Goal: Task Accomplishment & Management: Complete application form

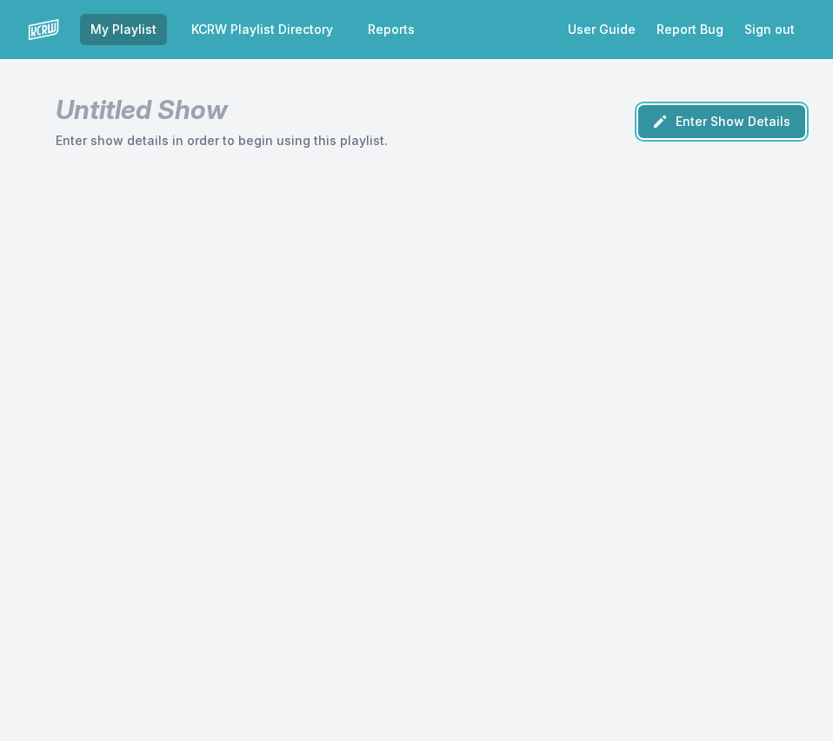
click at [704, 109] on button "Enter Show Details" at bounding box center [721, 121] width 167 height 33
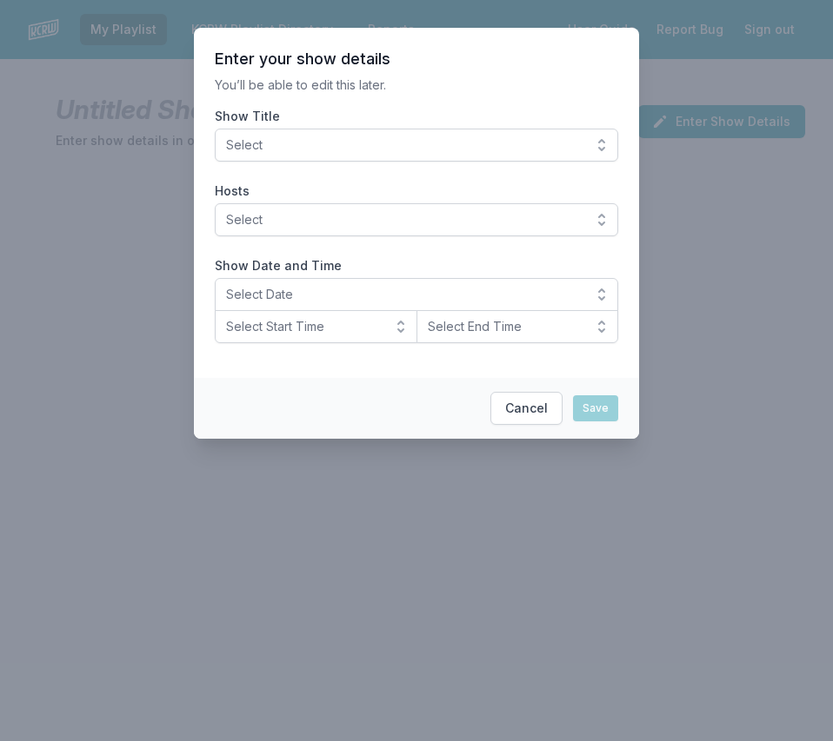
click at [502, 141] on span "Select" at bounding box center [404, 144] width 356 height 17
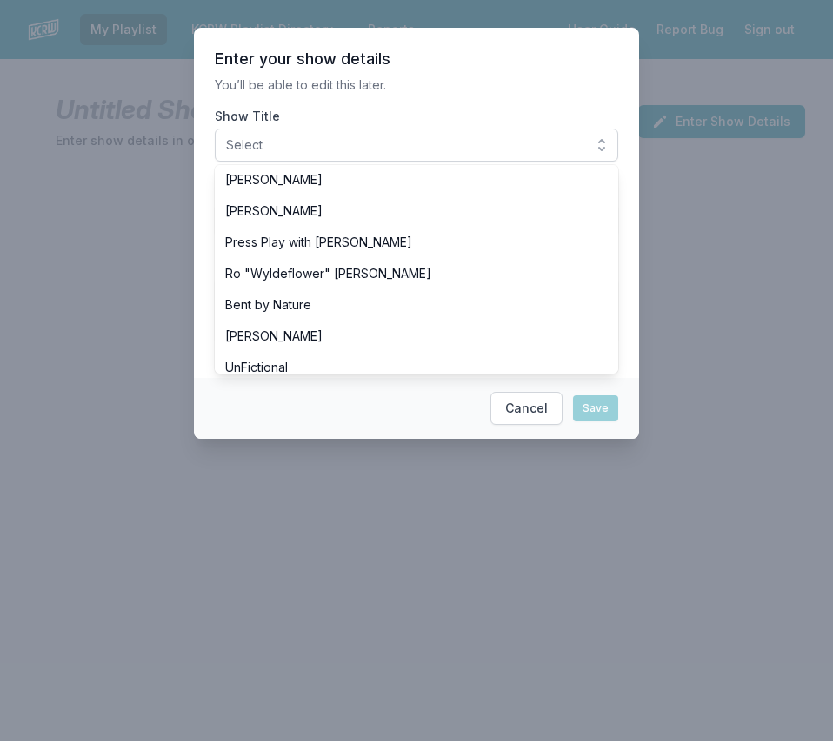
scroll to position [637, 0]
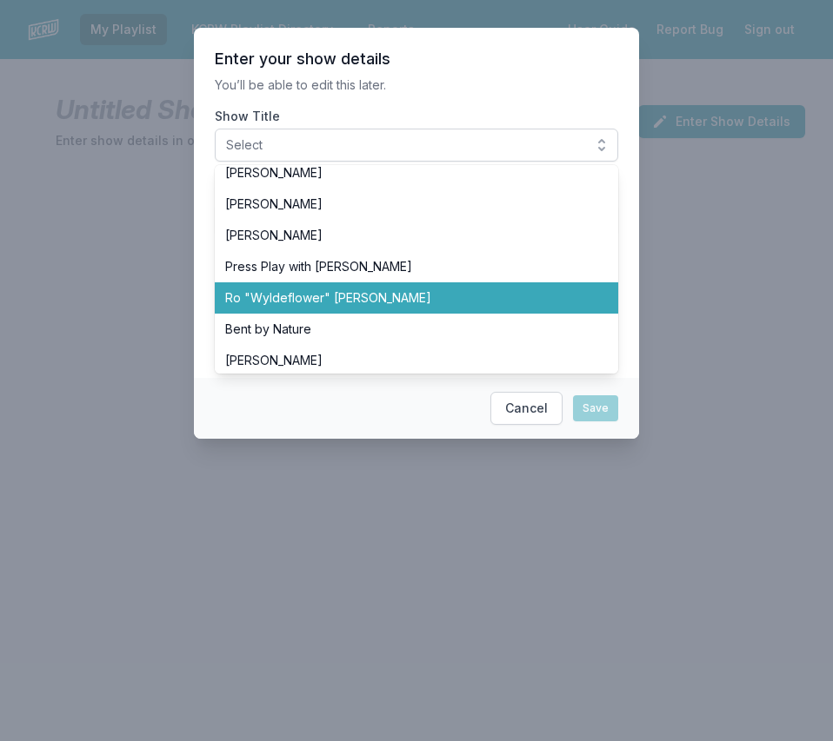
click at [377, 301] on span "Ro "Wyldeflower" [PERSON_NAME]" at bounding box center [406, 297] width 362 height 17
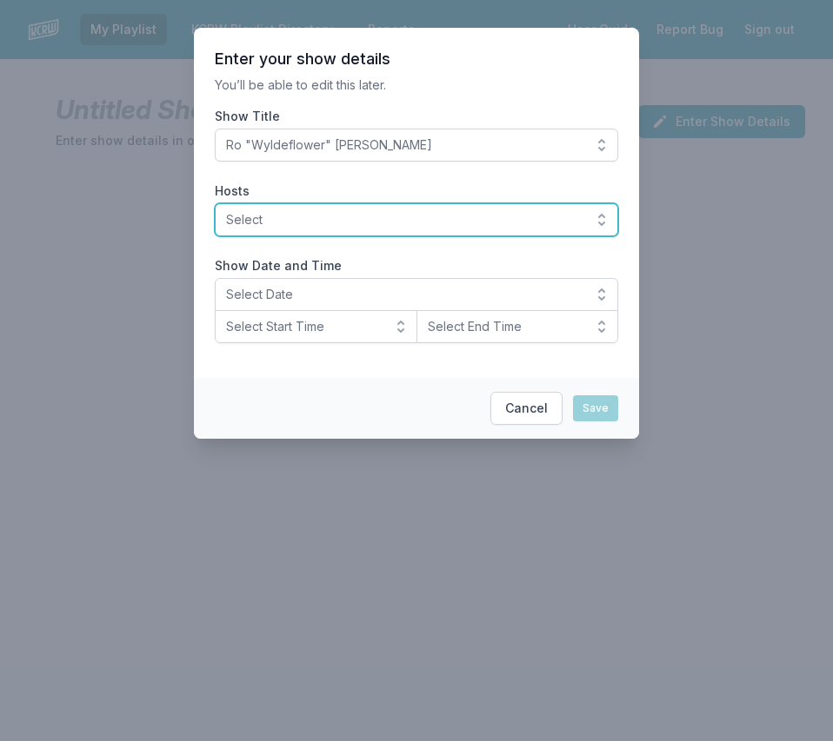
click at [314, 226] on span "Select" at bounding box center [404, 219] width 356 height 17
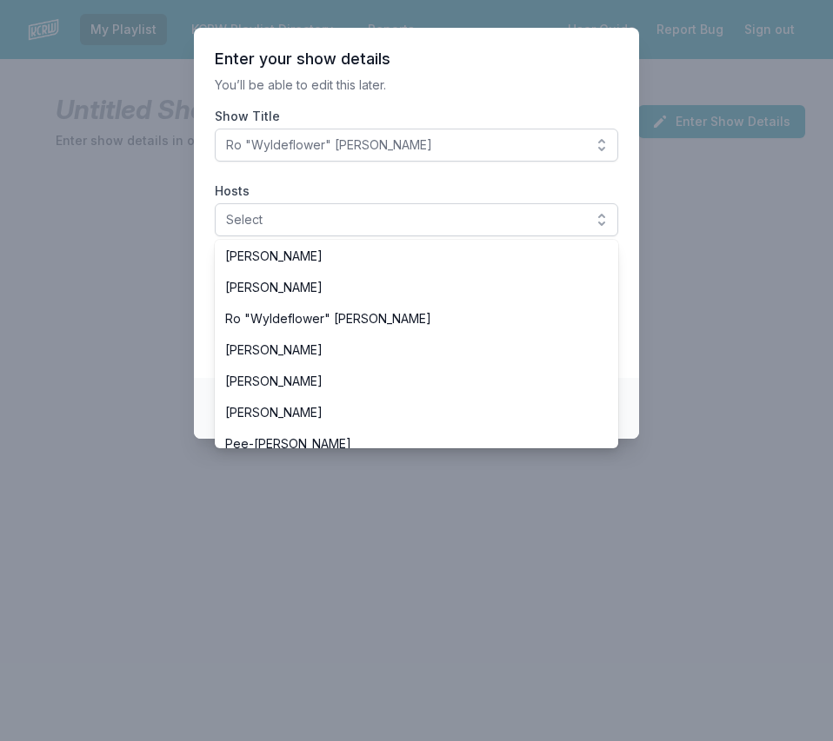
scroll to position [693, 0]
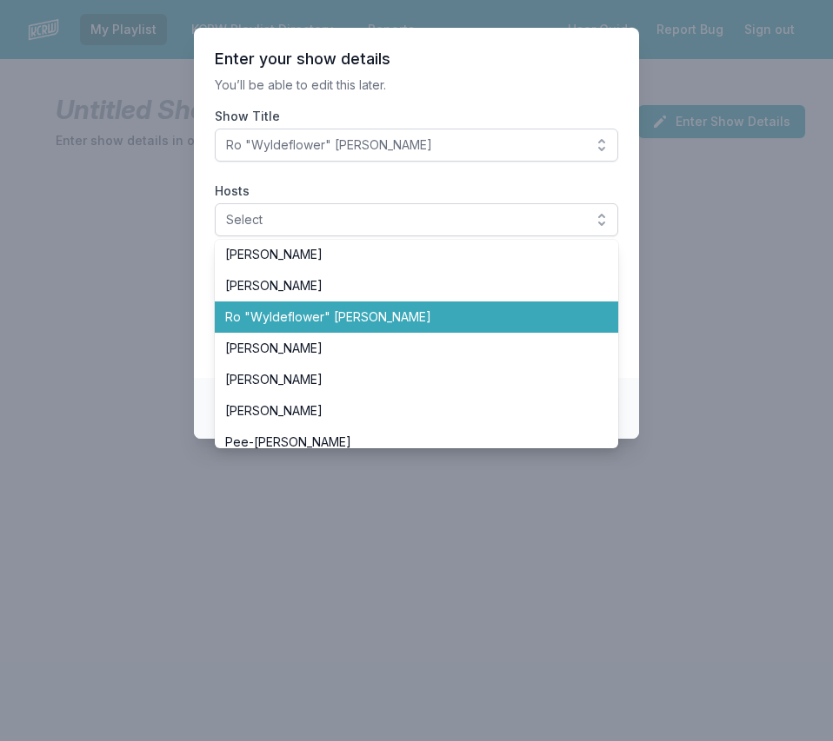
click at [302, 319] on span "Ro "Wyldeflower" [PERSON_NAME]" at bounding box center [406, 317] width 362 height 17
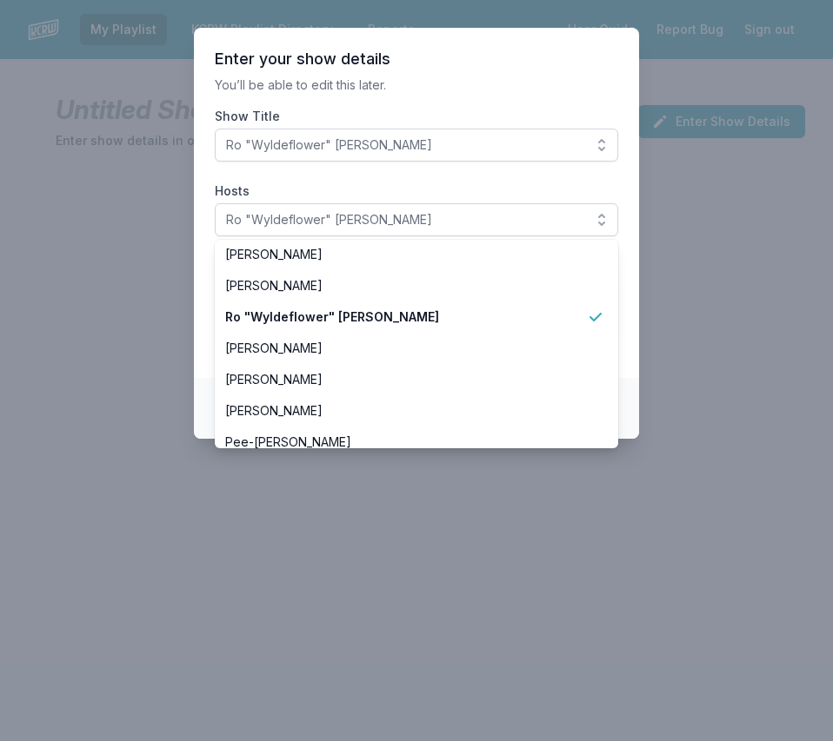
click at [196, 291] on section "Enter your show details You’ll be able to edit this later. Show Title Ro "Wylde…" at bounding box center [416, 203] width 445 height 350
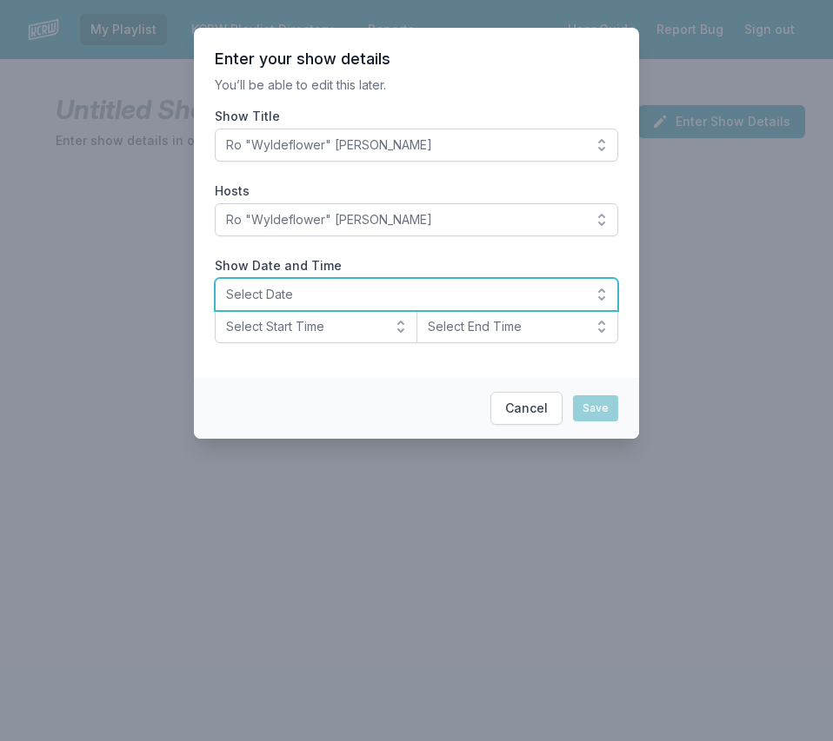
click at [274, 302] on span "Select Date" at bounding box center [404, 294] width 356 height 17
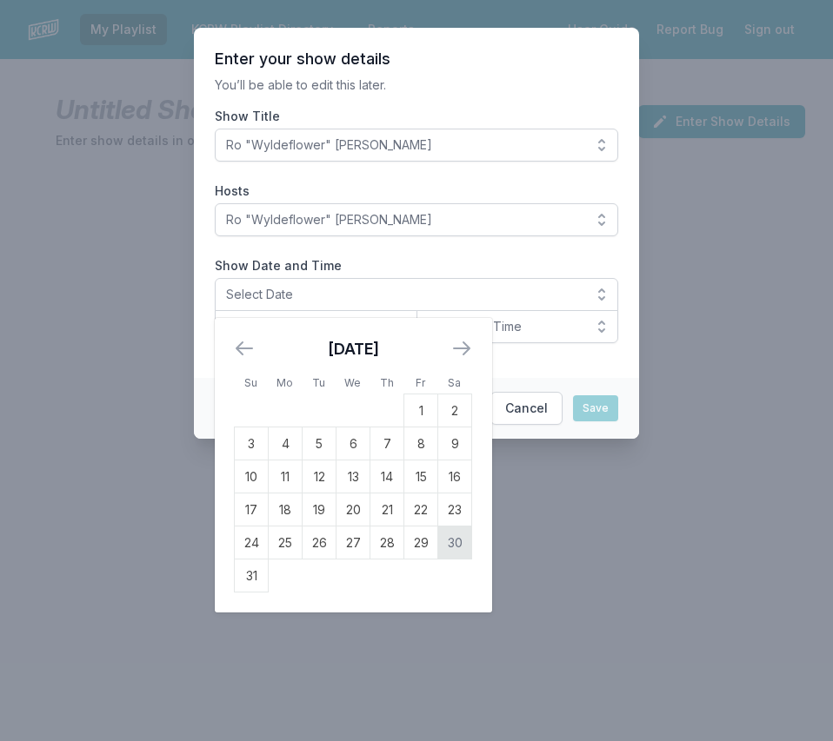
click at [452, 548] on td "30" at bounding box center [455, 543] width 34 height 33
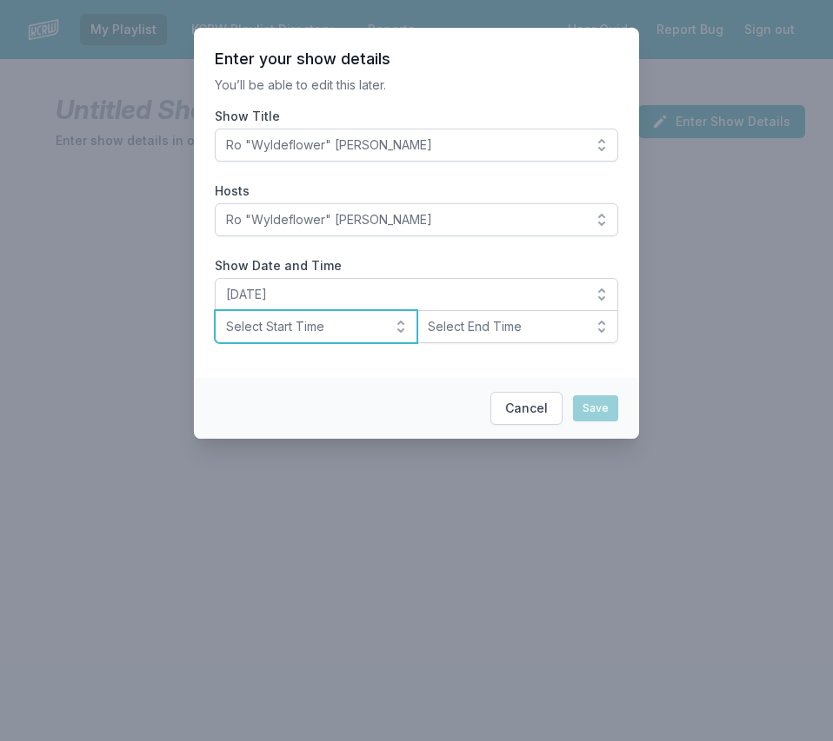
click at [236, 323] on span "Select Start Time" at bounding box center [304, 326] width 156 height 17
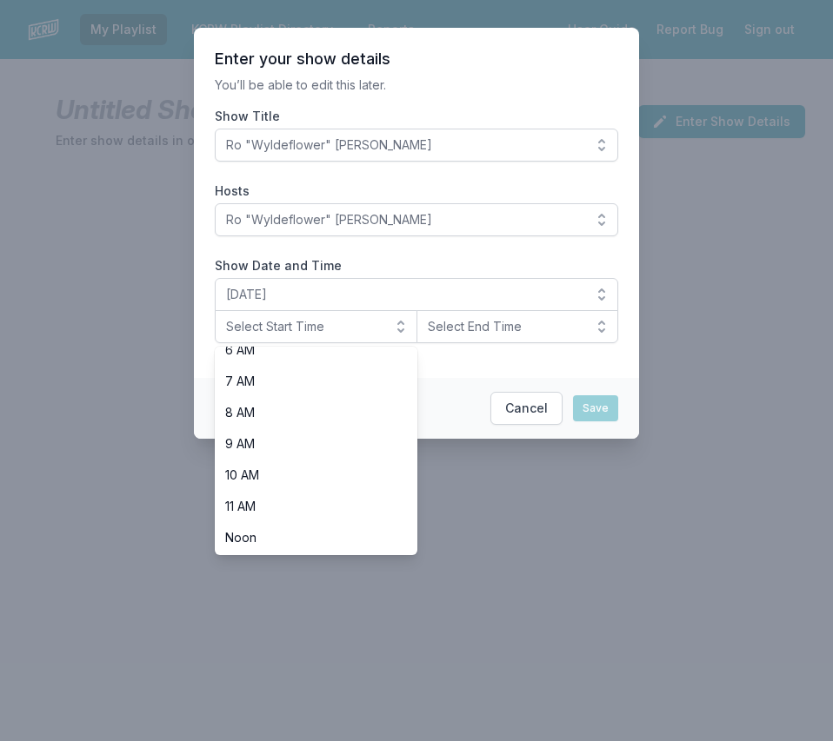
scroll to position [549, 0]
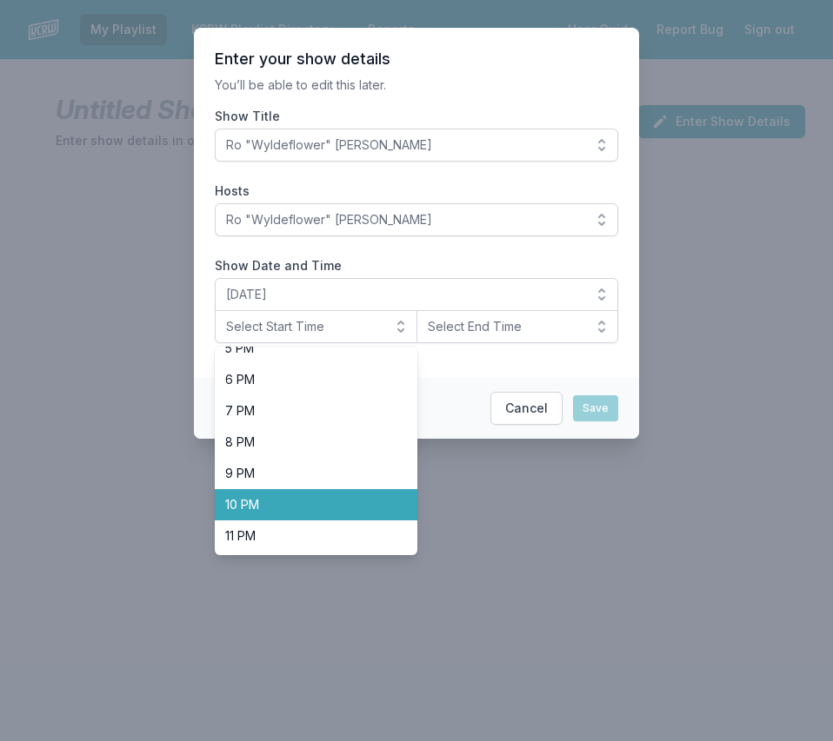
click at [254, 509] on span "10 PM" at bounding box center [305, 504] width 161 height 17
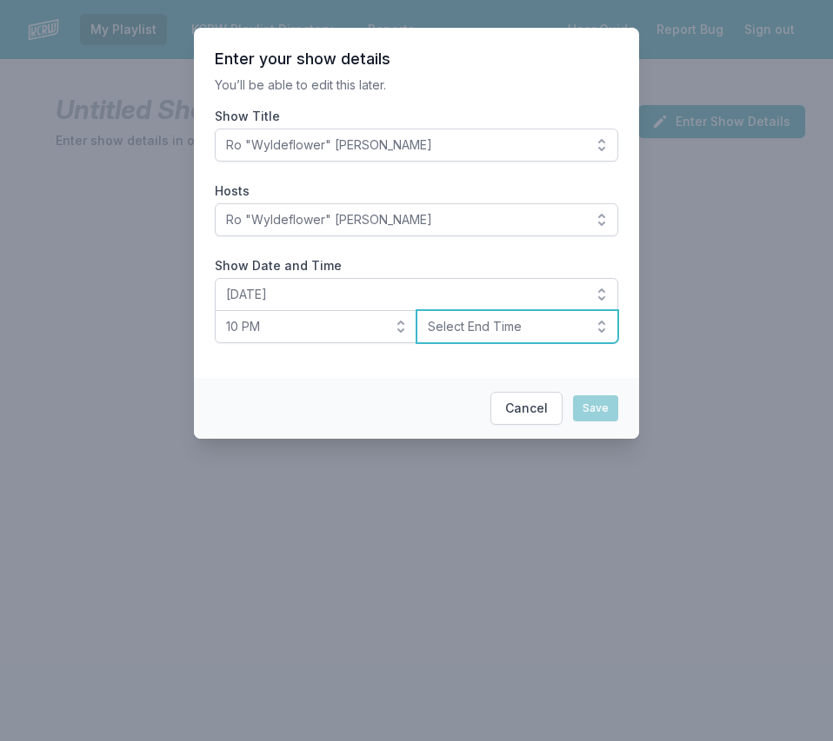
click at [473, 324] on span "Select End Time" at bounding box center [506, 326] width 156 height 17
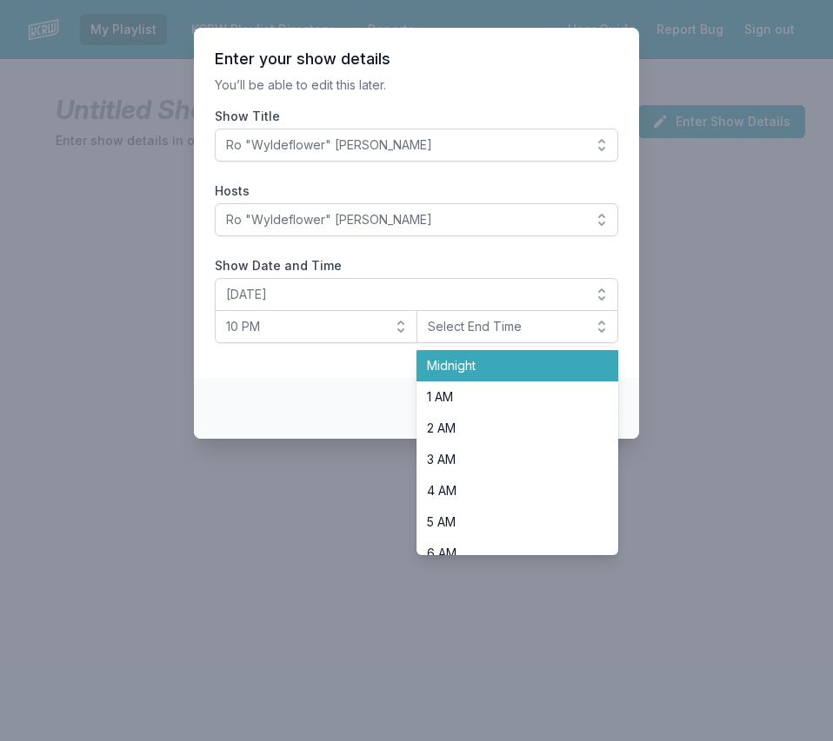
click at [456, 371] on span "Midnight" at bounding box center [507, 365] width 161 height 17
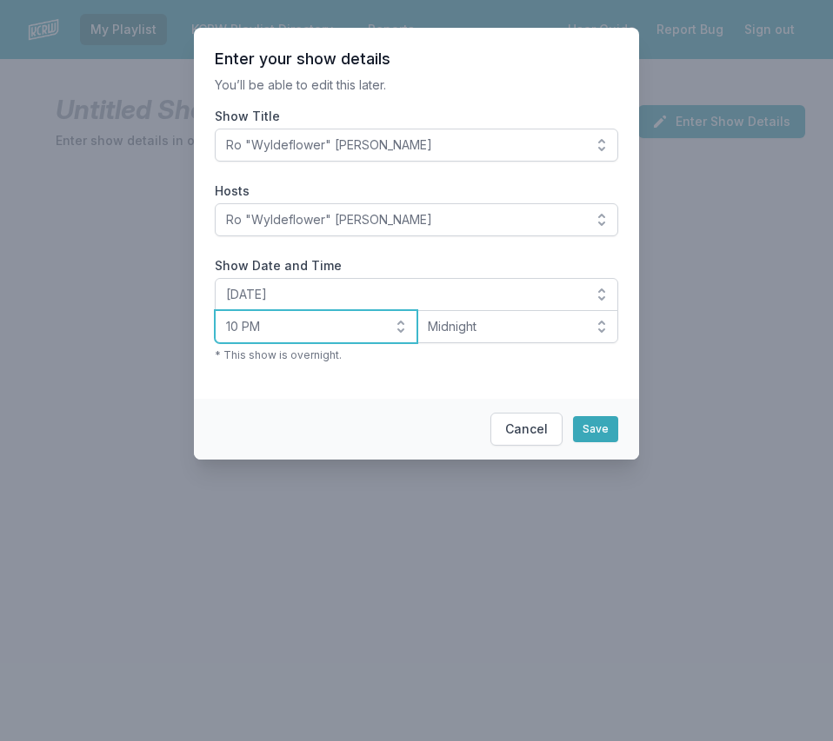
click at [363, 326] on span "10 PM" at bounding box center [304, 326] width 156 height 17
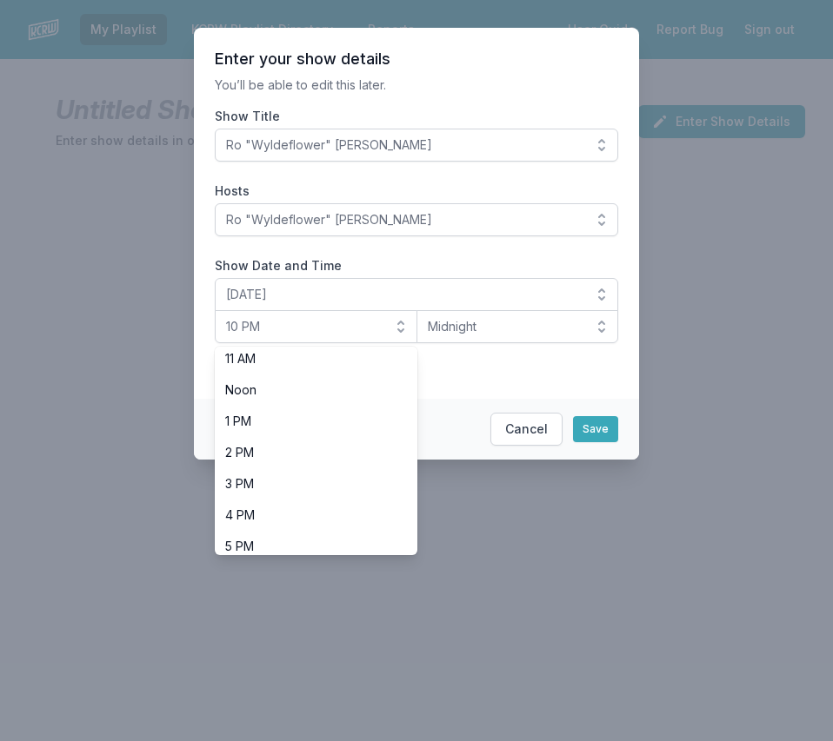
scroll to position [330, 0]
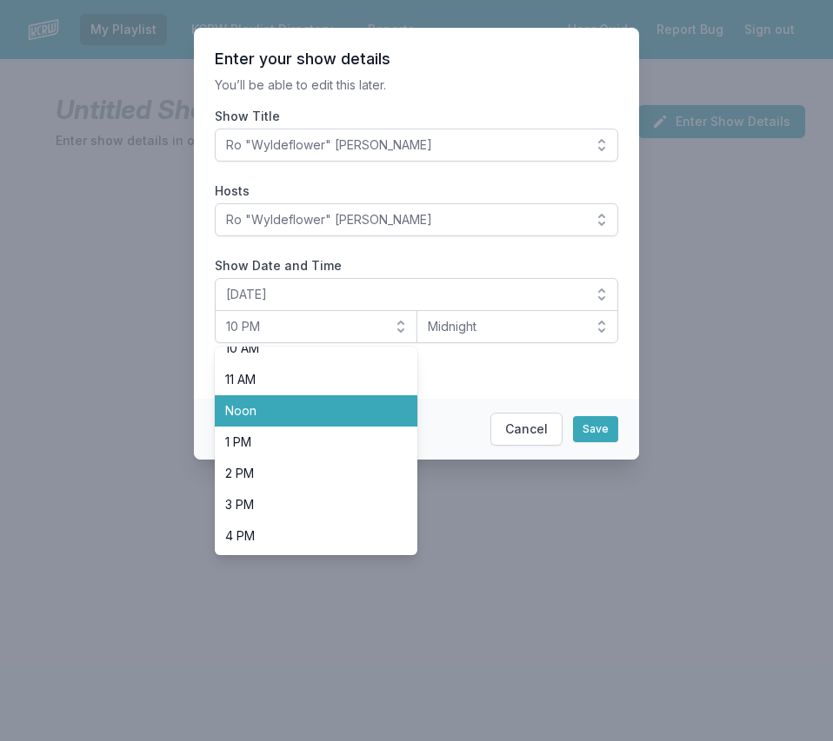
click at [320, 413] on span "Noon" at bounding box center [305, 410] width 161 height 17
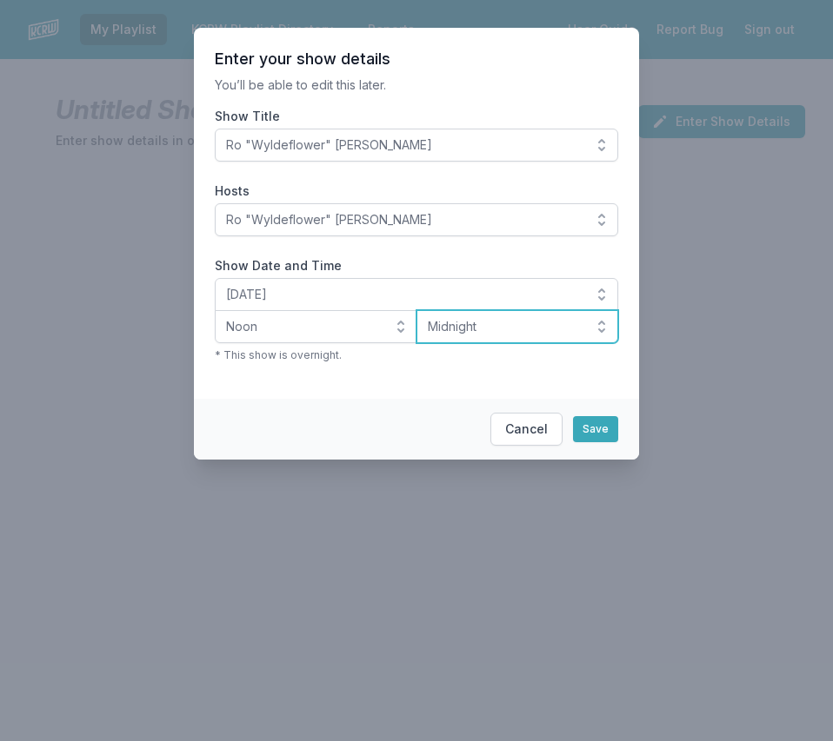
click at [439, 329] on span "Midnight" at bounding box center [506, 326] width 156 height 17
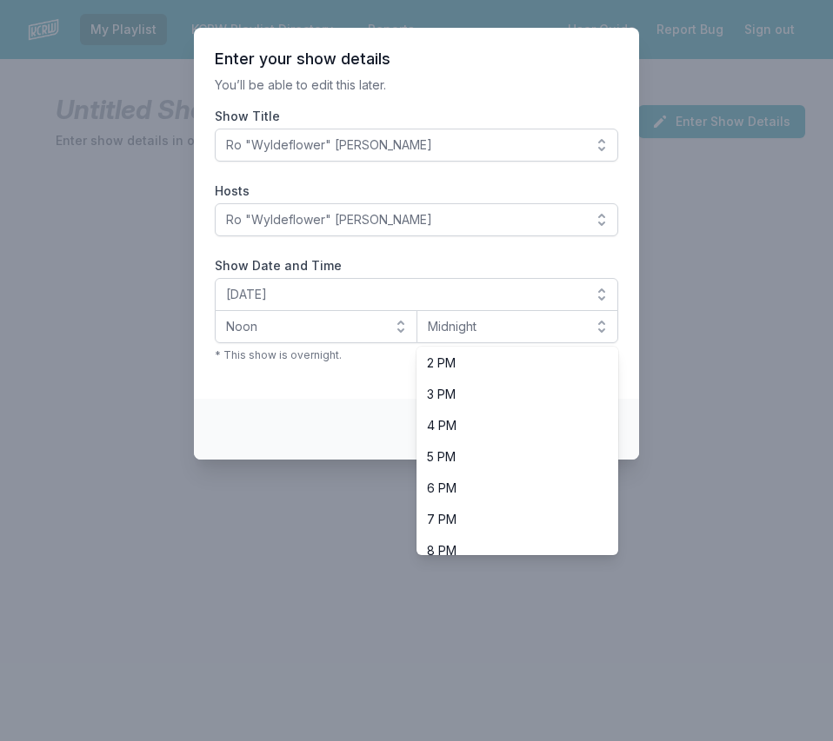
scroll to position [456, 0]
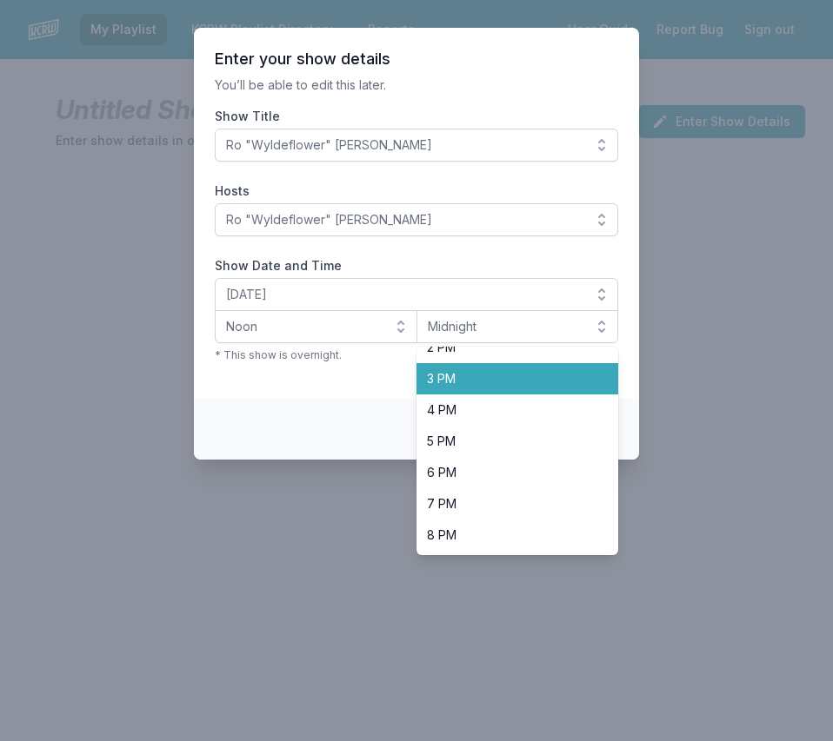
click at [483, 378] on span "3 PM" at bounding box center [507, 378] width 161 height 17
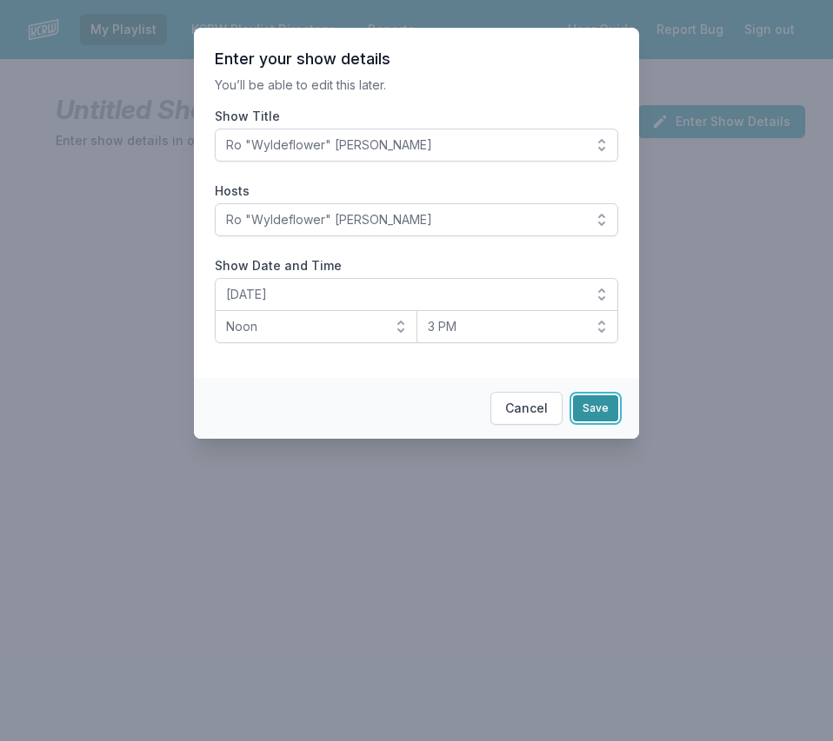
click at [597, 406] on button "Save" at bounding box center [595, 409] width 45 height 26
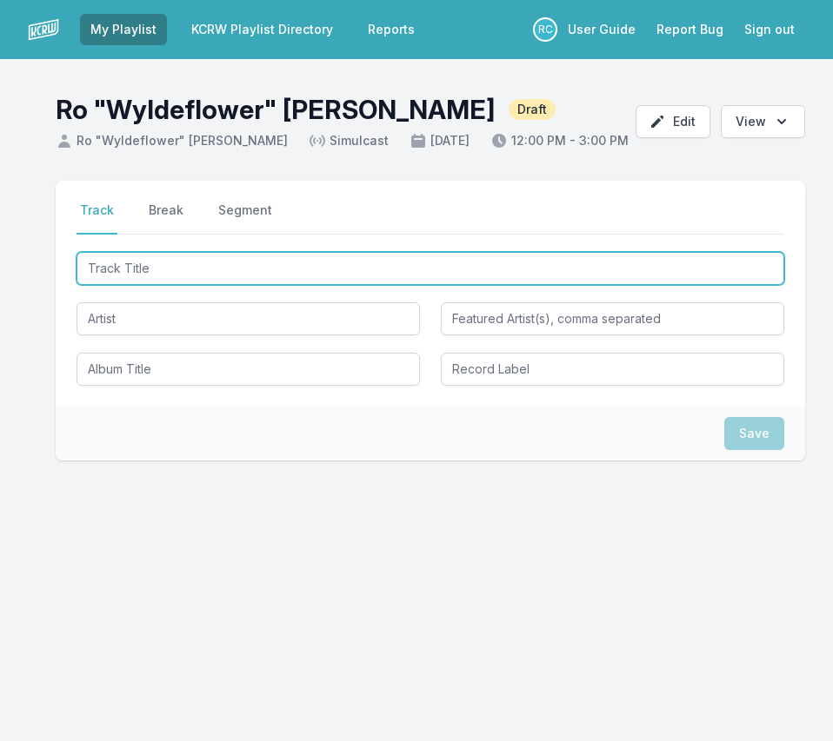
click at [684, 281] on input "Track Title" at bounding box center [430, 268] width 708 height 33
paste input "Ámame"
type input "Ámame"
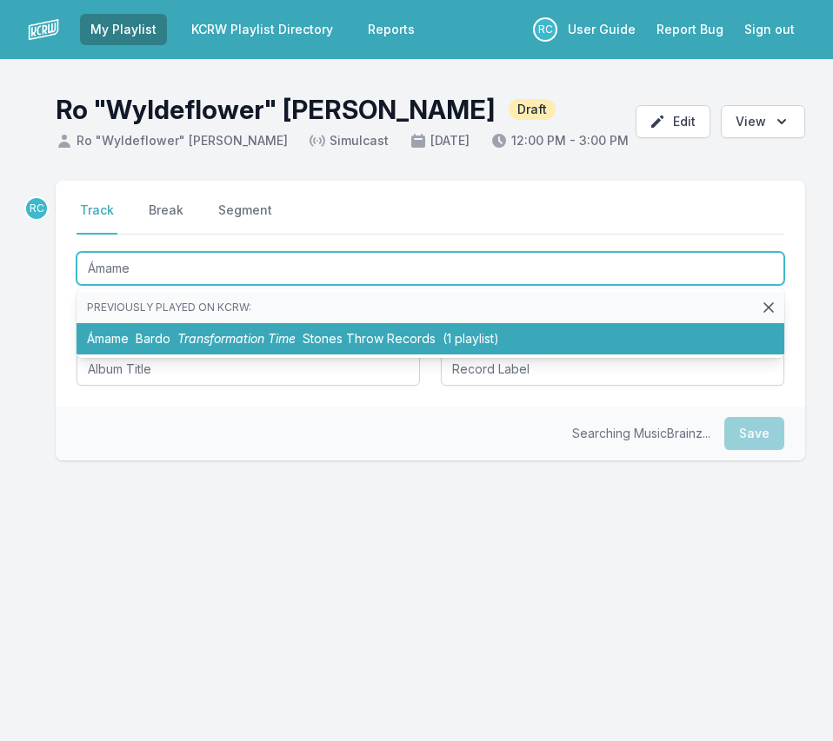
click at [296, 340] on span "Transformation Time" at bounding box center [236, 338] width 118 height 15
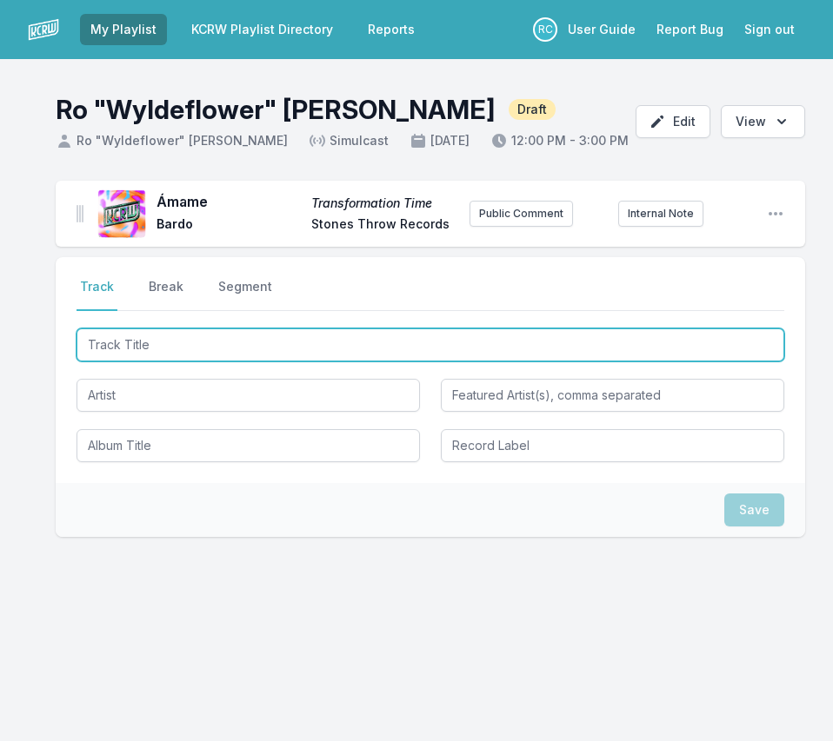
click at [150, 344] on input "Track Title" at bounding box center [430, 345] width 708 height 33
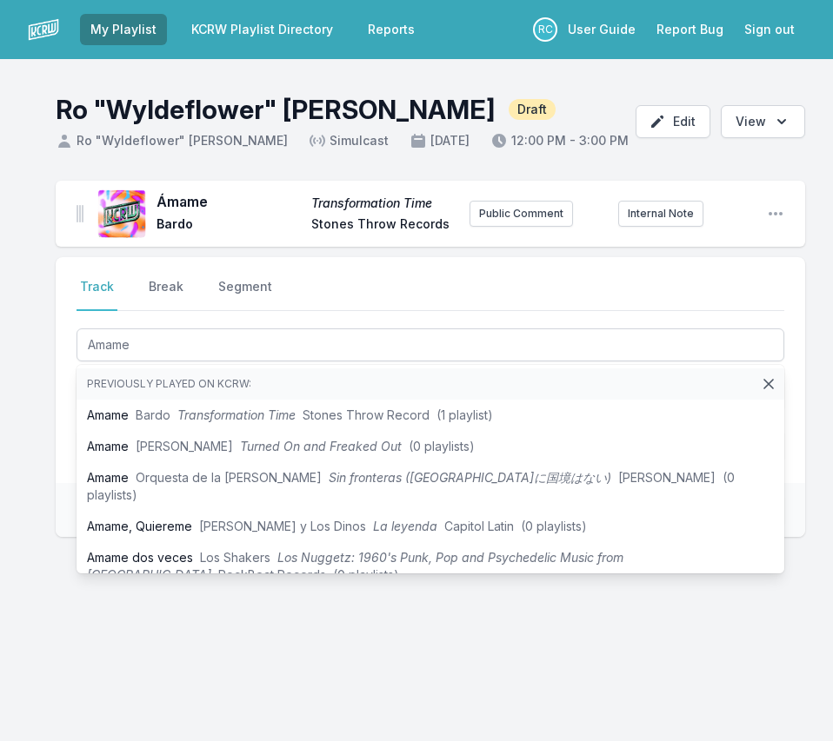
click at [49, 392] on div "Ámame Transformation Time Bardo Stones Throw Records Public Comment Internal N…" at bounding box center [416, 442] width 833 height 523
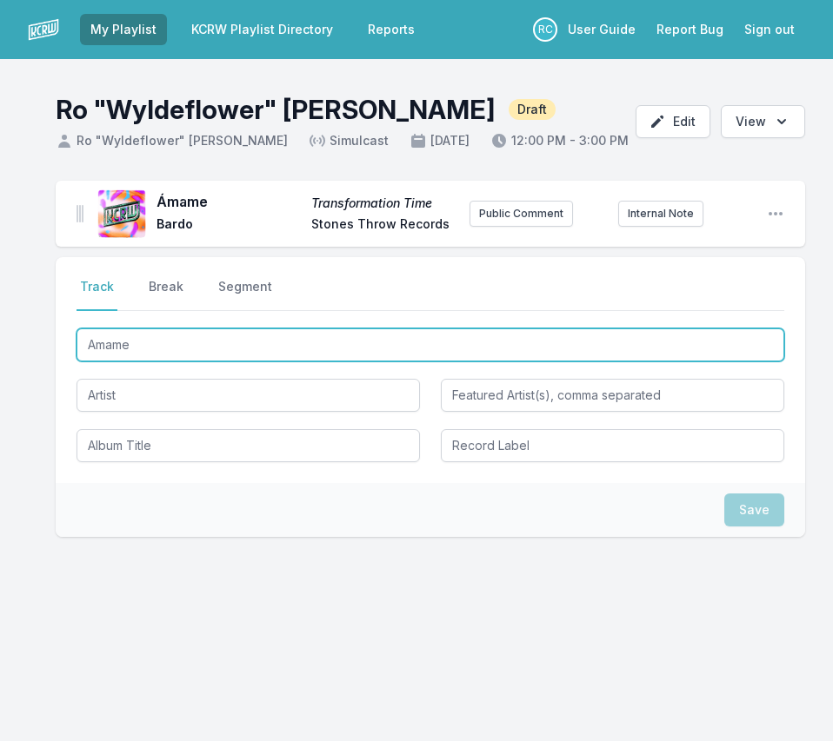
click at [146, 343] on input "Amame" at bounding box center [430, 345] width 708 height 33
type input "Amam"
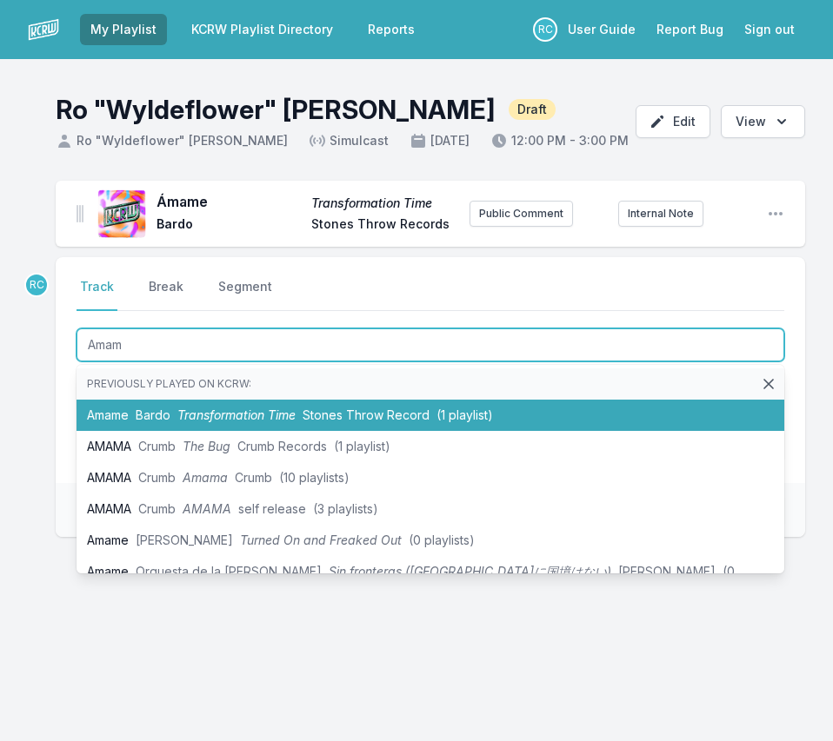
click at [144, 415] on span "Bardo" at bounding box center [153, 415] width 35 height 15
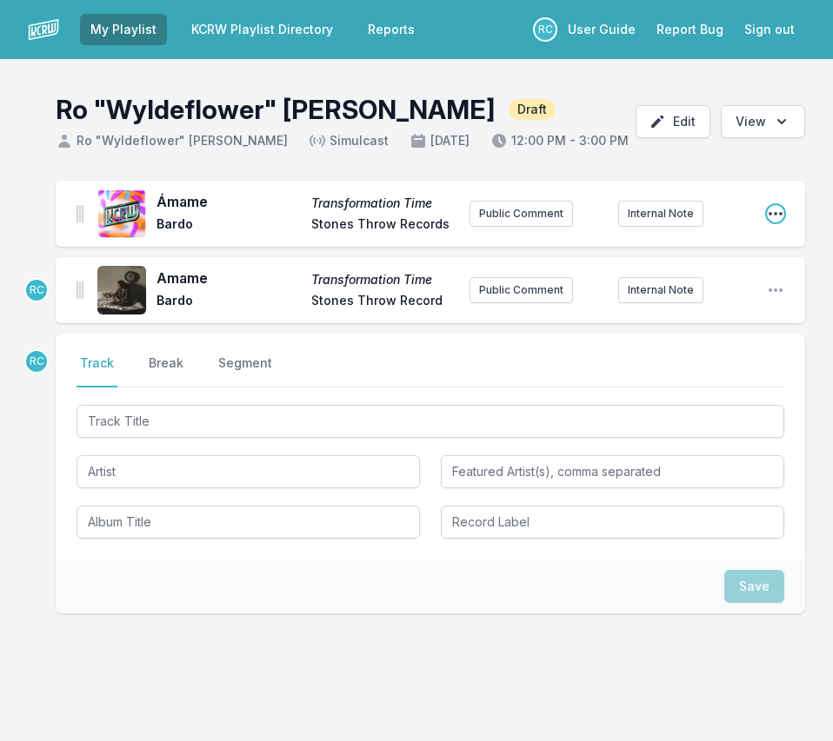
click at [775, 212] on icon "Open playlist item options" at bounding box center [775, 213] width 14 height 3
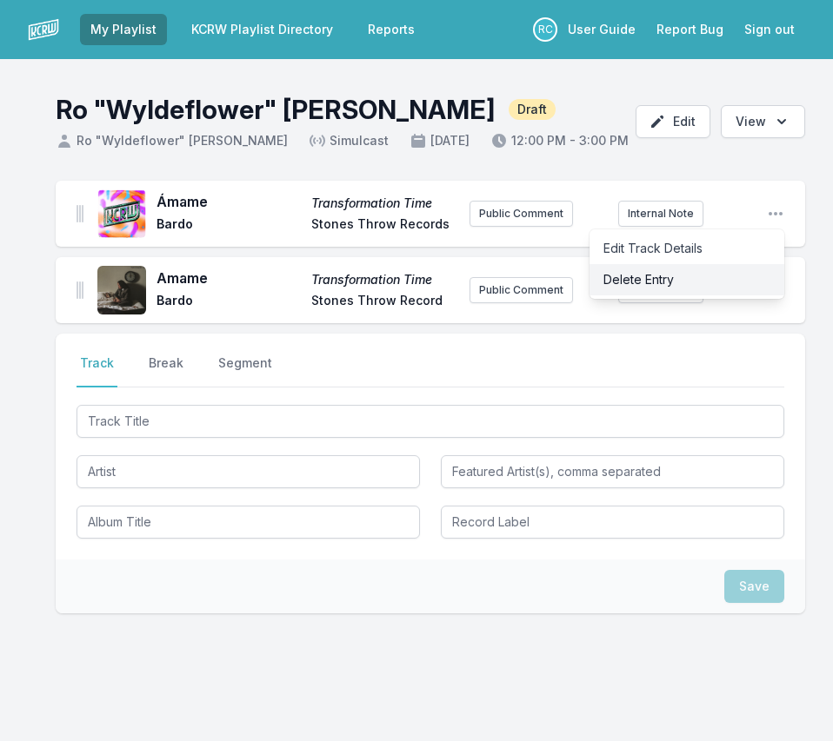
click at [722, 273] on button "Delete Entry" at bounding box center [686, 279] width 195 height 31
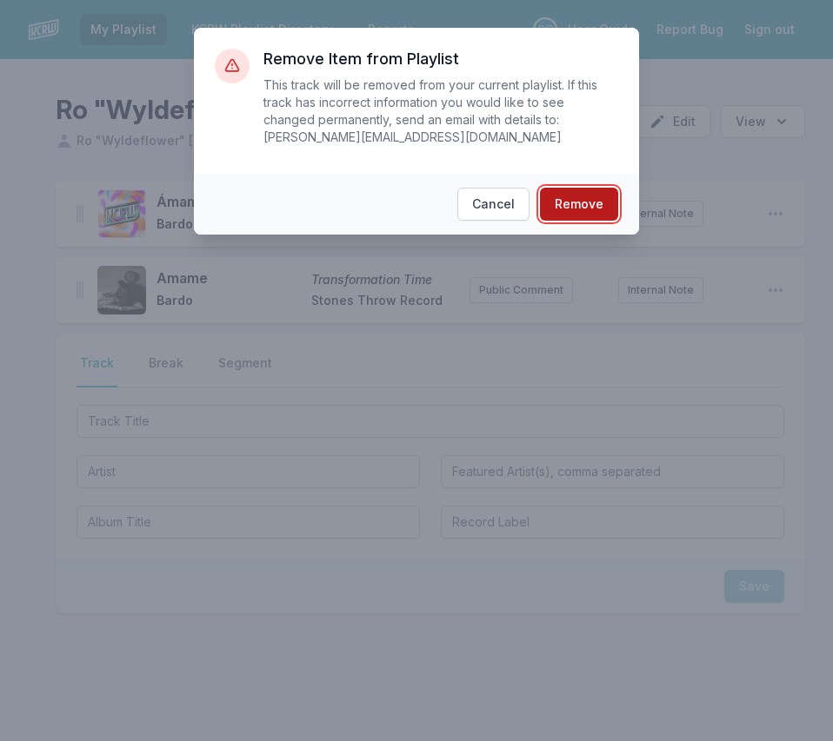
click at [579, 203] on button "Remove" at bounding box center [579, 204] width 78 height 33
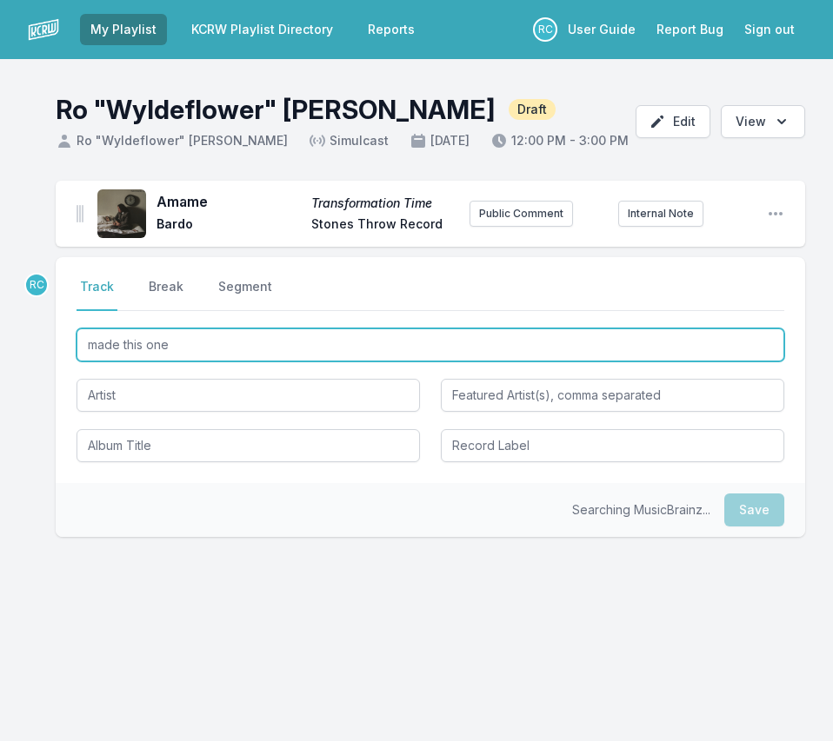
type input "made this on"
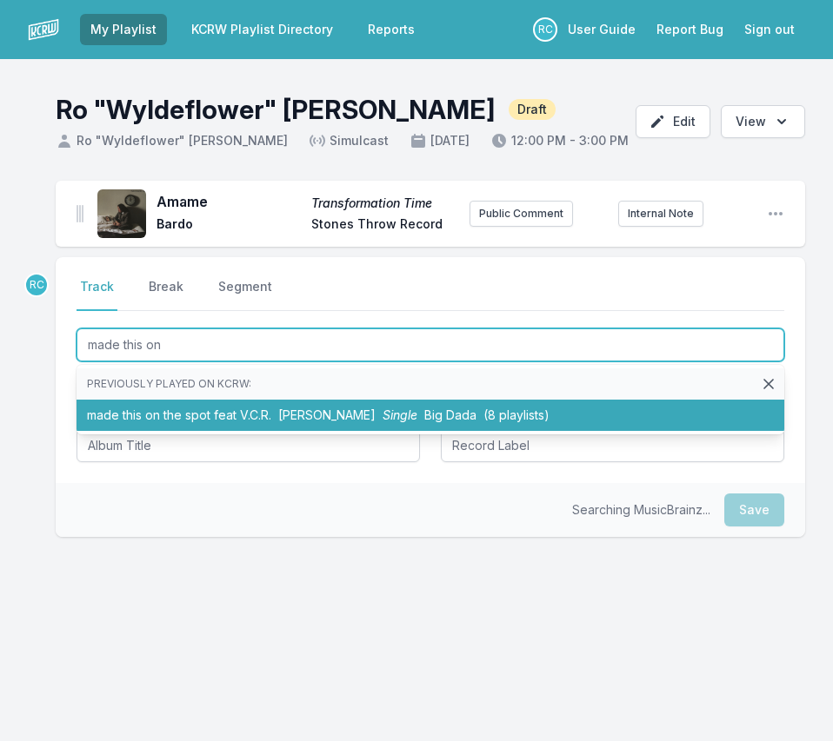
click at [188, 414] on li "made this on the spot feat V.C.R. [PERSON_NAME] Single Big Dada (8 playlists)" at bounding box center [430, 415] width 708 height 31
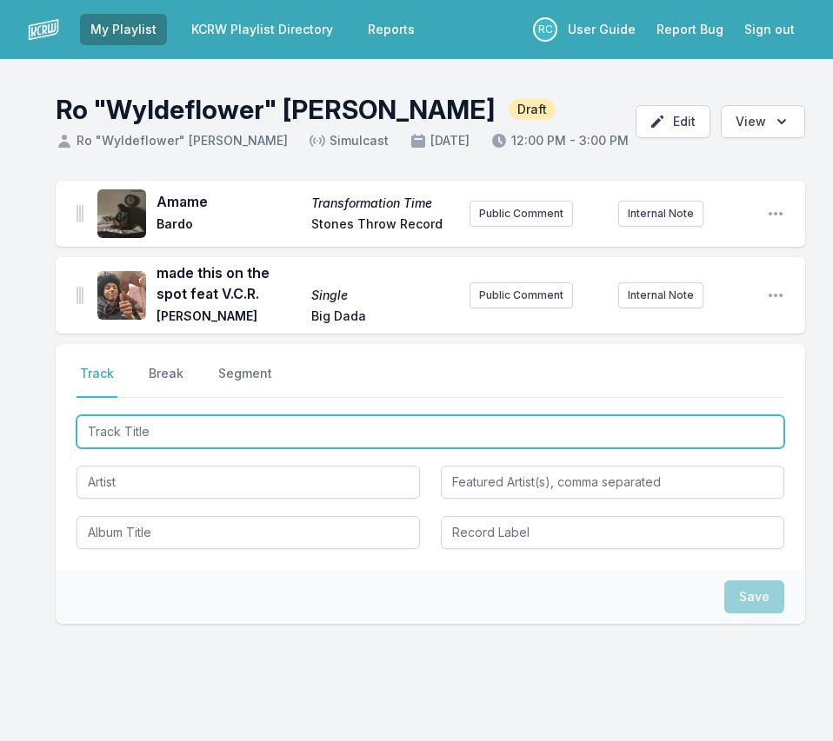
click at [713, 437] on input "Track Title" at bounding box center [430, 432] width 708 height 33
paste input "Keep On Moving"
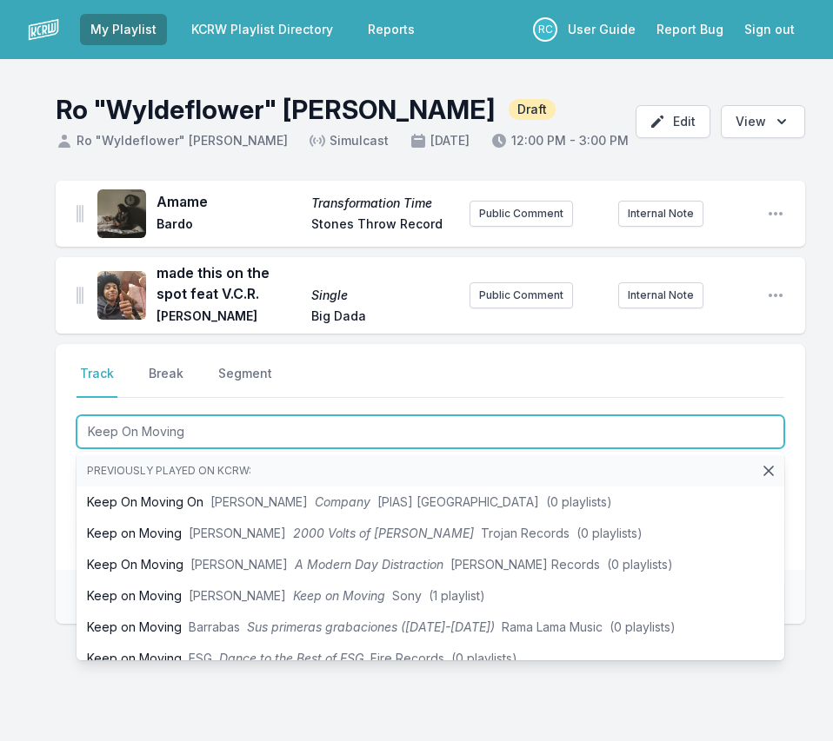
type input "Keep On Moving"
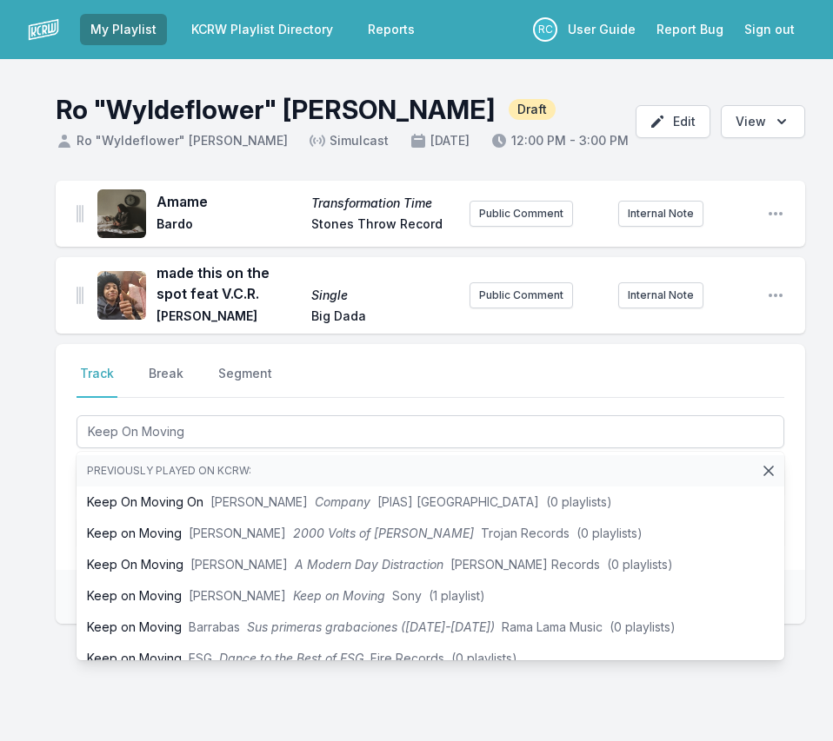
click at [43, 449] on div "Amame Transformation Time Bardo Stones Throw Record Public Comment Internal Not…" at bounding box center [416, 486] width 833 height 610
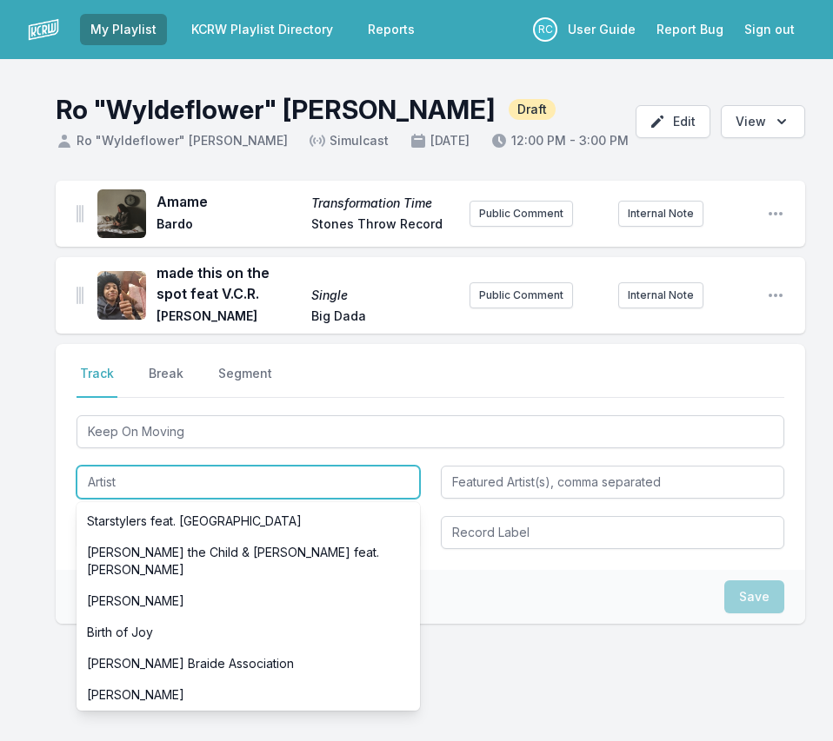
click at [313, 496] on input "Artist" at bounding box center [247, 482] width 343 height 33
paste input "ESG"
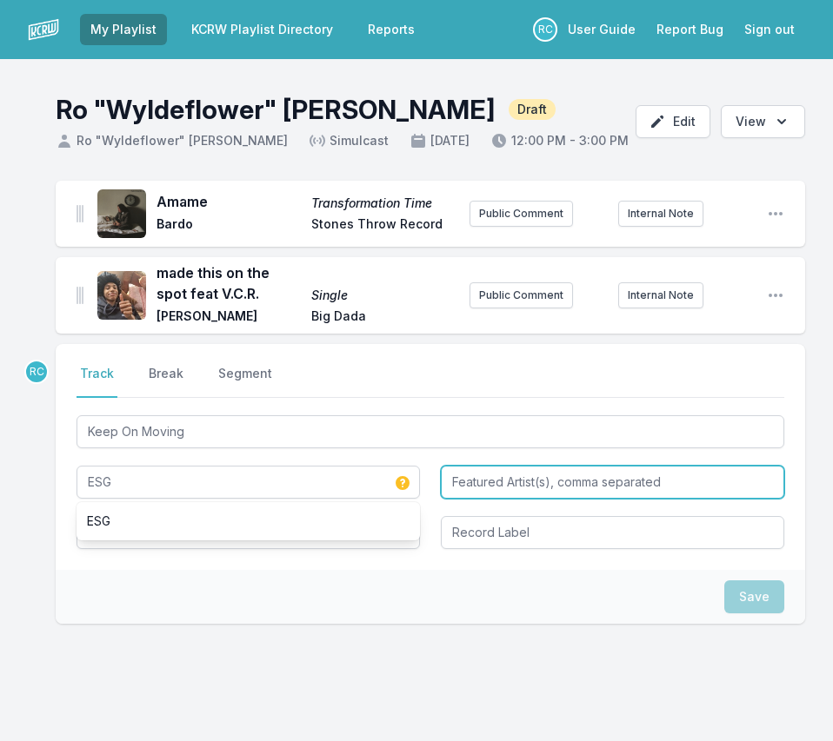
type input "ESG"
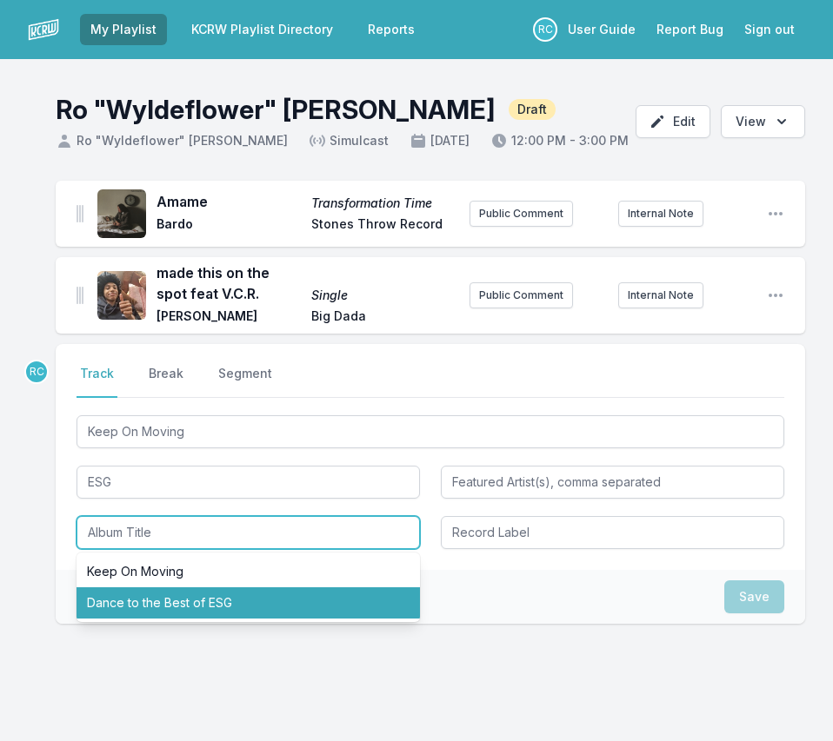
click at [152, 602] on li "Dance to the Best of ESG" at bounding box center [247, 603] width 343 height 31
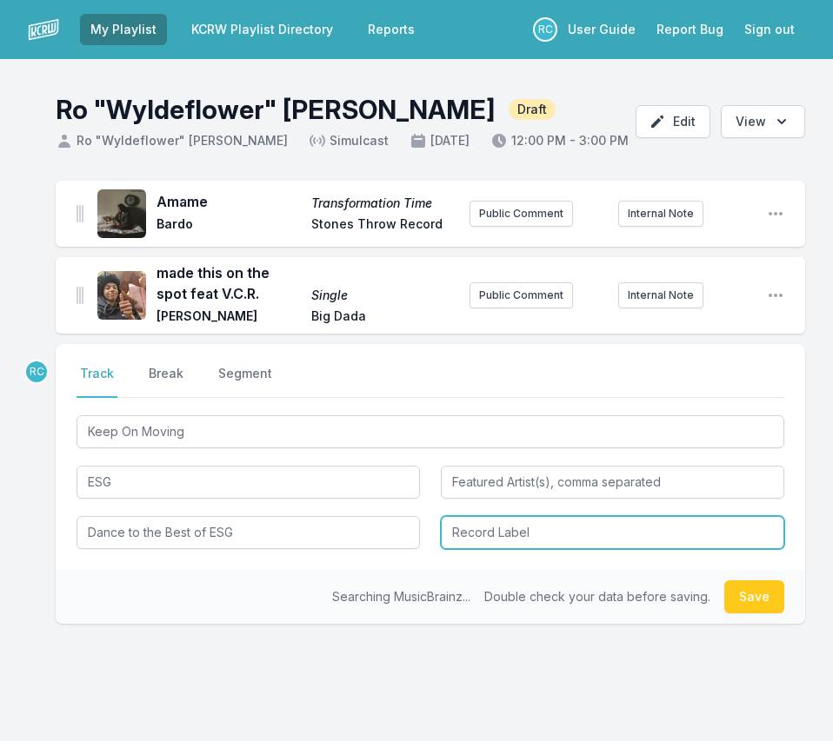
type input "Dance to the Best of ESG"
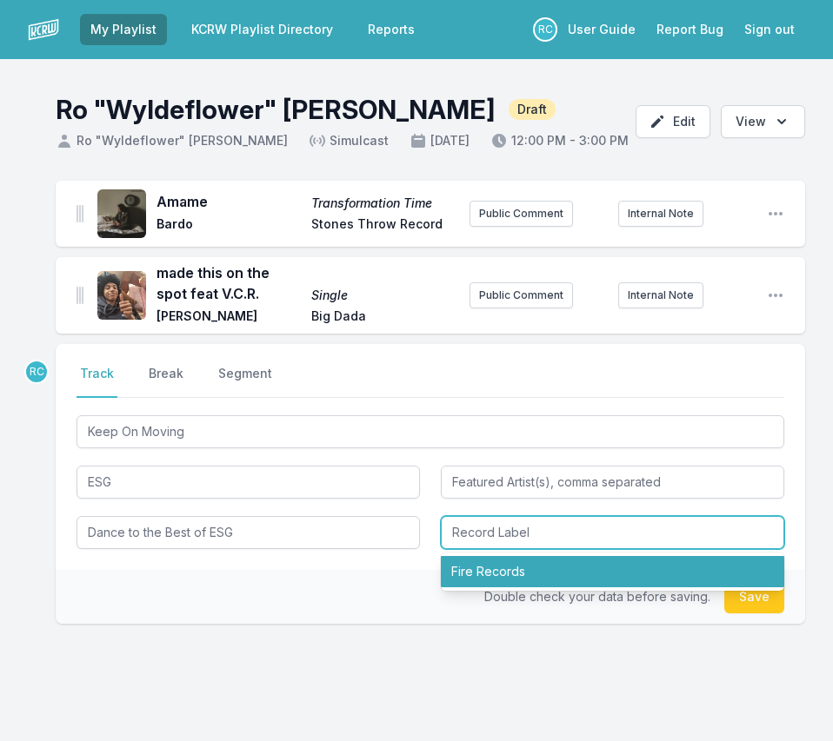
click at [476, 569] on li "Fire Records" at bounding box center [612, 571] width 343 height 31
type input "Fire Records"
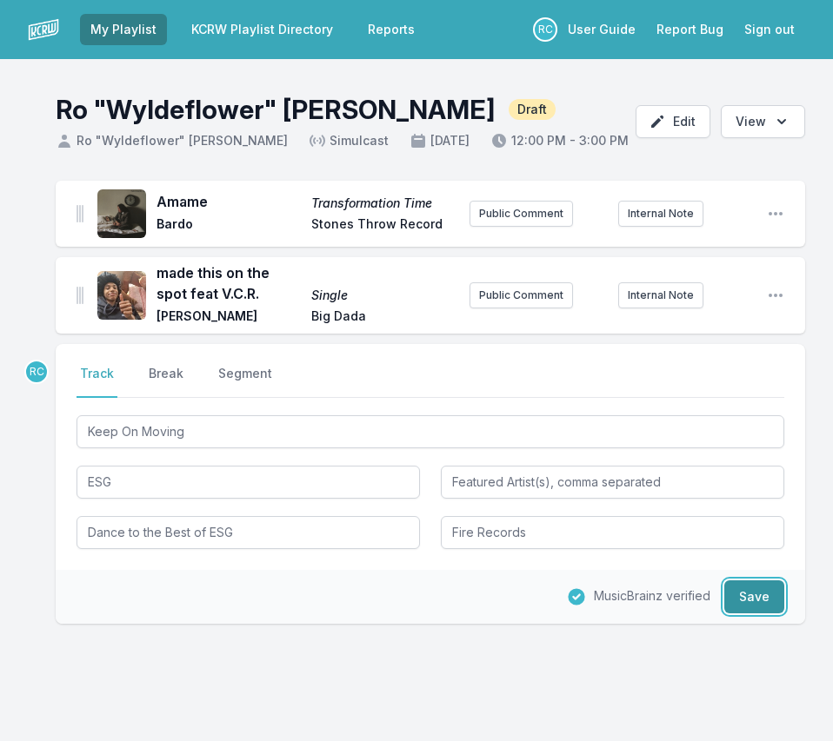
click at [756, 590] on button "Save" at bounding box center [754, 597] width 60 height 33
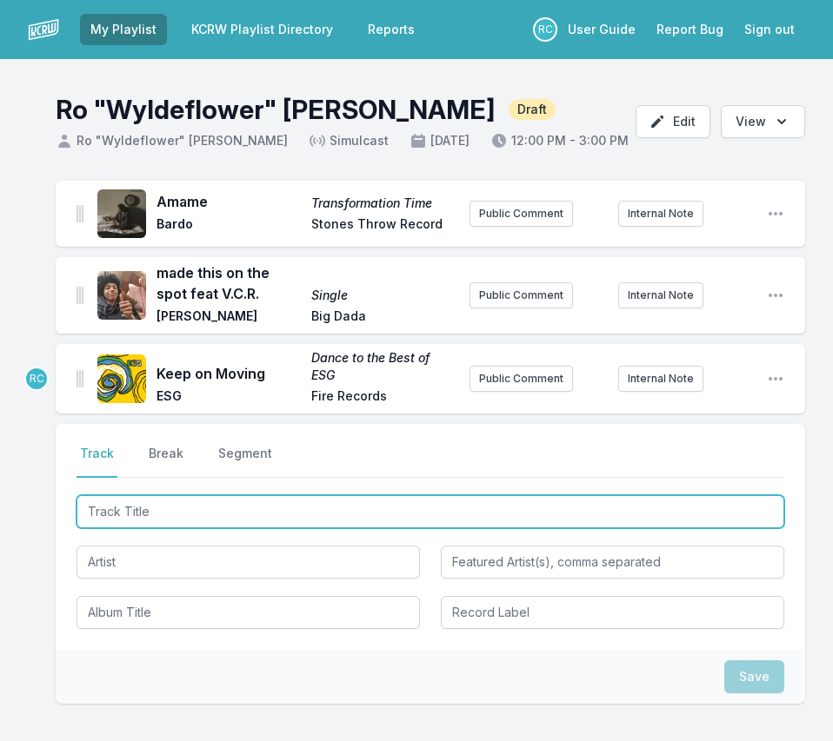
click at [136, 503] on input "Track Title" at bounding box center [430, 511] width 708 height 33
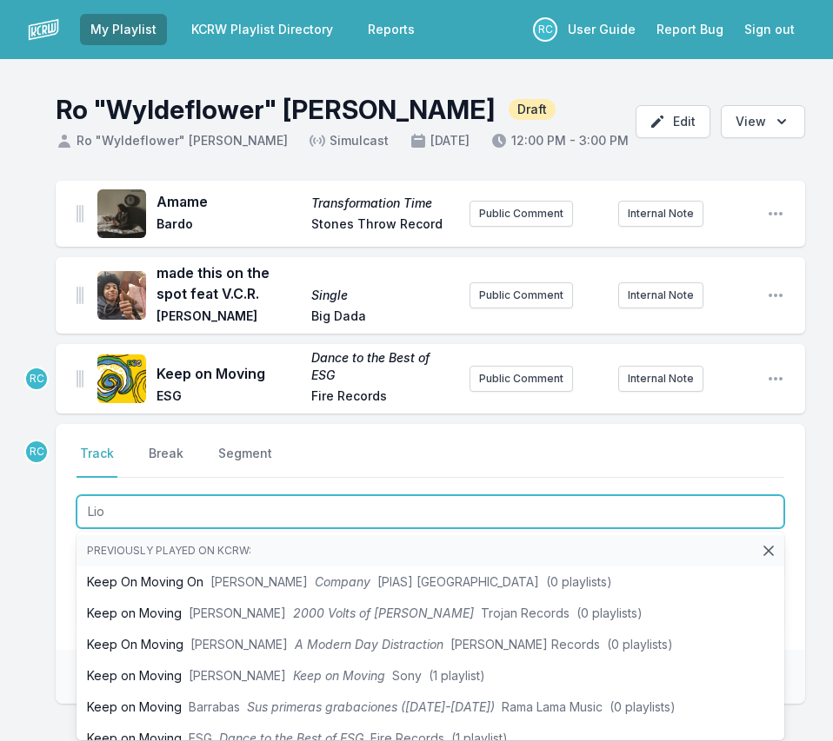
type input "Lion"
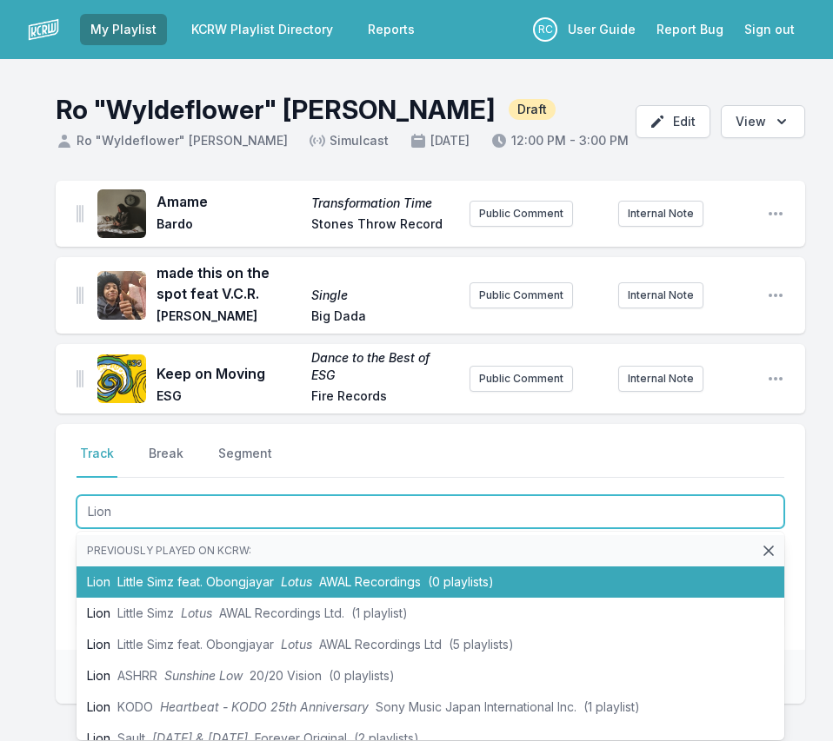
click at [140, 582] on span "Little Simz feat. Obongjayar" at bounding box center [195, 582] width 156 height 15
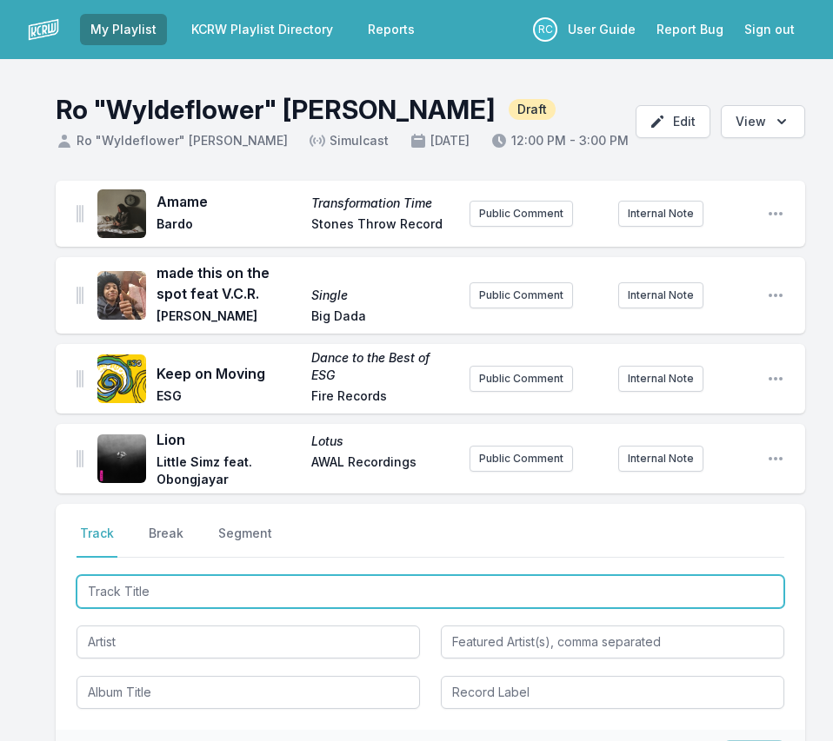
click at [648, 592] on input "Track Title" at bounding box center [430, 591] width 708 height 33
paste input "A Day Wit The Homiez"
type input "A Day Wit The Homiez"
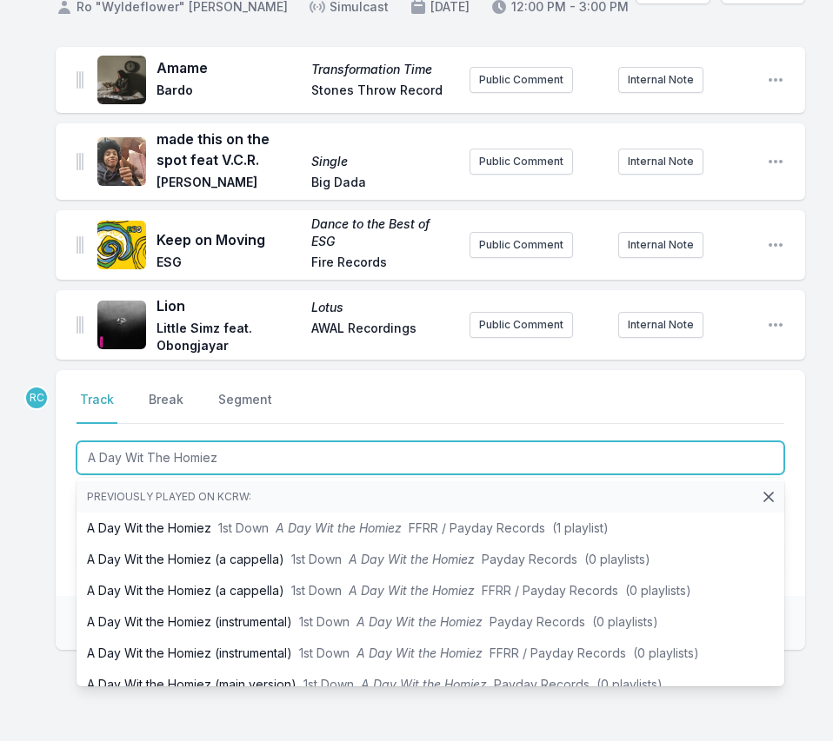
scroll to position [143, 0]
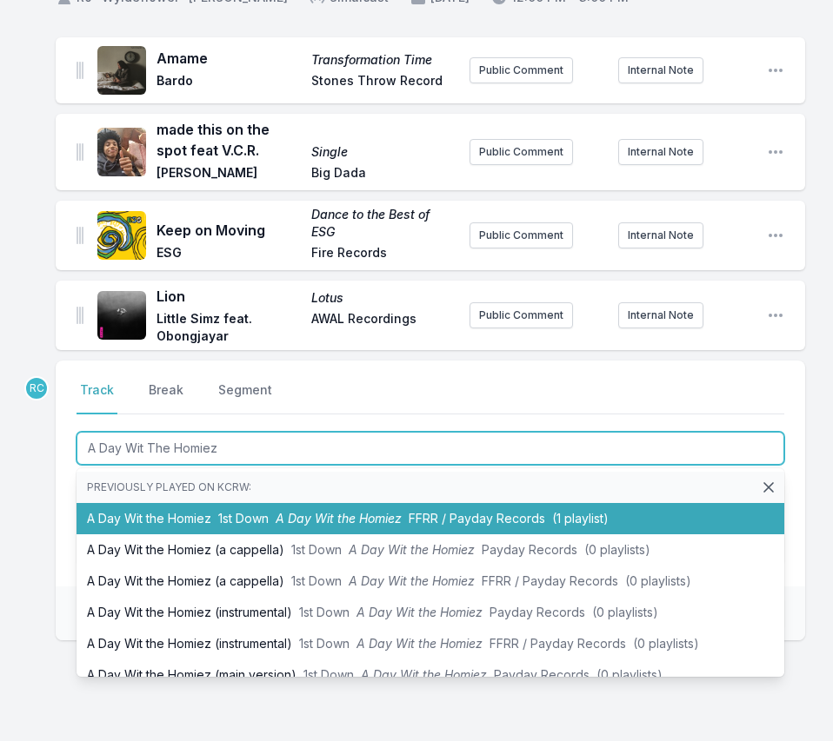
click at [197, 514] on li "A Day Wit the Homiez 1st Down A Day Wit the Homiez FFRR / Payday Records (1 pla…" at bounding box center [430, 518] width 708 height 31
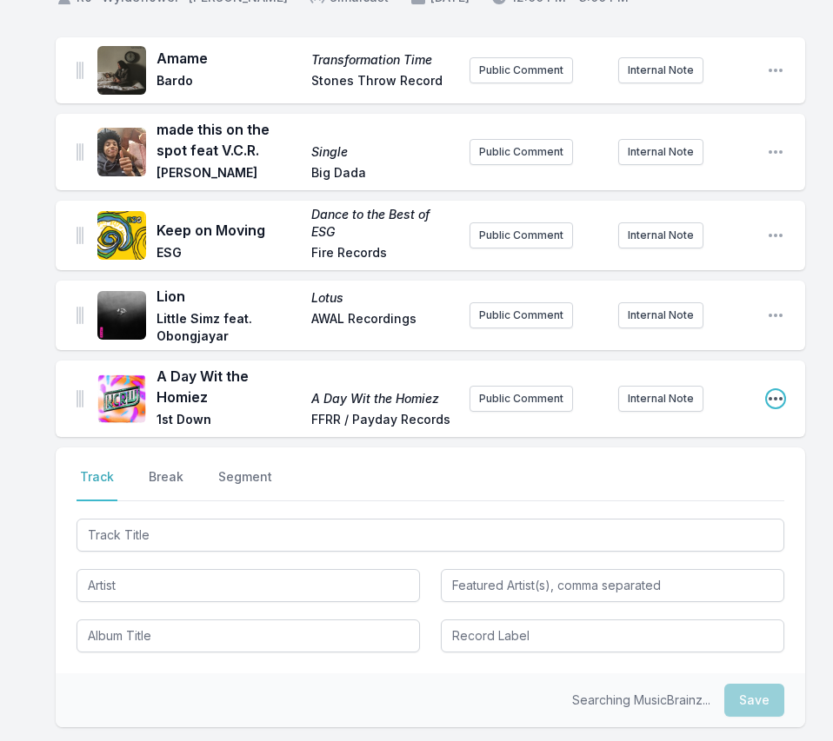
click at [772, 393] on icon "Open playlist item options" at bounding box center [775, 398] width 17 height 17
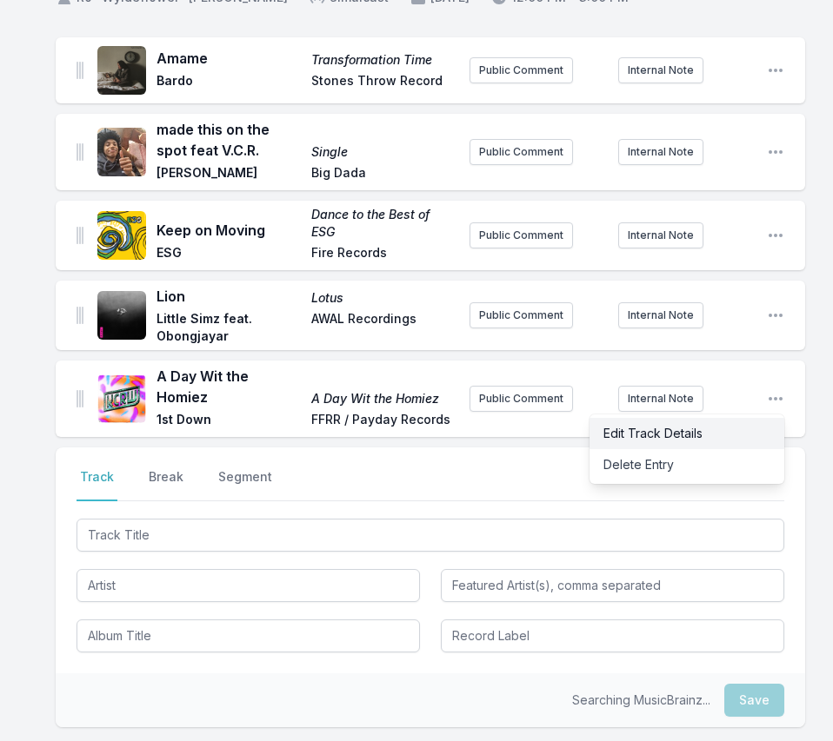
click at [675, 435] on button "Edit Track Details" at bounding box center [686, 433] width 195 height 31
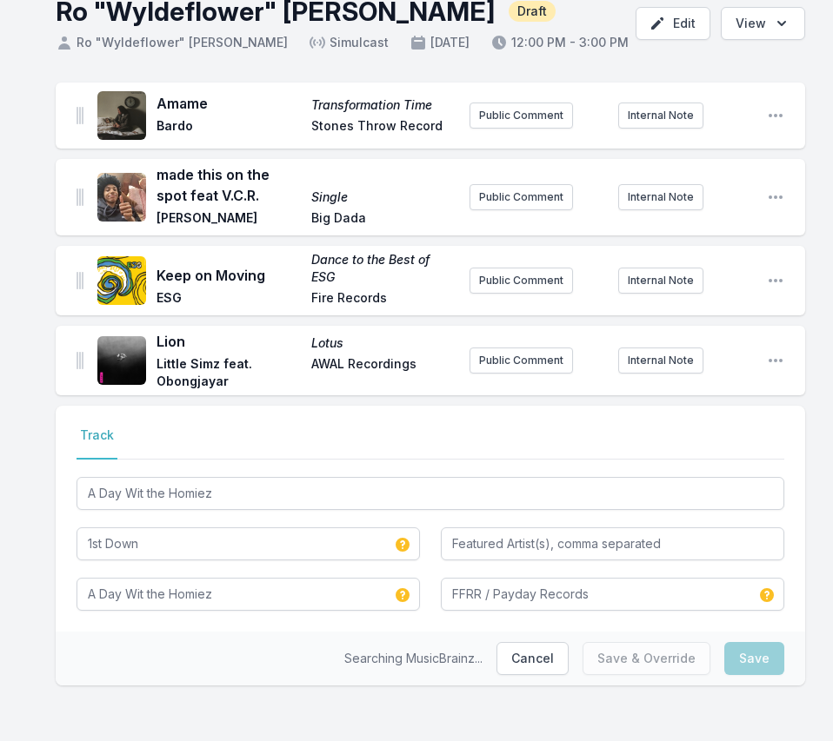
scroll to position [98, 0]
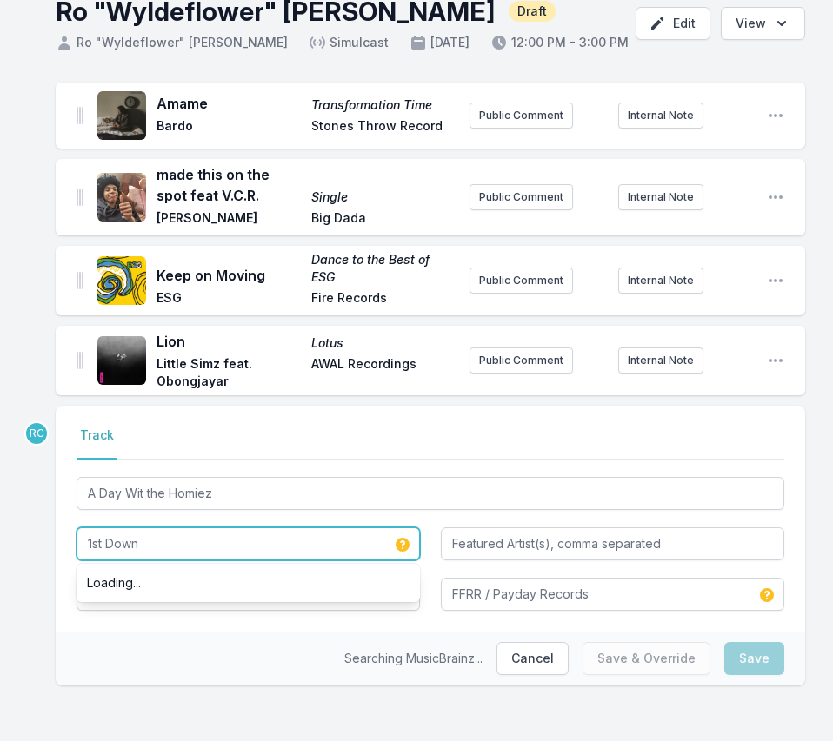
drag, startPoint x: 150, startPoint y: 543, endPoint x: 69, endPoint y: 532, distance: 82.5
click at [69, 532] on div "Select a tab Track Track A Day Wit the Homiez 1st Down Loading... A Day Wit the…" at bounding box center [430, 519] width 749 height 226
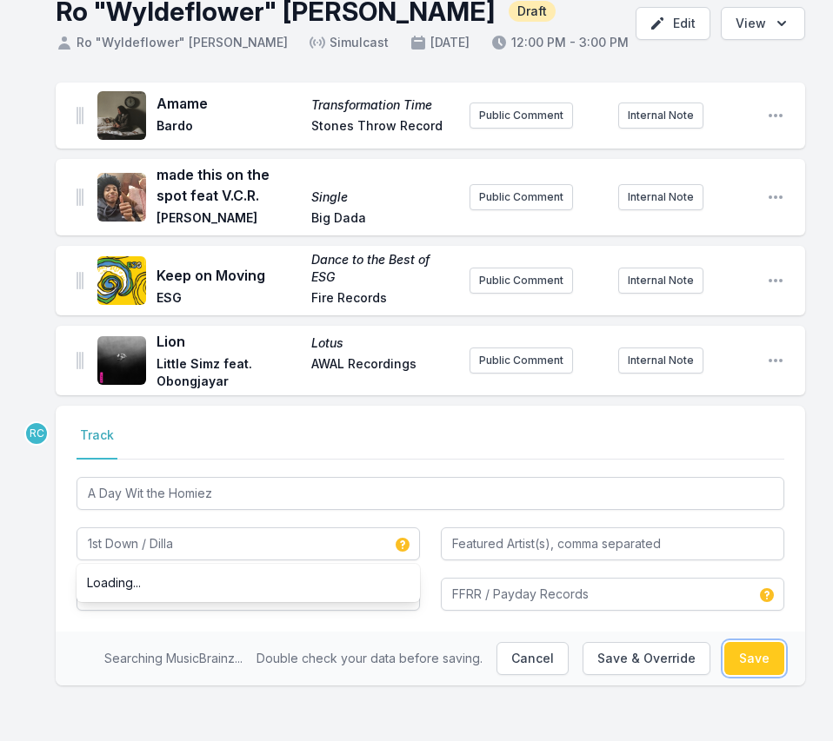
click at [775, 661] on button "Save" at bounding box center [754, 658] width 60 height 33
type input "1st Down"
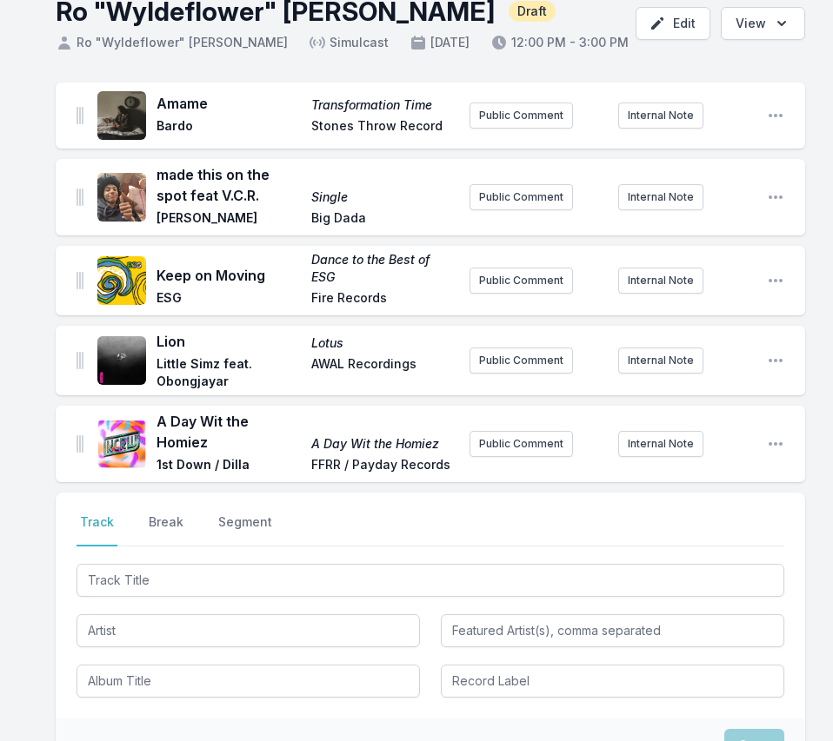
click at [187, 514] on nav "Track Break Segment" at bounding box center [430, 530] width 708 height 33
click at [170, 515] on button "Break" at bounding box center [166, 530] width 42 height 33
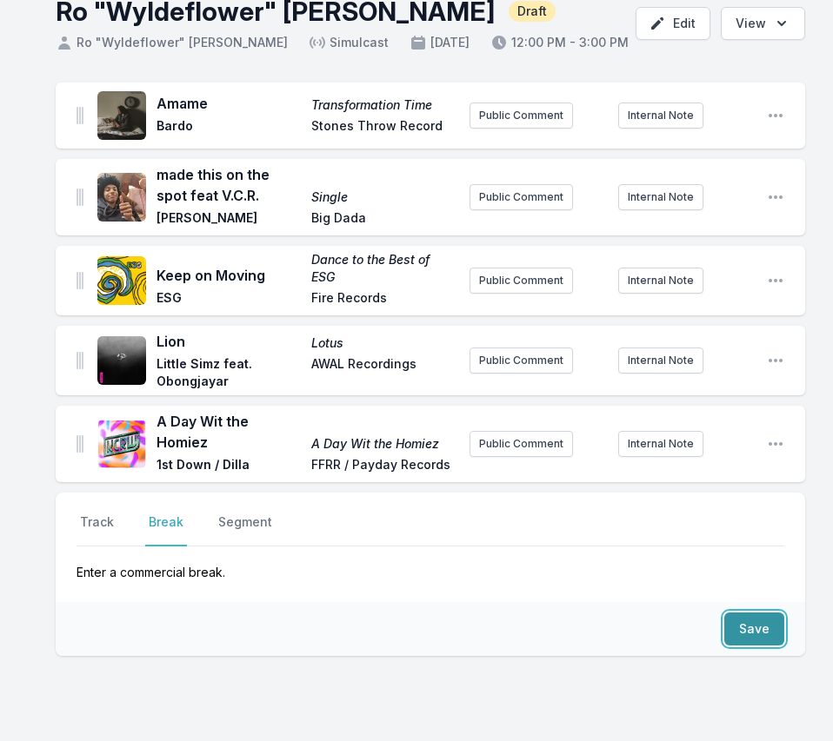
click at [768, 621] on button "Save" at bounding box center [754, 629] width 60 height 33
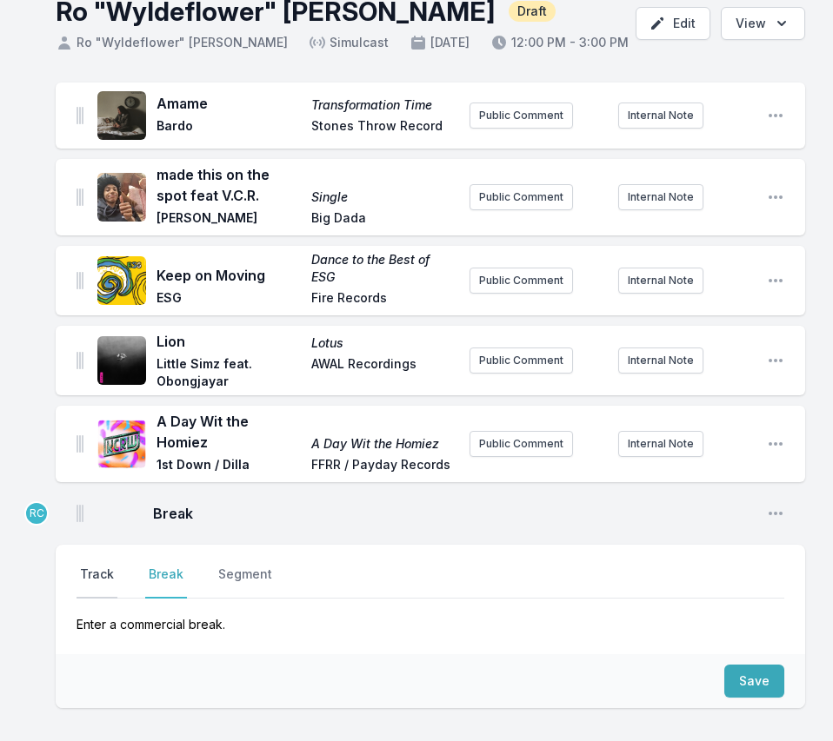
click at [106, 566] on button "Track" at bounding box center [96, 582] width 41 height 33
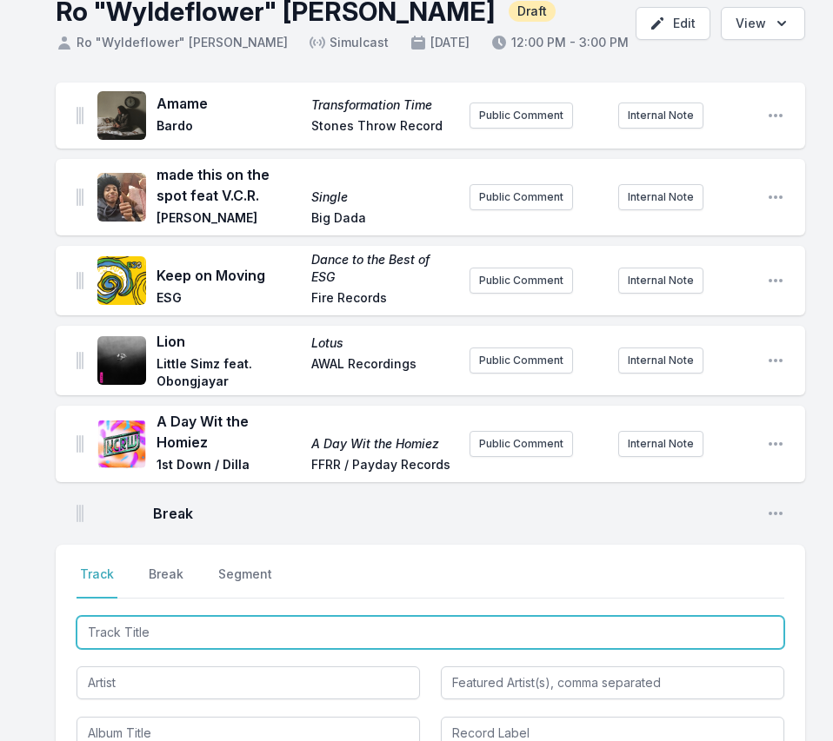
click at [656, 620] on input "Track Title" at bounding box center [430, 632] width 708 height 33
paste input "Lebanese Blonde"
type input "Lebanese Blonde"
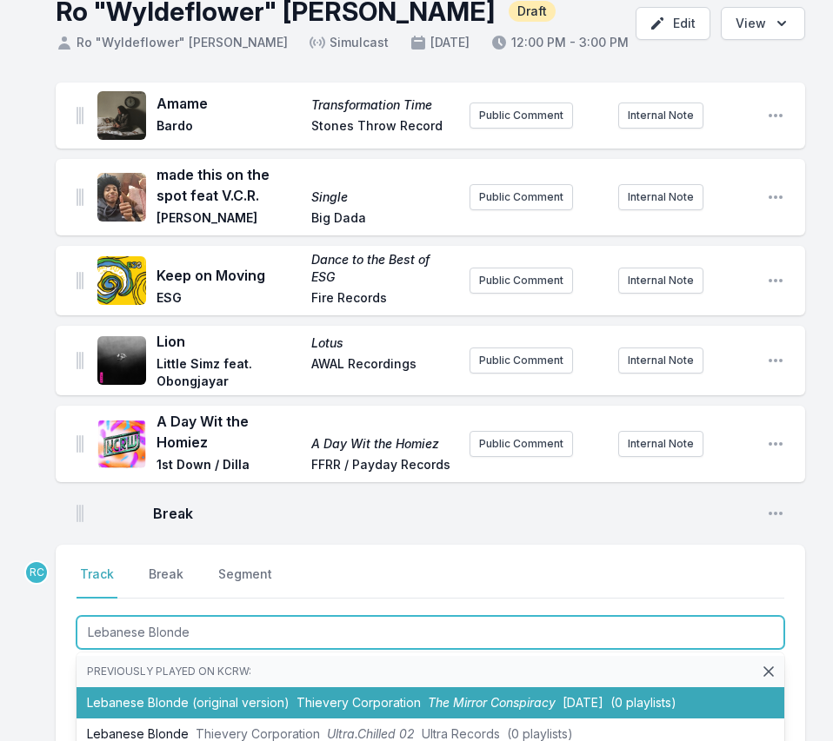
click at [202, 692] on li "Lebanese Blonde (original version) Thievery Corporation The Mirror Conspiracy […" at bounding box center [430, 703] width 708 height 31
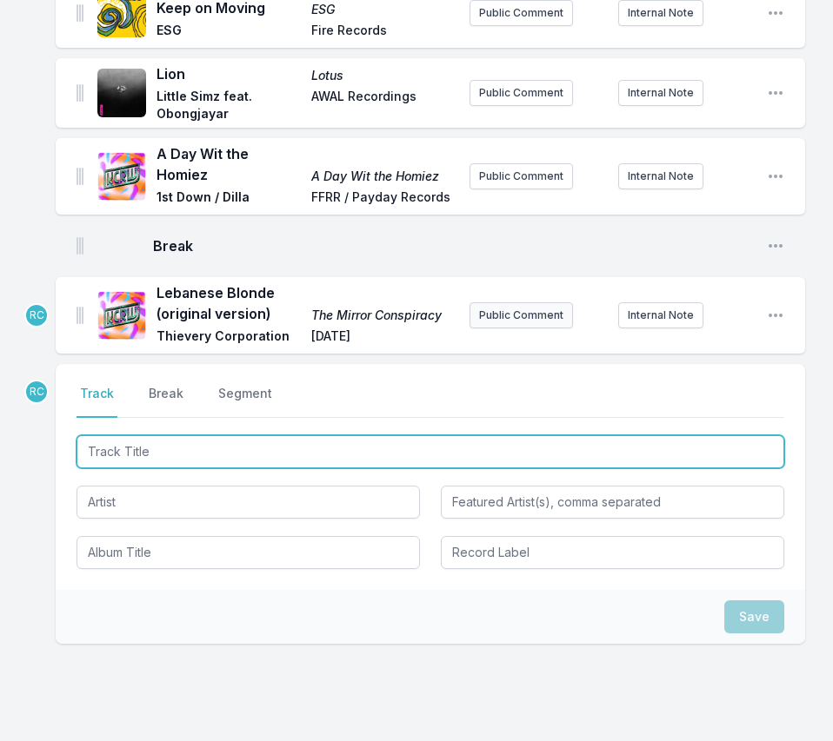
scroll to position [382, 0]
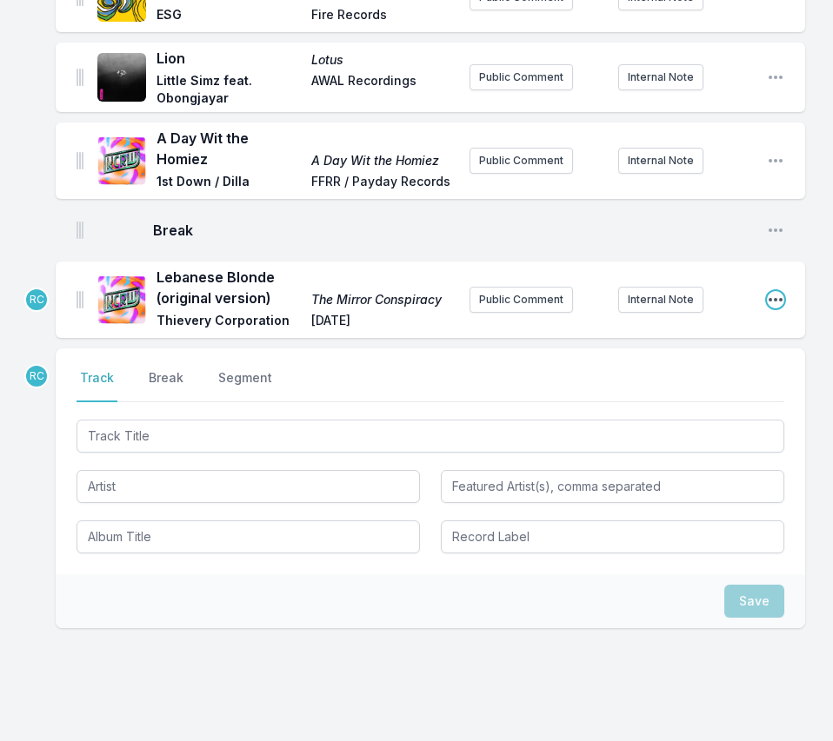
click at [768, 291] on icon "Open playlist item options" at bounding box center [775, 299] width 17 height 17
click at [726, 316] on div "Edit Track Details Delete Entry" at bounding box center [686, 351] width 195 height 70
click at [720, 327] on button "Edit Track Details" at bounding box center [686, 334] width 195 height 31
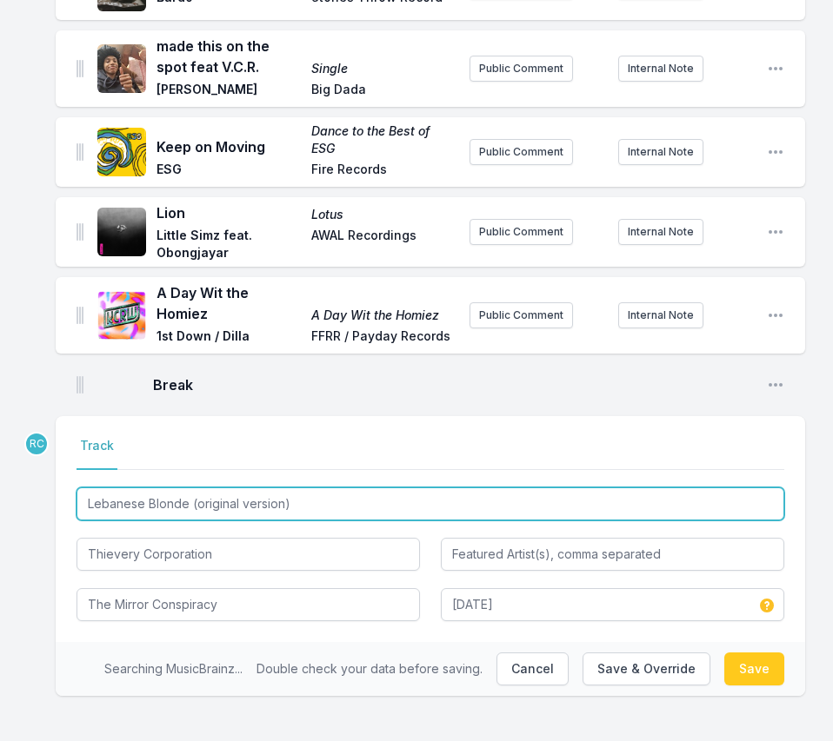
drag, startPoint x: 309, startPoint y: 495, endPoint x: 188, endPoint y: 502, distance: 122.0
click at [188, 502] on input "Lebanese Blonde (original version)" at bounding box center [430, 504] width 708 height 33
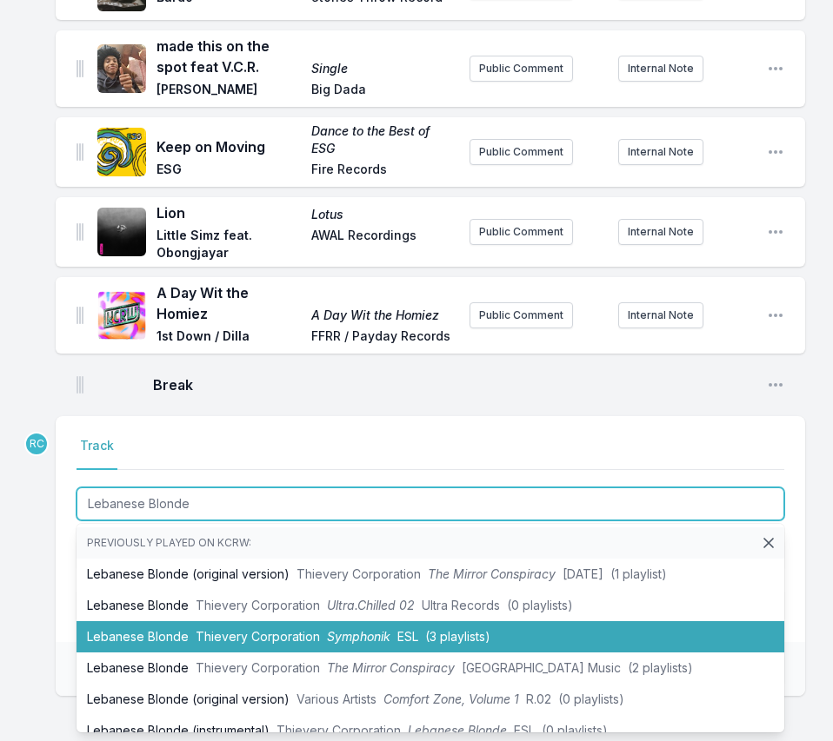
click at [239, 622] on li "Lebanese Blonde Thievery Corporation Symphonik ESL (3 playlists)" at bounding box center [430, 637] width 708 height 31
type input "Lebanese Blonde (original version)"
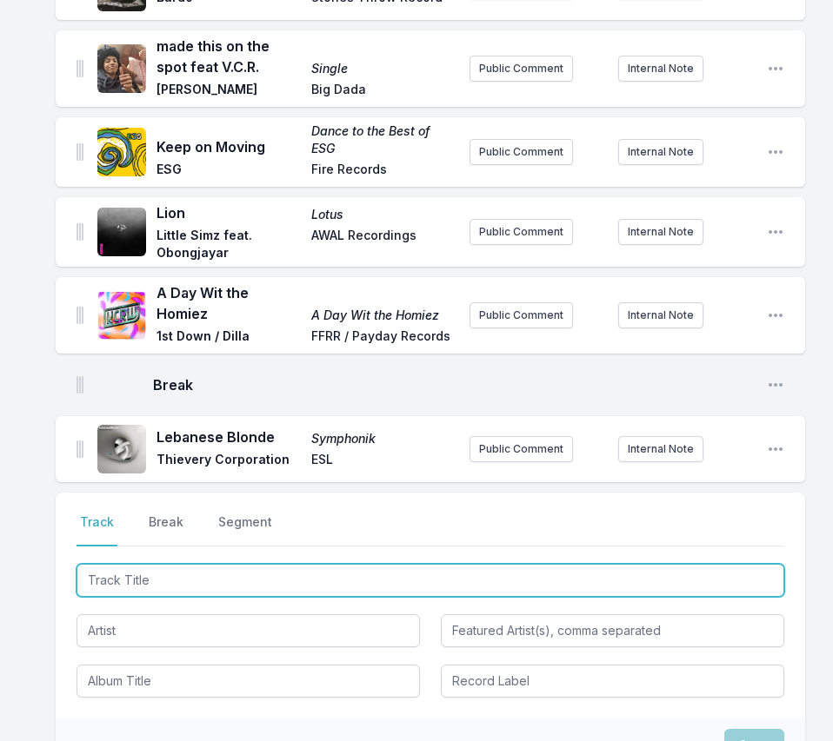
click at [149, 572] on input "Track Title" at bounding box center [430, 580] width 708 height 33
type input "Get SUn"
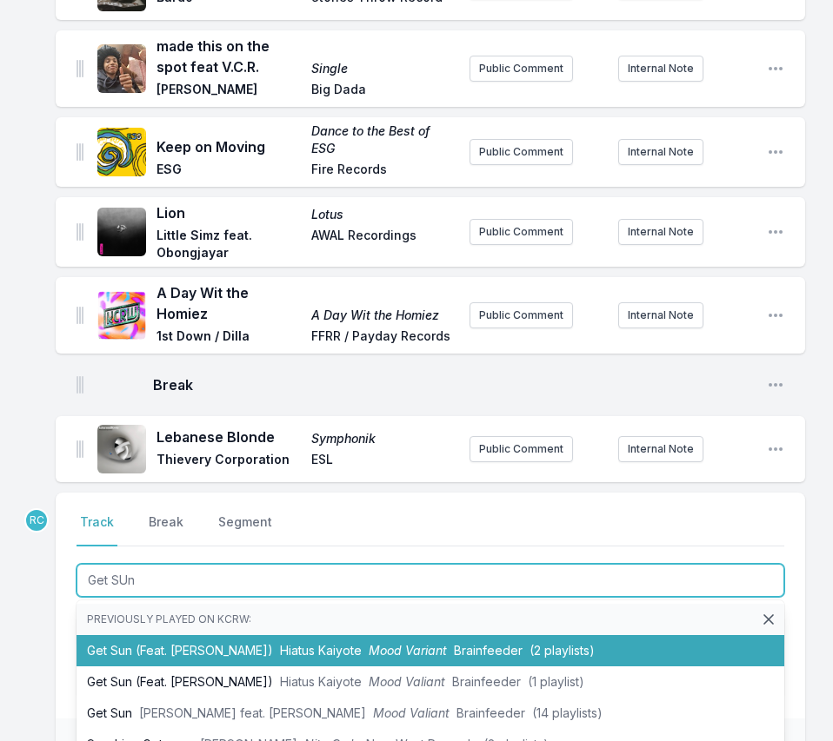
click at [177, 647] on li "Get Sun (Feat. [PERSON_NAME]) Hiatus Kaiyote Mood Variant Brainfeeder (2 playli…" at bounding box center [430, 650] width 708 height 31
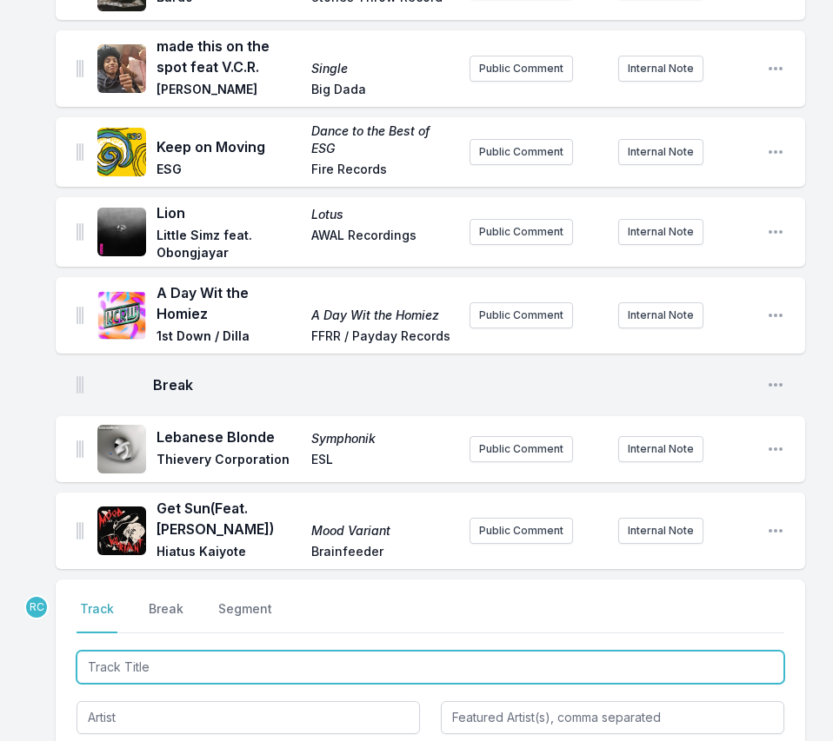
scroll to position [314, 0]
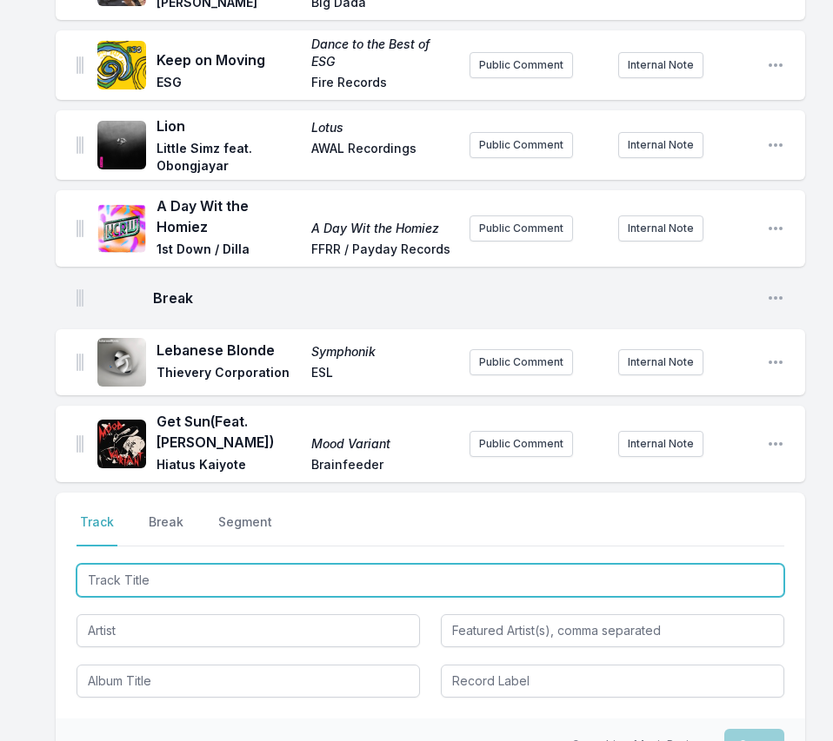
click at [665, 564] on input "Track Title" at bounding box center [430, 580] width 708 height 33
paste input "Virtual Insanity"
type input "Virtual Insanity"
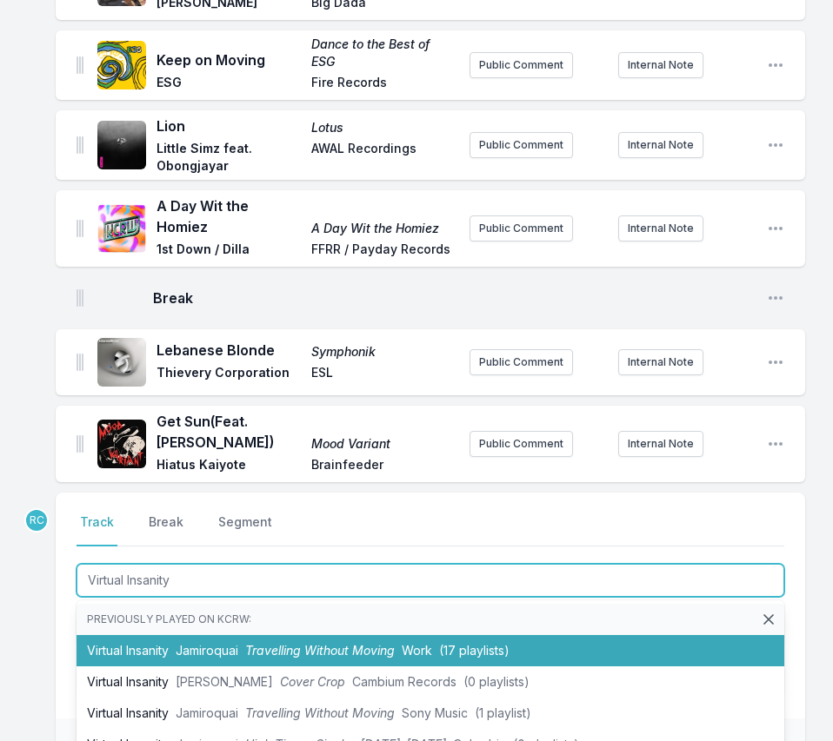
click at [184, 643] on span "Jamiroquai" at bounding box center [207, 650] width 63 height 15
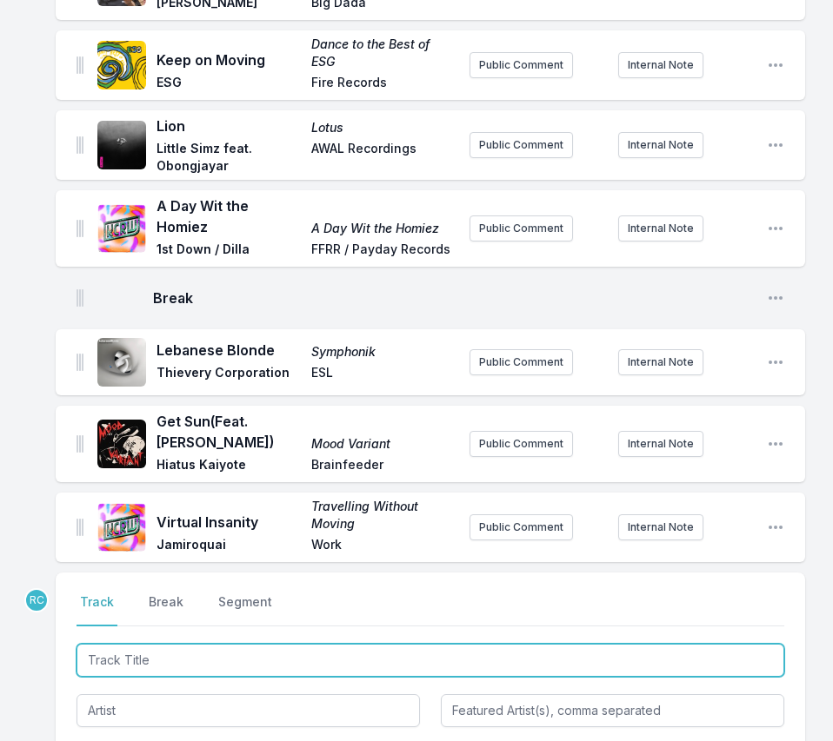
scroll to position [394, 0]
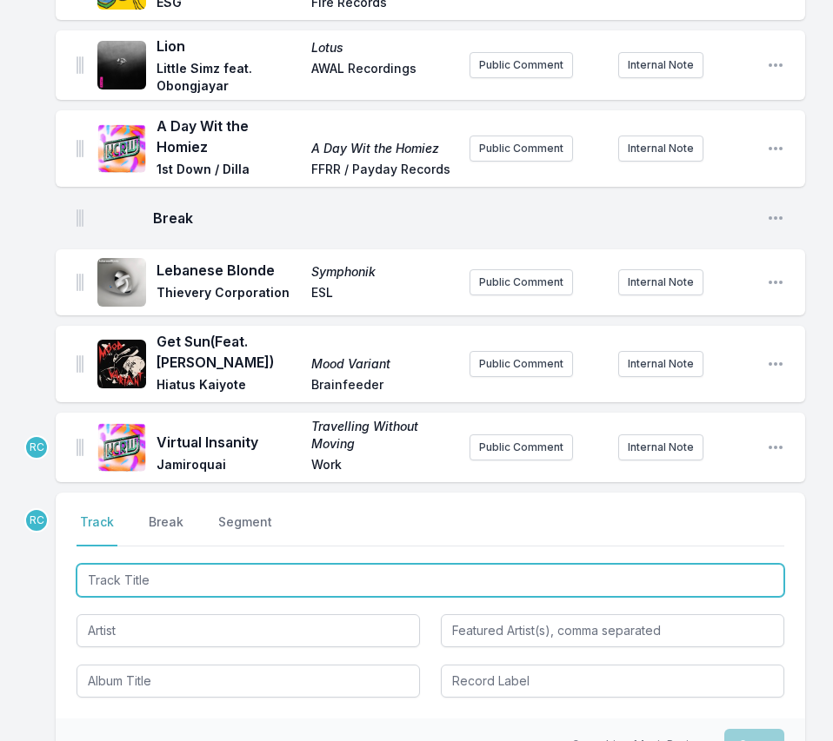
click at [129, 576] on input "Track Title" at bounding box center [430, 580] width 708 height 33
paste input "Track Title"
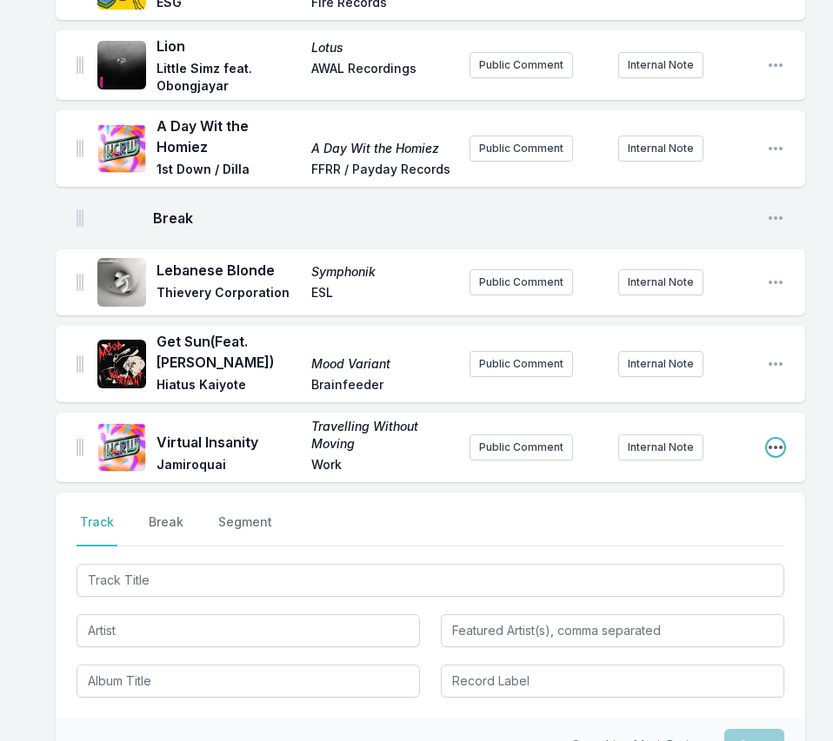
click at [781, 439] on icon "Open playlist item options" at bounding box center [775, 447] width 17 height 17
click at [724, 473] on button "Edit Track Details" at bounding box center [686, 482] width 195 height 31
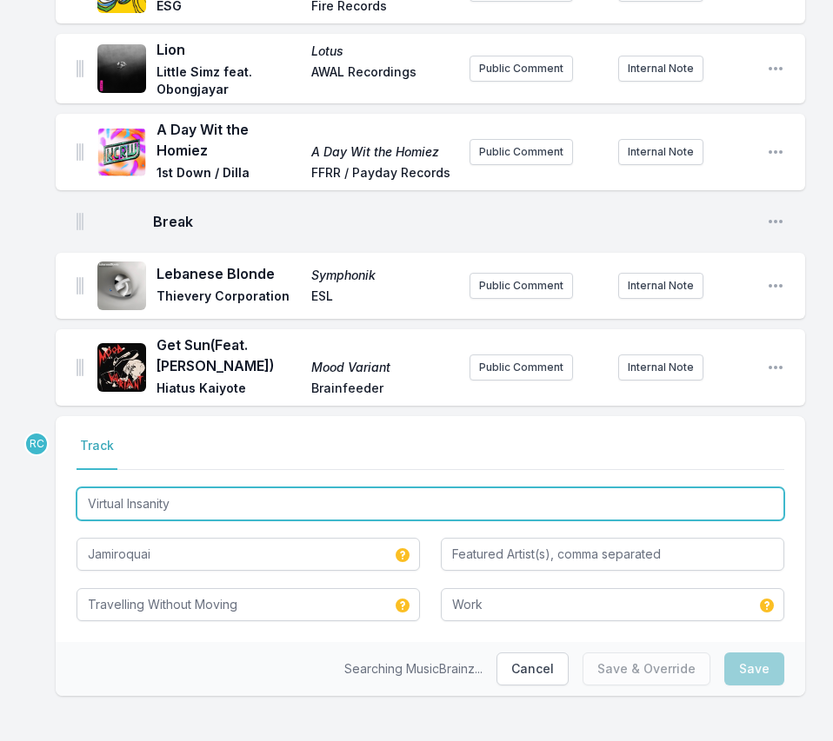
click at [277, 495] on input "Virtual Insanity" at bounding box center [430, 504] width 708 height 33
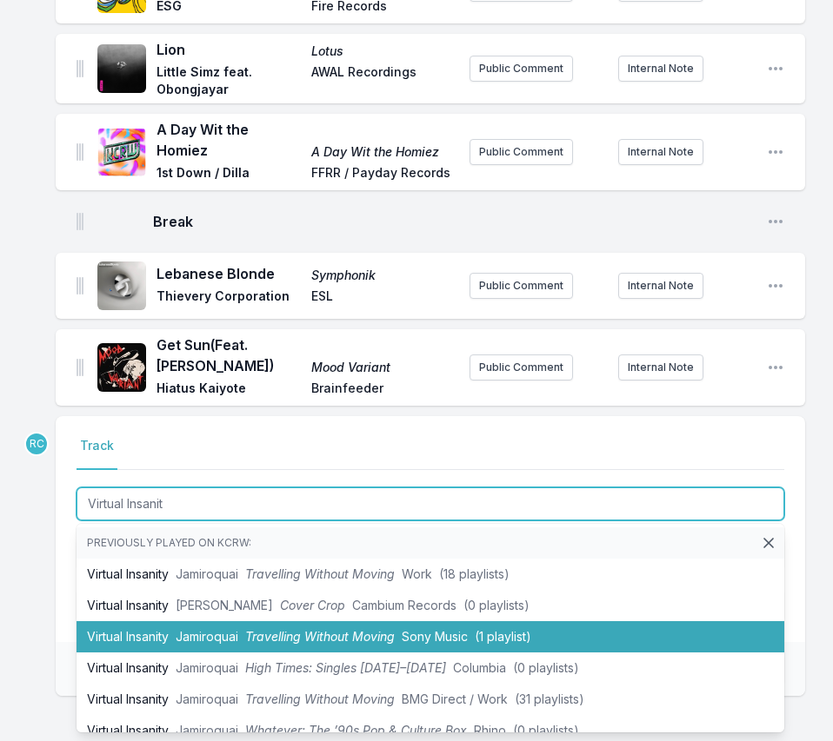
click at [226, 629] on span "Jamiroquai" at bounding box center [207, 636] width 63 height 15
type input "Virtual Insanity"
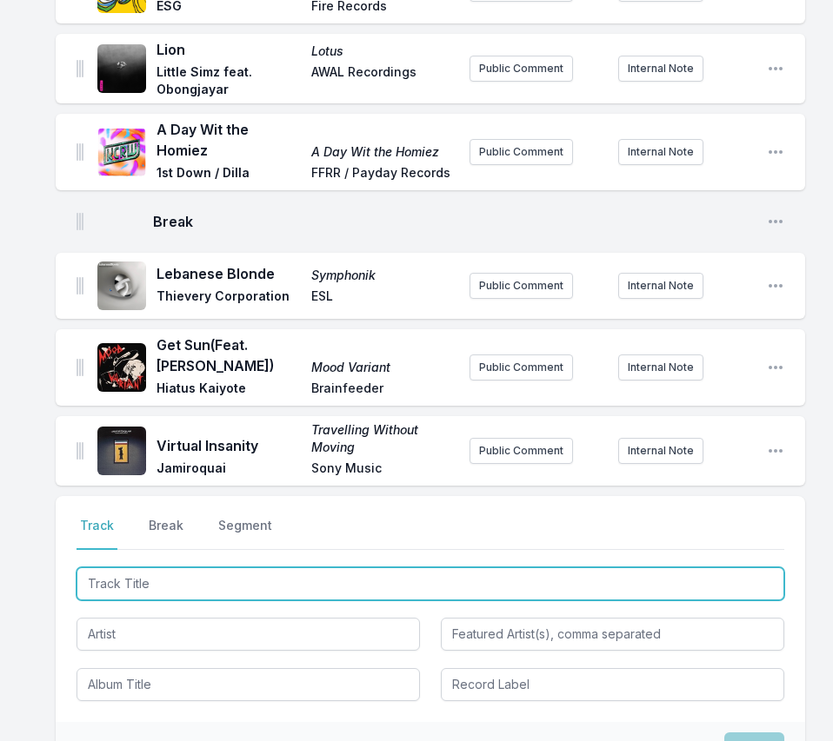
click at [710, 568] on input "Track Title" at bounding box center [430, 584] width 708 height 33
paste input "Rising To The Top"
type input "Rising To The Top"
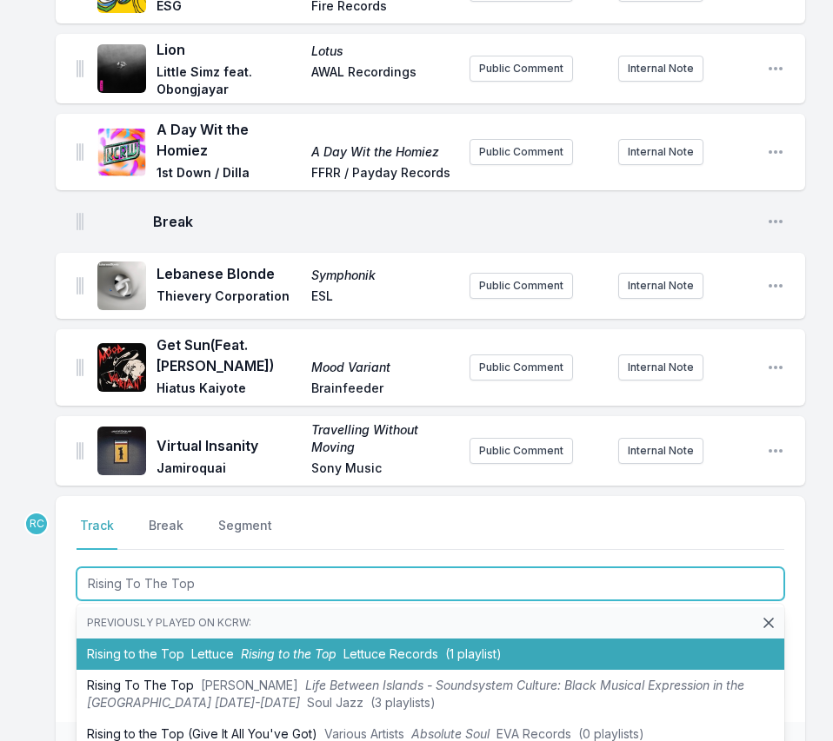
click at [217, 647] on span "Lettuce" at bounding box center [212, 654] width 43 height 15
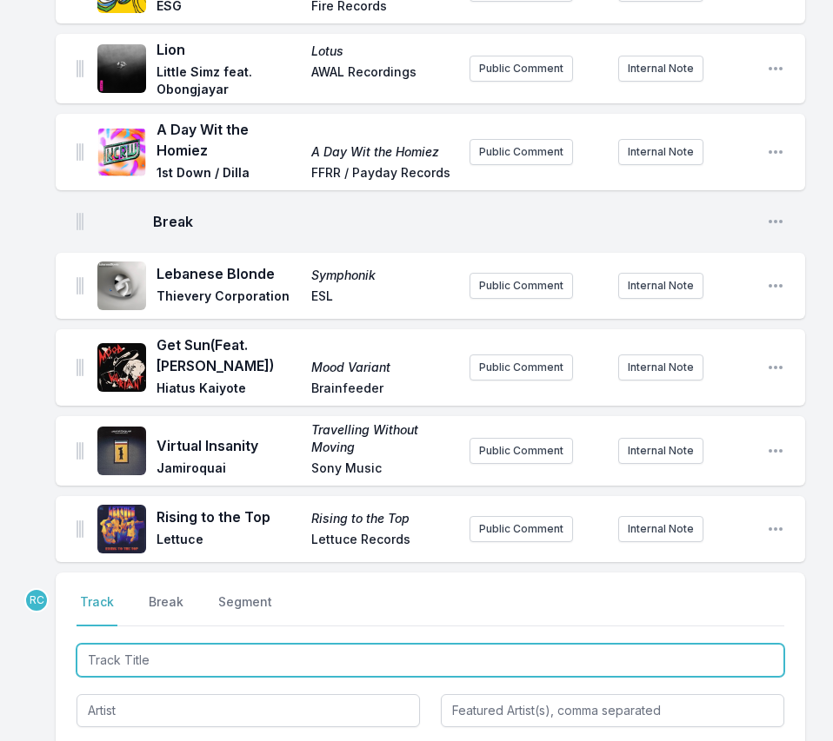
scroll to position [467, 0]
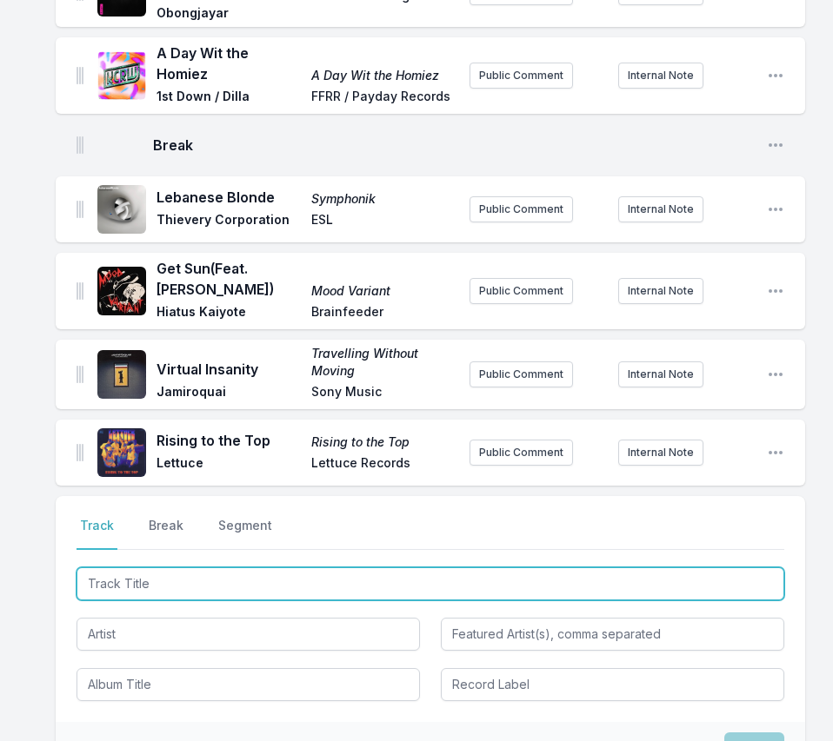
click at [662, 568] on input "Track Title" at bounding box center [430, 584] width 708 height 33
paste input "Nobody But You"
type input "Nobody But You"
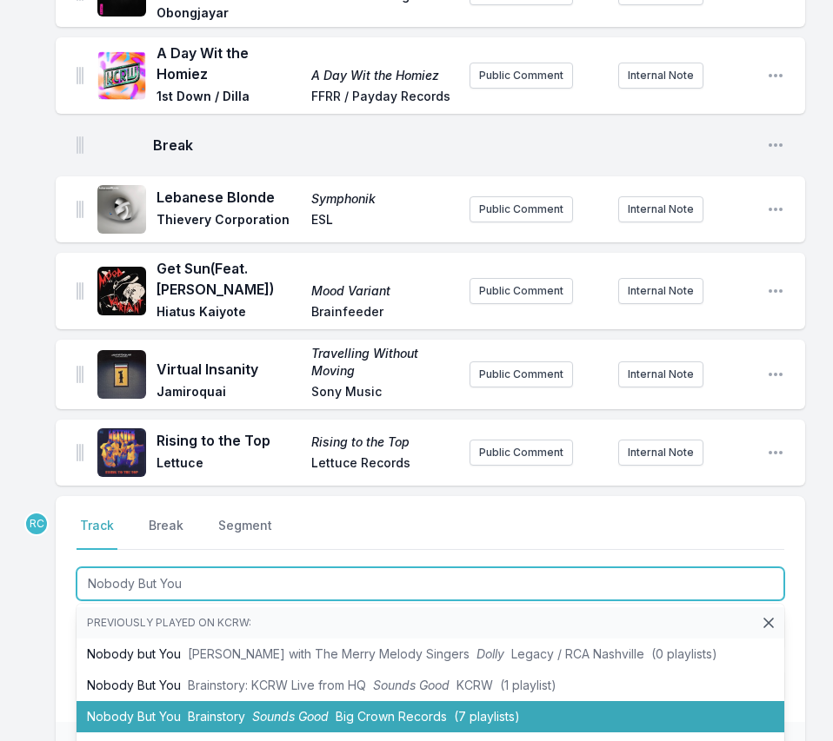
click at [208, 702] on li "Nobody But You Brainstory Sounds Good Big Crown Records (7 playlists)" at bounding box center [430, 717] width 708 height 31
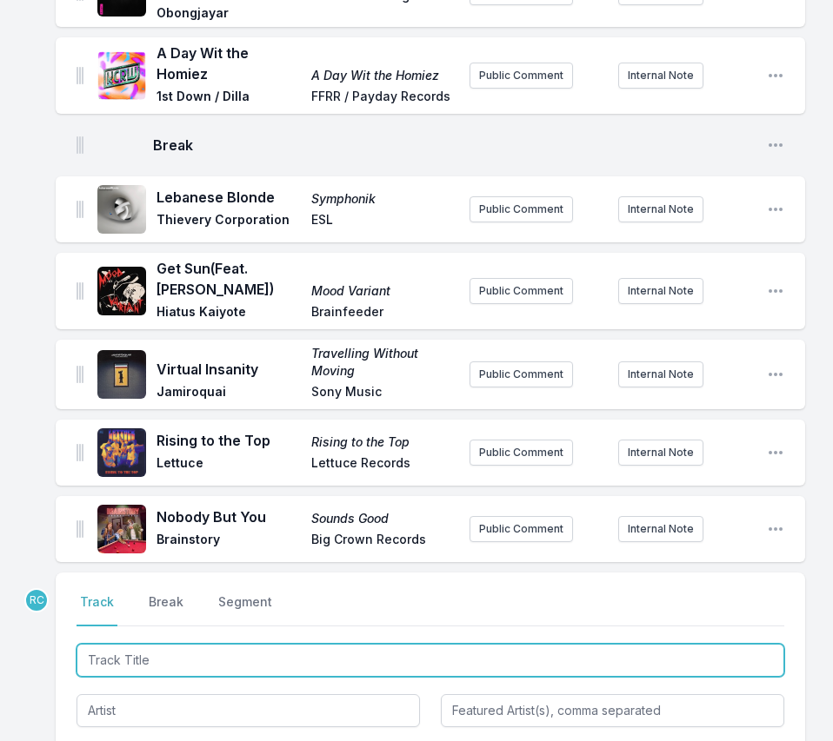
scroll to position [543, 0]
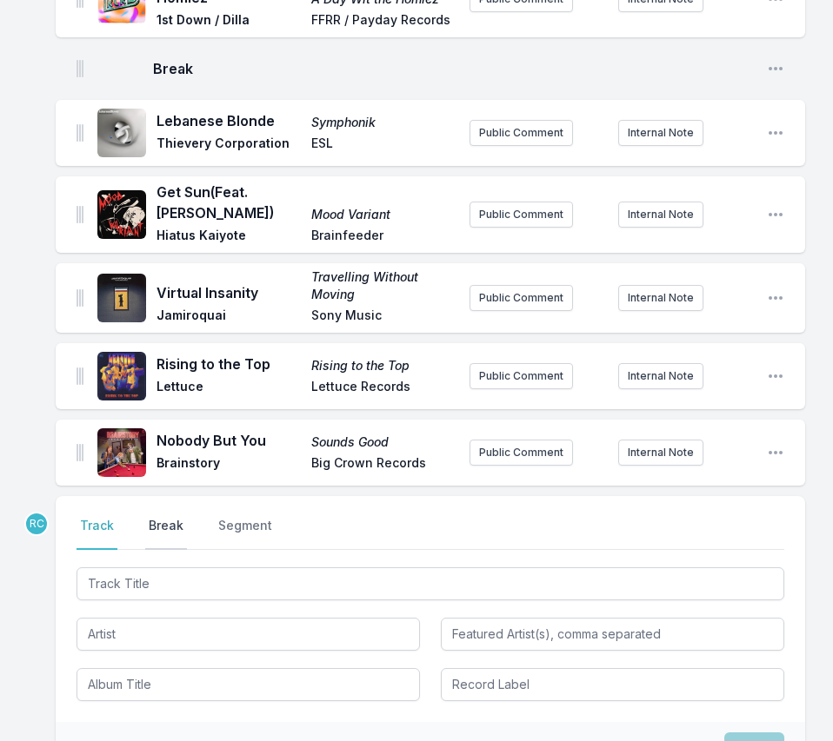
click at [168, 528] on button "Break" at bounding box center [166, 533] width 42 height 33
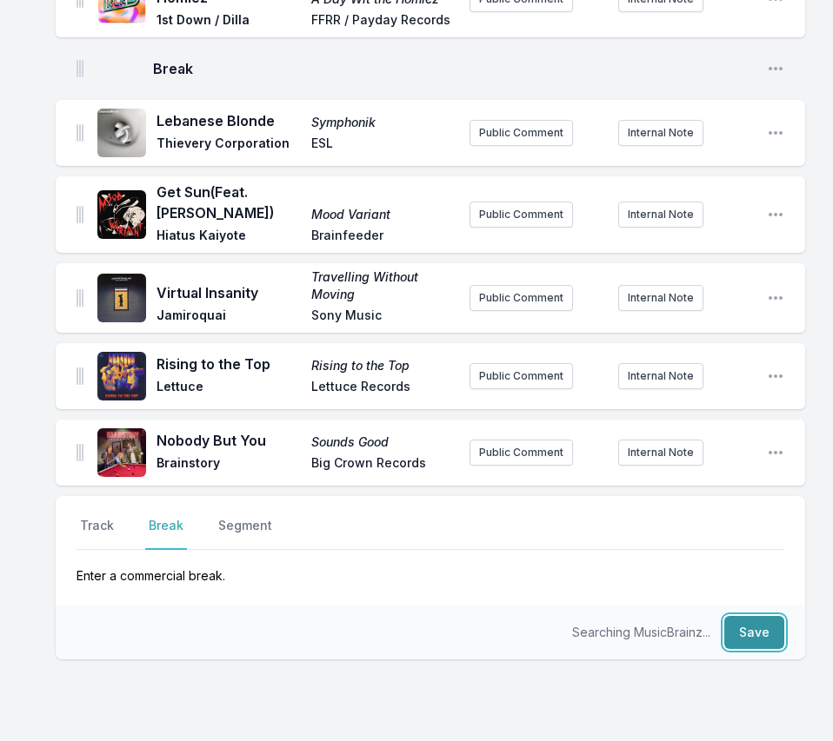
click at [760, 633] on button "Save" at bounding box center [754, 632] width 60 height 33
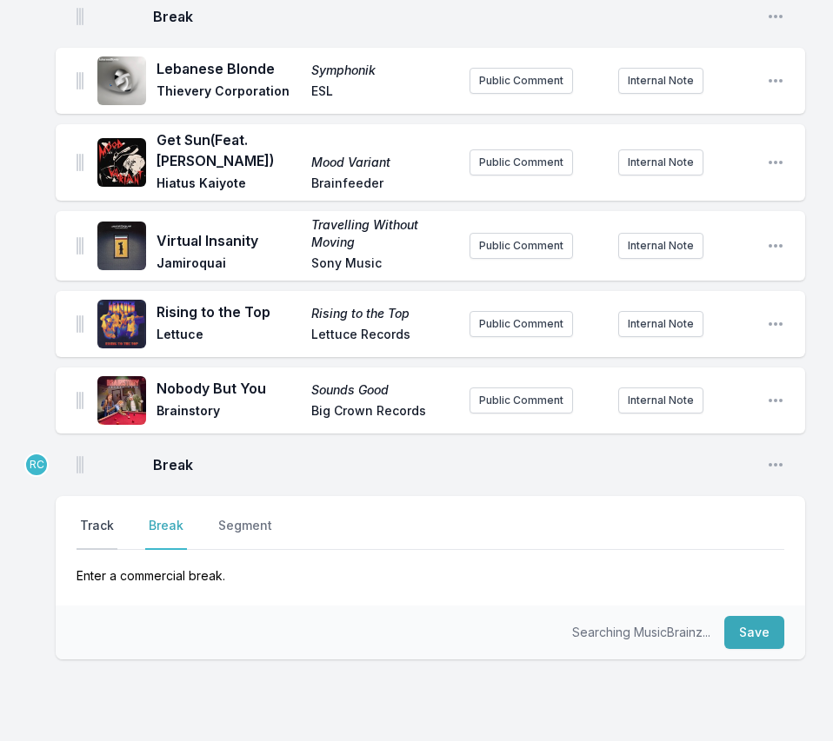
click at [96, 517] on button "Track" at bounding box center [96, 533] width 41 height 33
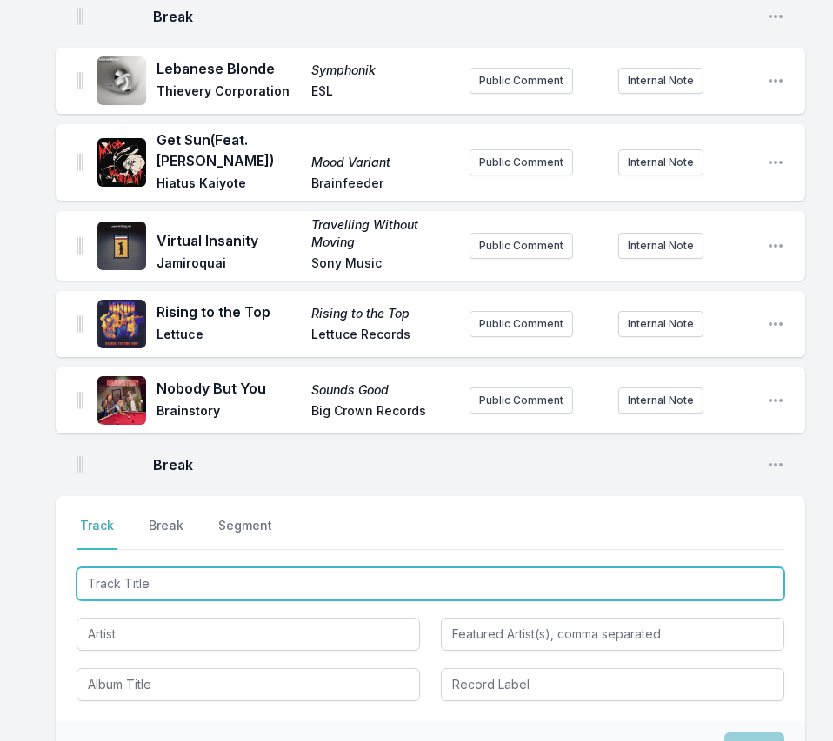
click at [702, 573] on input "Track Title" at bounding box center [430, 584] width 708 height 33
paste input "Indifference"
type input "Indifference"
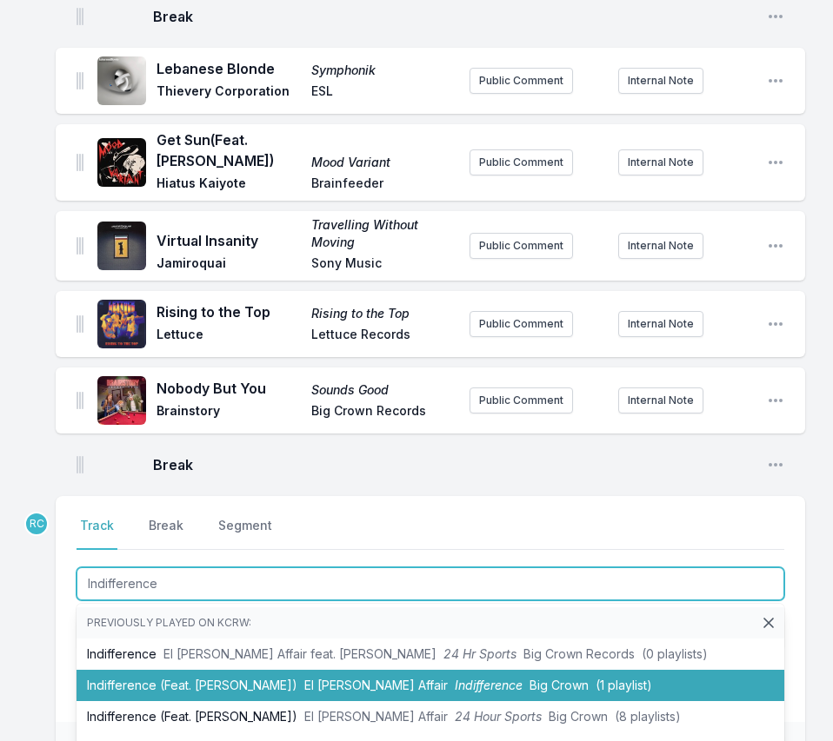
click at [208, 676] on li "Indifference (Feat. [PERSON_NAME]) El [PERSON_NAME] Affair Indifference Big Cro…" at bounding box center [430, 685] width 708 height 31
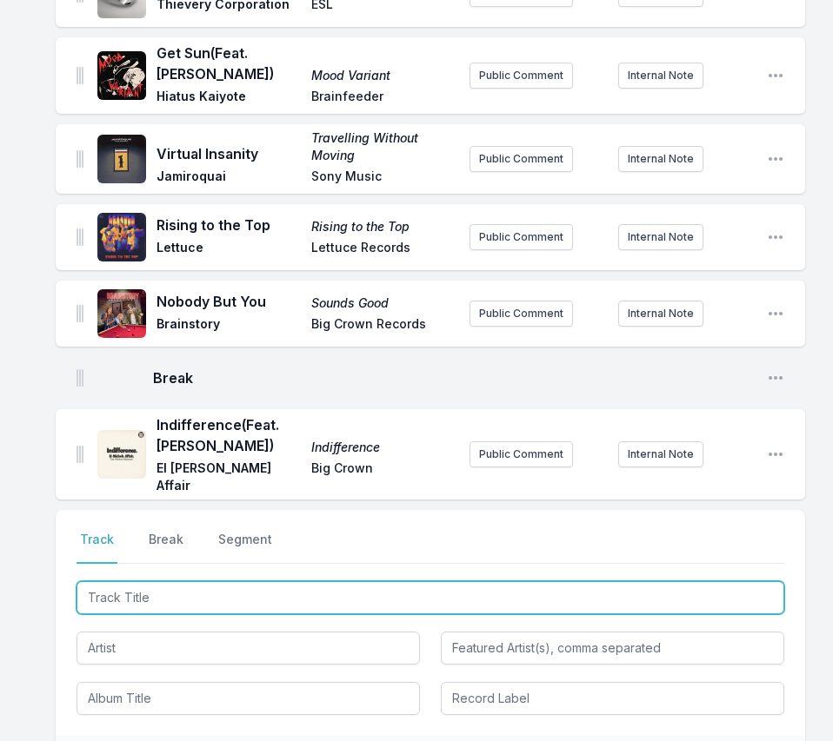
click at [682, 582] on input "Track Title" at bounding box center [430, 598] width 708 height 33
paste input "Pastime Paradise"
type input "Pastime Paradise"
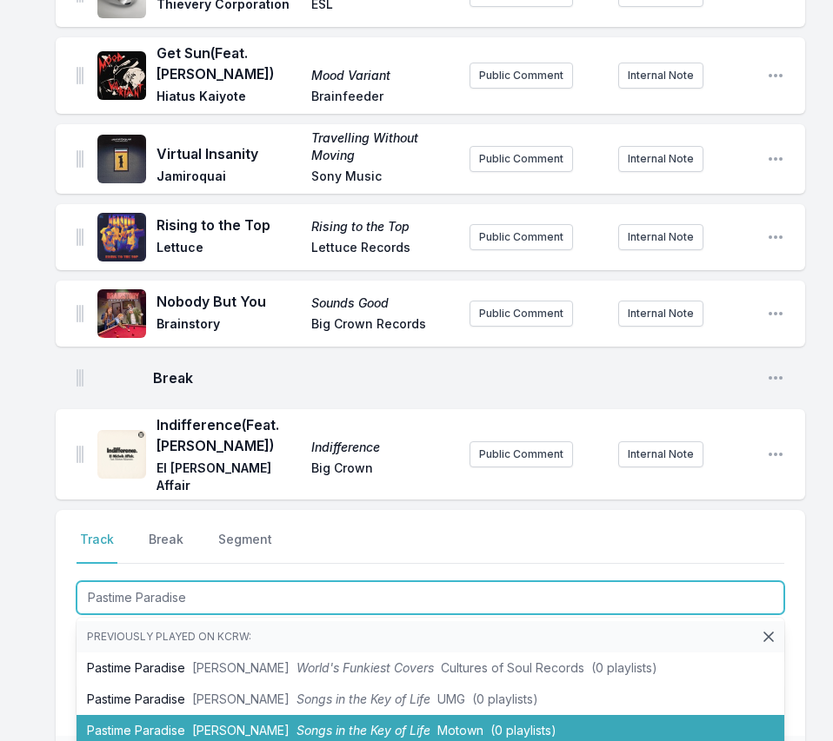
click at [188, 715] on li "Pastime Paradise [PERSON_NAME] Songs in the Key of Life Motown (0 playlists)" at bounding box center [430, 730] width 708 height 31
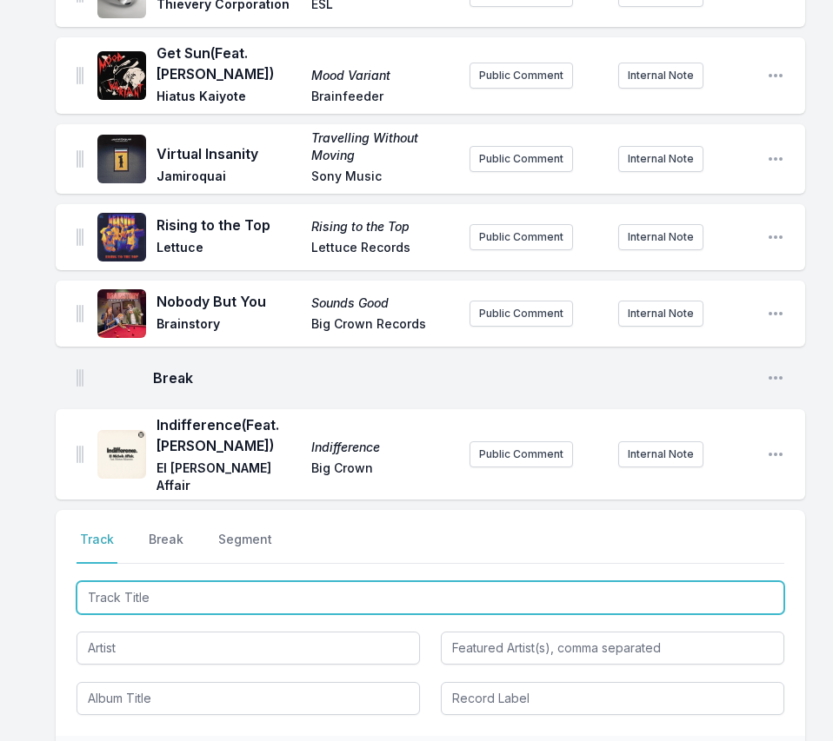
scroll to position [759, 0]
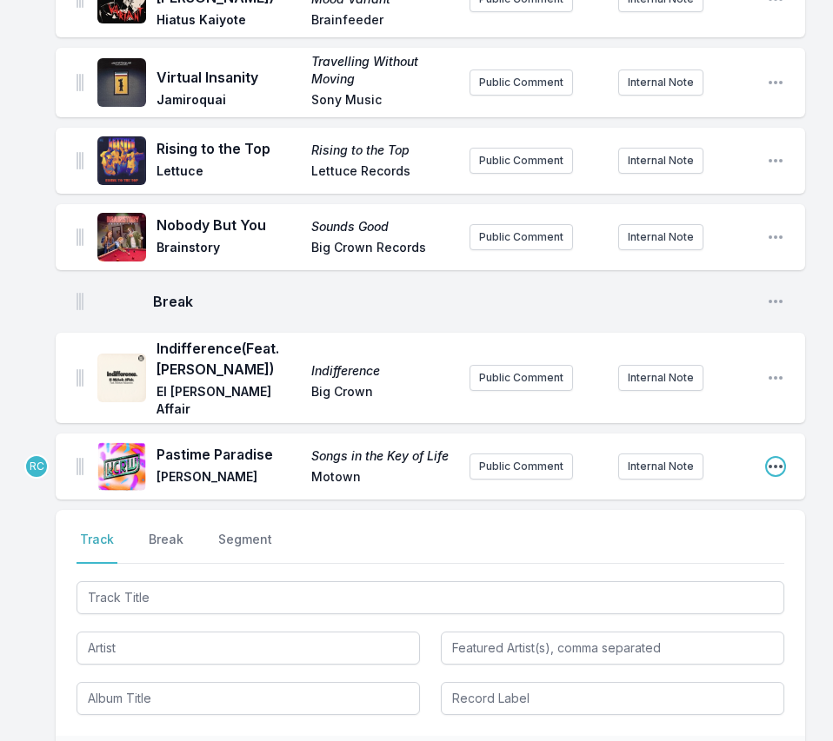
click at [772, 458] on icon "Open playlist item options" at bounding box center [775, 466] width 17 height 17
click at [736, 486] on button "Edit Track Details" at bounding box center [686, 501] width 195 height 31
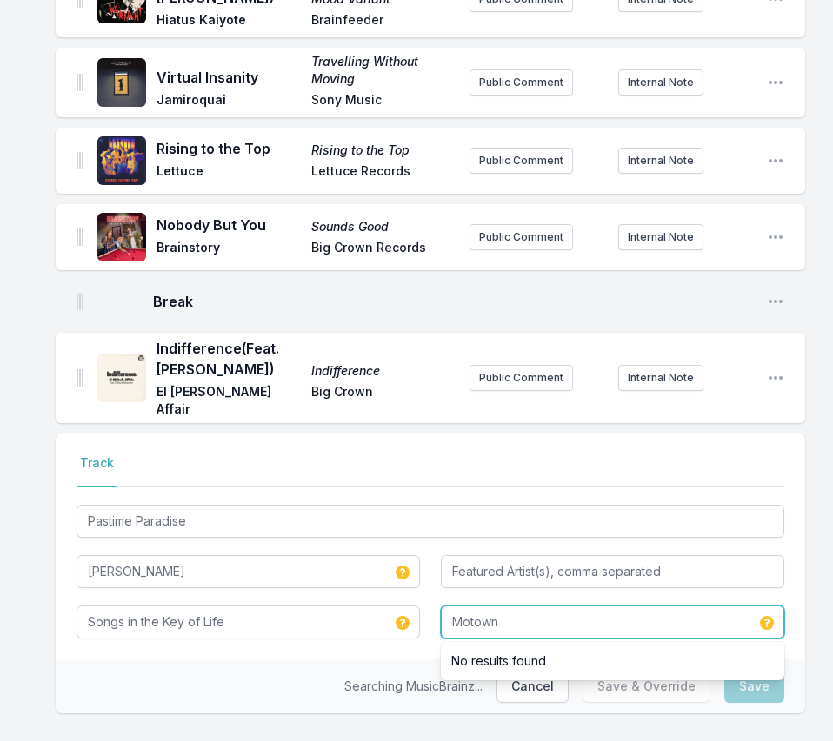
drag, startPoint x: 535, startPoint y: 602, endPoint x: 367, endPoint y: 582, distance: 169.0
click at [367, 582] on div "Pastime Paradise [PERSON_NAME] Songs in the Key of Life Motown No results found" at bounding box center [430, 570] width 708 height 137
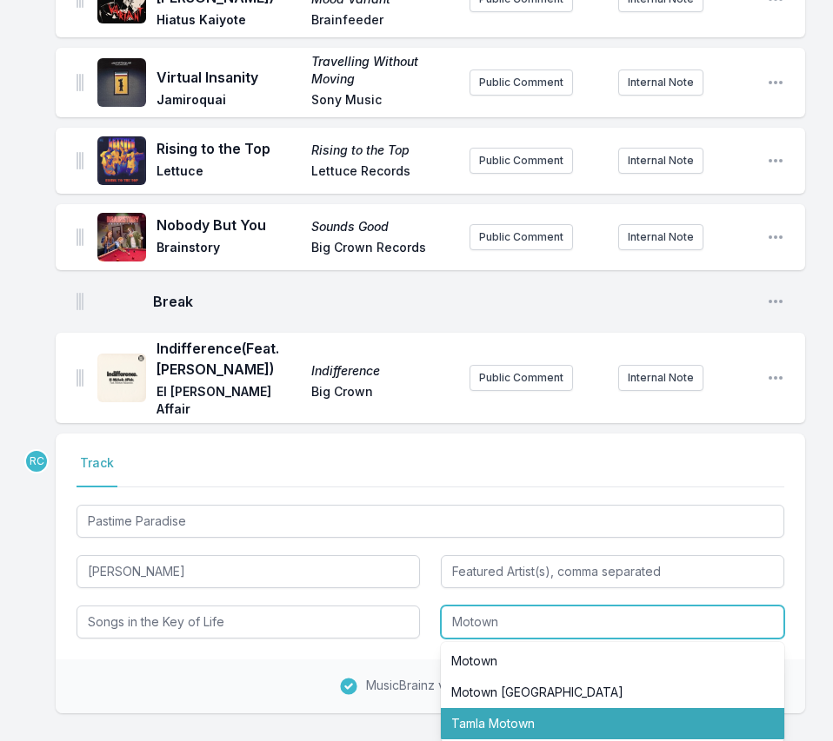
click at [502, 708] on li "Tamla Motown" at bounding box center [612, 723] width 343 height 31
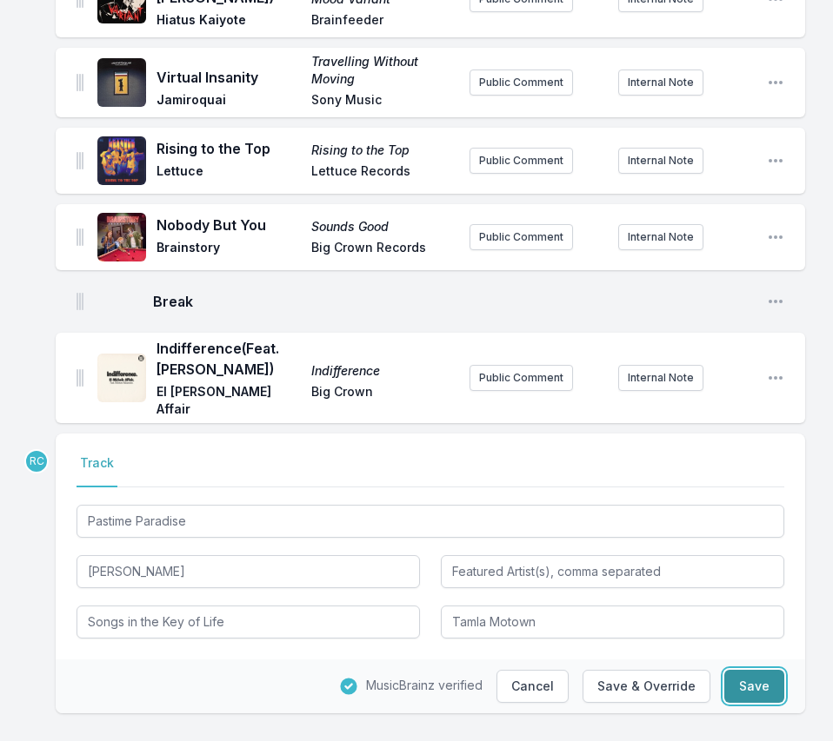
click at [770, 670] on button "Save" at bounding box center [754, 686] width 60 height 33
type input "Motown"
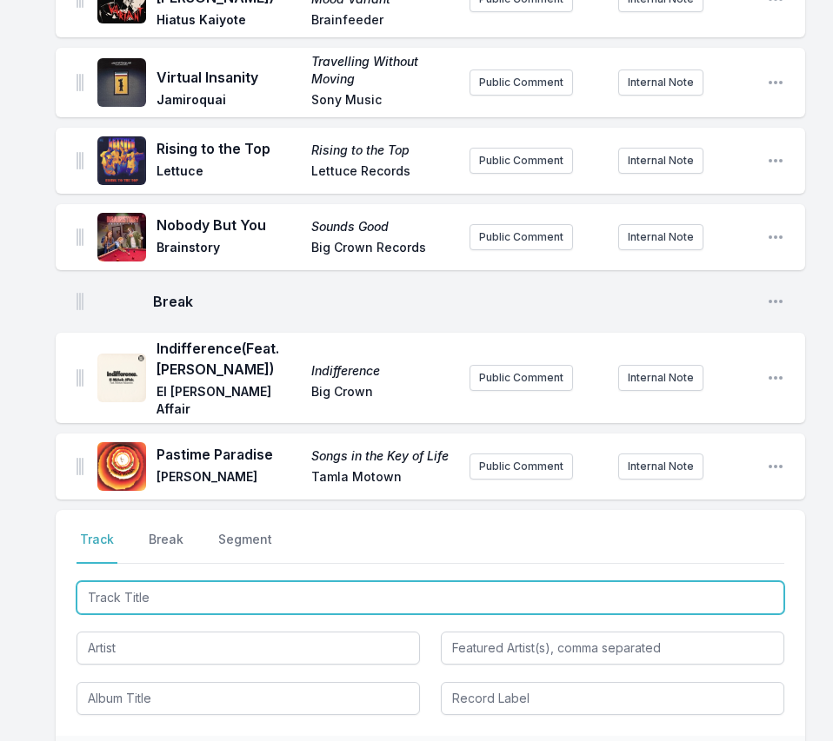
click at [662, 582] on input "Track Title" at bounding box center [430, 598] width 708 height 33
paste input "Hope You're Doin' Better"
type input "Hope You're Doin' Better"
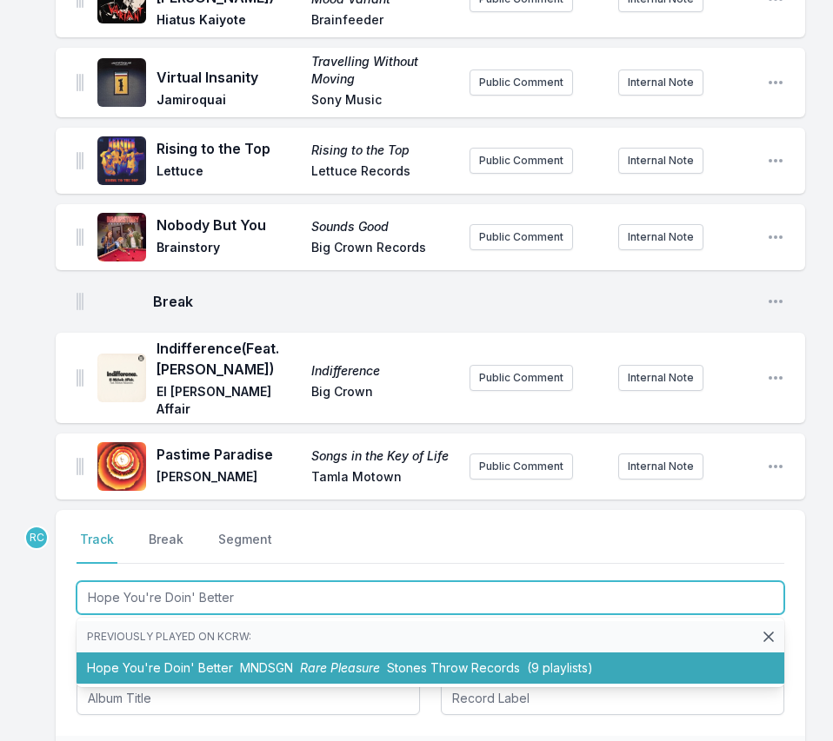
click at [186, 653] on li "Hope You're Doin' Better MNDSGN Rare Pleasure Stones Throw Records (9 playlists)" at bounding box center [430, 668] width 708 height 31
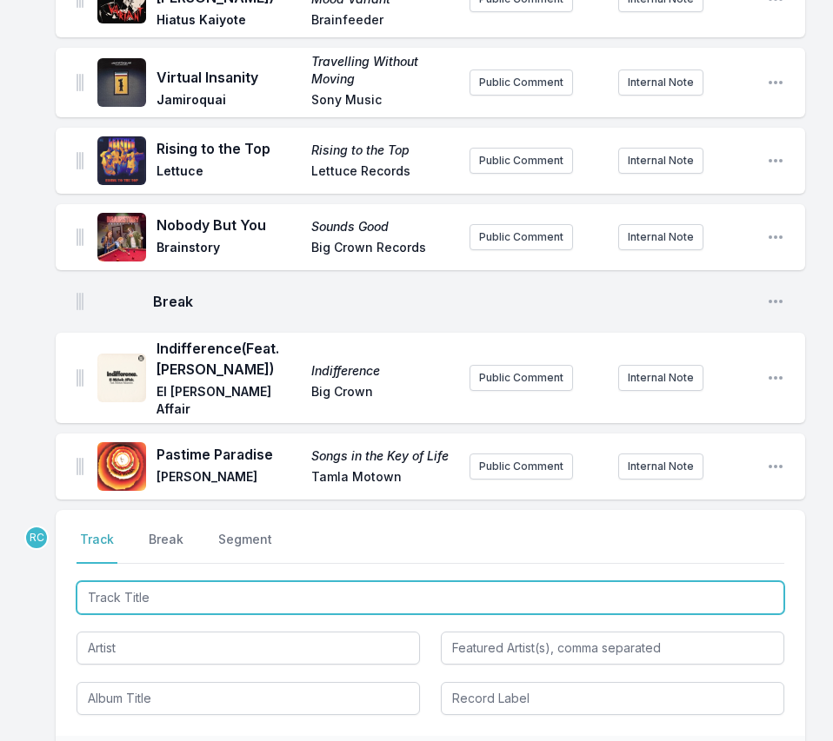
scroll to position [846, 0]
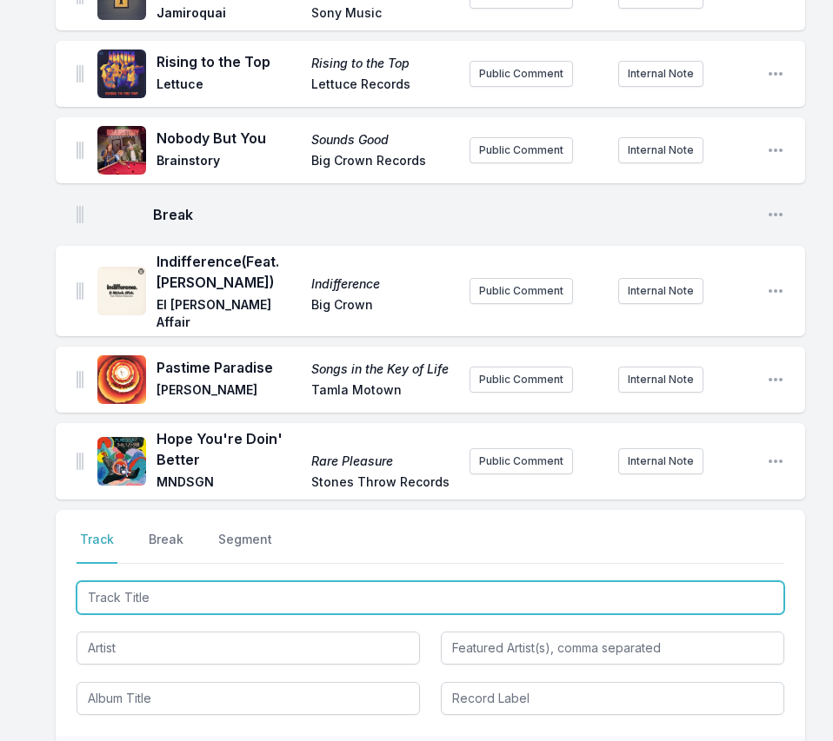
click at [697, 582] on input "Track Title" at bounding box center [430, 598] width 708 height 33
paste input "Hoy Que Llueve (feat. [PERSON_NAME])"
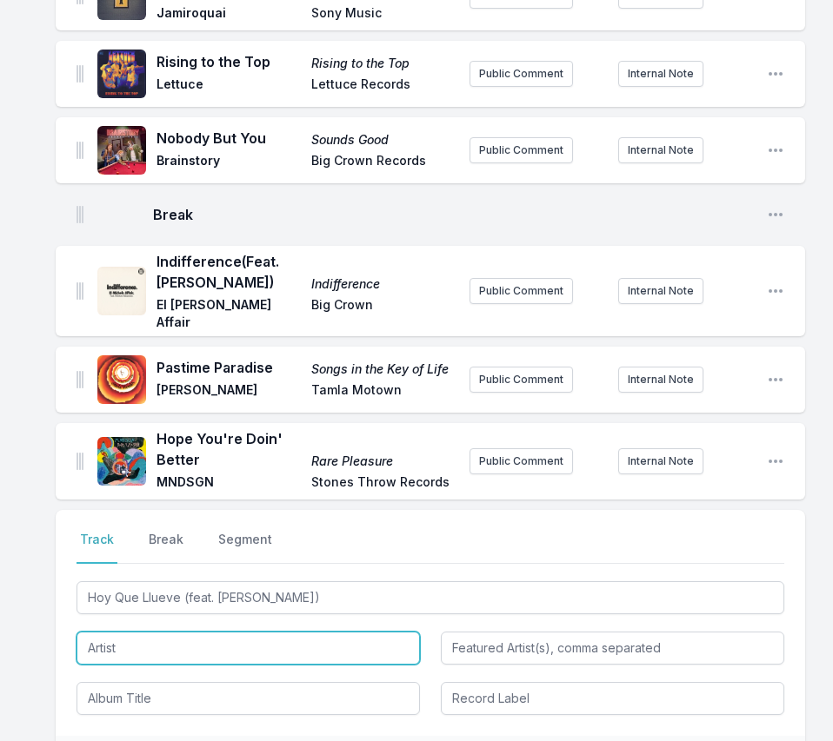
type input "Hoy Que Llueve"
type input "[PERSON_NAME]"
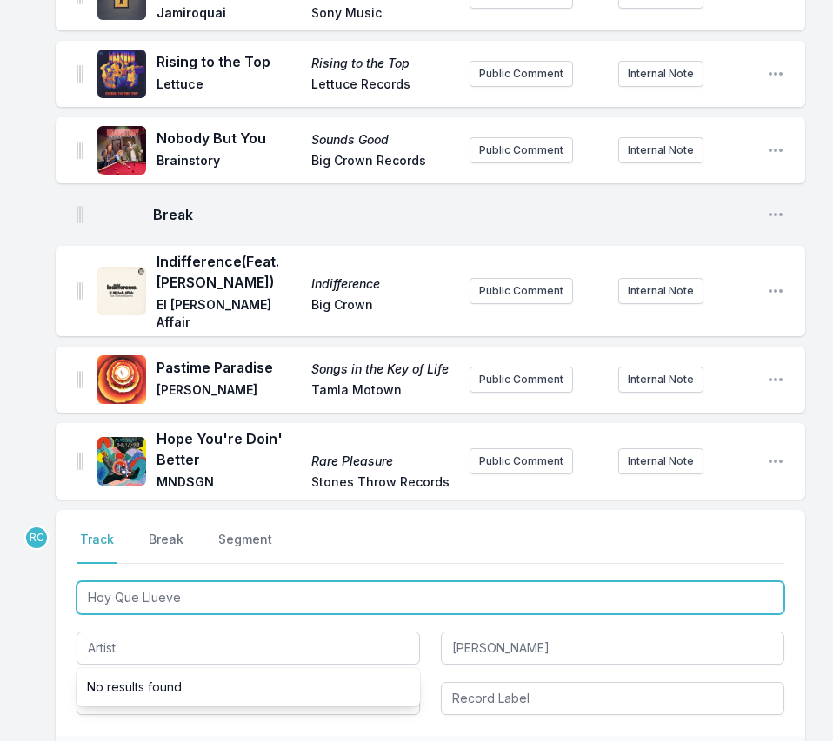
click at [203, 584] on input "Hoy Que Llueve" at bounding box center [430, 598] width 708 height 33
type input "Hoy Que Lluev"
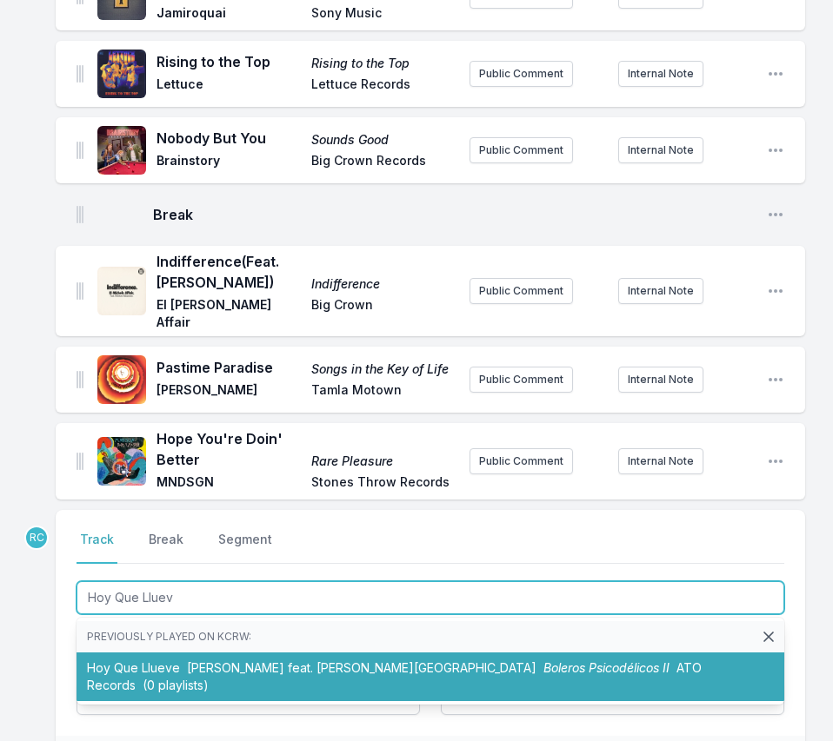
click at [228, 661] on span "[PERSON_NAME] feat. [PERSON_NAME][GEOGRAPHIC_DATA]" at bounding box center [361, 668] width 349 height 15
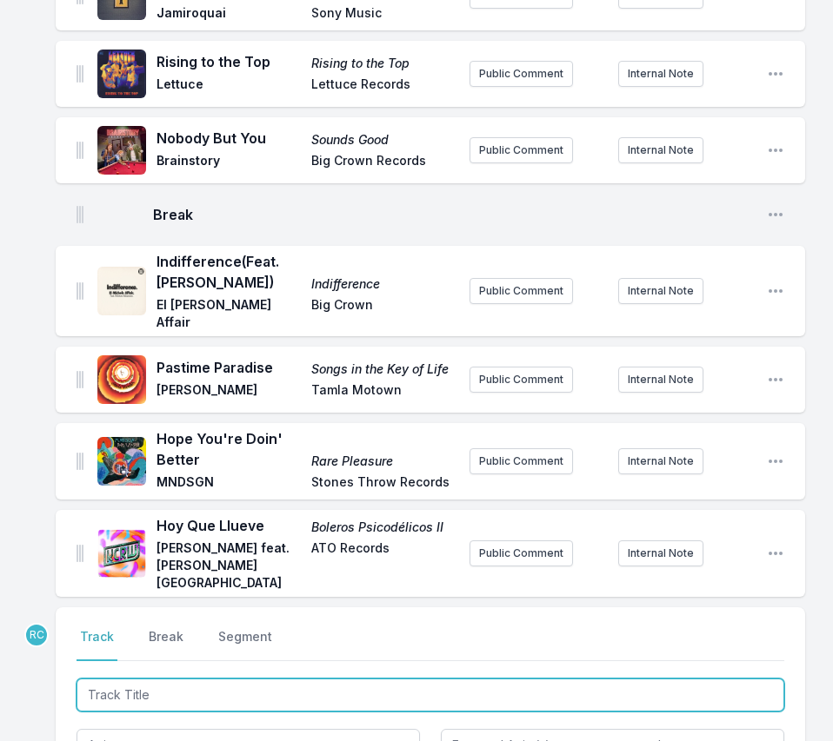
scroll to position [926, 0]
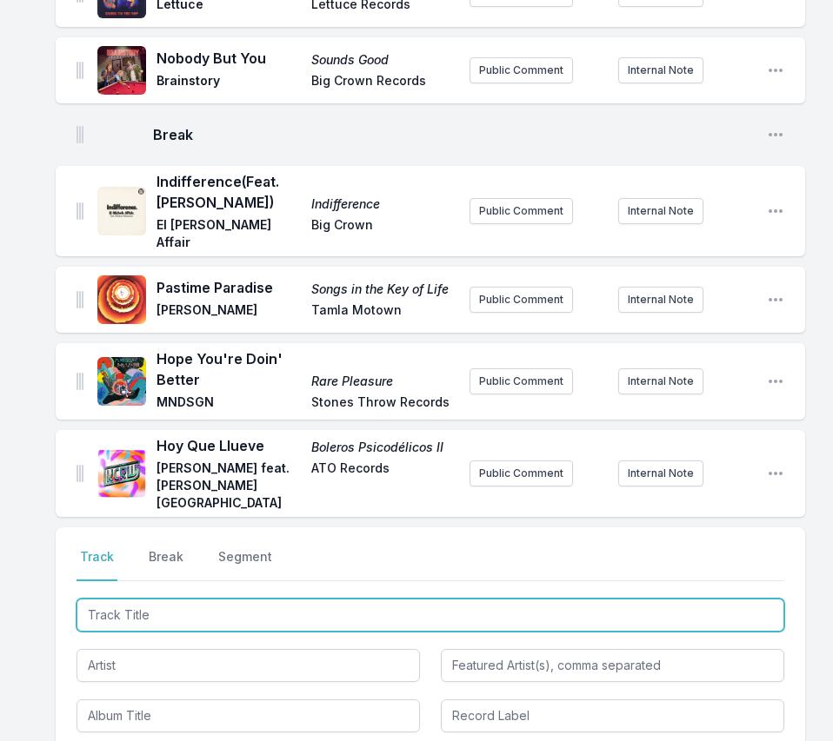
click at [703, 599] on input "Track Title" at bounding box center [430, 615] width 708 height 33
paste input "Untainted Love"
type input "Untainted Love"
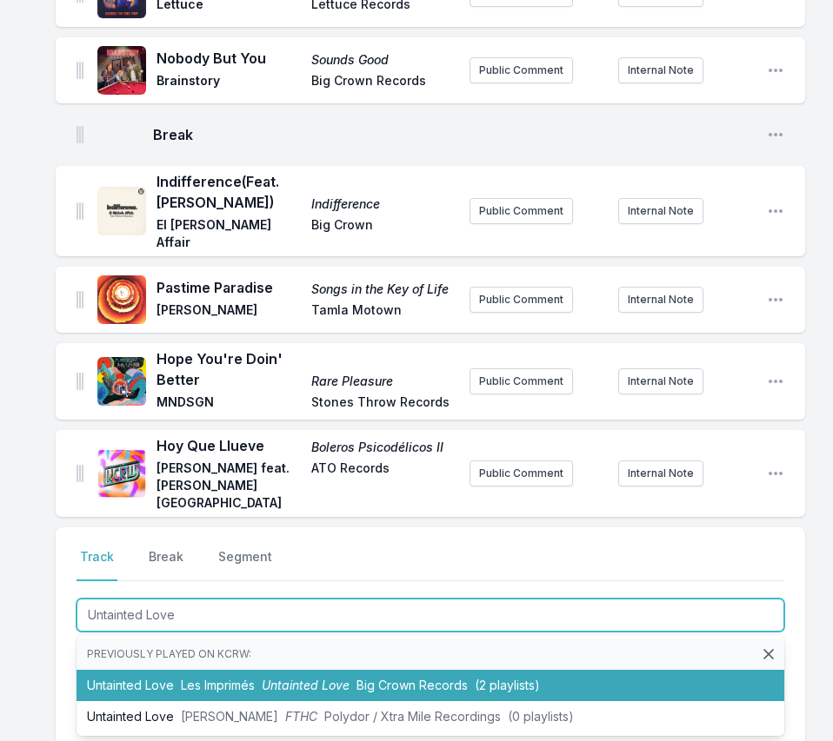
click at [289, 678] on span "Untainted Love" at bounding box center [306, 685] width 88 height 15
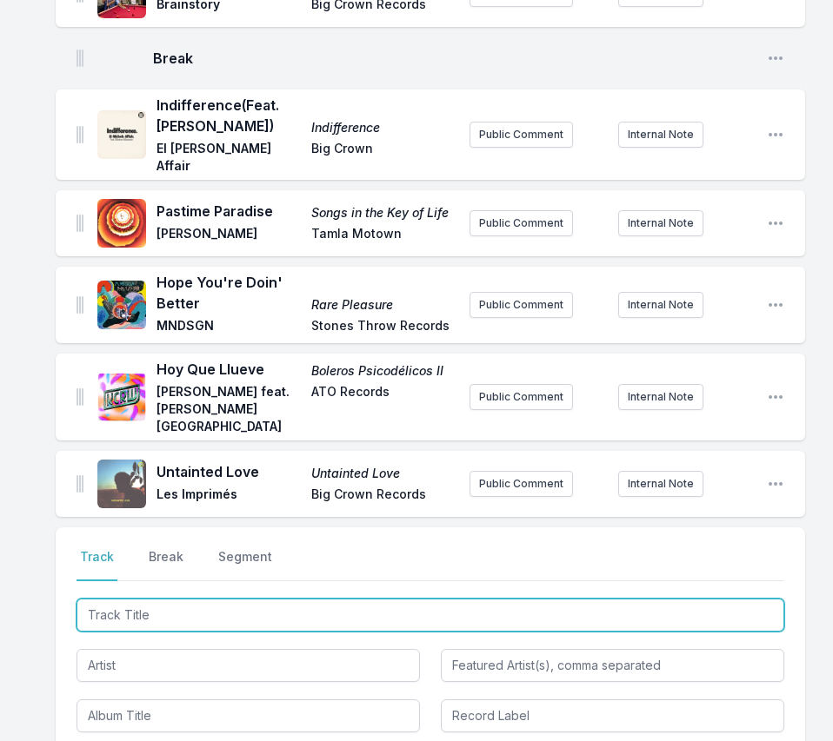
click at [688, 599] on input "Track Title" at bounding box center [430, 615] width 708 height 33
paste input "My 45"
type input "My 45"
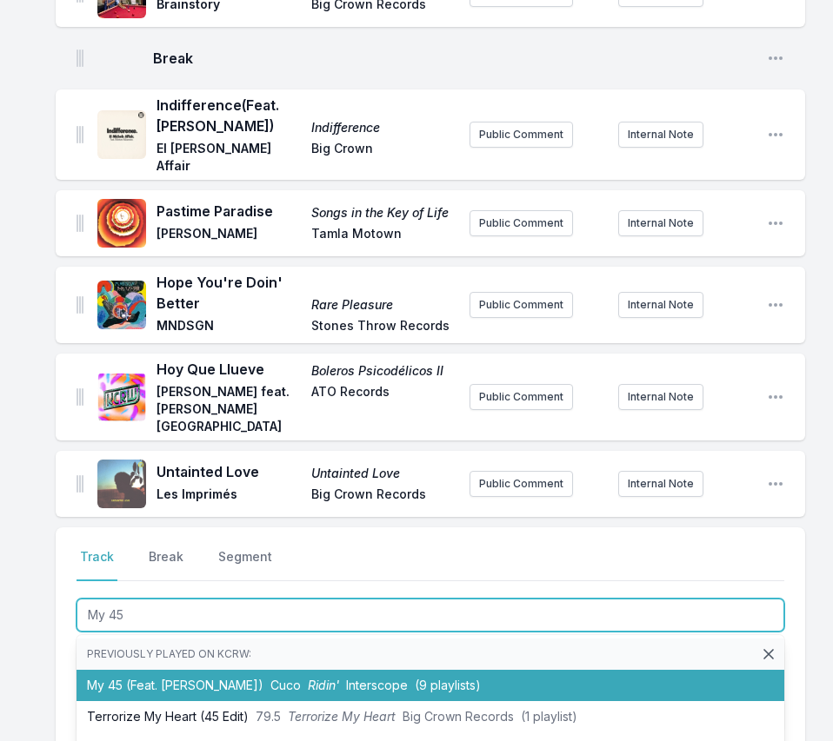
click at [193, 670] on li "My 45 (Feat. [PERSON_NAME]) [PERSON_NAME]' Interscope (9 playlists)" at bounding box center [430, 685] width 708 height 31
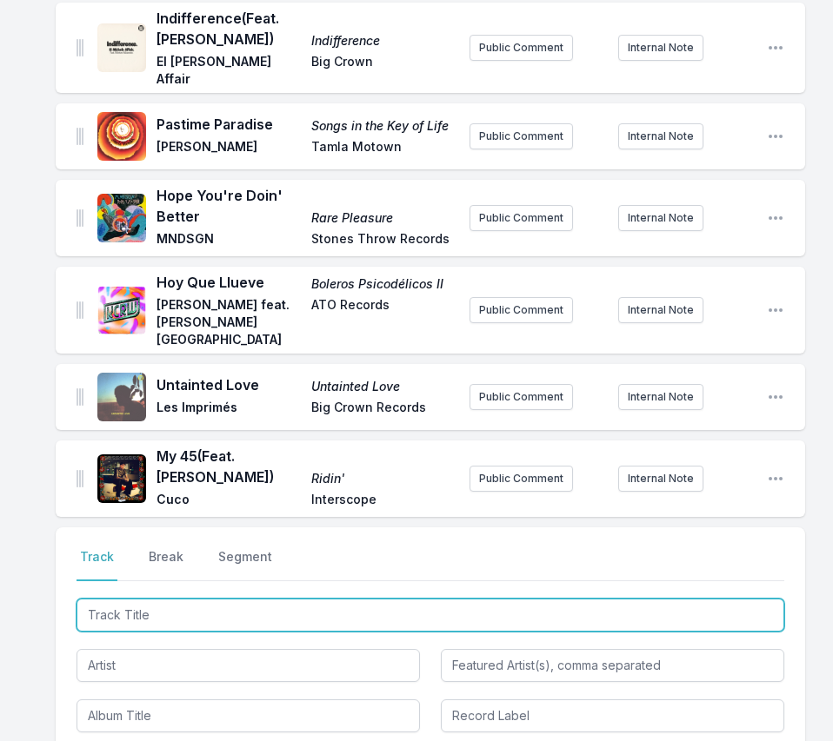
click at [663, 599] on input "Track Title" at bounding box center [430, 615] width 708 height 33
paste input "Bucktown (Instrumental)"
type input "Bucktown (Instrumental)"
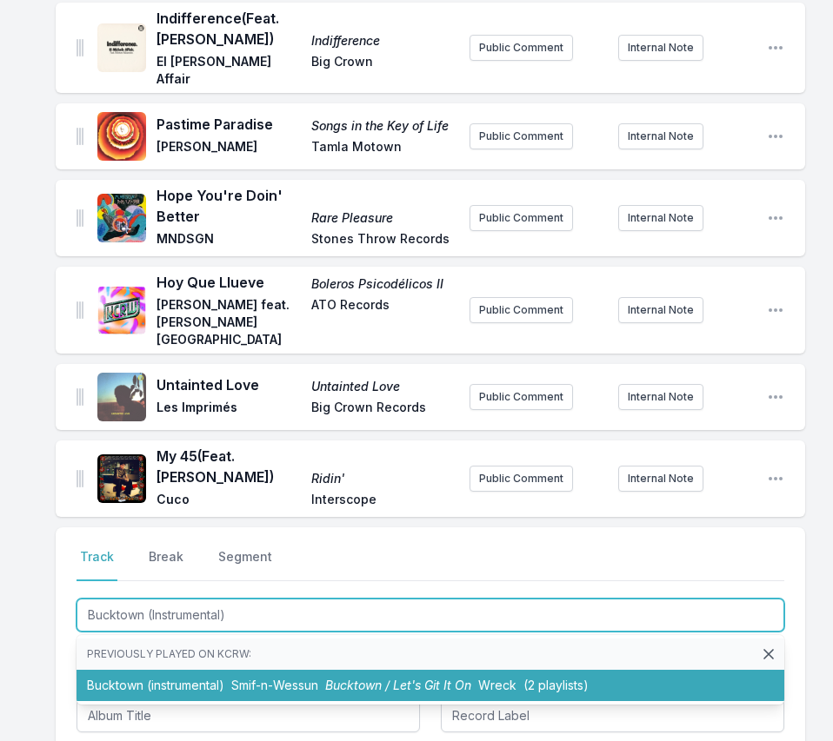
click at [229, 670] on li "Bucktown (instrumental) Smif‐n‐Wessun Bucktown / Let's Git It On Wreck (2 playl…" at bounding box center [430, 685] width 708 height 31
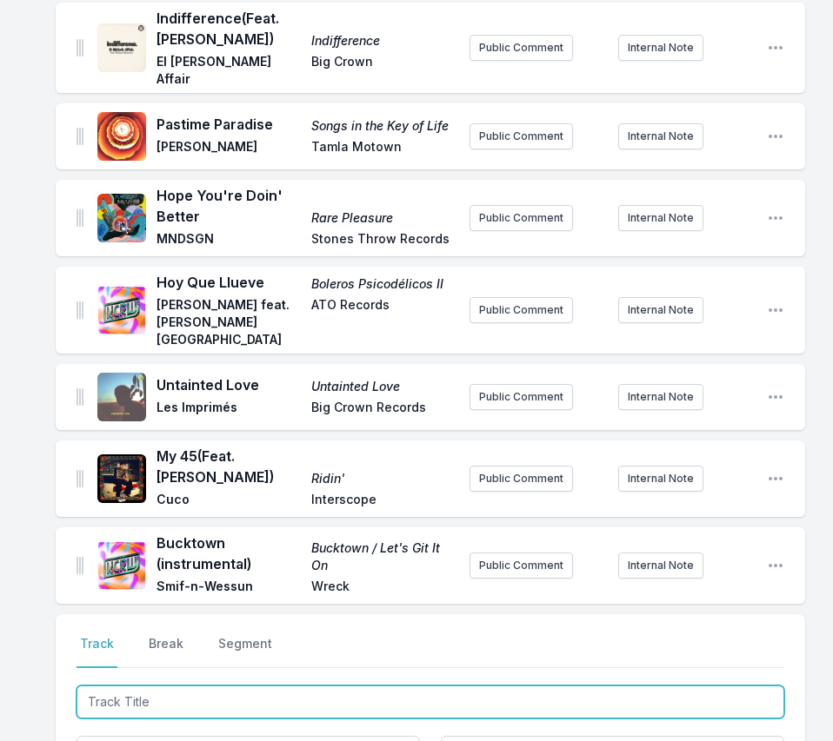
scroll to position [1176, 0]
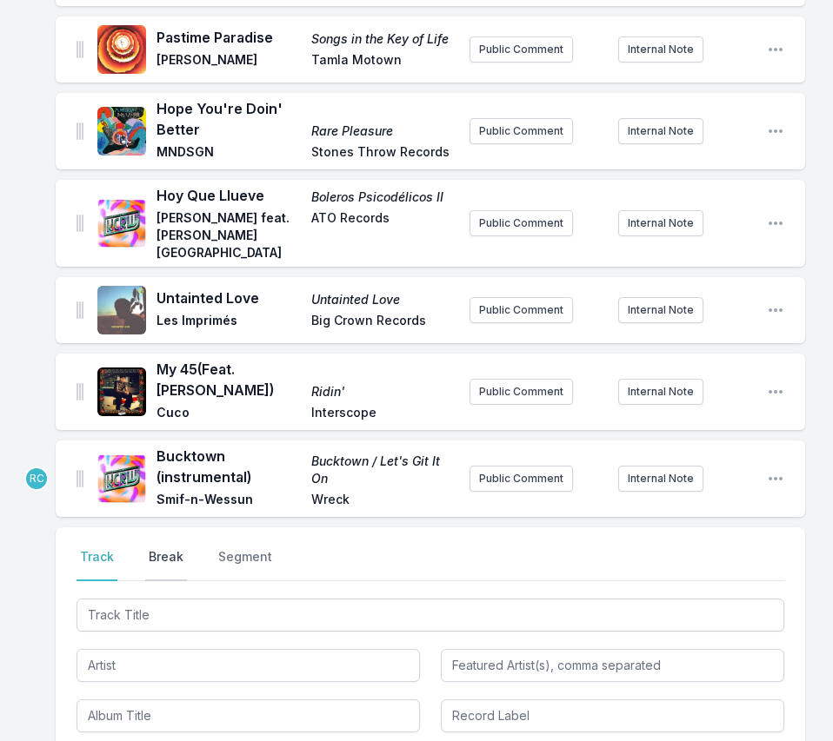
click at [175, 549] on button "Break" at bounding box center [166, 565] width 42 height 33
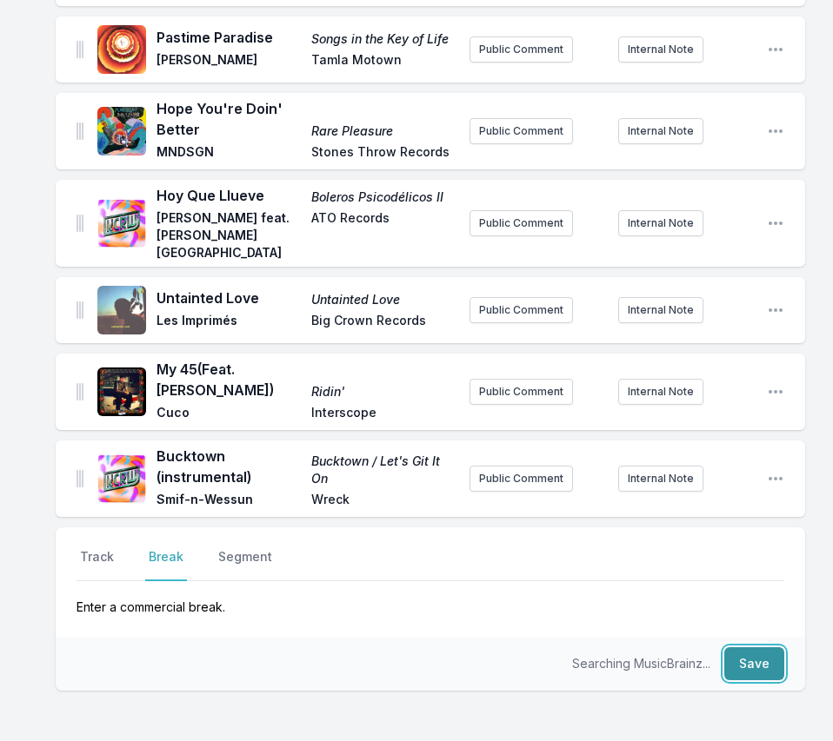
click at [768, 648] on button "Save" at bounding box center [754, 664] width 60 height 33
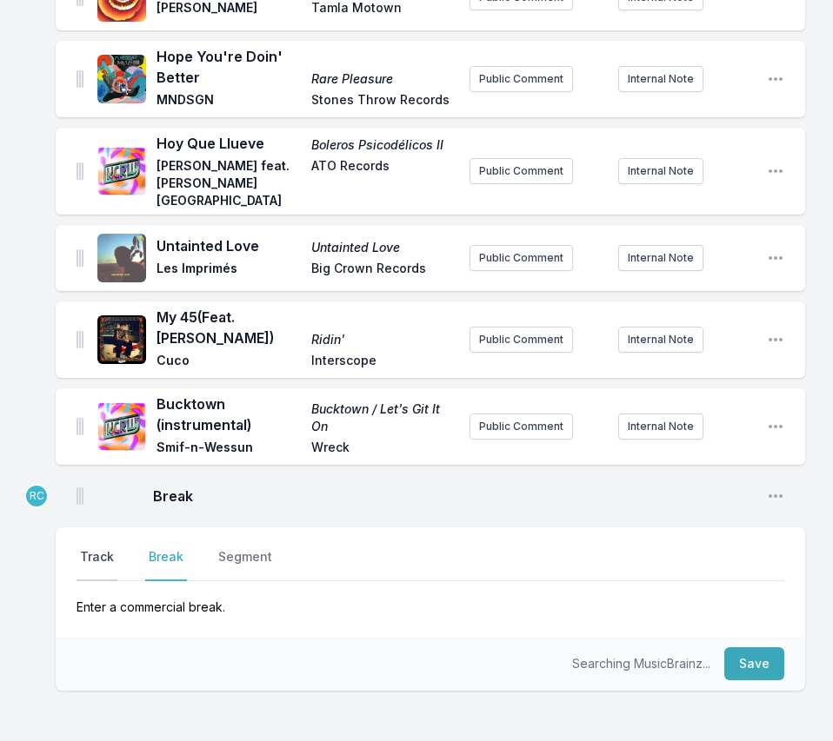
click at [98, 549] on button "Track" at bounding box center [96, 565] width 41 height 33
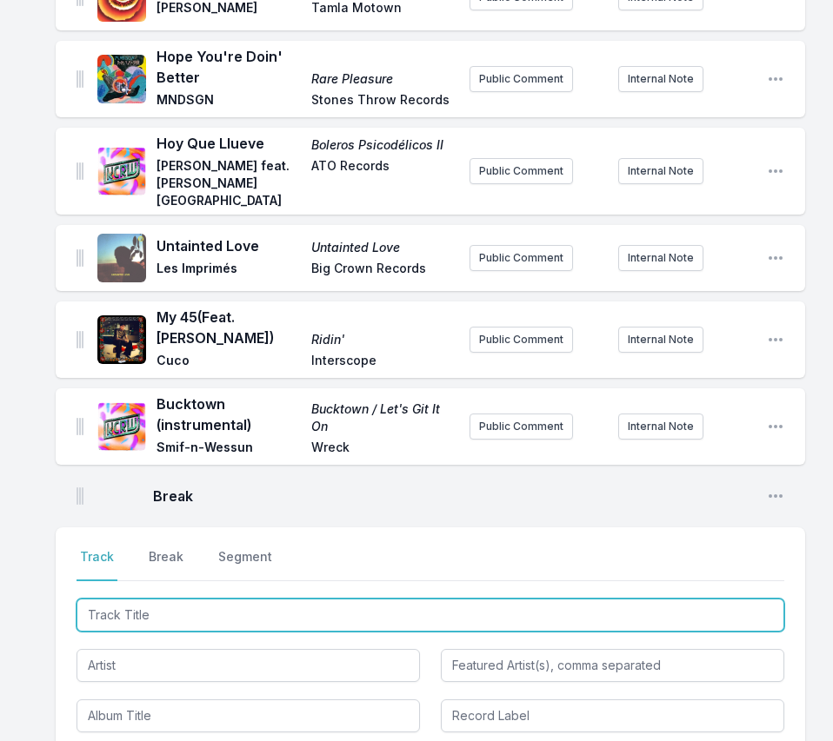
click at [104, 599] on input "Track Title" at bounding box center [430, 615] width 708 height 33
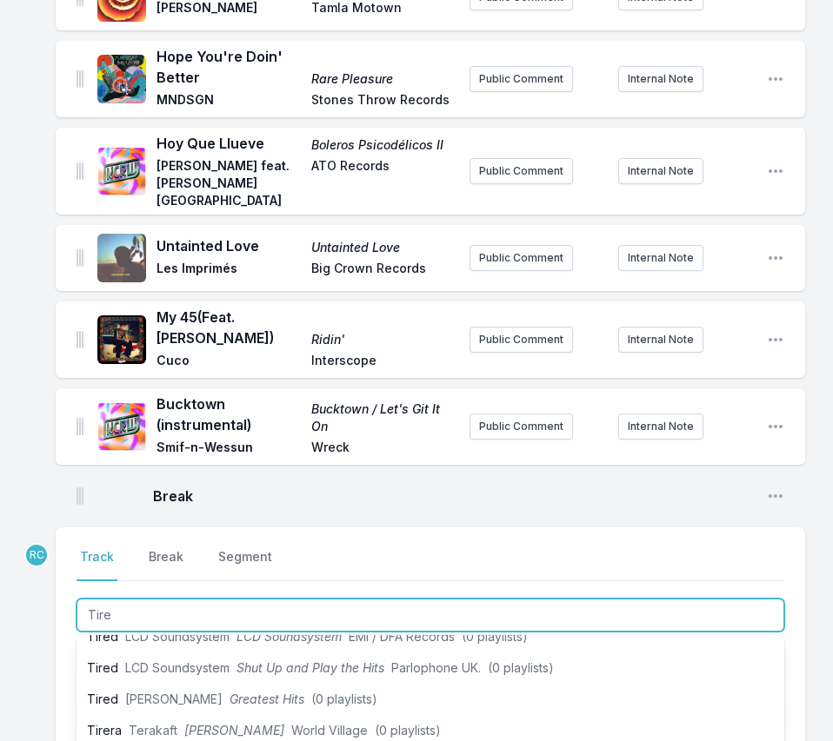
scroll to position [1248, 0]
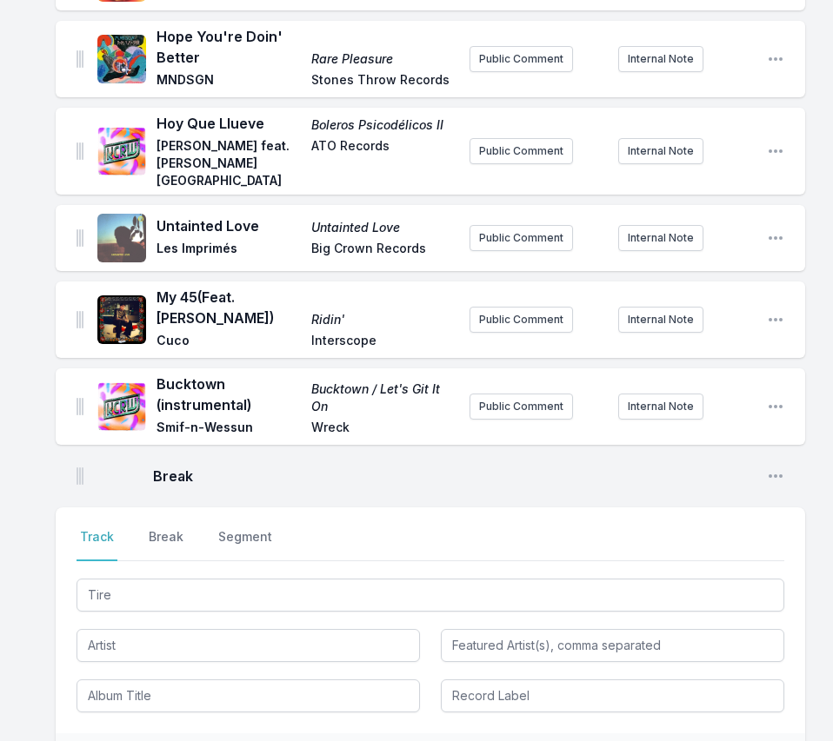
click at [707, 575] on div "Tire" at bounding box center [430, 643] width 708 height 137
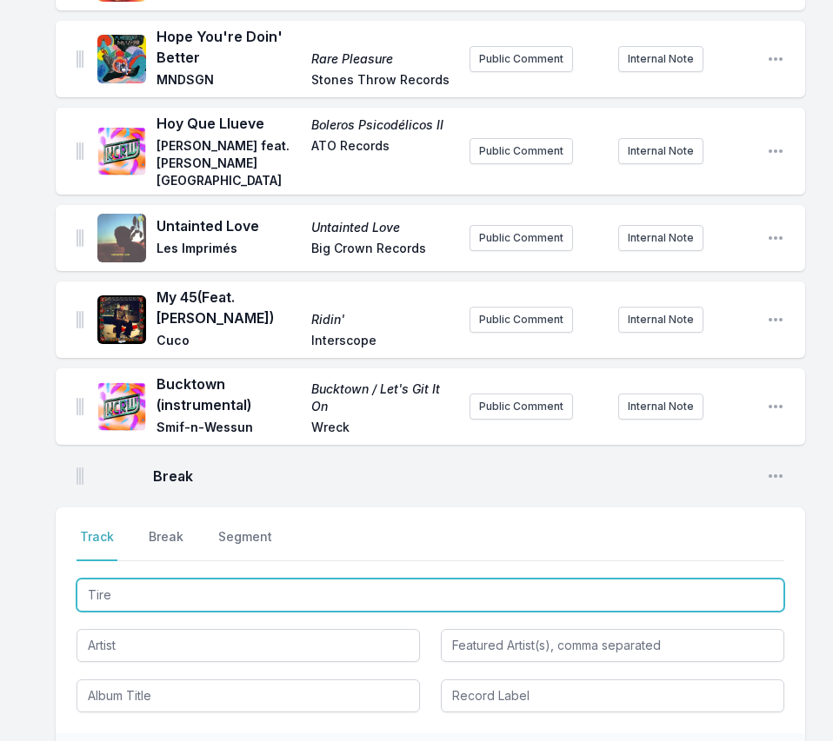
drag, startPoint x: 142, startPoint y: 553, endPoint x: 36, endPoint y: 522, distance: 110.3
paste input "15 - [PERSON_NAME], [PERSON_NAME]- TIRE O CALUNDU (Remix)"
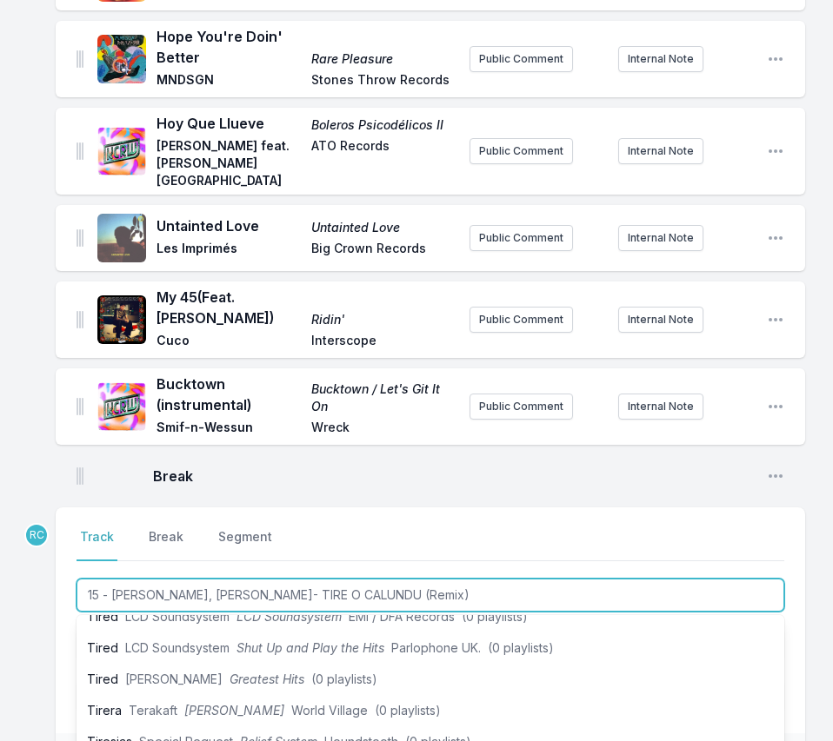
scroll to position [0, 0]
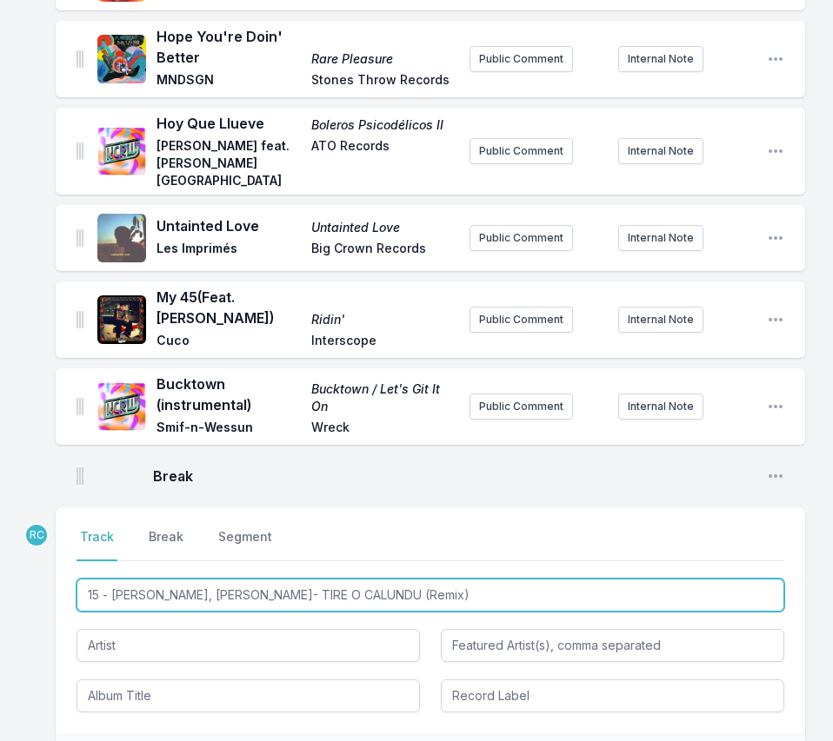
drag, startPoint x: 113, startPoint y: 554, endPoint x: 66, endPoint y: 518, distance: 58.9
click at [66, 518] on div "Select a tab Track Break Segment Track Break Segment 15 - [PERSON_NAME], [PERSO…" at bounding box center [430, 621] width 749 height 226
type input "[PERSON_NAME], [PERSON_NAME]- TIRE O CALUNDU (Remix)"
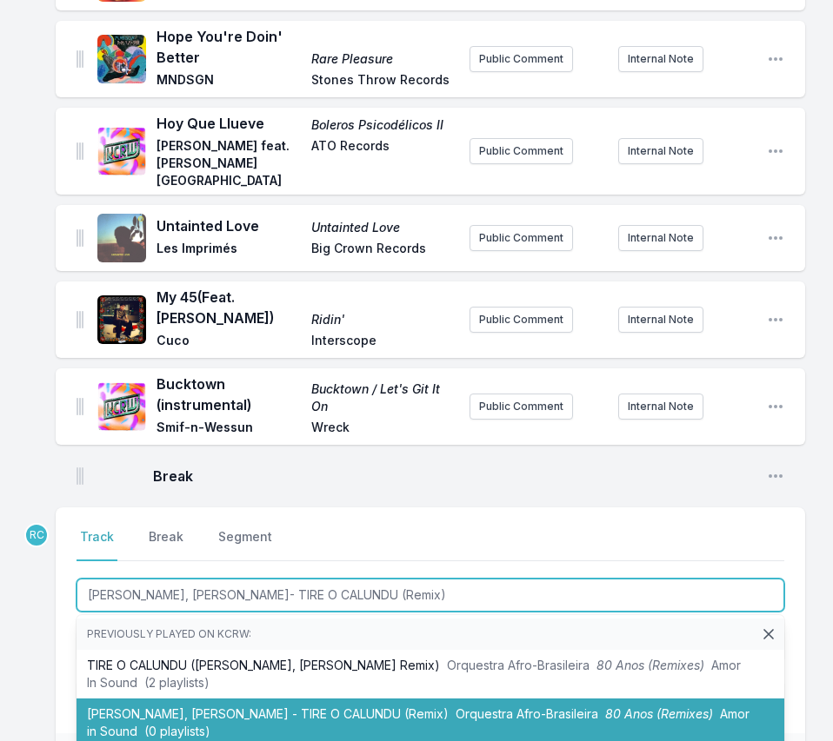
click at [170, 699] on li "[PERSON_NAME], [PERSON_NAME] - TIRE O CALUNDU (Remix) Orquestra Afro-Brasileira…" at bounding box center [430, 723] width 708 height 49
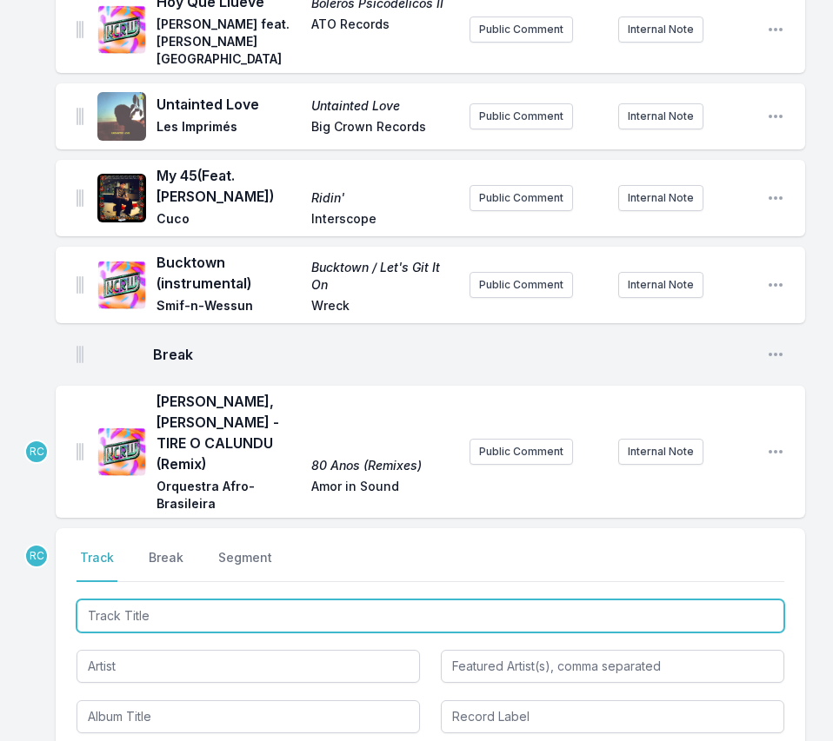
paste input "15 - [PERSON_NAME], [PERSON_NAME]- TIRE O CALUNDU (Remix)"
drag, startPoint x: 114, startPoint y: 555, endPoint x: 115, endPoint y: 495, distance: 60.9
click at [114, 529] on div "Select a tab Track Break Segment Track Break Segment 15 - [PERSON_NAME], [PERSO…" at bounding box center [430, 642] width 749 height 226
type input "[PERSON_NAME], [PERSON_NAME]- TIRE O CALUNDU (Remix)"
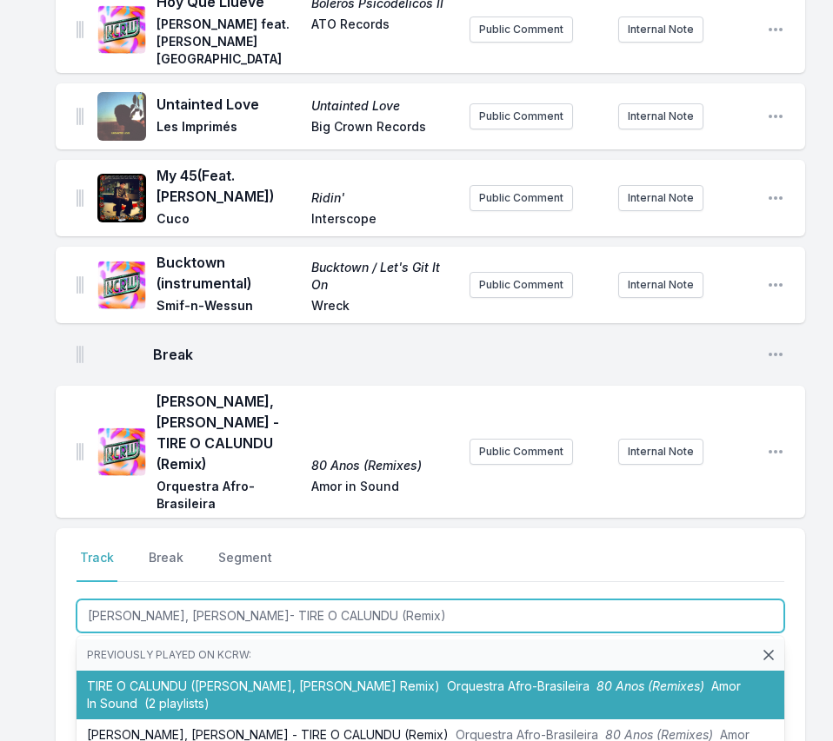
click at [156, 671] on li "TIRE O CALUNDU ([PERSON_NAME], [PERSON_NAME] Remix) Orquestra Afro-Brasileira 8…" at bounding box center [430, 695] width 708 height 49
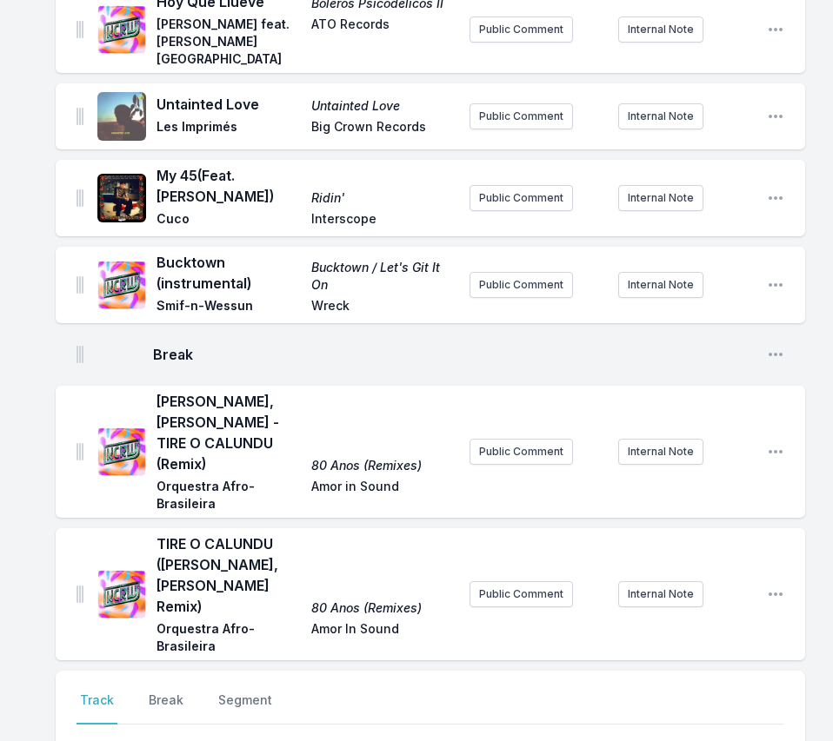
scroll to position [1492, 0]
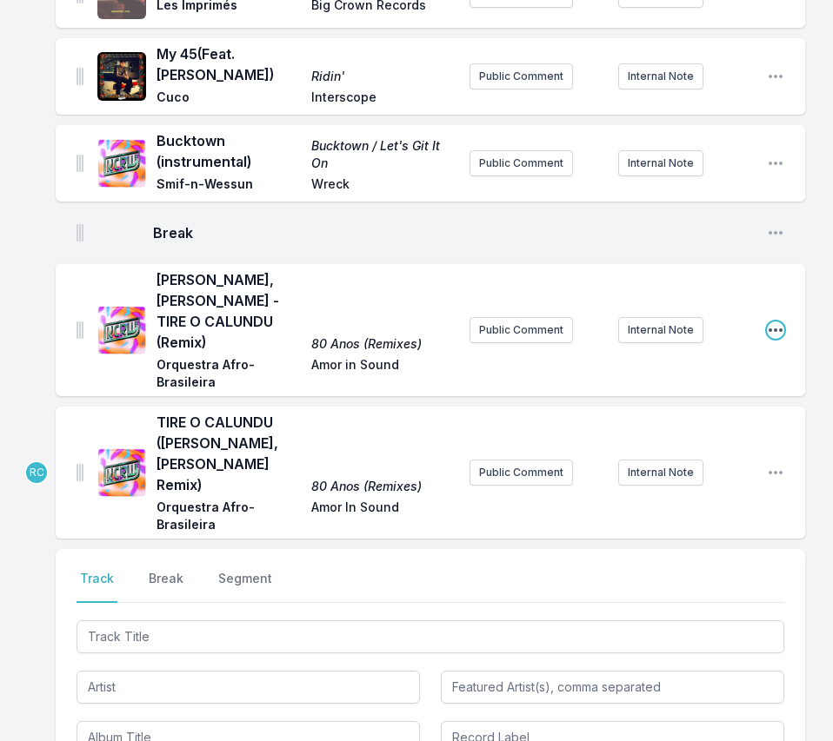
click at [775, 329] on icon "Open playlist item options" at bounding box center [775, 330] width 14 height 3
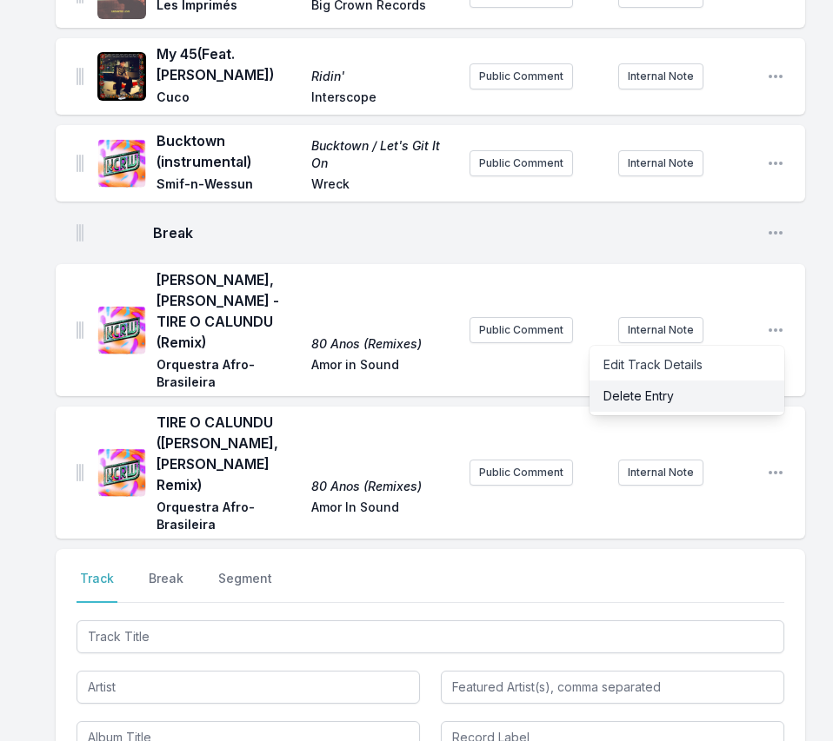
click at [687, 381] on button "Delete Entry" at bounding box center [686, 396] width 195 height 31
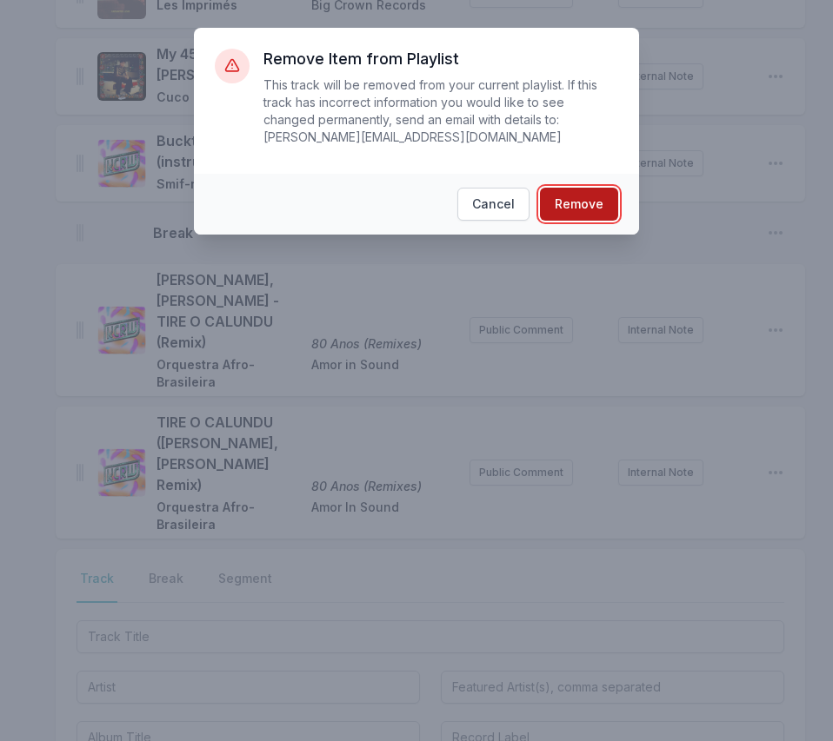
click at [594, 206] on button "Remove" at bounding box center [579, 204] width 78 height 33
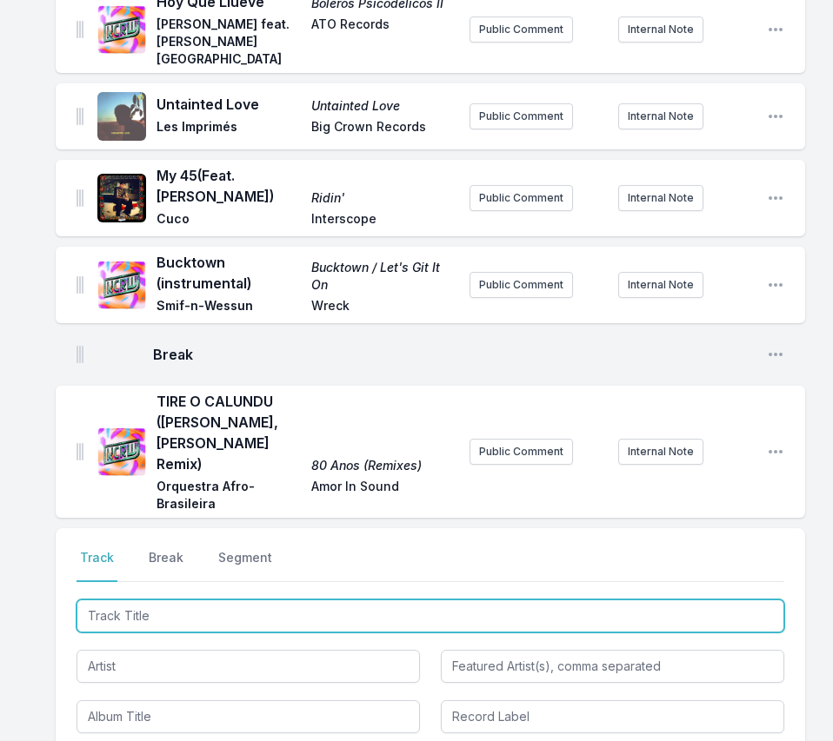
click at [673, 600] on input "Track Title" at bounding box center [430, 616] width 708 height 33
paste input "SOS"
type input "SOS"
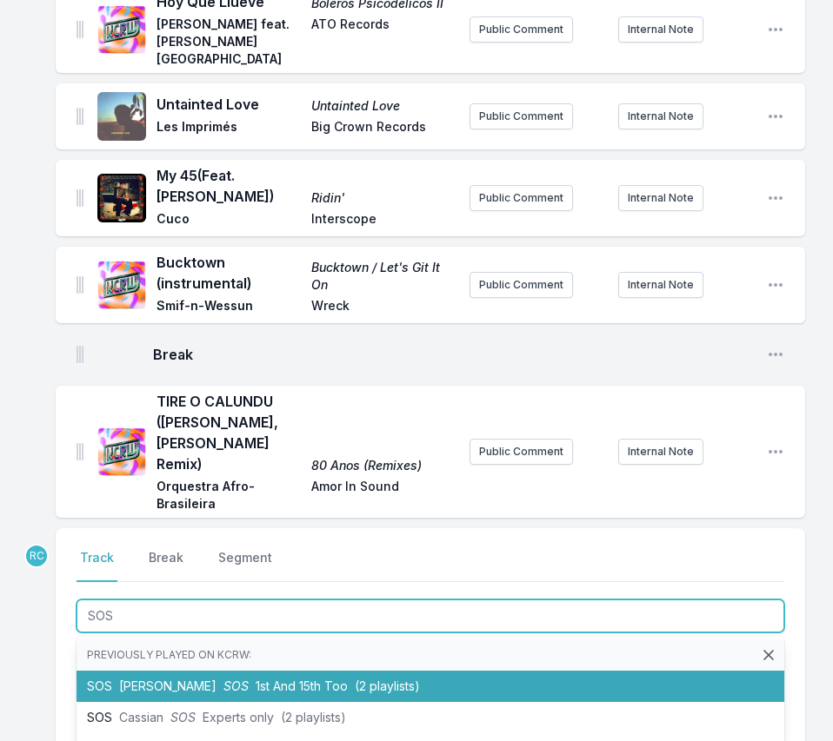
click at [142, 679] on span "[PERSON_NAME]" at bounding box center [167, 686] width 97 height 15
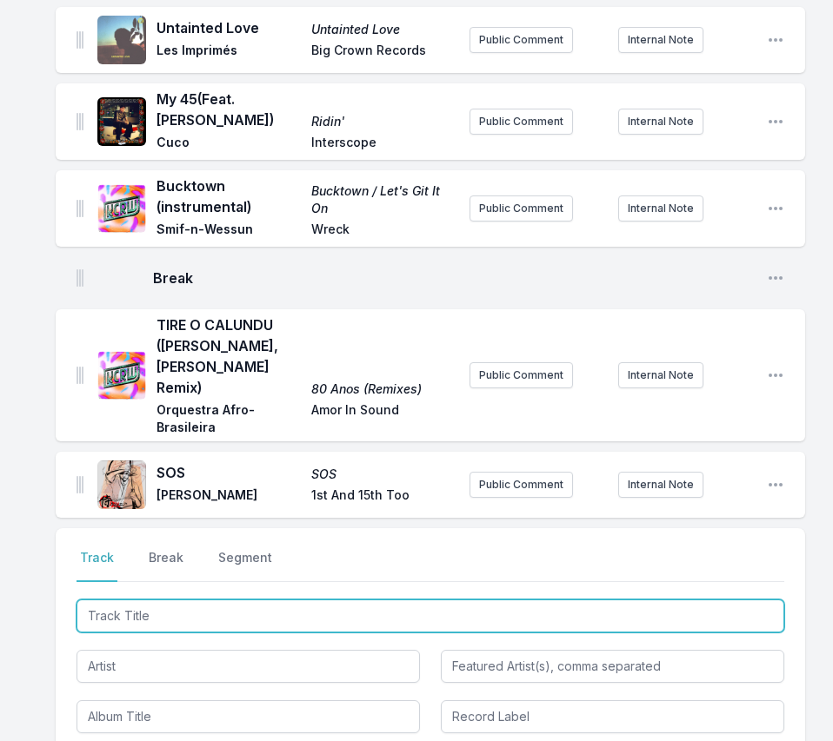
click at [695, 600] on input "Track Title" at bounding box center [430, 616] width 708 height 33
paste input "LOVE MAGIC"
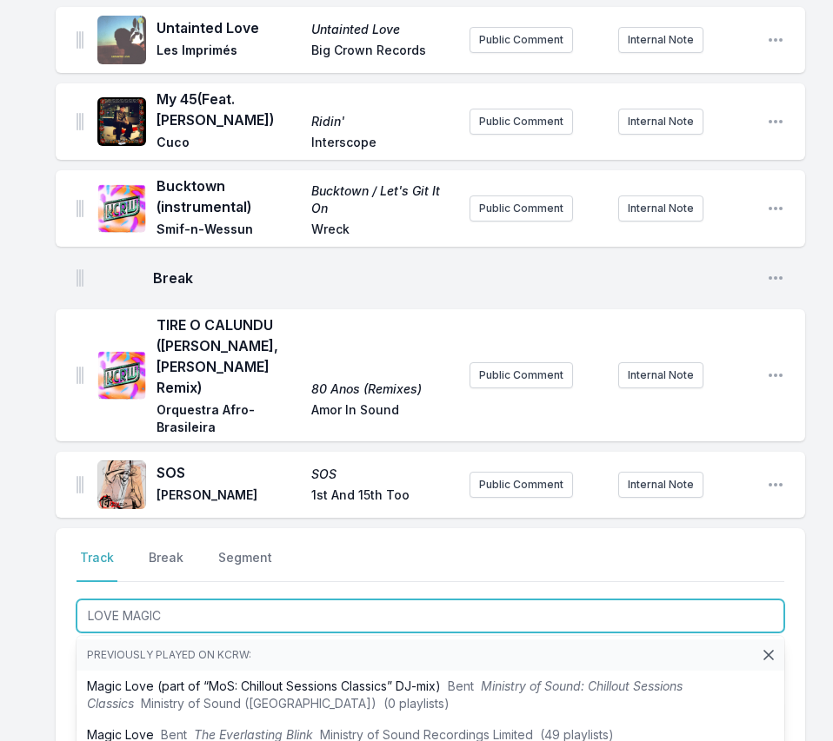
type input "LOVE MAGIC"
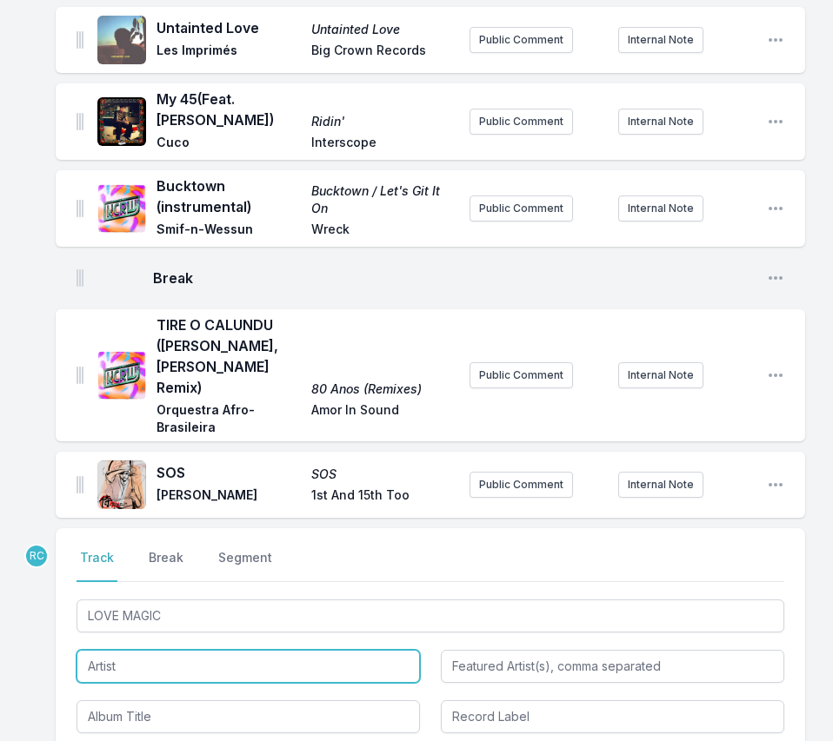
click at [175, 650] on input "Artist" at bounding box center [247, 666] width 343 height 33
paste input "Silvertones"
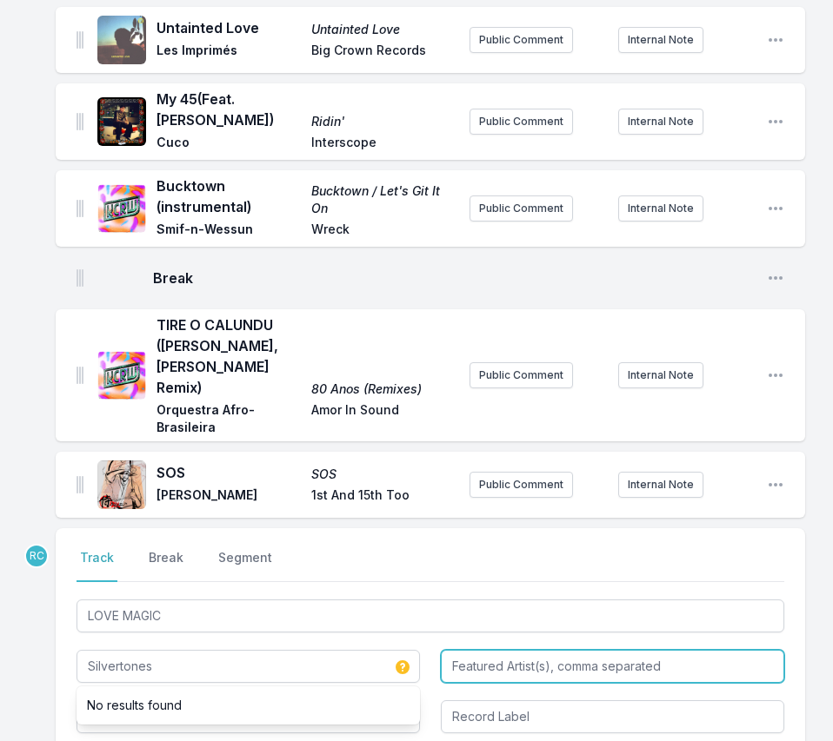
type input "Silvertones"
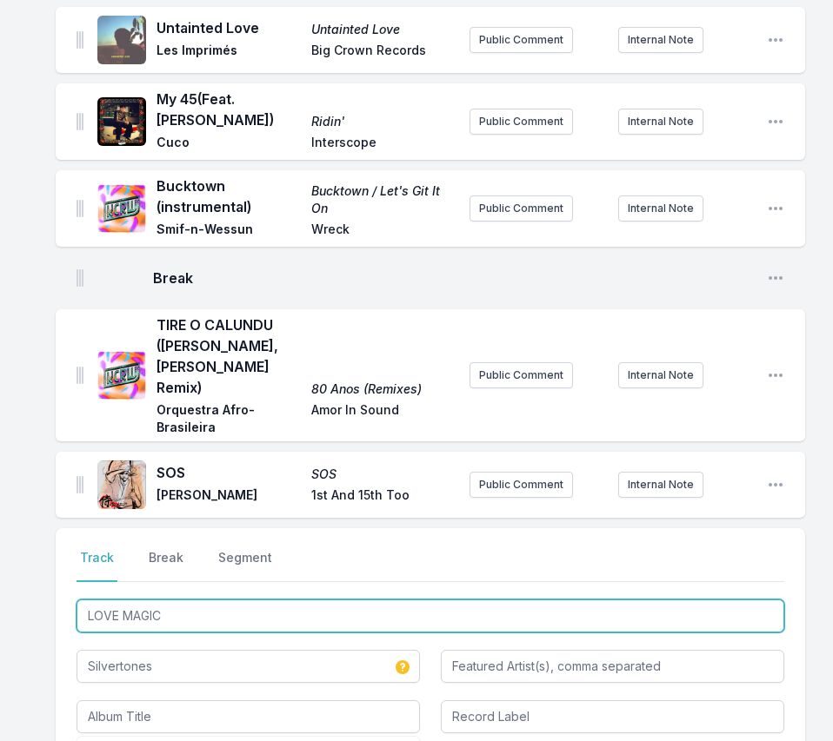
drag, startPoint x: 171, startPoint y: 552, endPoint x: 46, endPoint y: 536, distance: 126.2
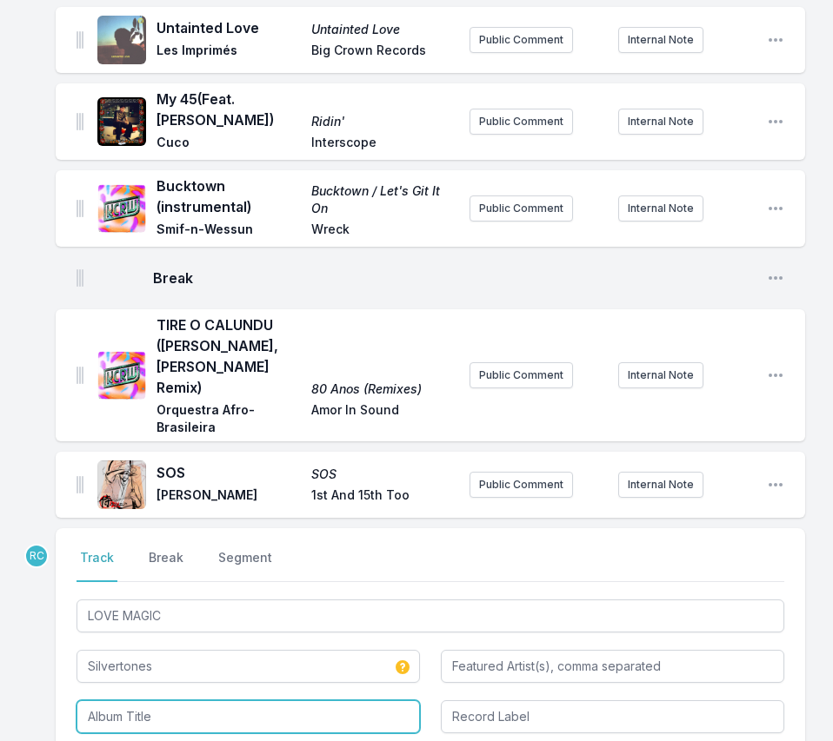
click at [150, 701] on input "Album Title" at bounding box center [247, 717] width 343 height 33
paste input "LOVE MAGIC"
type input "LOVE MAGIC"
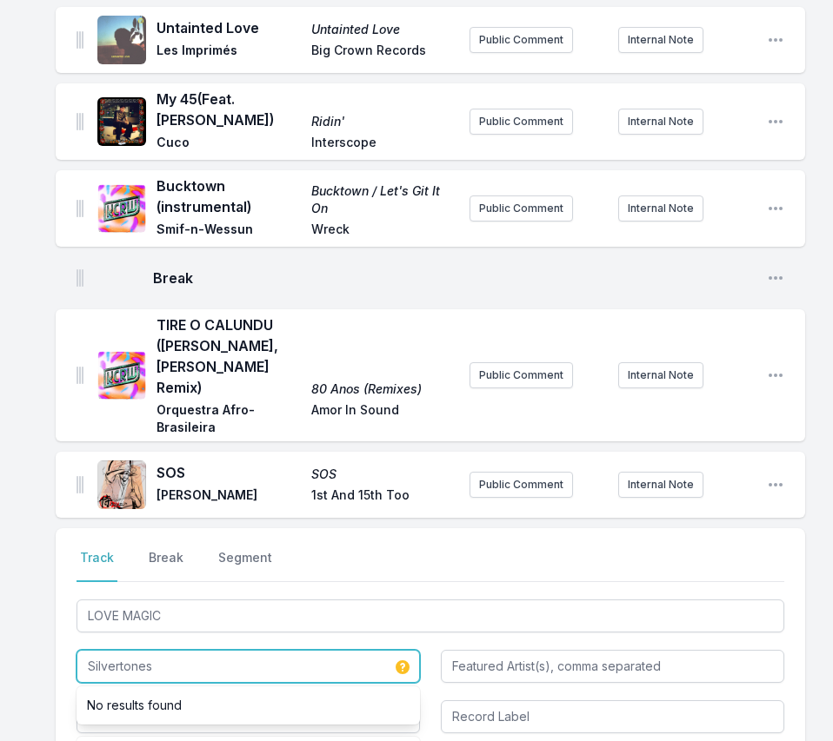
drag, startPoint x: 168, startPoint y: 607, endPoint x: 14, endPoint y: 592, distance: 154.6
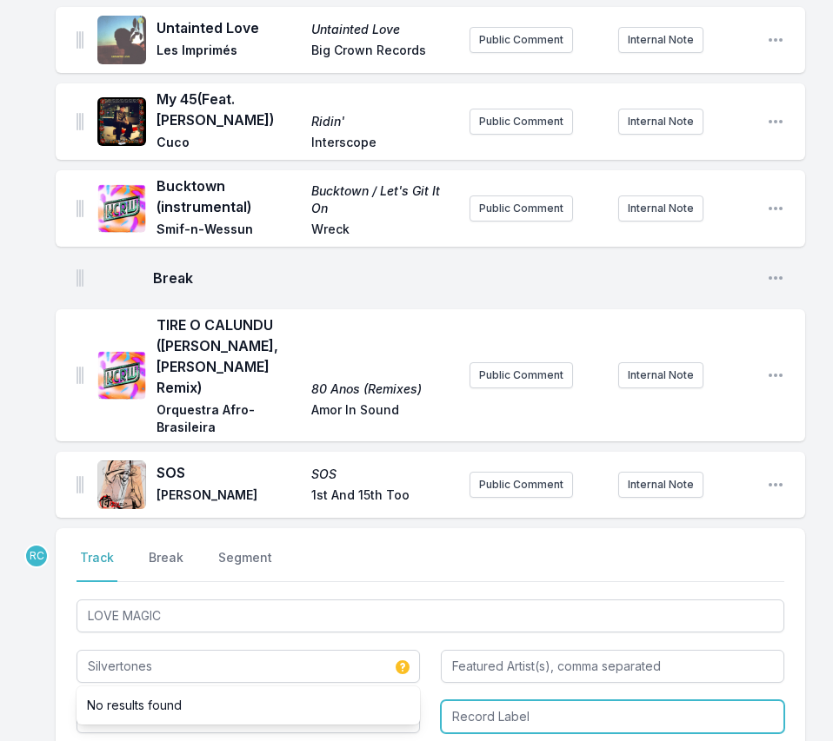
click at [476, 701] on input "Record Label" at bounding box center [612, 717] width 343 height 33
paste input "Silvertones"
type input "Silvertones Music"
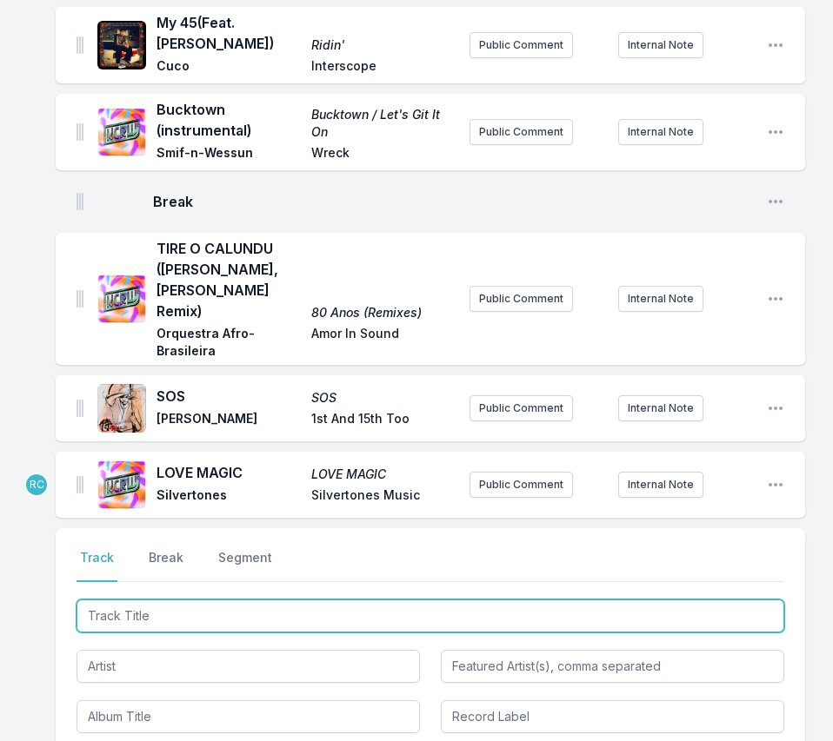
click at [728, 600] on input "Track Title" at bounding box center [430, 616] width 708 height 33
click at [231, 600] on input "Track Title" at bounding box center [430, 616] width 708 height 33
paste input "DEATH COMES FROM THE SKY"
type input "DEATH COMES FROM THE SKY"
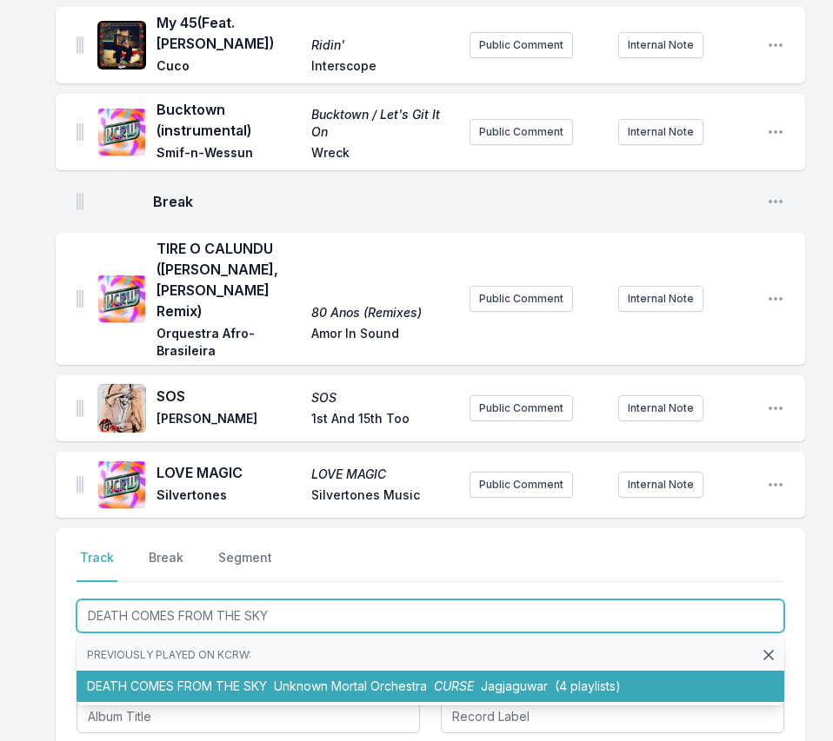
click at [160, 671] on li "DEATH COMES FROM THE SKY Unknown Mortal Orchestra CURSE [PERSON_NAME] (4 playli…" at bounding box center [430, 686] width 708 height 31
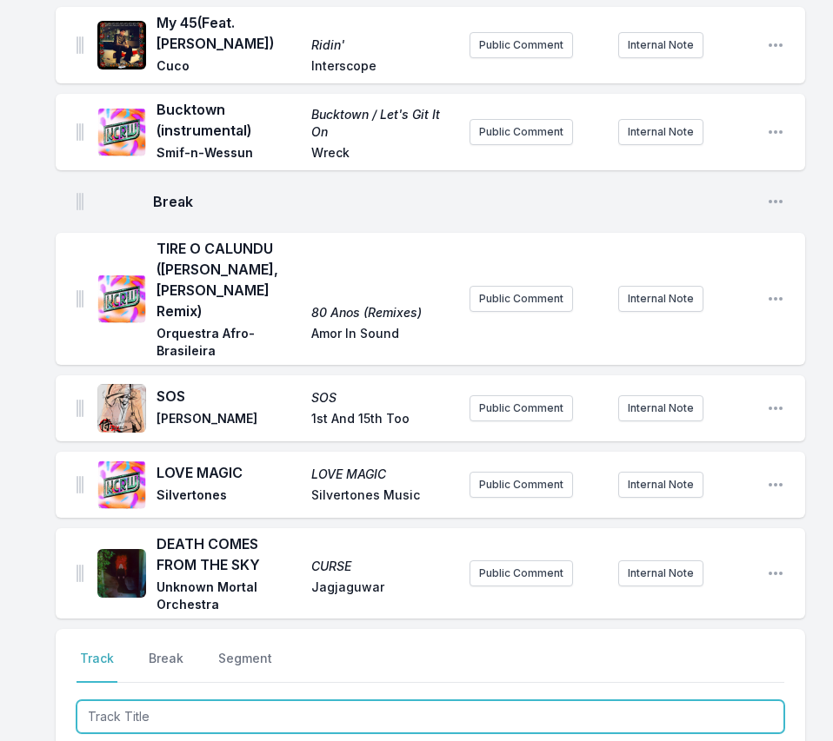
scroll to position [1624, 0]
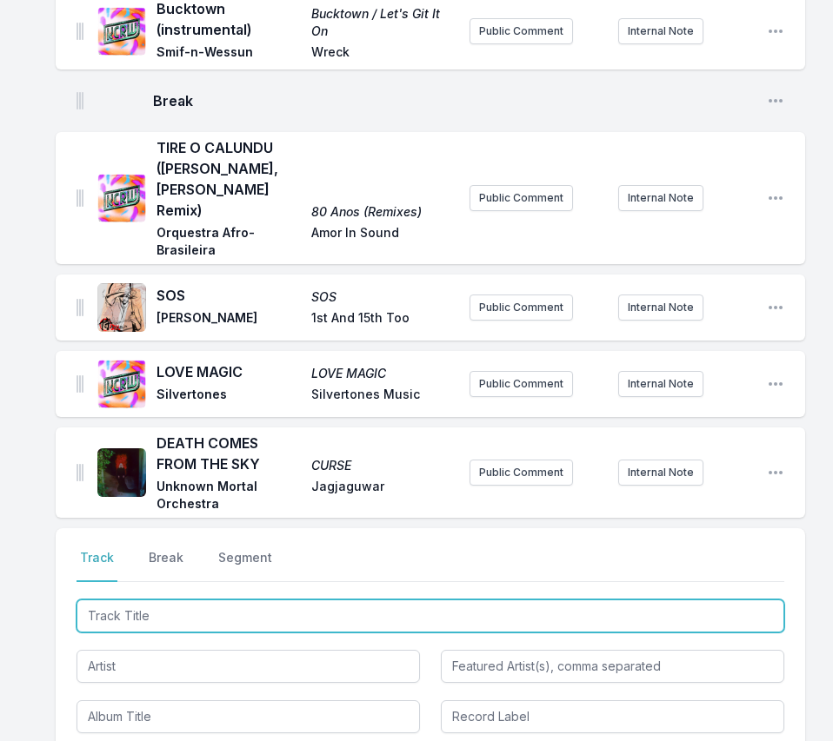
click at [715, 600] on input "Track Title" at bounding box center [430, 616] width 708 height 33
paste input "Planet Caravan"
type input "Planet Caravan"
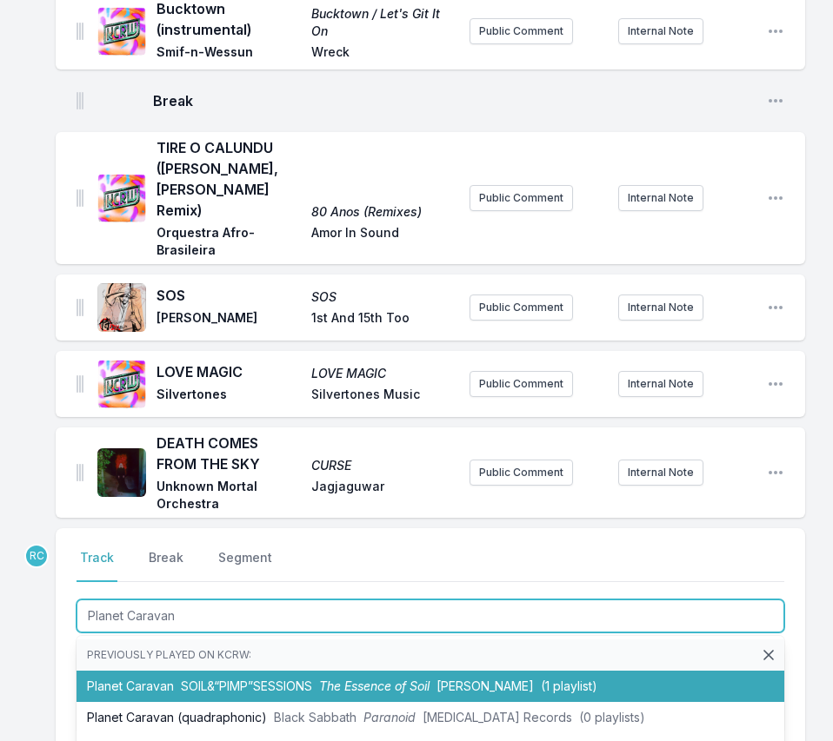
click at [197, 679] on span "SOIL&“PIMP”SESSIONS" at bounding box center [246, 686] width 131 height 15
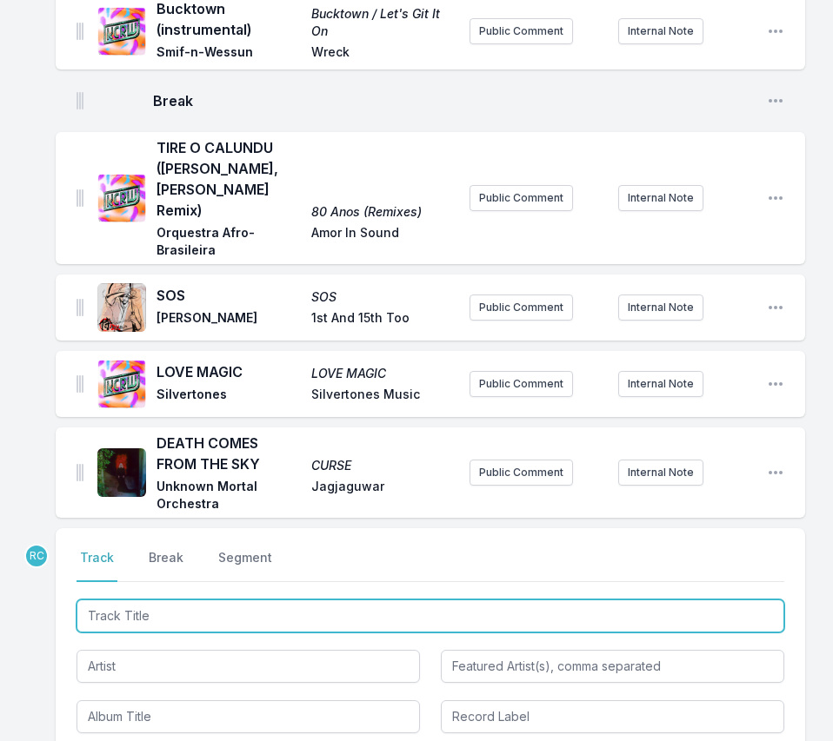
scroll to position [1700, 0]
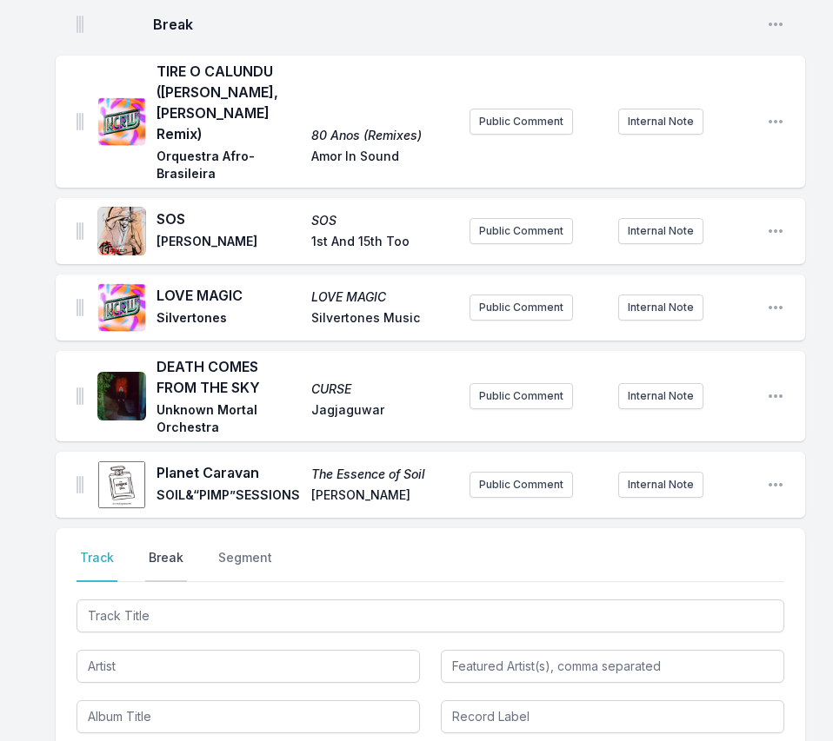
click at [163, 549] on button "Break" at bounding box center [166, 565] width 42 height 33
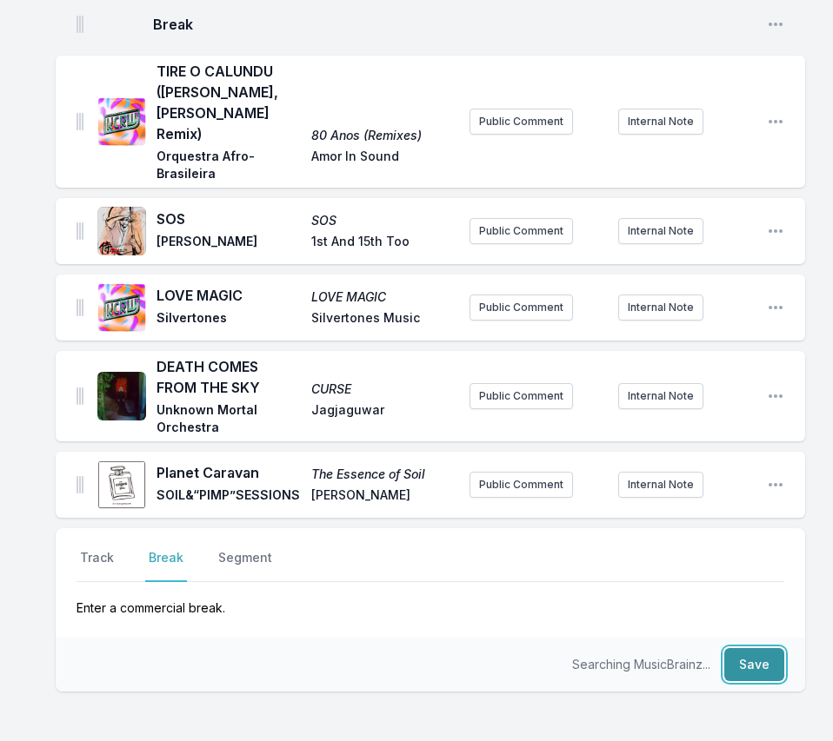
click at [769, 648] on button "Save" at bounding box center [754, 664] width 60 height 33
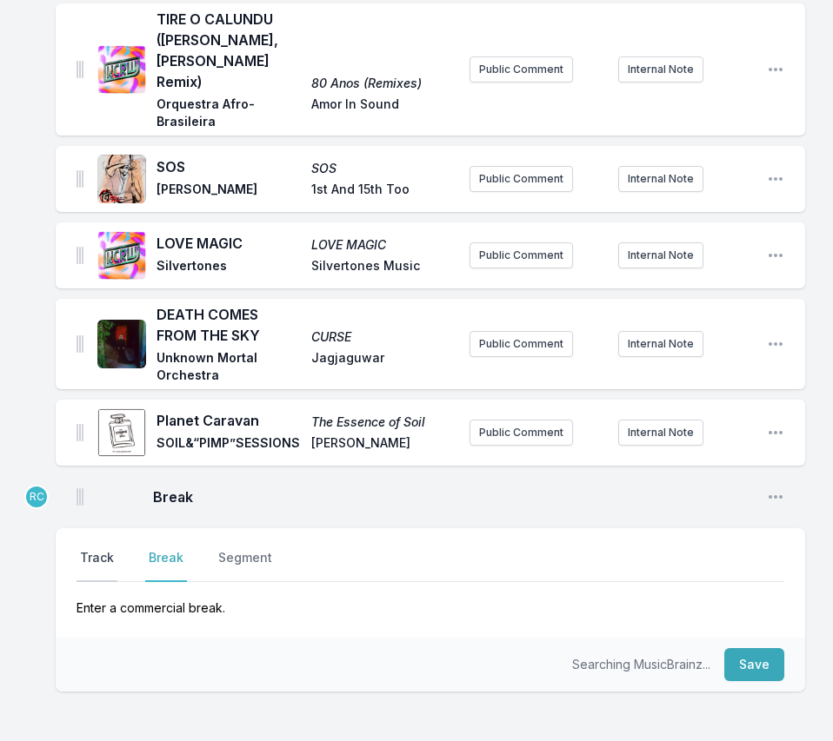
click at [106, 549] on button "Track" at bounding box center [96, 565] width 41 height 33
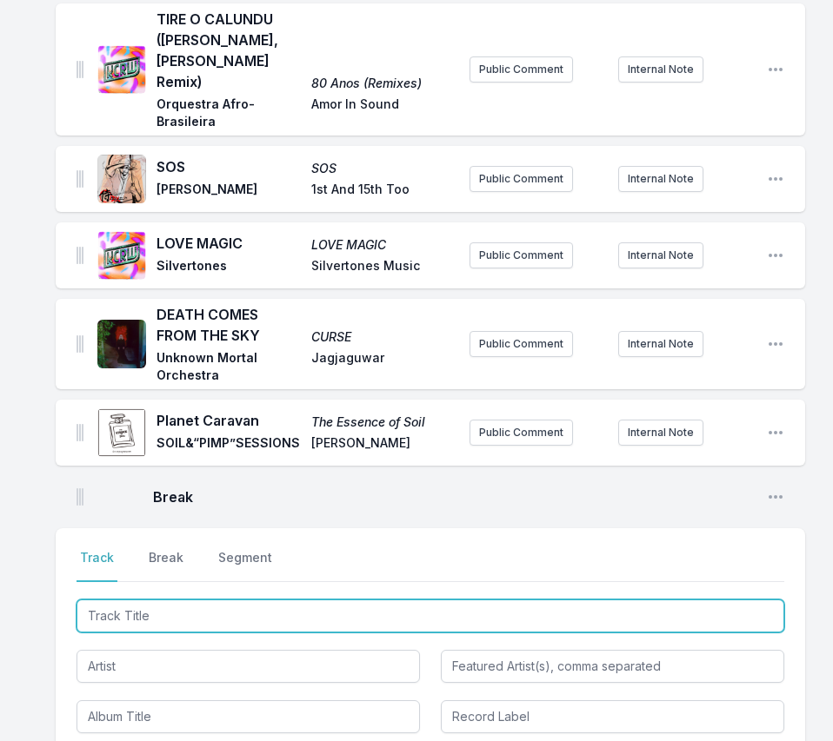
click at [102, 600] on input "Track Title" at bounding box center [430, 616] width 708 height 33
type input "Crashi"
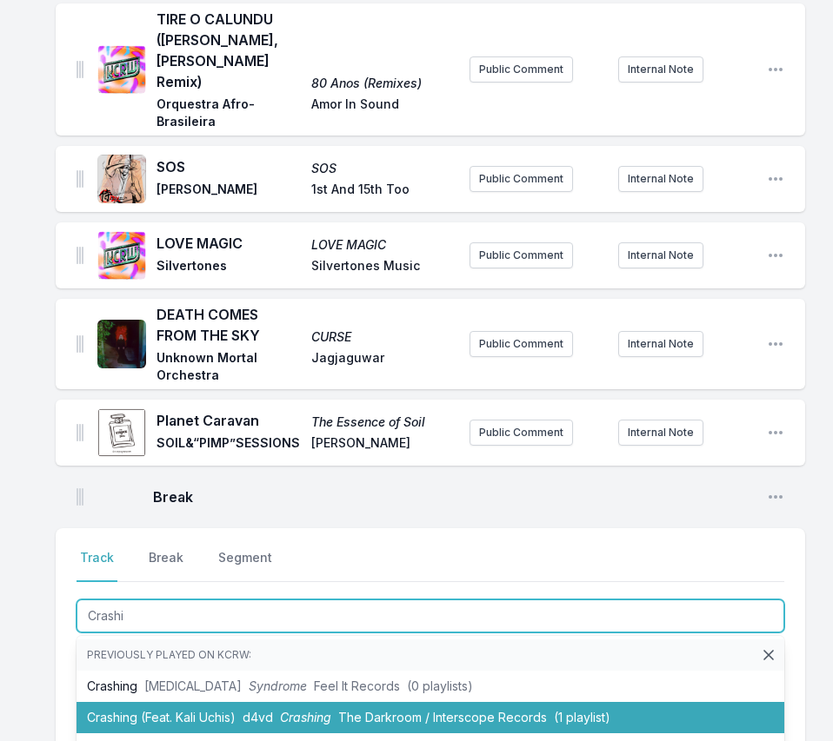
click at [152, 702] on li "Crashing (Feat. [PERSON_NAME]) d4vd Crashing The Darkroom / Interscope Records …" at bounding box center [430, 717] width 708 height 31
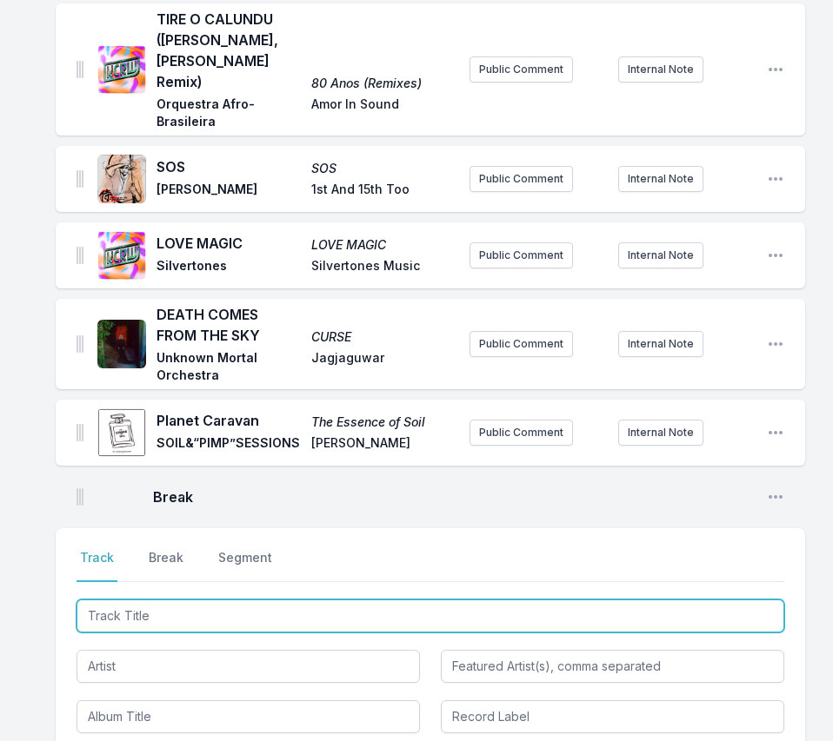
scroll to position [1853, 0]
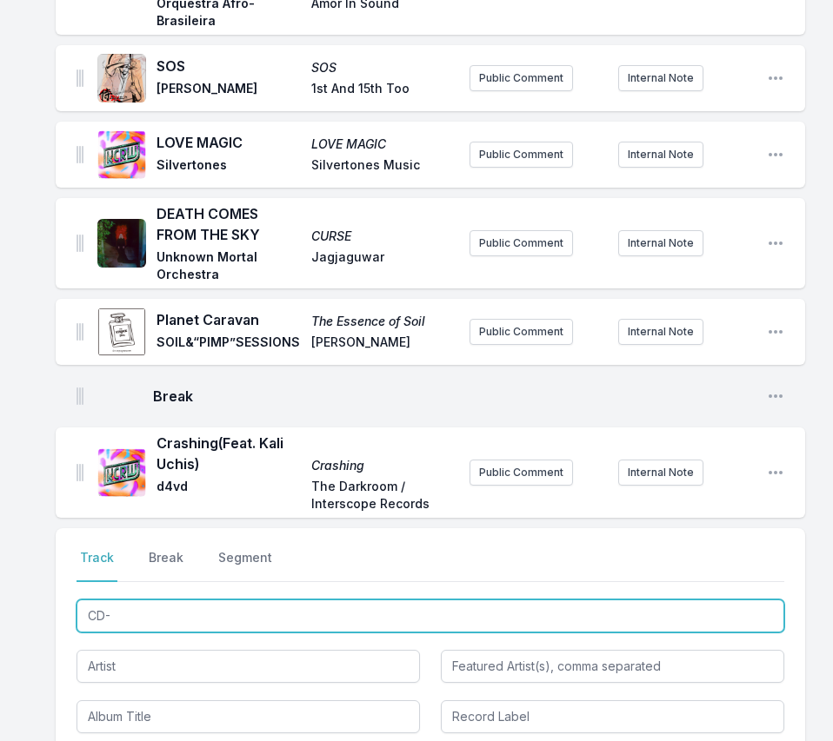
type input "CD-R"
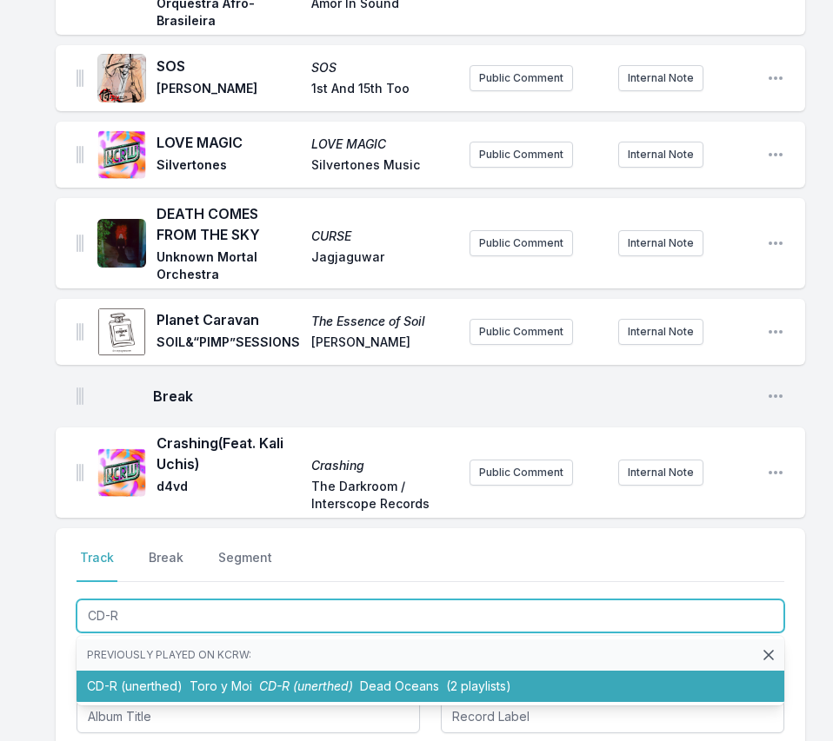
click at [140, 671] on li "CD-R (unerthed) Toro y Moi CD-R (unerthed) Dead Oceans (2 playlists)" at bounding box center [430, 686] width 708 height 31
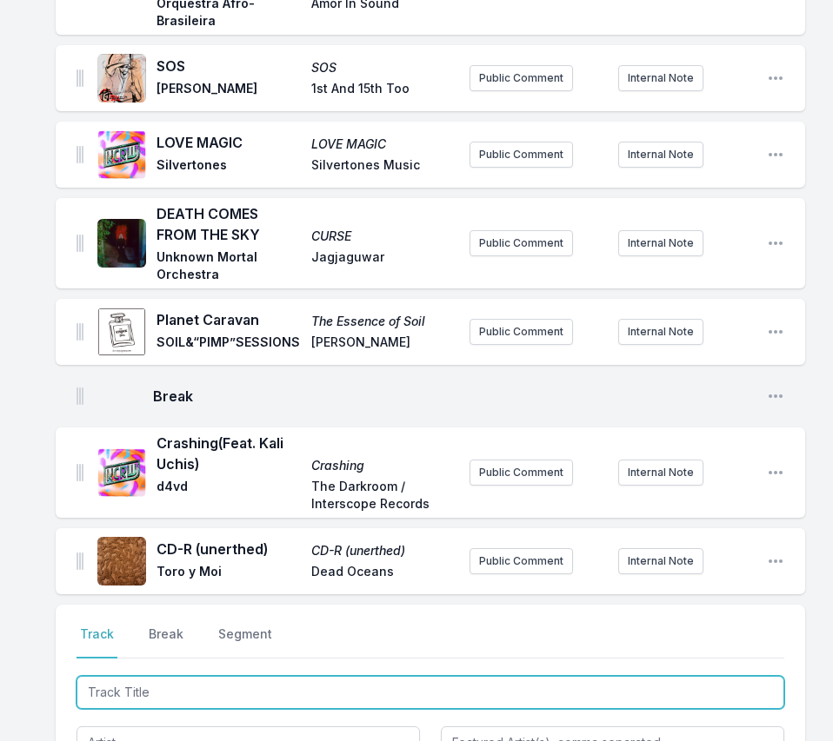
scroll to position [1930, 0]
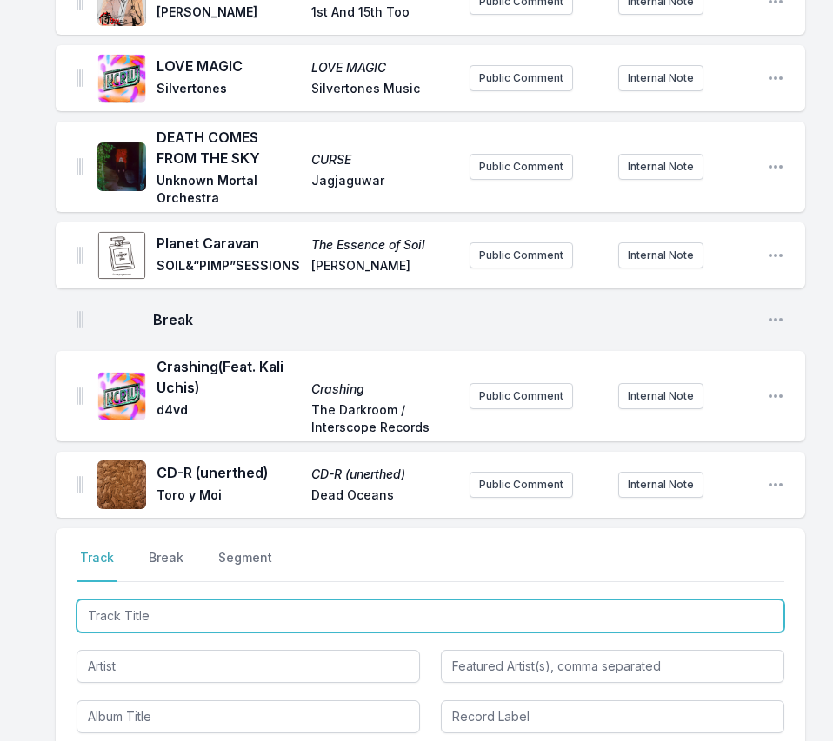
click at [741, 600] on input "Track Title" at bounding box center [430, 616] width 708 height 33
paste input "Love (feat. [PERSON_NAME])"
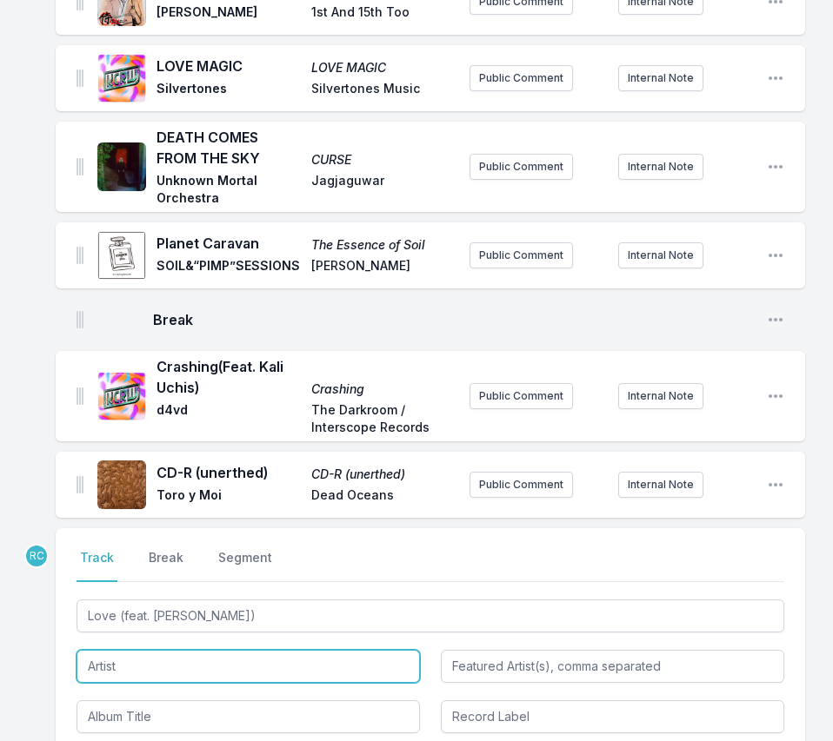
type input "Love"
type input "[PERSON_NAME]"
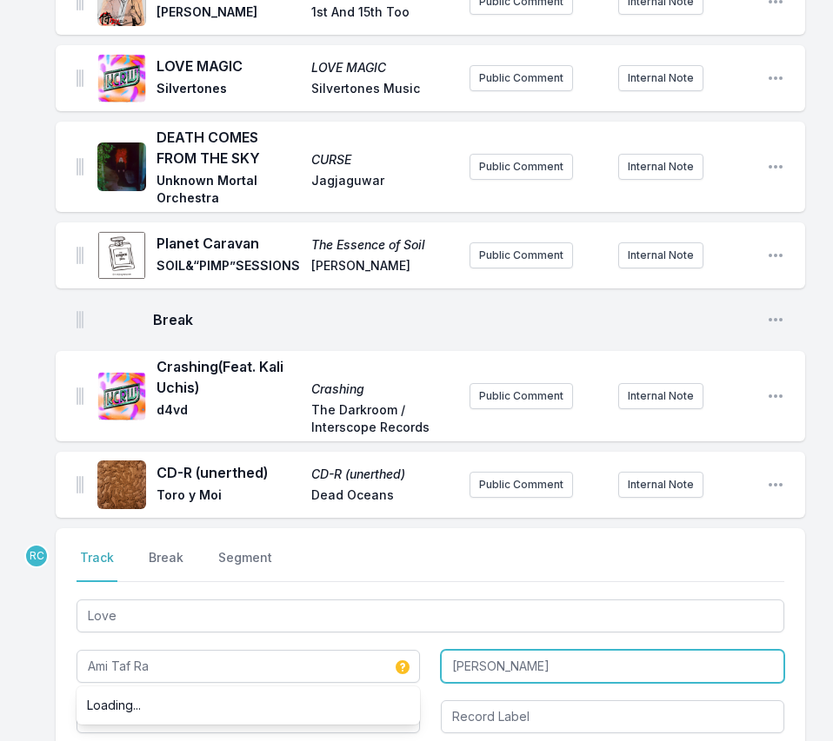
type input "Ami Taf Ra"
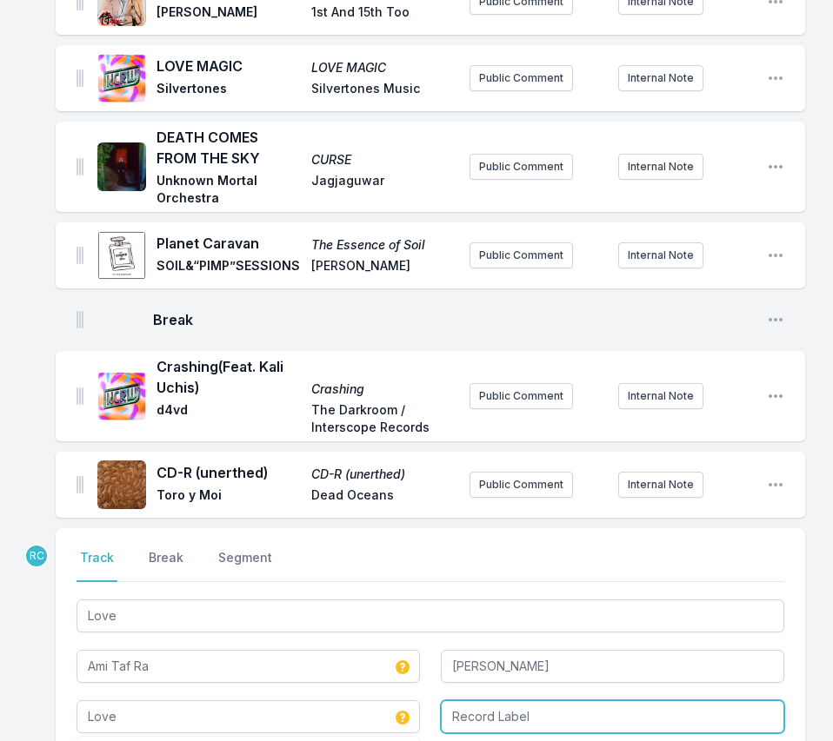
type input "Love"
click at [551, 701] on input "Brainfeeder Recirds" at bounding box center [612, 717] width 343 height 33
type input "Brainfeeder Records"
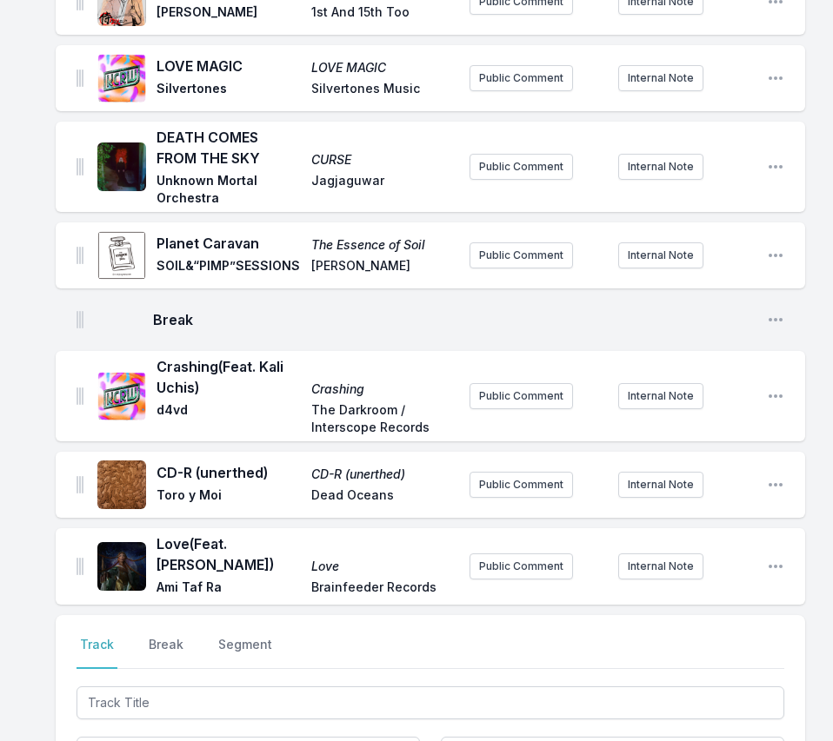
scroll to position [2017, 0]
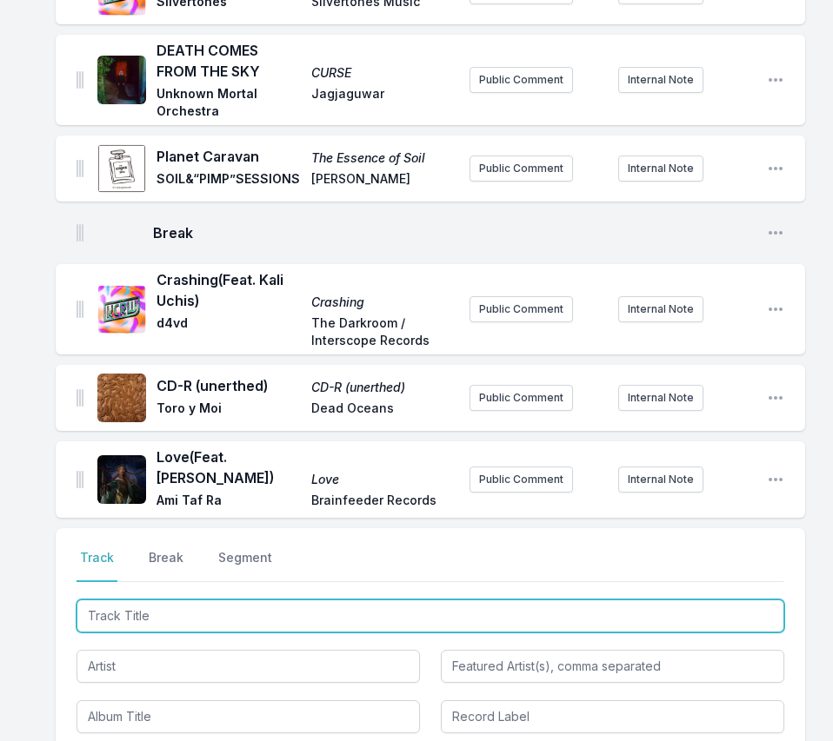
click at [662, 600] on input "Track Title" at bounding box center [430, 616] width 708 height 33
paste input "Amor Enfeiticado"
type input "Amor Enfeiticado"
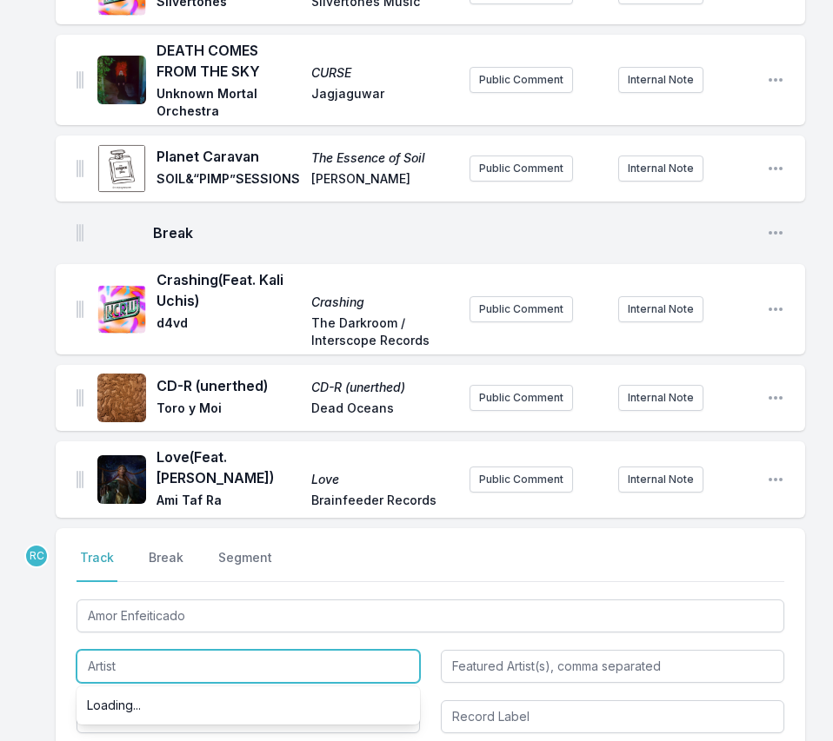
click at [276, 650] on input "Artist" at bounding box center [247, 666] width 343 height 33
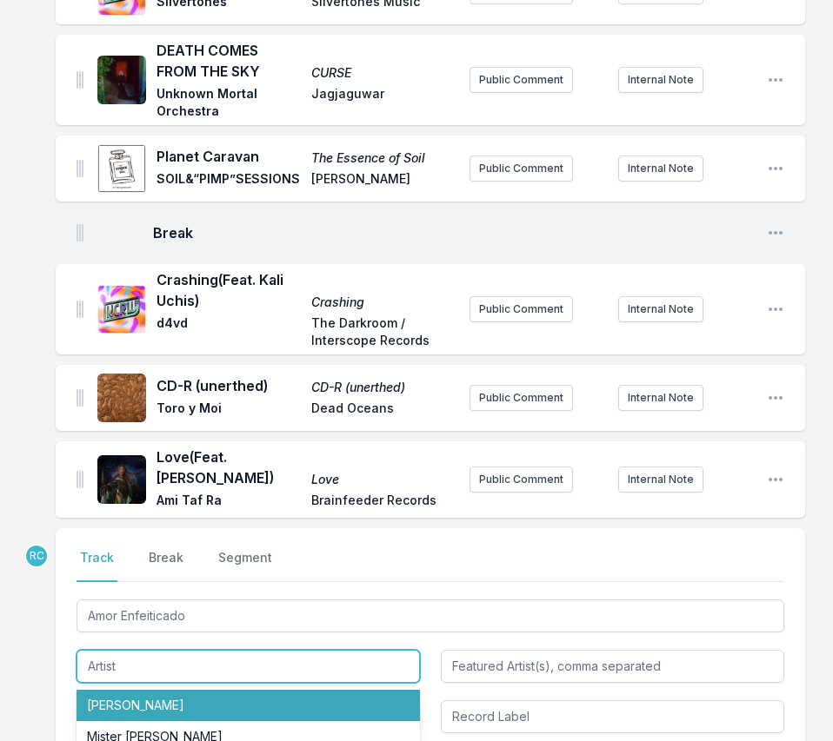
click at [223, 690] on li "[PERSON_NAME]" at bounding box center [247, 705] width 343 height 31
type input "[PERSON_NAME]"
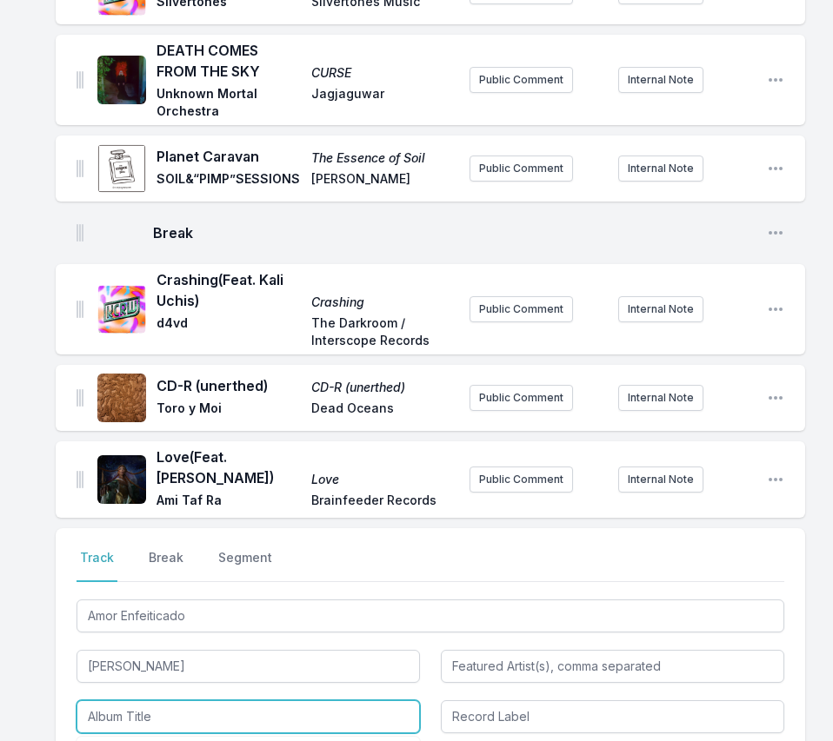
click at [191, 701] on input "Album Title" at bounding box center [247, 717] width 343 height 33
type input "[PERSON_NAME] JID025"
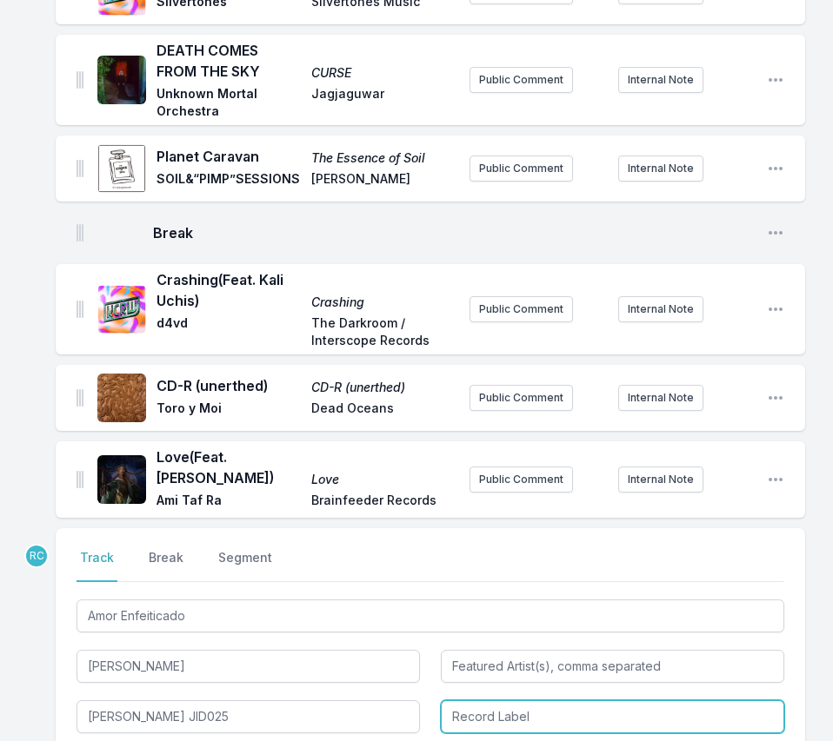
click at [515, 701] on input "Record Label" at bounding box center [612, 717] width 343 height 33
type input "Jazz Is Dead"
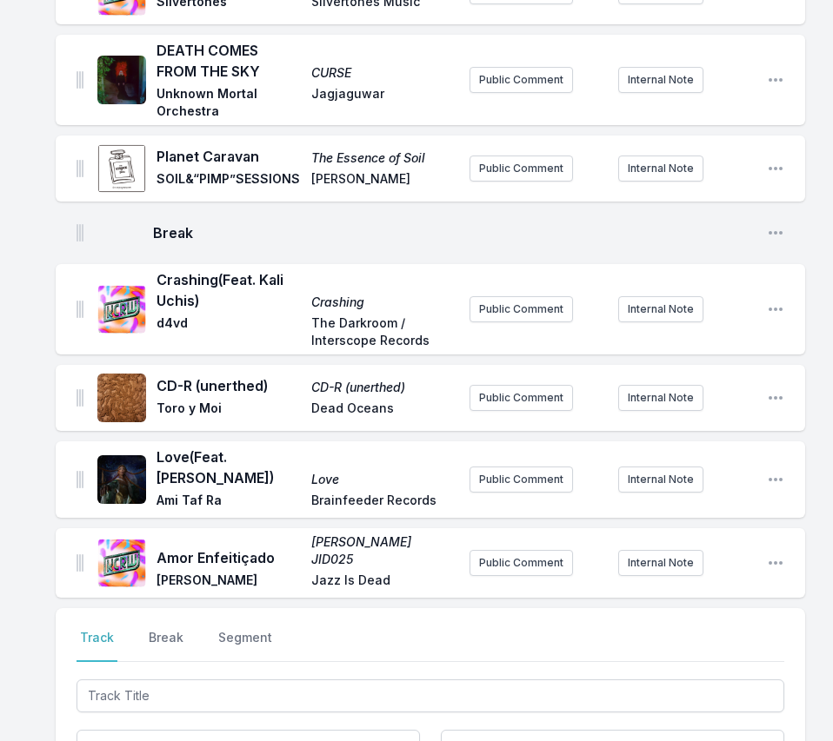
scroll to position [2093, 0]
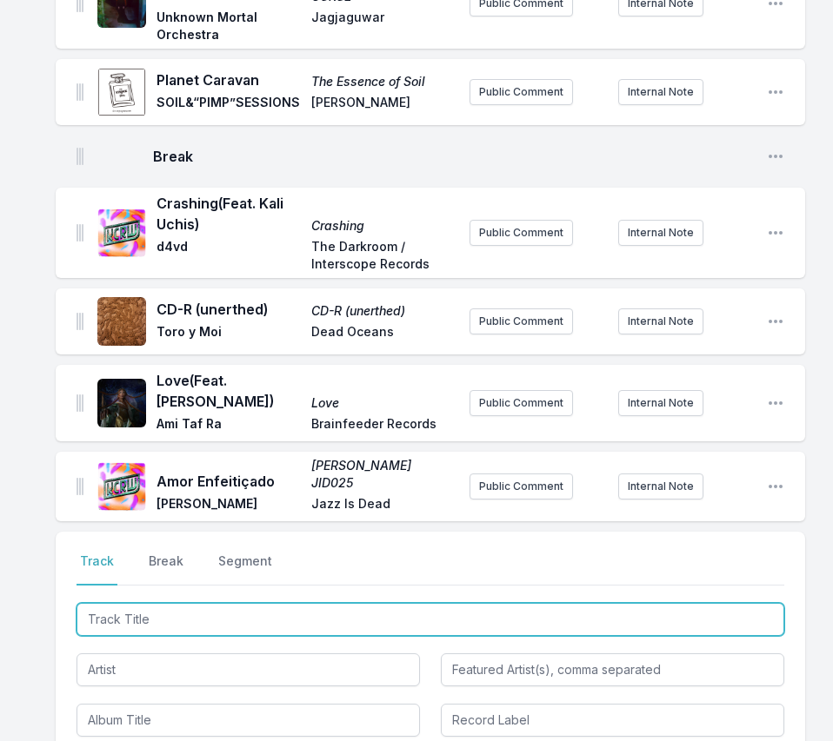
click at [656, 603] on input "Track Title" at bounding box center [430, 619] width 708 height 33
paste input "Throw My Head Out The Window"
type input "Throw My Head Out The Window"
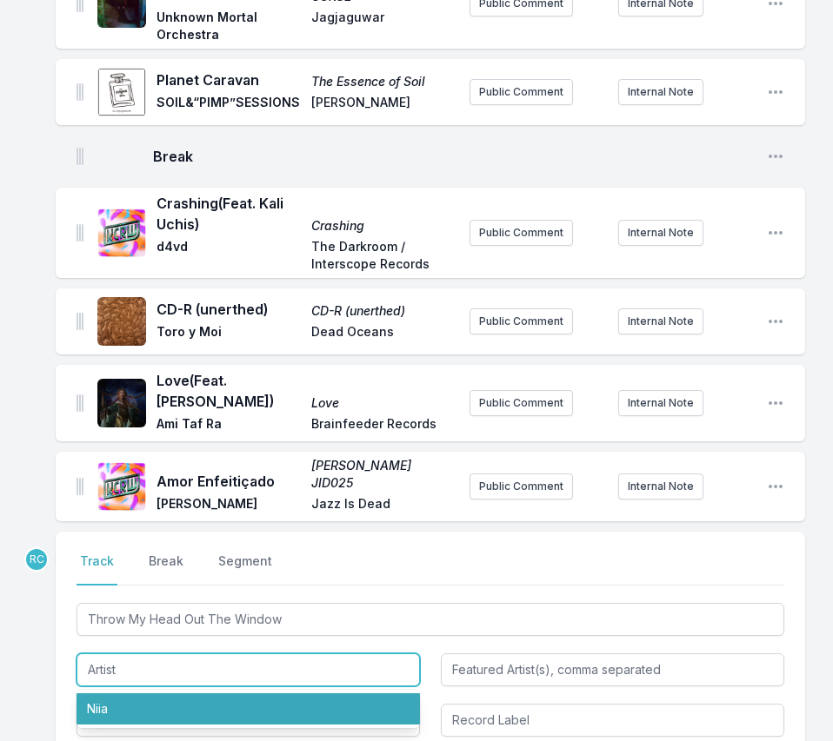
click at [195, 694] on li "Niia" at bounding box center [247, 709] width 343 height 31
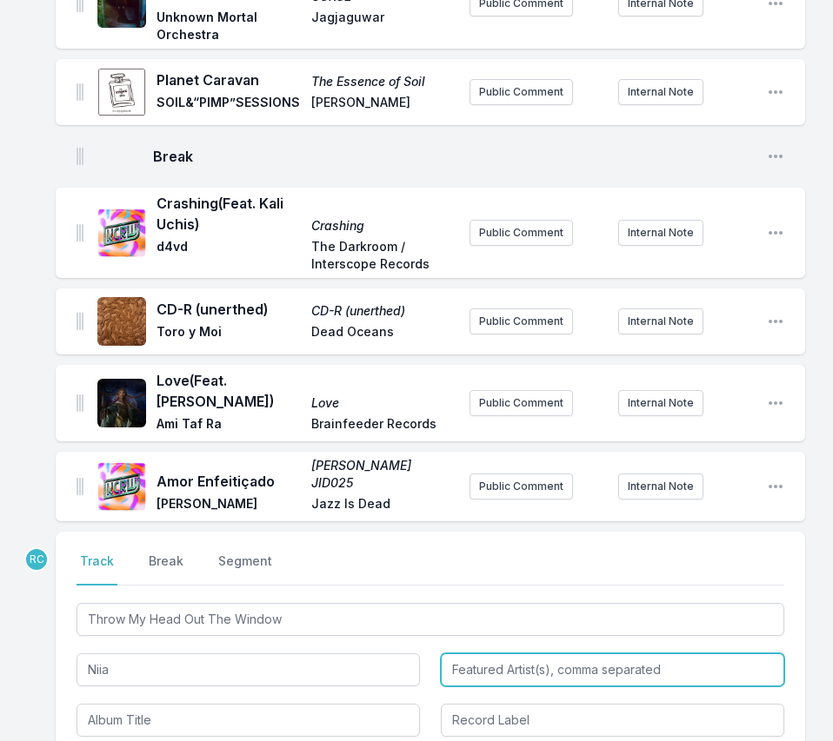
type input "Niia"
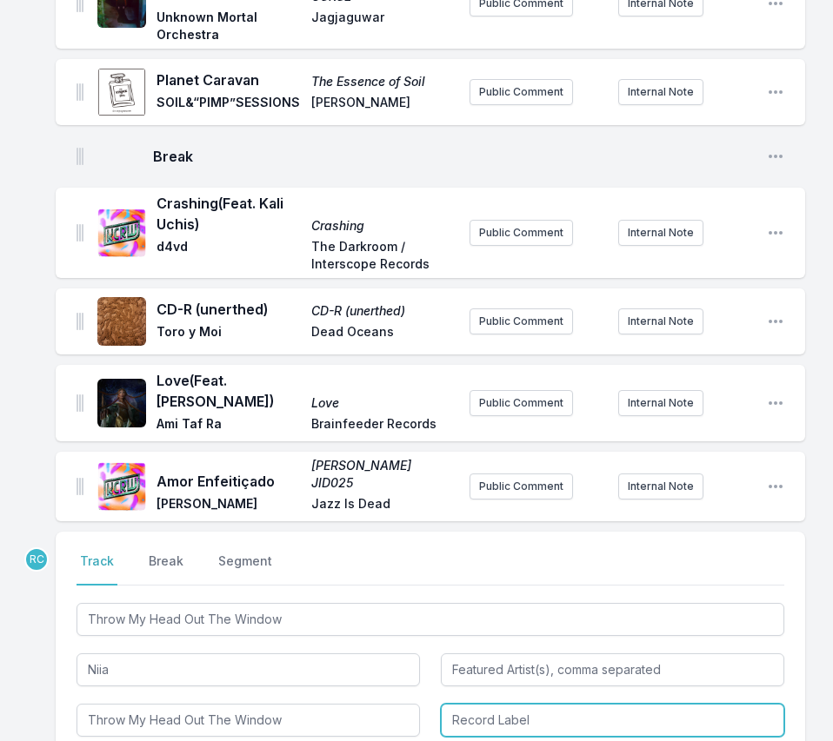
type input "Throw My Head Out The Window"
type input "Candid"
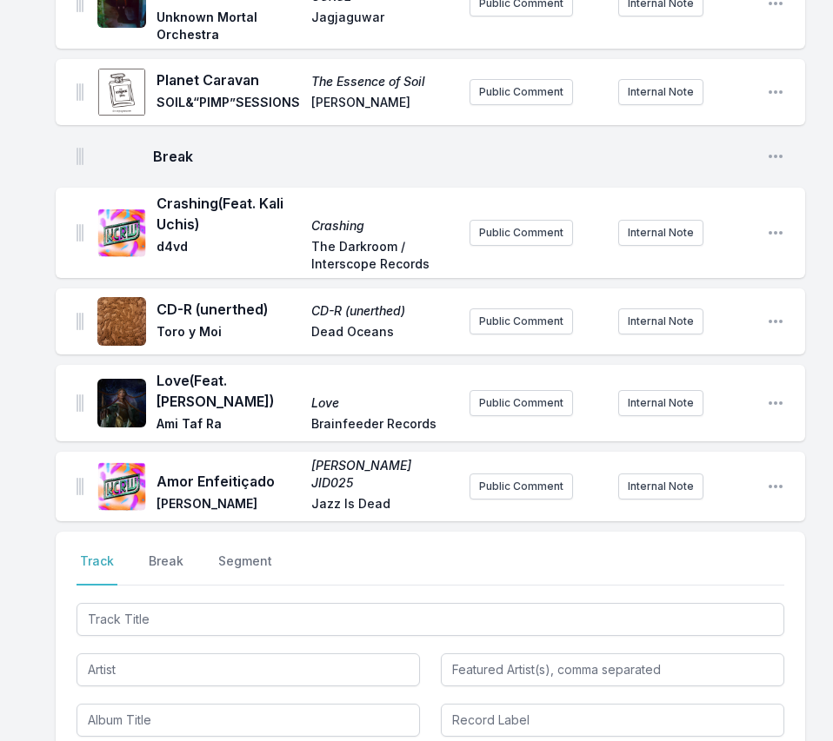
scroll to position [2180, 0]
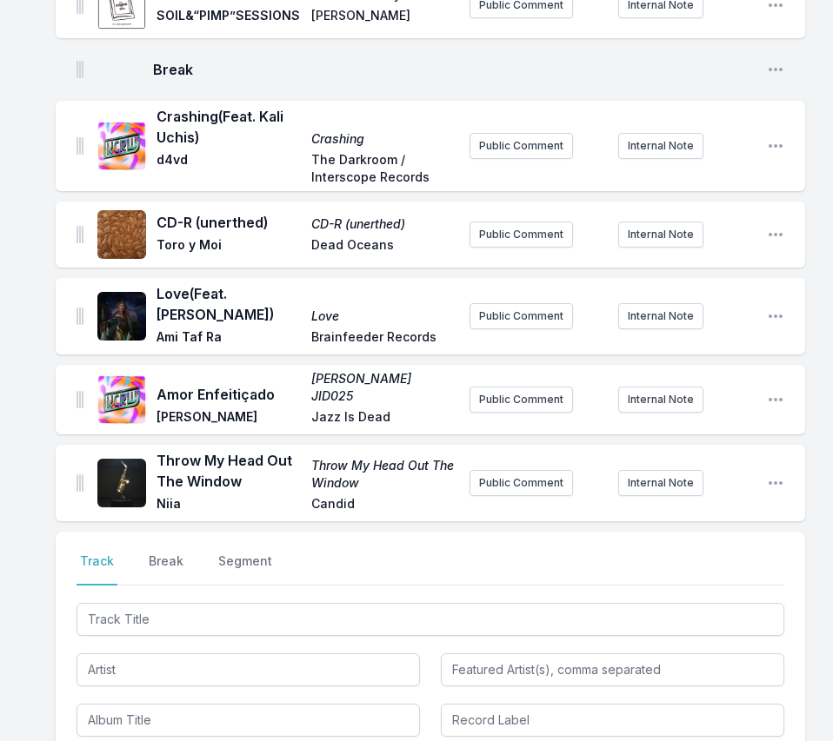
click at [719, 600] on div at bounding box center [430, 668] width 708 height 137
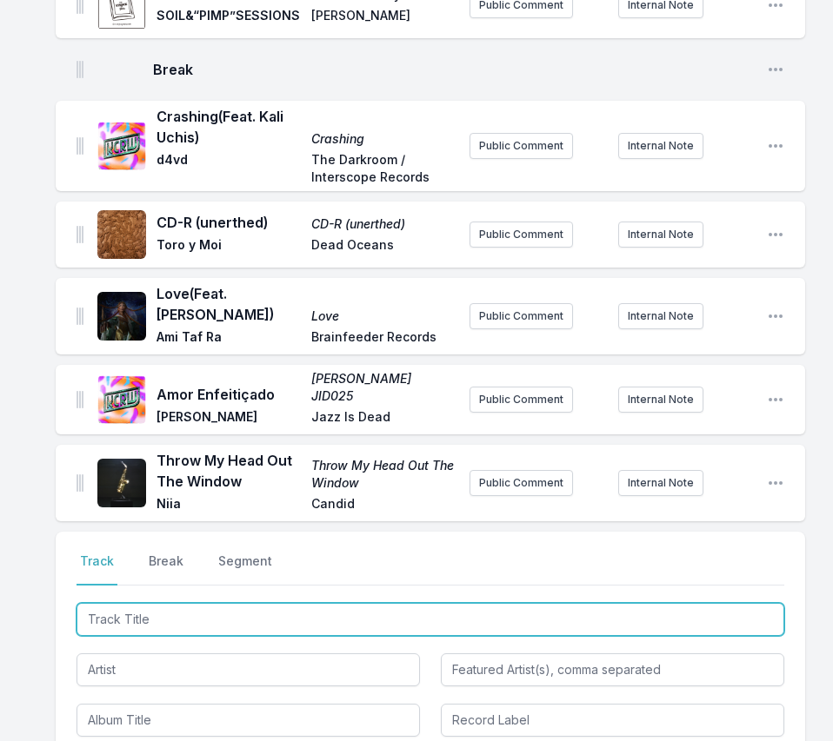
click at [714, 603] on input "Track Title" at bounding box center [430, 619] width 708 height 33
paste input "(Used to Be a) Cha-Cha"
type input "(Used to Be a) Cha-Cha"
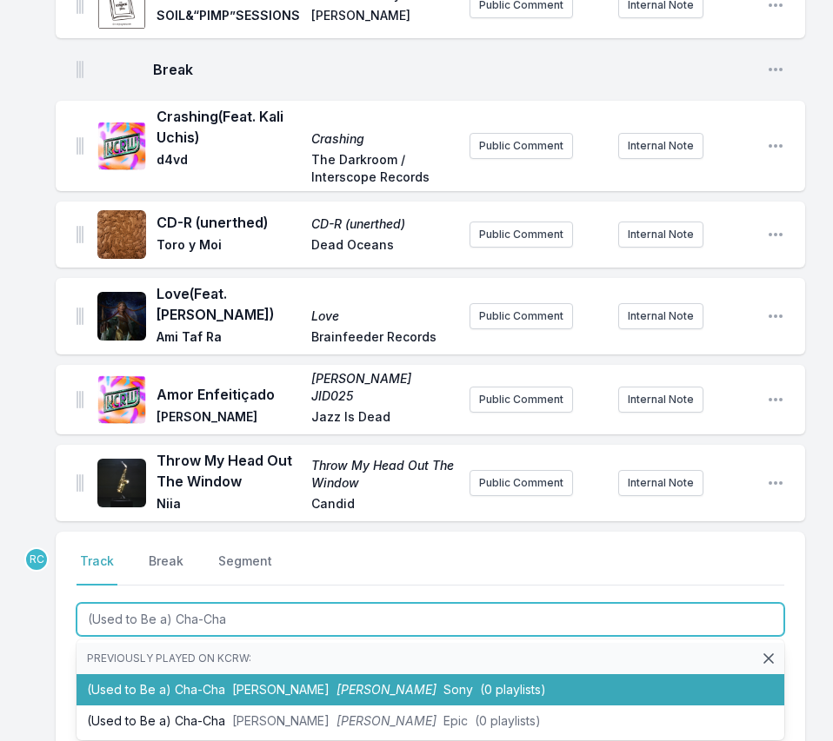
click at [240, 682] on span "[PERSON_NAME]" at bounding box center [280, 689] width 97 height 15
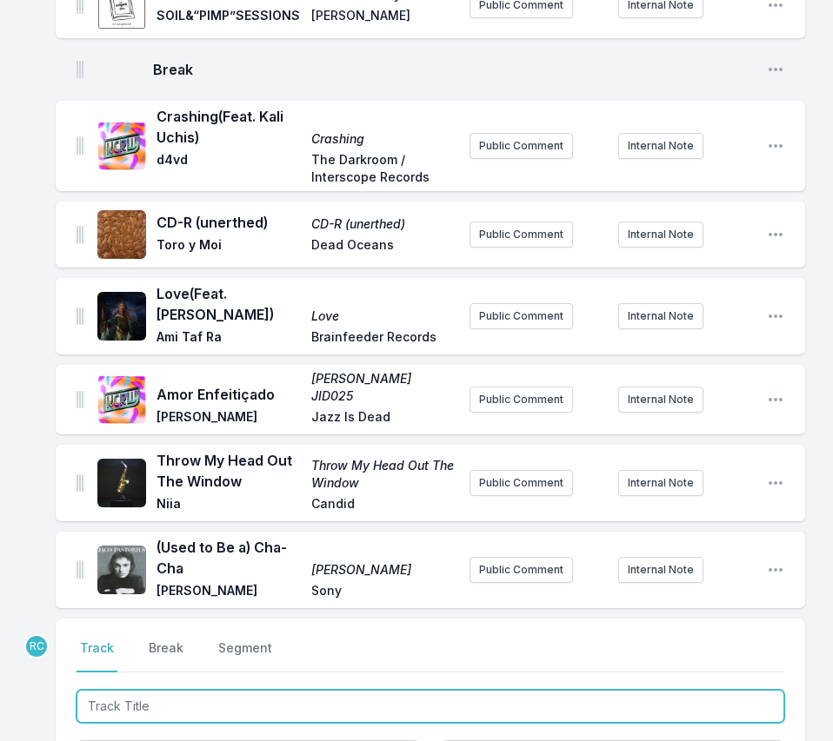
scroll to position [2267, 0]
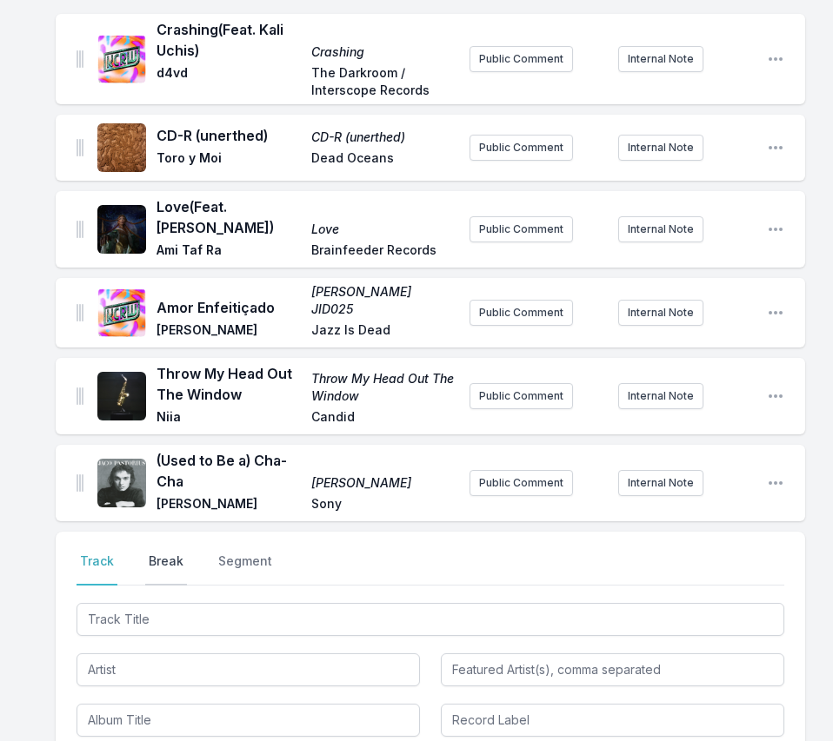
click at [167, 553] on button "Break" at bounding box center [166, 569] width 42 height 33
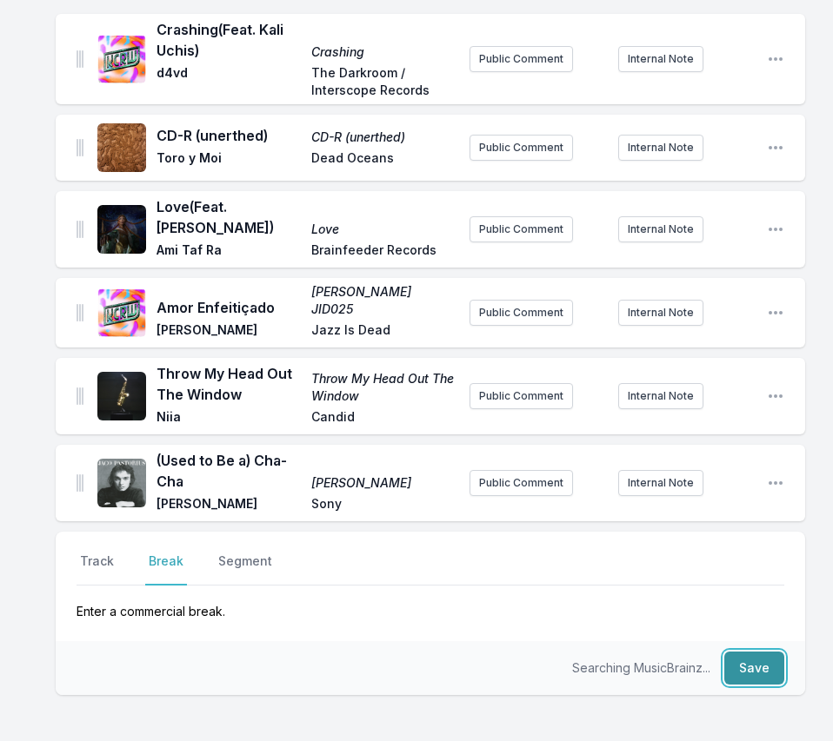
click at [761, 652] on button "Save" at bounding box center [754, 668] width 60 height 33
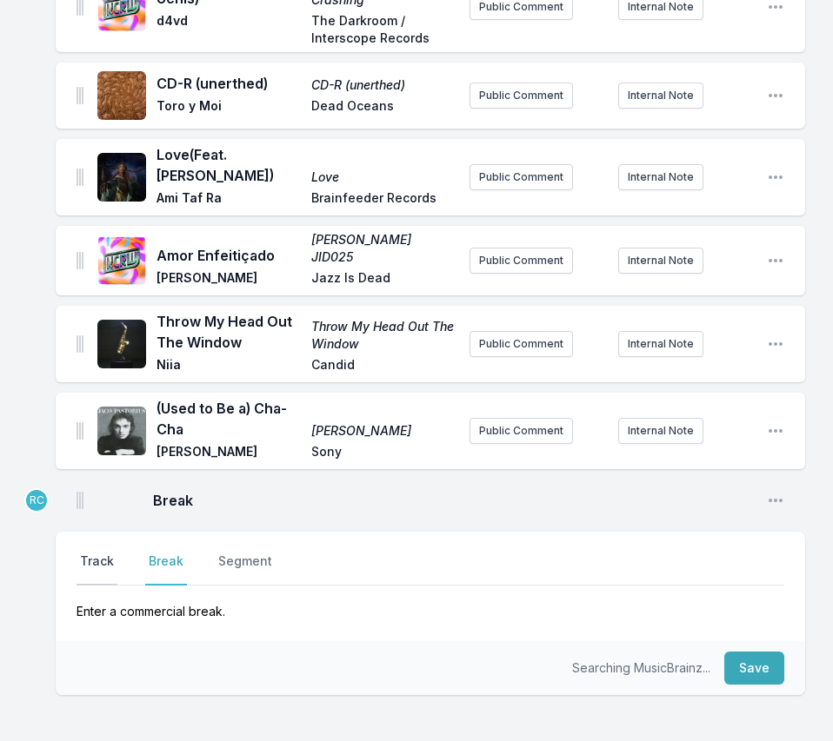
click at [109, 553] on button "Track" at bounding box center [96, 569] width 41 height 33
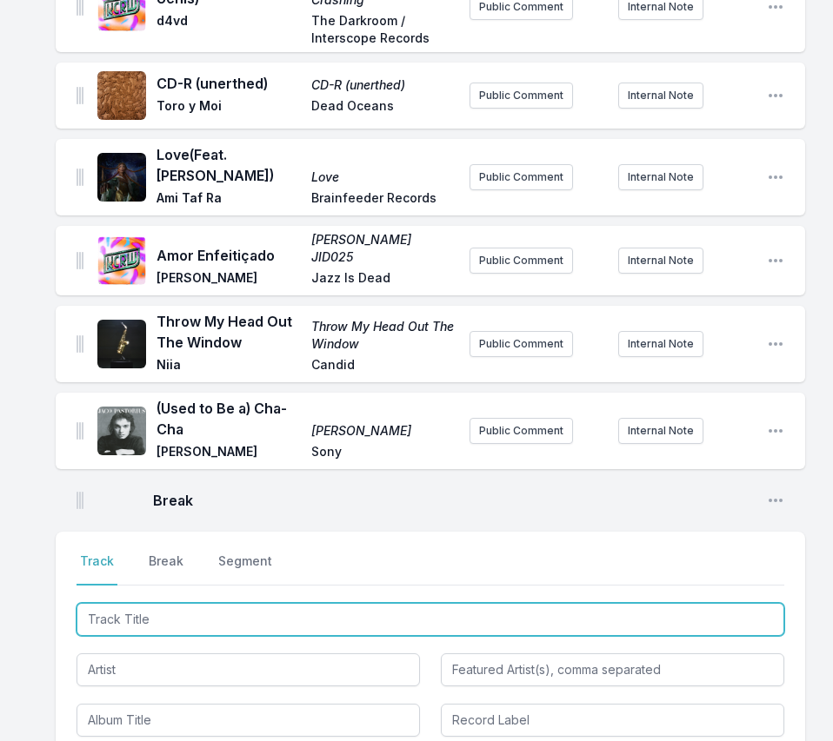
click at [691, 603] on input "Track Title" at bounding box center [430, 619] width 708 height 33
paste input "Solamente (feat. [DEMOGRAPHIC_DATA])"
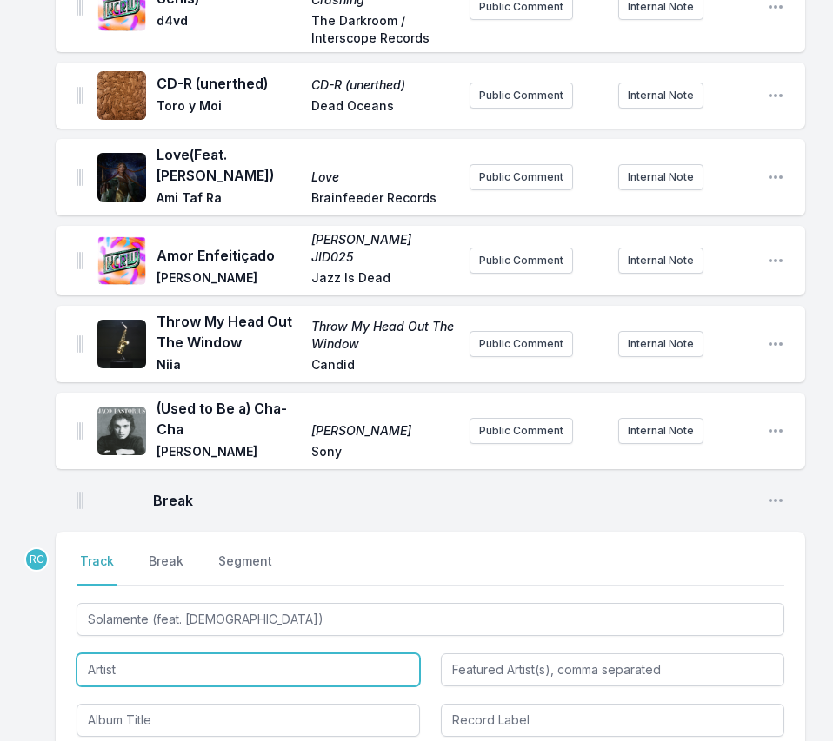
type input "Solamente"
type input "Santa Fe Klan"
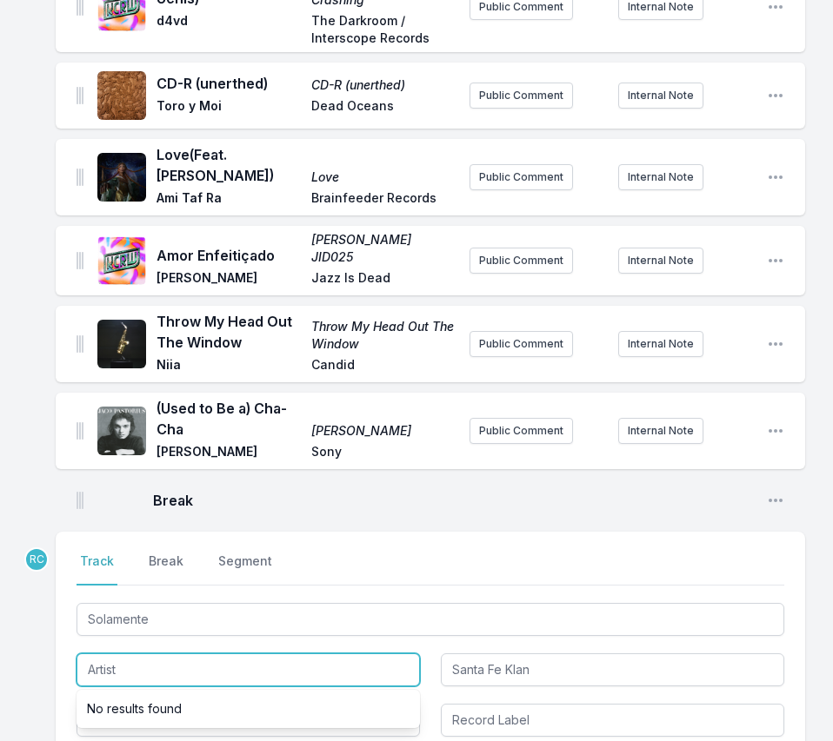
paste input "[PERSON_NAME]"
type input "[PERSON_NAME]"
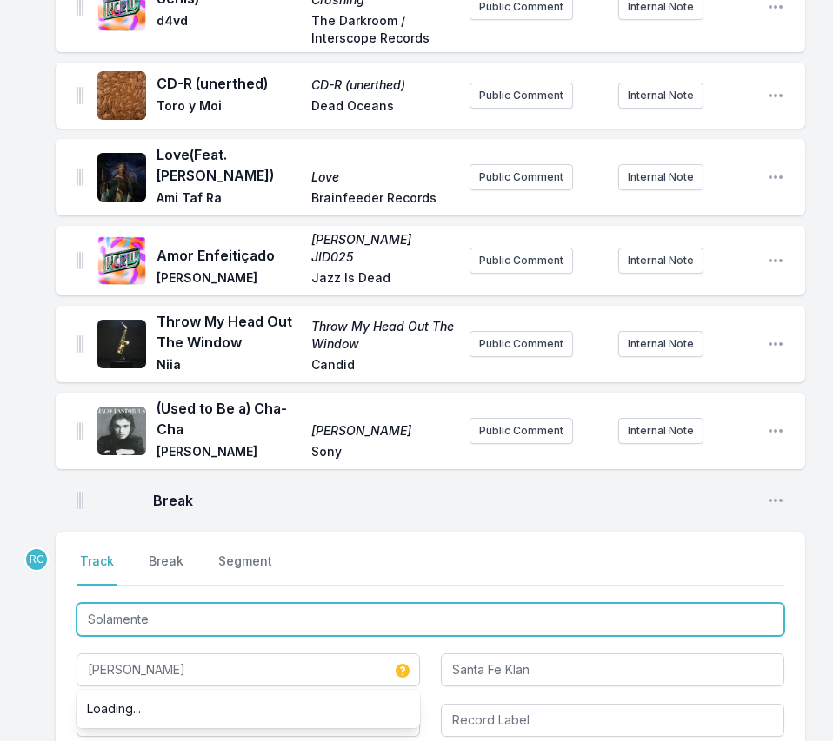
click at [252, 603] on input "Solamente" at bounding box center [430, 619] width 708 height 33
click at [247, 603] on input "Solamente" at bounding box center [430, 619] width 708 height 33
type input "Solament"
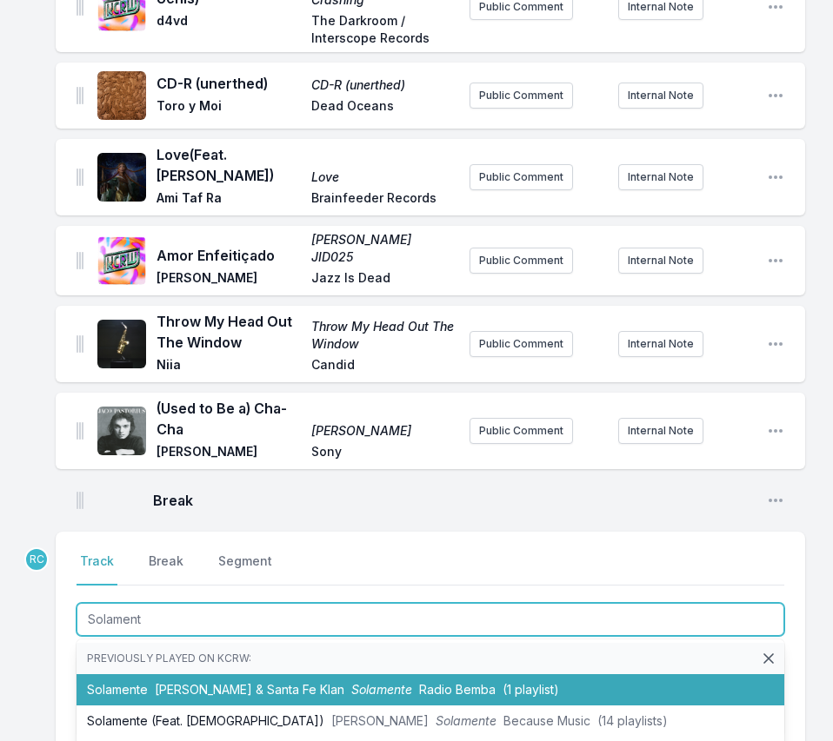
click at [212, 682] on span "[PERSON_NAME] & Santa Fe Klan" at bounding box center [250, 689] width 190 height 15
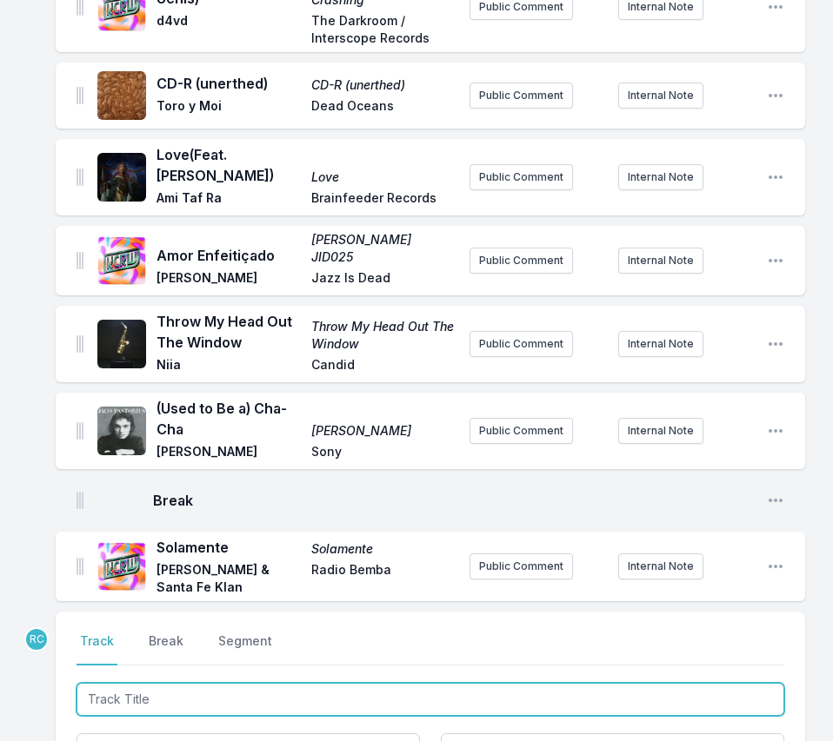
scroll to position [2399, 0]
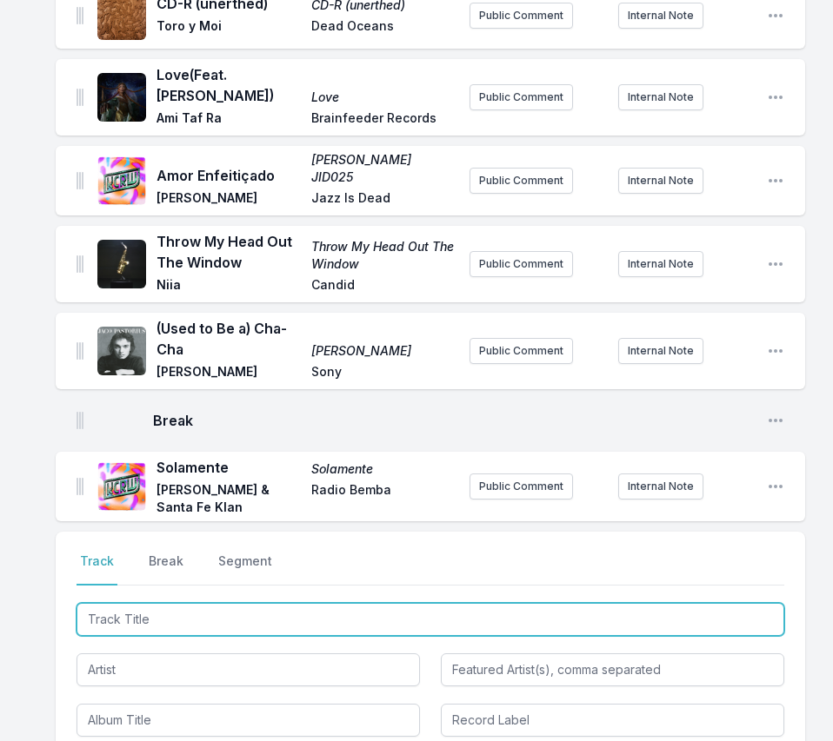
click at [662, 603] on input "Track Title" at bounding box center [430, 619] width 708 height 33
paste input "Next To You"
type input "Next To You"
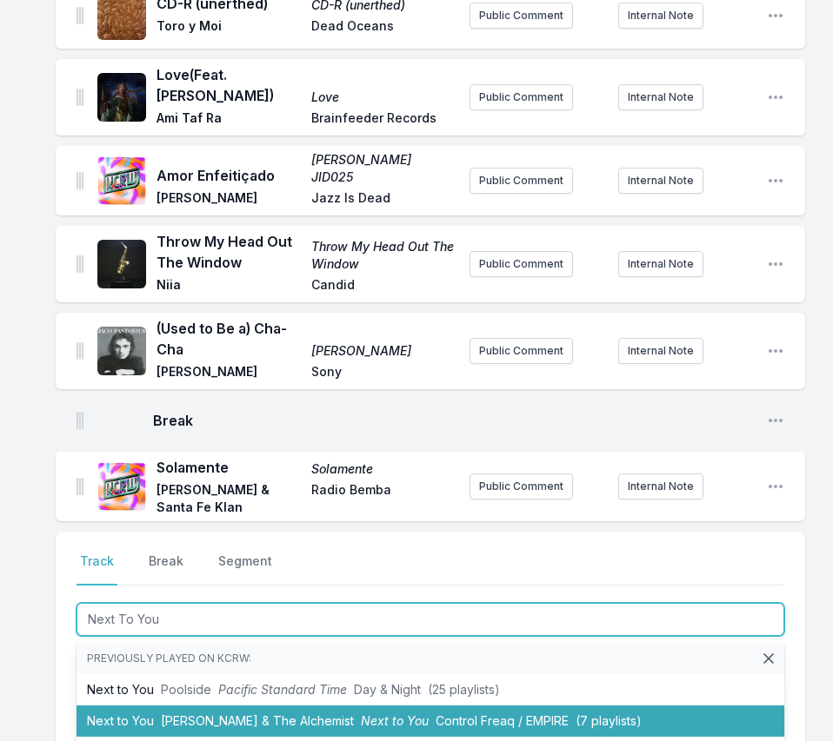
click at [121, 706] on li "Next to You [PERSON_NAME] & The Alchemist Next to You Control Freaq / EMPIRE (7…" at bounding box center [430, 721] width 708 height 31
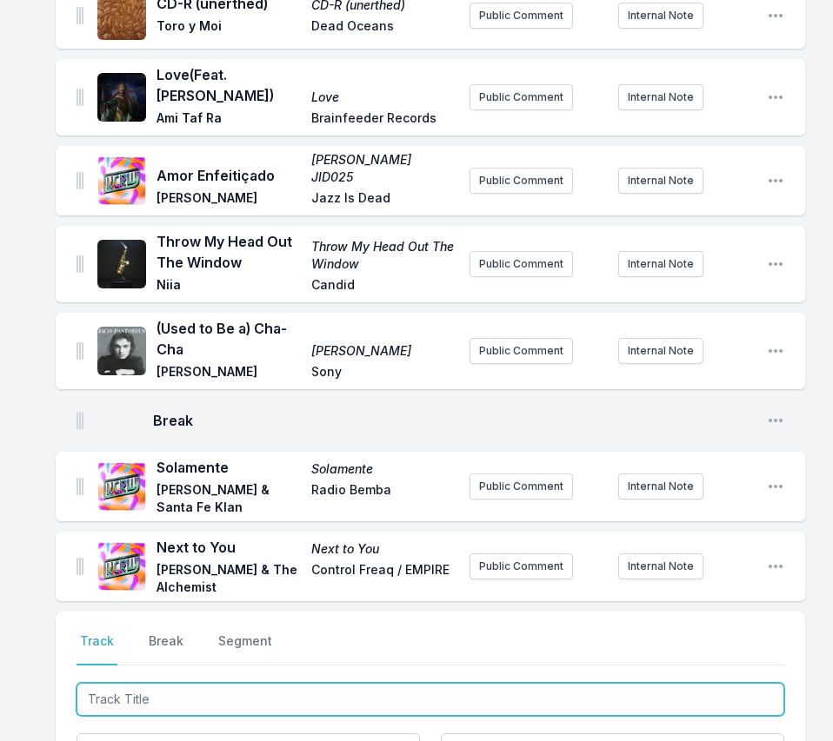
scroll to position [2479, 0]
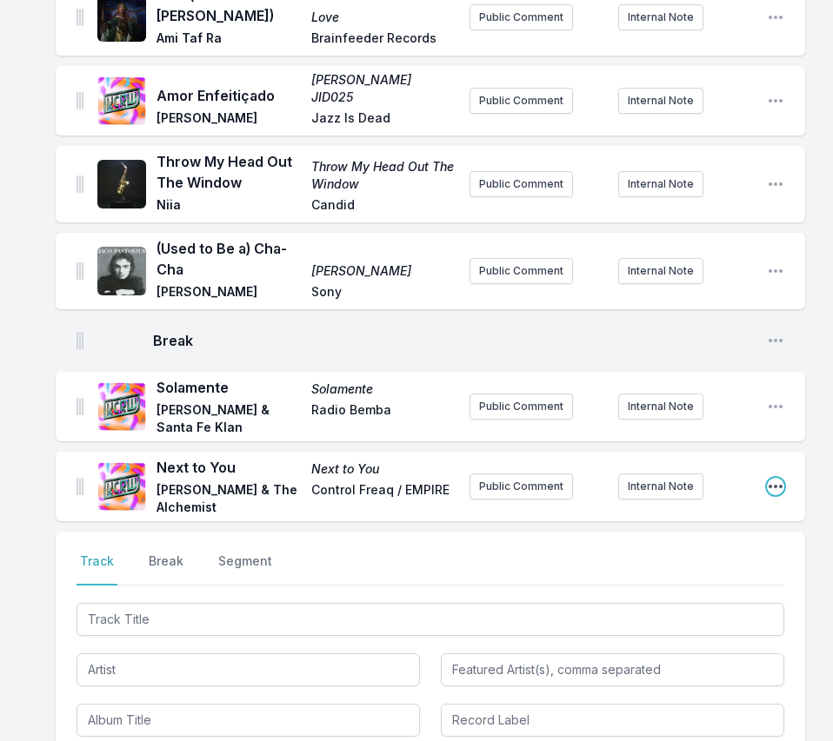
click at [777, 478] on icon "Open playlist item options" at bounding box center [775, 486] width 17 height 17
click at [730, 506] on button "Edit Track Details" at bounding box center [686, 521] width 195 height 31
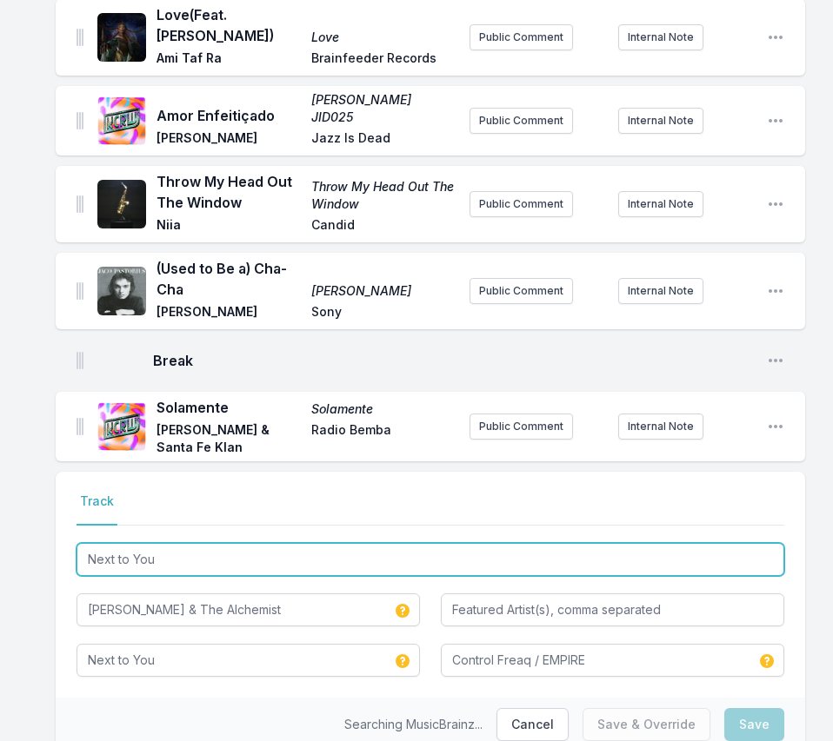
click at [215, 543] on input "Next to You" at bounding box center [430, 559] width 708 height 33
type input "Next to Yo"
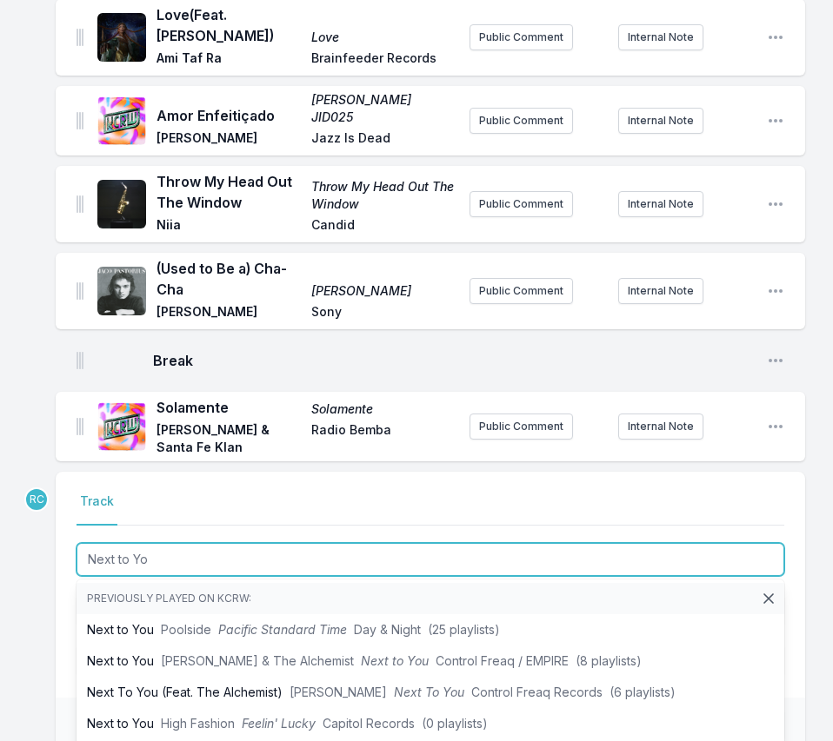
type input "EMPIRE, Control Freaq"
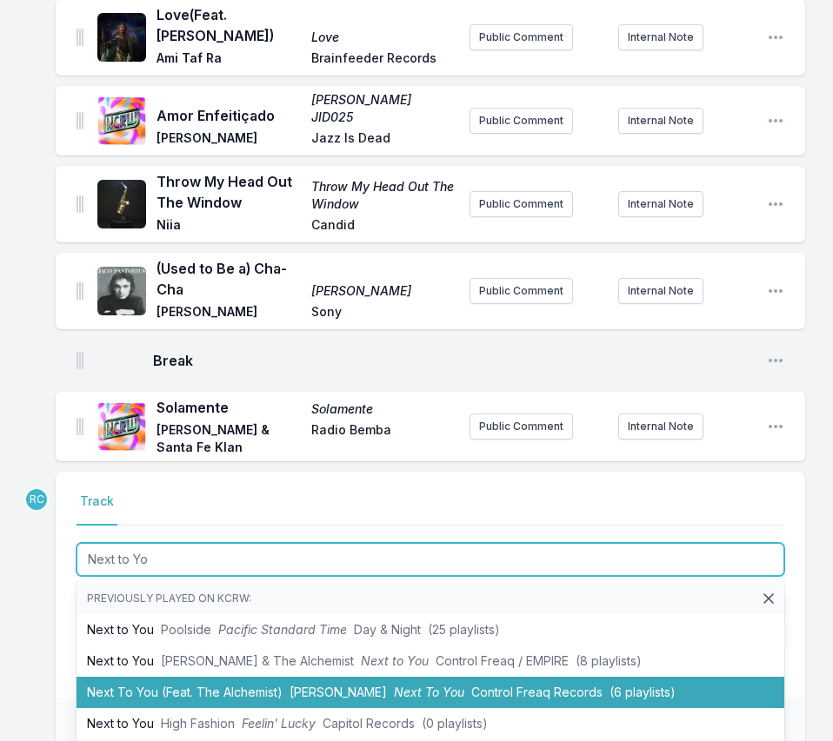
click at [152, 677] on li "Next To You (Feat. The Alchemist) [PERSON_NAME] Next To You Control Freaq Recor…" at bounding box center [430, 692] width 708 height 31
type input "Next to You"
type input "Control Freaq / EMPIRE"
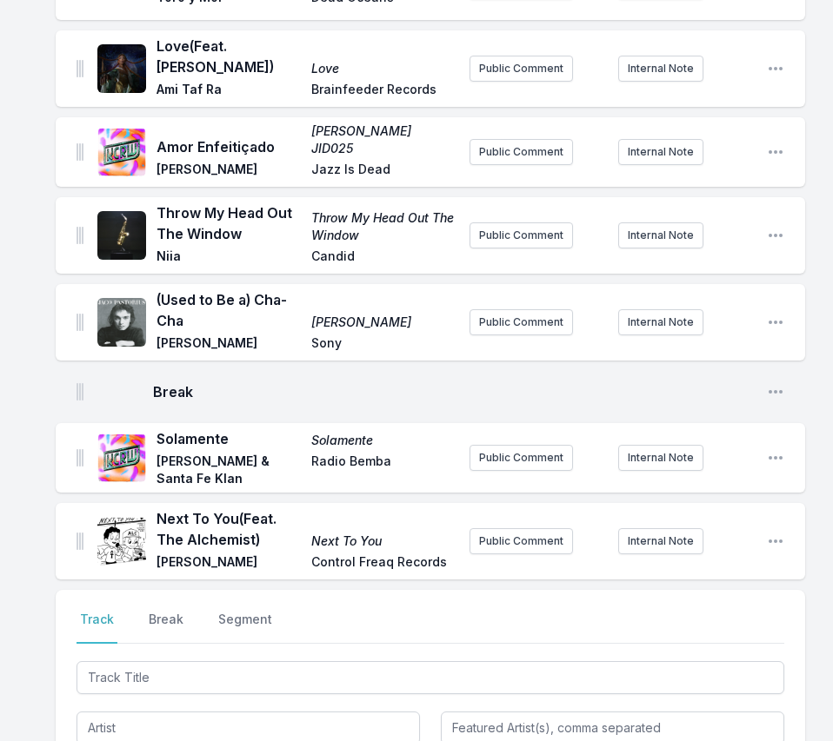
scroll to position [2517, 0]
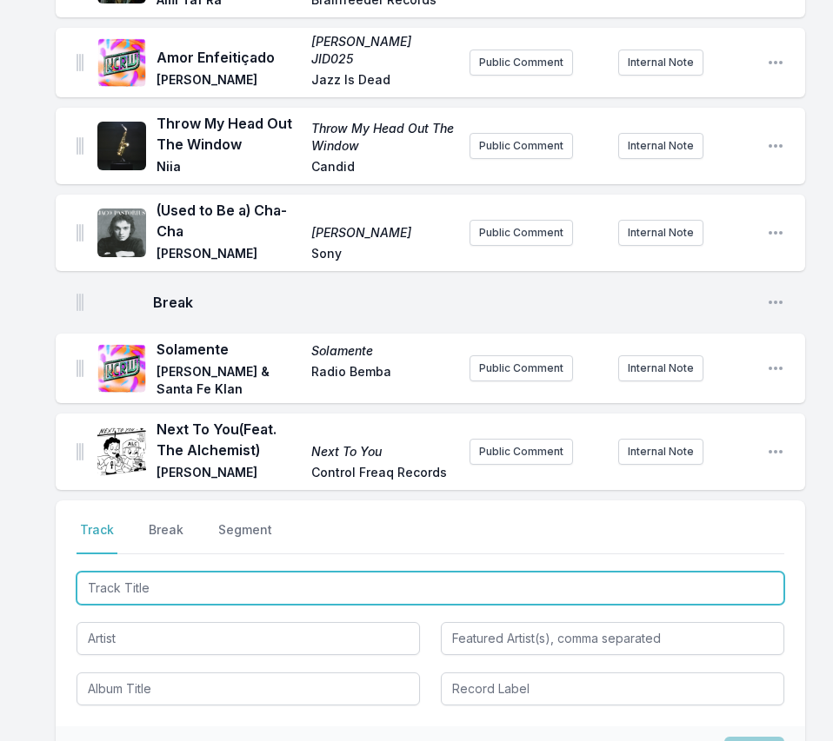
click at [630, 572] on input "Track Title" at bounding box center [430, 588] width 708 height 33
paste input "Background Noise"
type input "Background Noise"
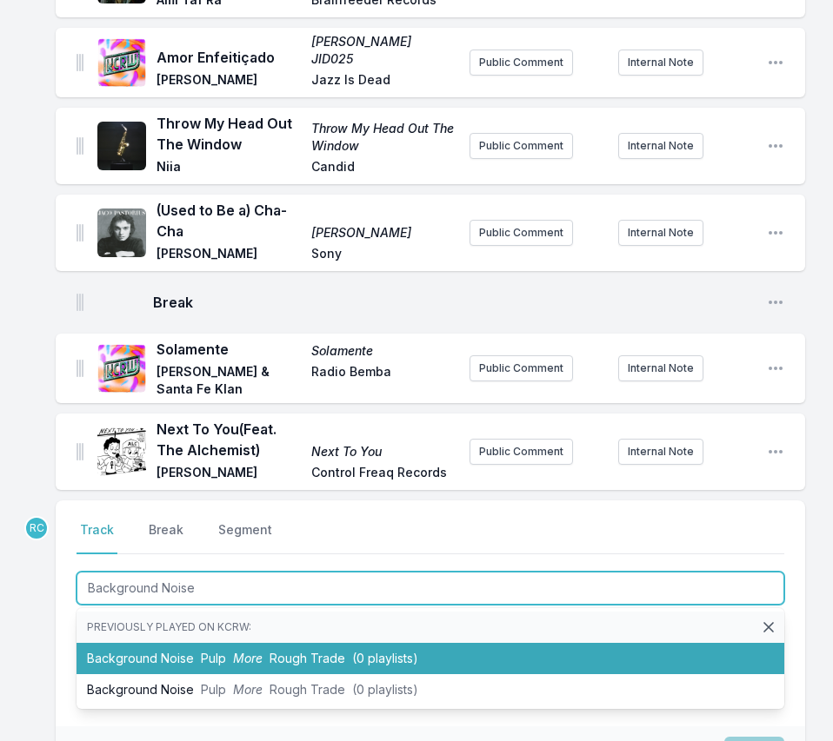
click at [270, 651] on span "Rough Trade" at bounding box center [307, 658] width 76 height 15
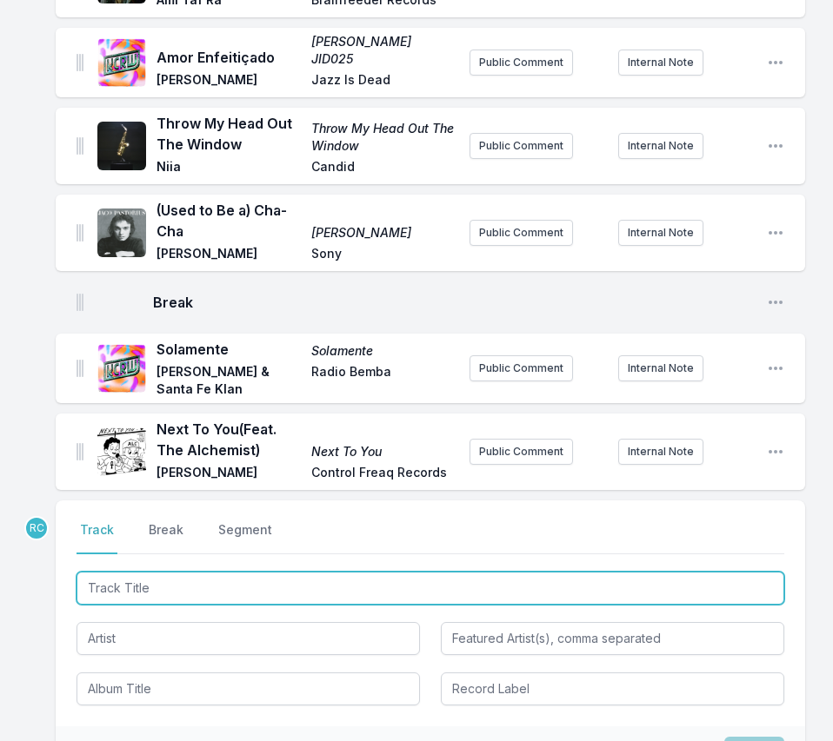
scroll to position [2594, 0]
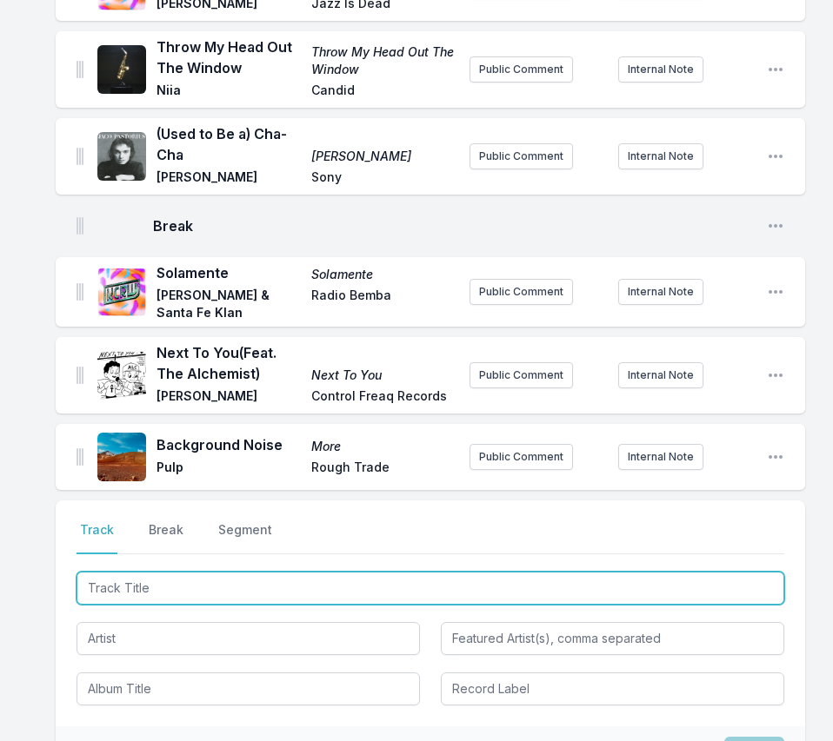
click at [697, 572] on input "Track Title" at bounding box center [430, 588] width 708 height 33
paste input "Alright"
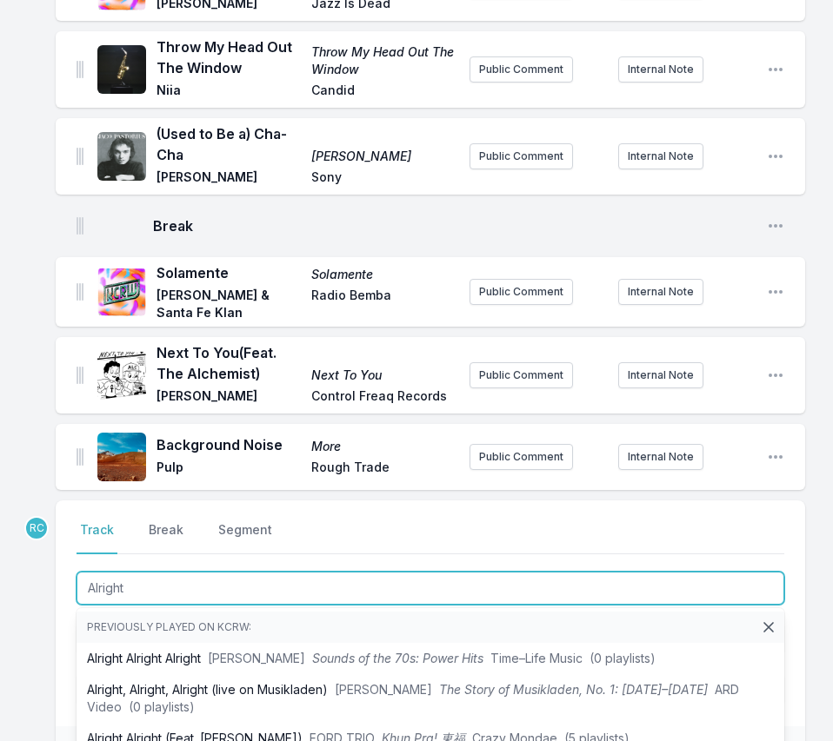
type input "Alright"
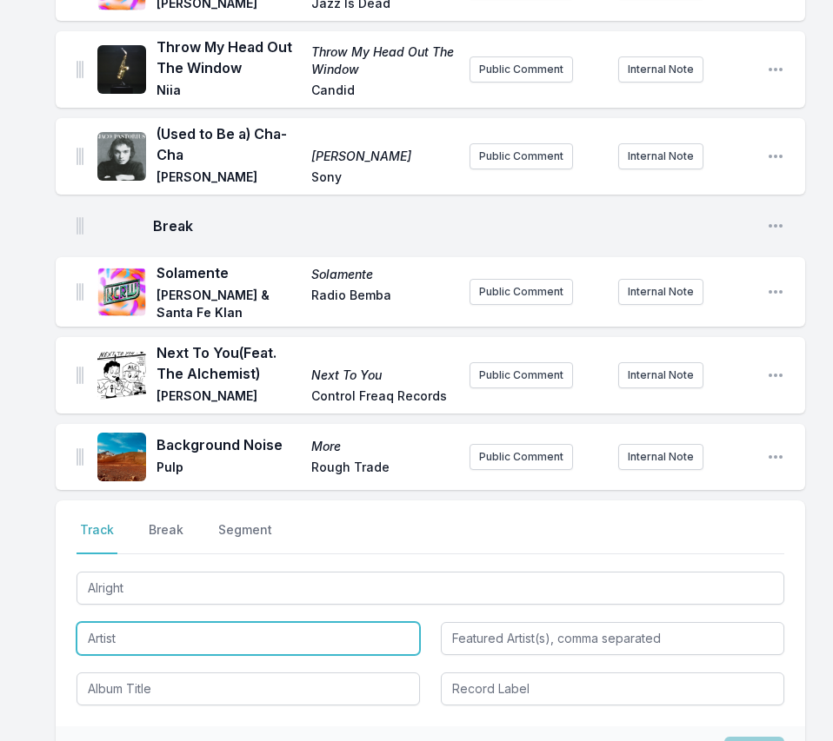
click at [123, 622] on input "Artist" at bounding box center [247, 638] width 343 height 33
paste input "Hruby"
type input "Mara Hruby"
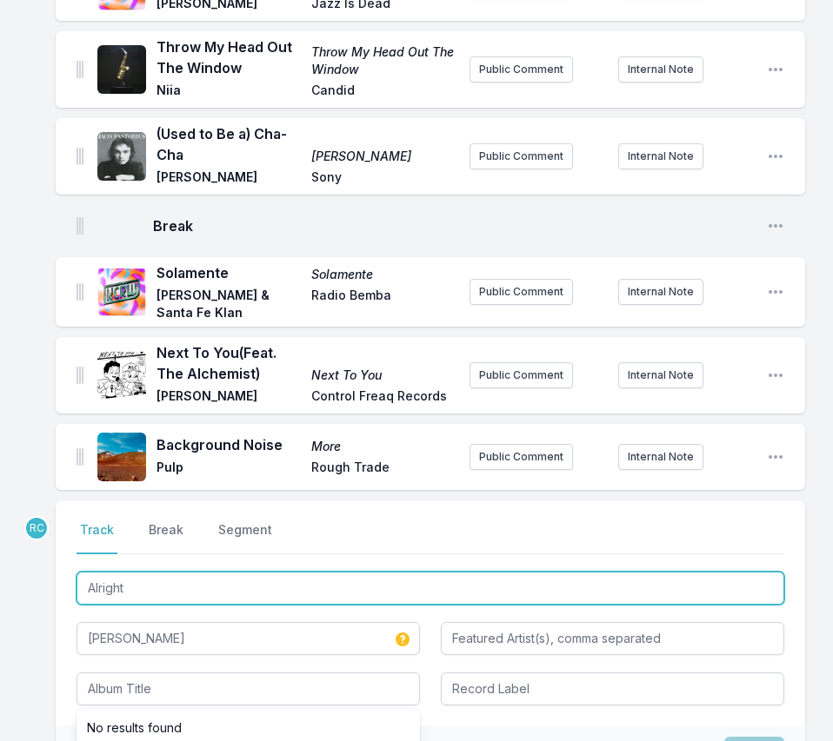
click at [201, 572] on input "Alright" at bounding box center [430, 588] width 708 height 33
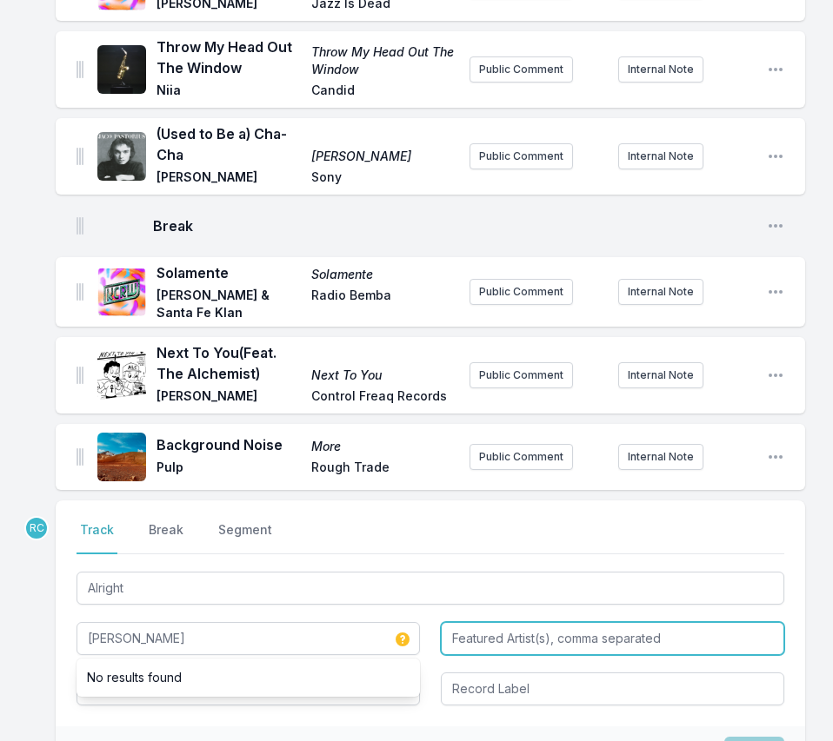
type input "Mara Hruby"
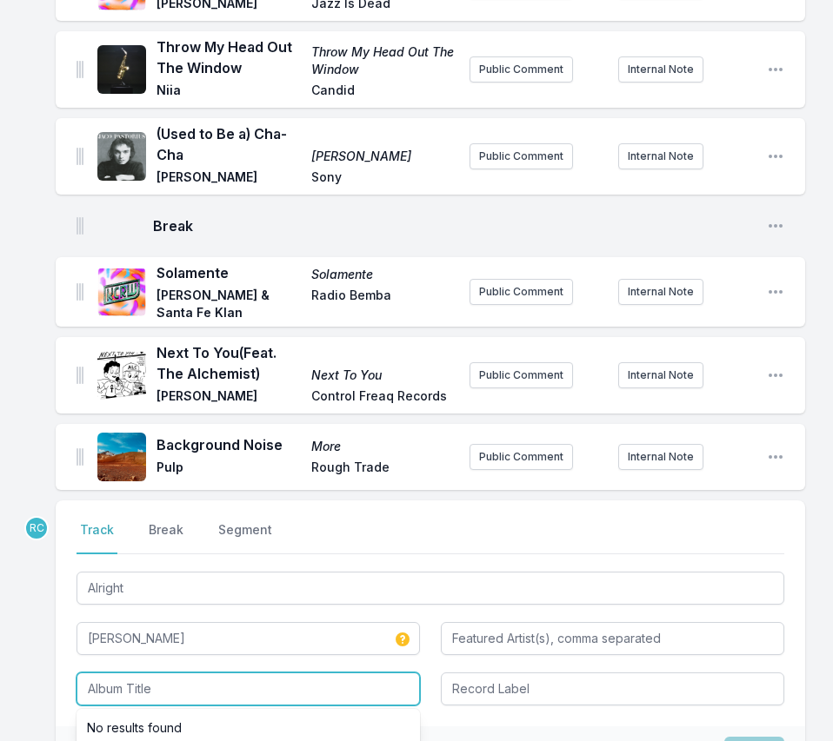
paste input "From Her Eyes (Deluxe)"
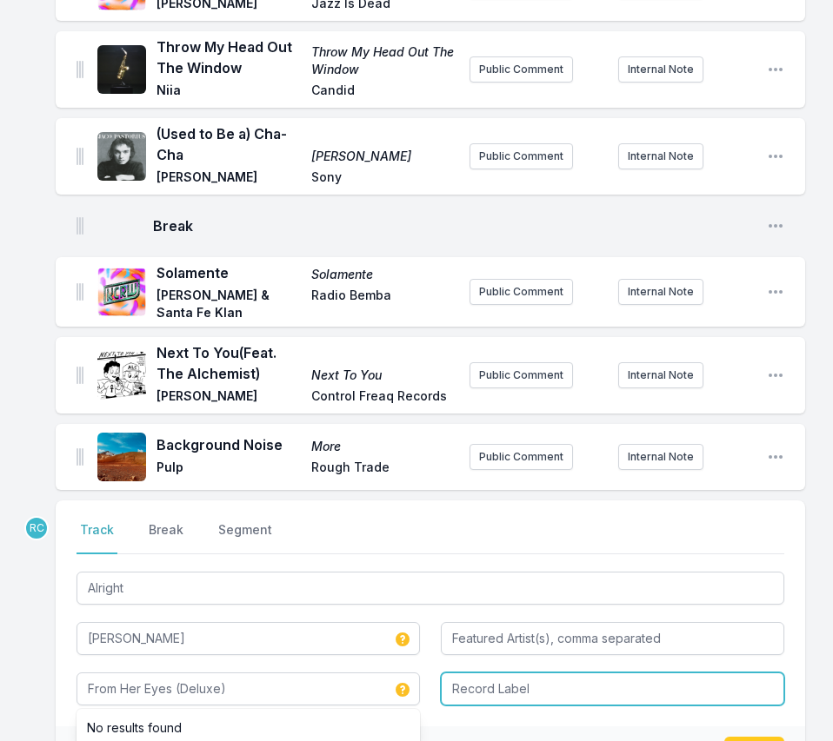
type input "From Her Eyes (Deluxe)"
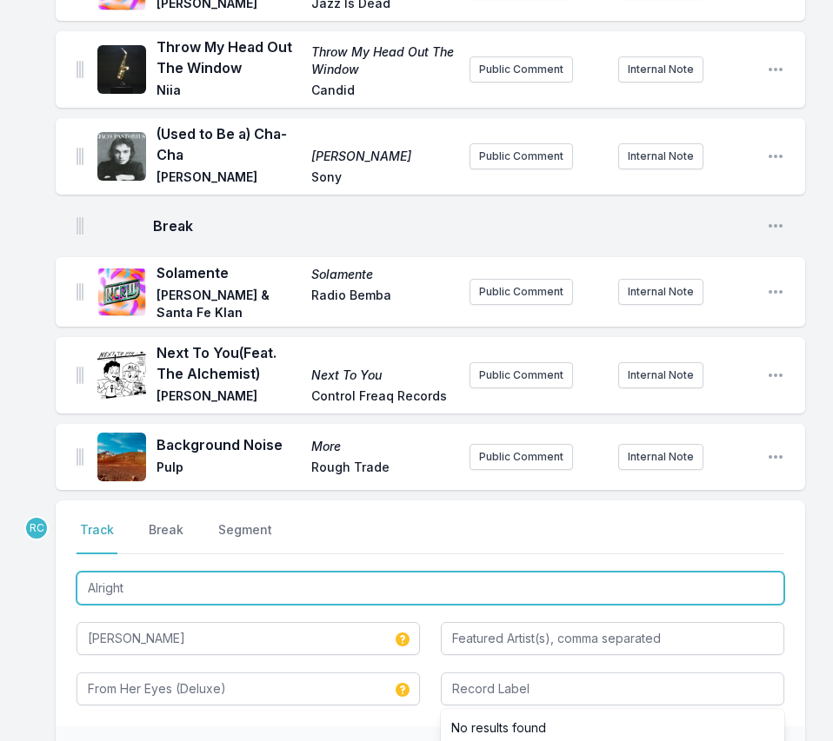
click at [125, 572] on input "Alright" at bounding box center [430, 588] width 708 height 33
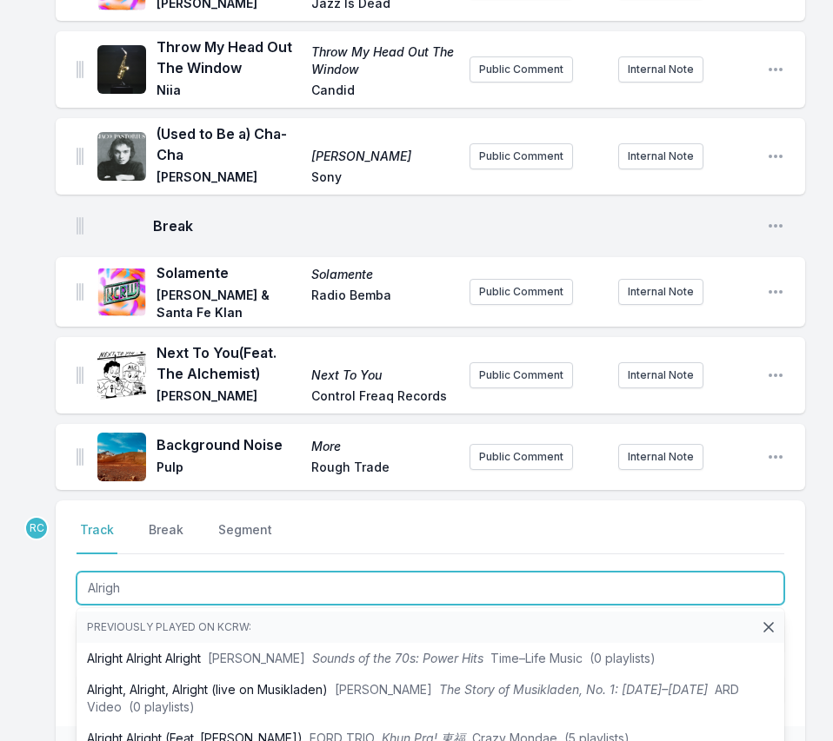
type input "Alright"
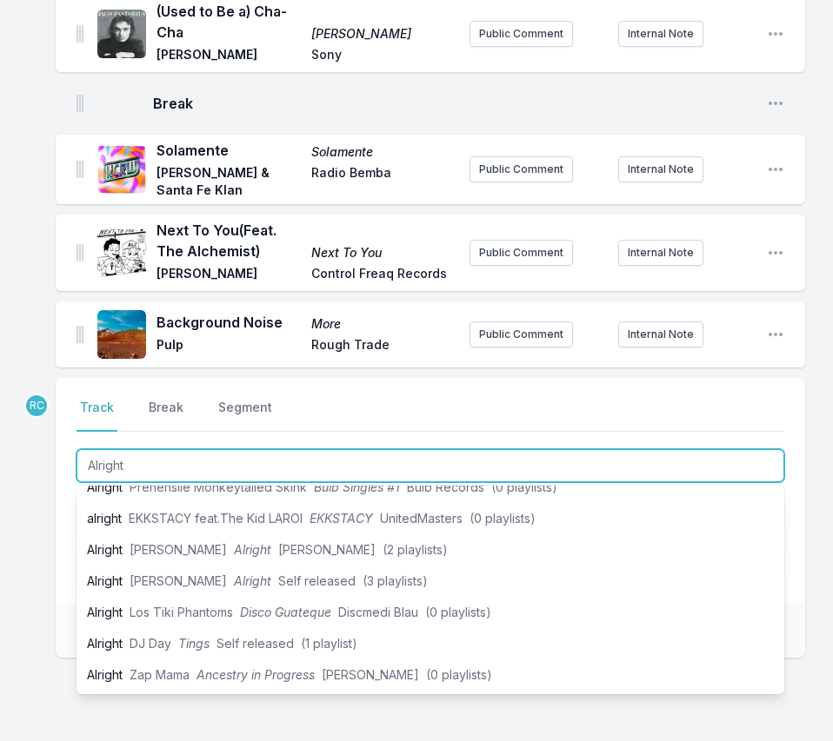
scroll to position [2717, 0]
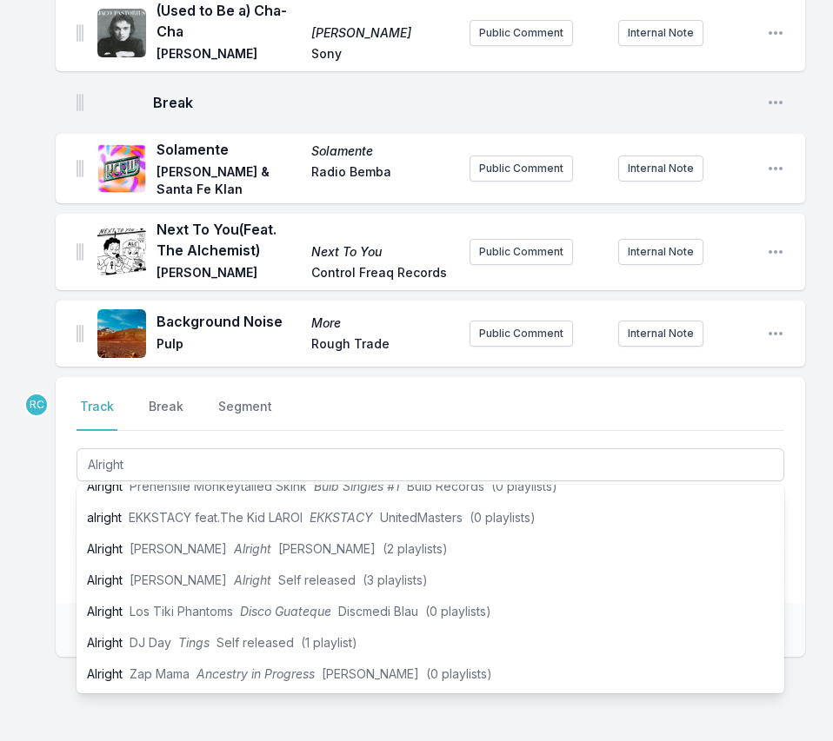
click at [112, 660] on div "RC Select a tab Track Break Segment Track Break Segment Alright Previously play…" at bounding box center [430, 572] width 749 height 391
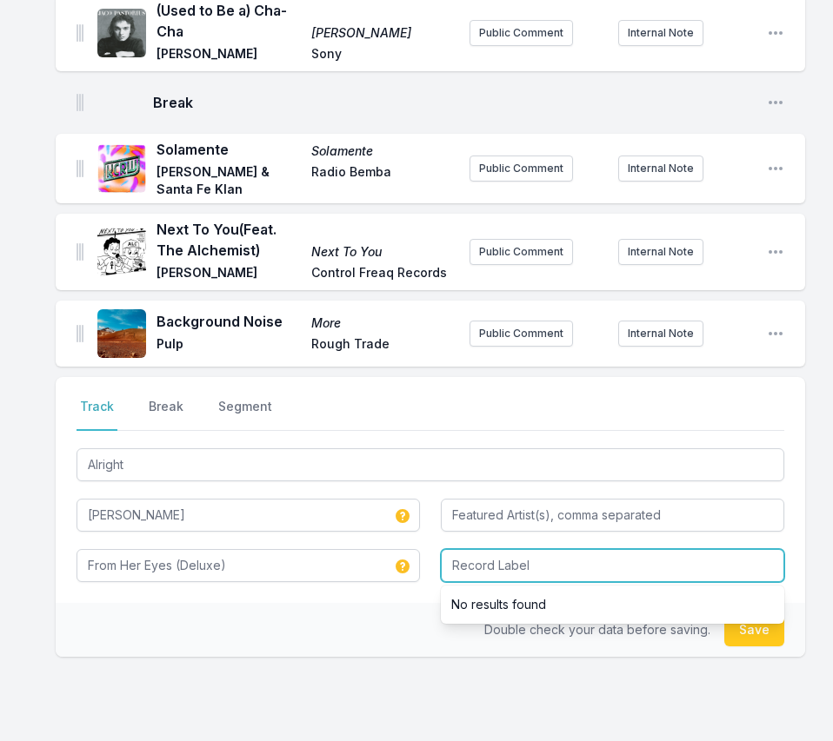
click at [525, 549] on input "Record Label" at bounding box center [612, 565] width 343 height 33
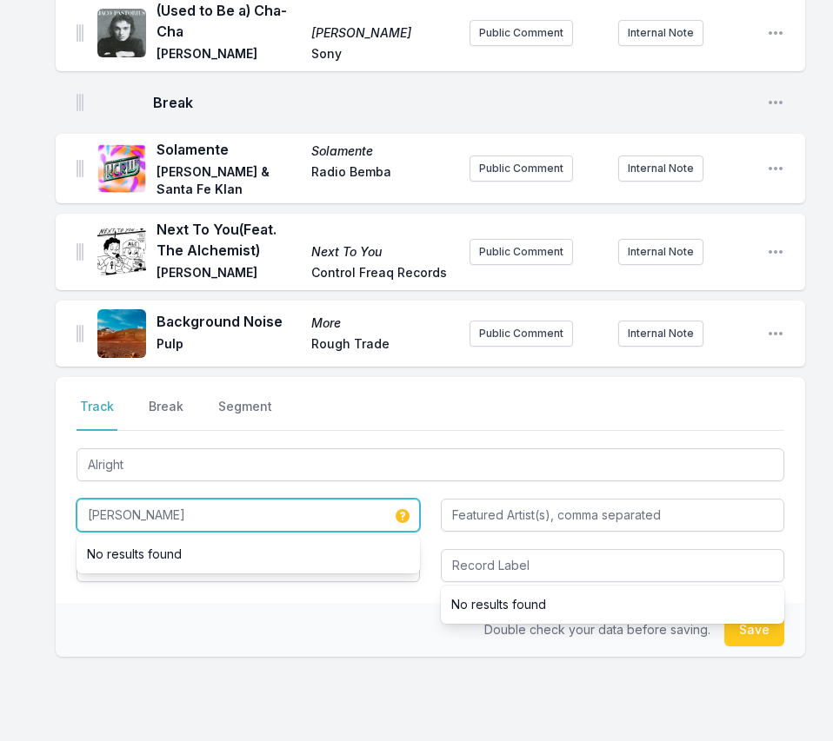
drag, startPoint x: 175, startPoint y: 450, endPoint x: 172, endPoint y: 422, distance: 28.8
click at [172, 445] on div "Alright Mara Hruby No results found From Her Eyes (Deluxe) No results found" at bounding box center [430, 513] width 708 height 137
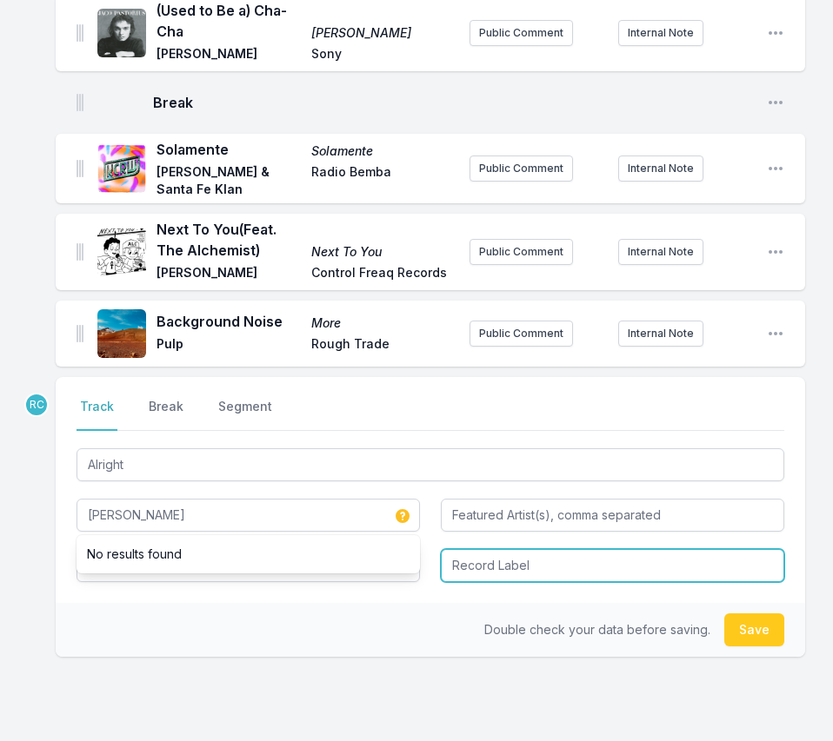
click at [550, 549] on input "Record Label" at bounding box center [612, 565] width 343 height 33
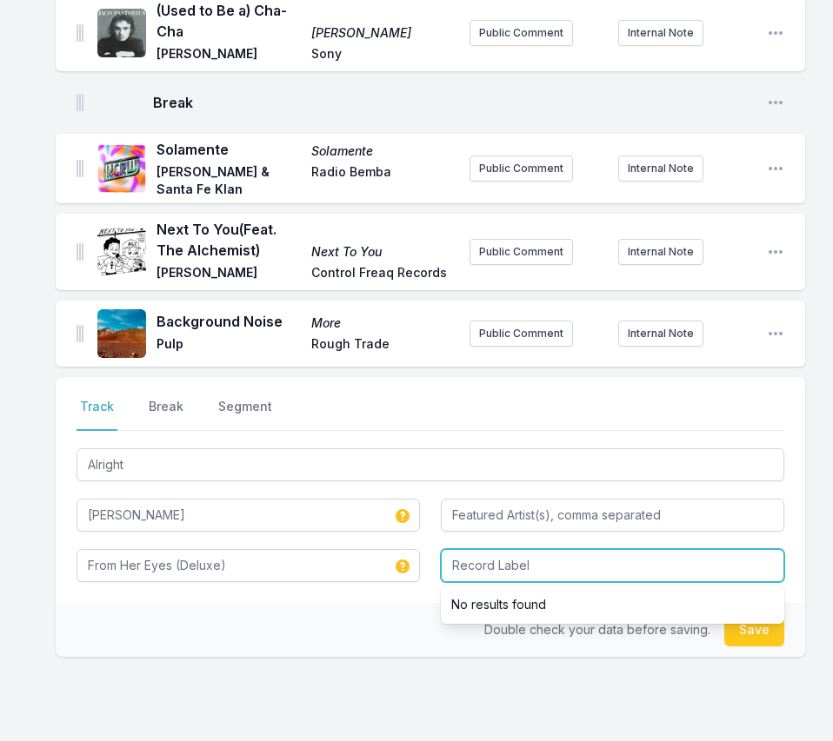
paste input "Mara Hruby"
type input "Mara Hruby Music"
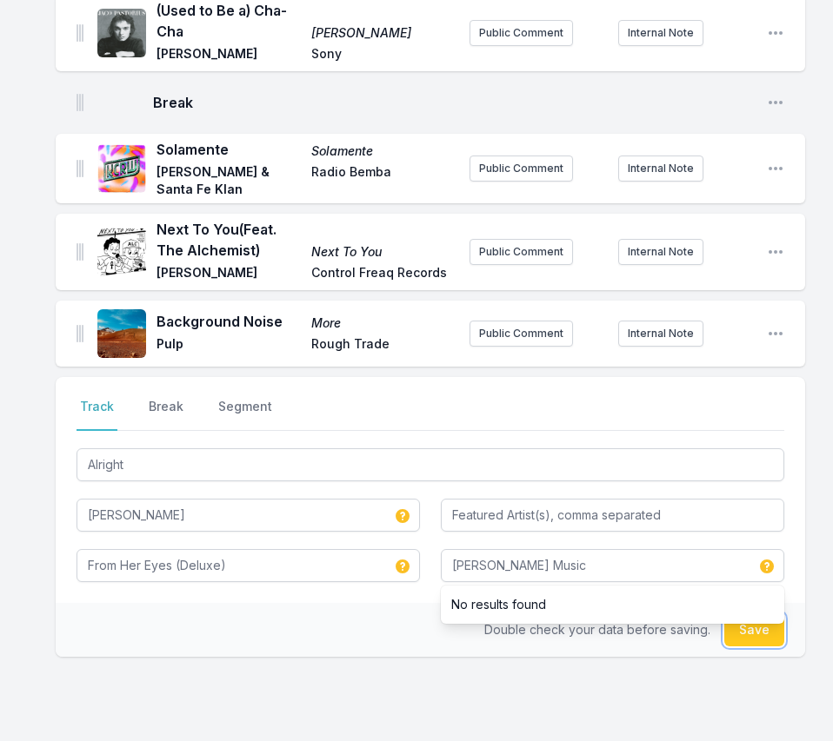
click at [775, 614] on button "Save" at bounding box center [754, 630] width 60 height 33
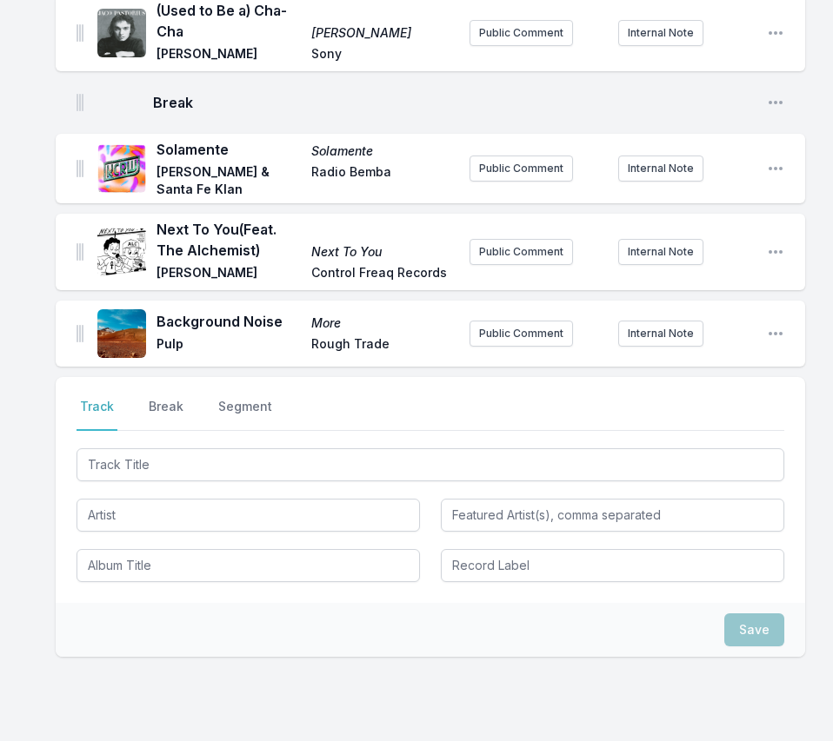
scroll to position [2794, 0]
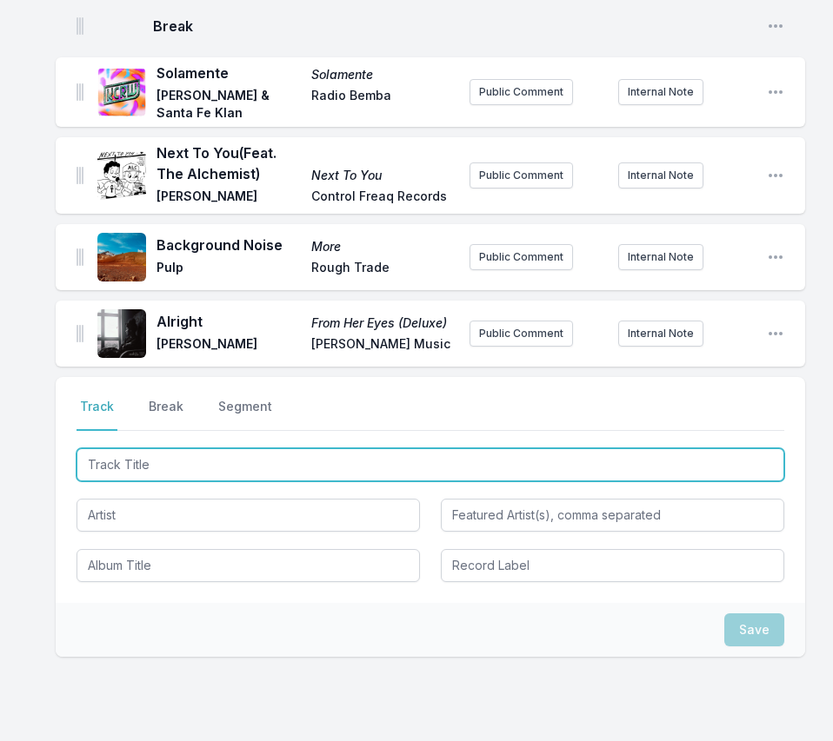
click at [692, 449] on input "Track Title" at bounding box center [430, 465] width 708 height 33
paste input "Un amor de la calle (Hector Lavoe cover)"
type input "Un amor de la calle (Hector Lavoe cover)"
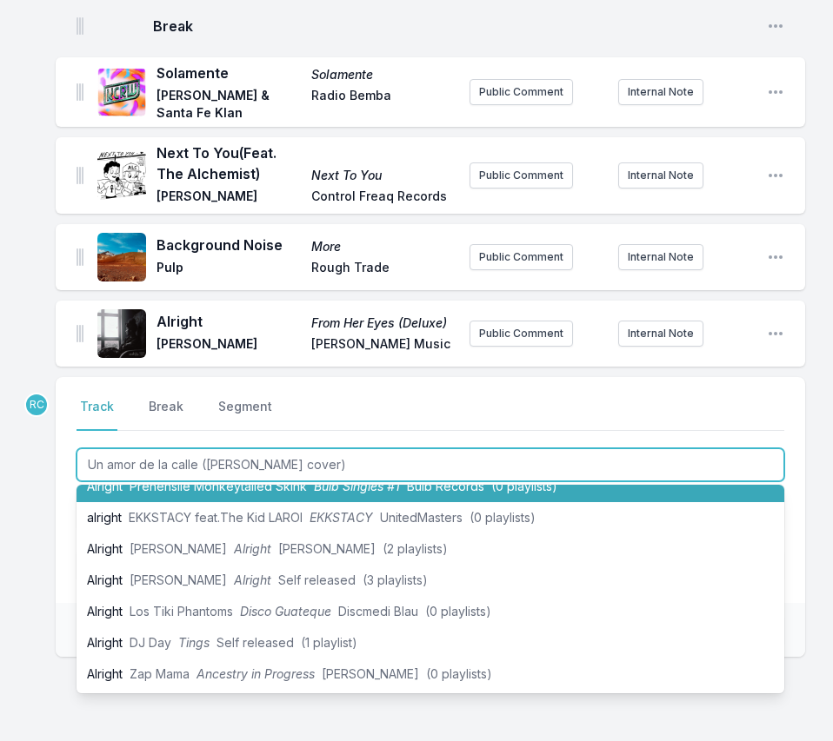
scroll to position [0, 0]
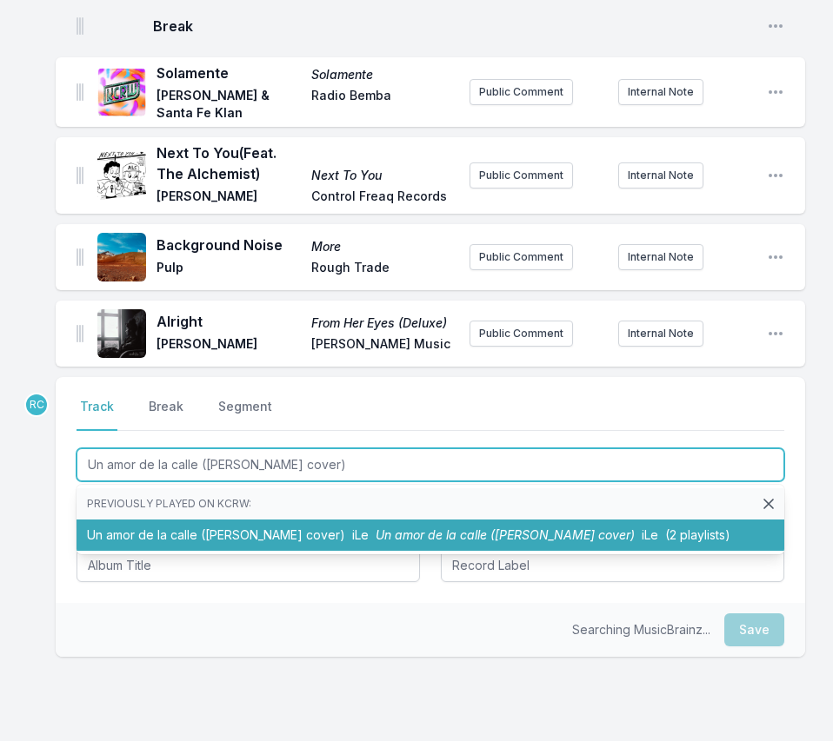
click at [352, 528] on span "iLe" at bounding box center [360, 535] width 17 height 15
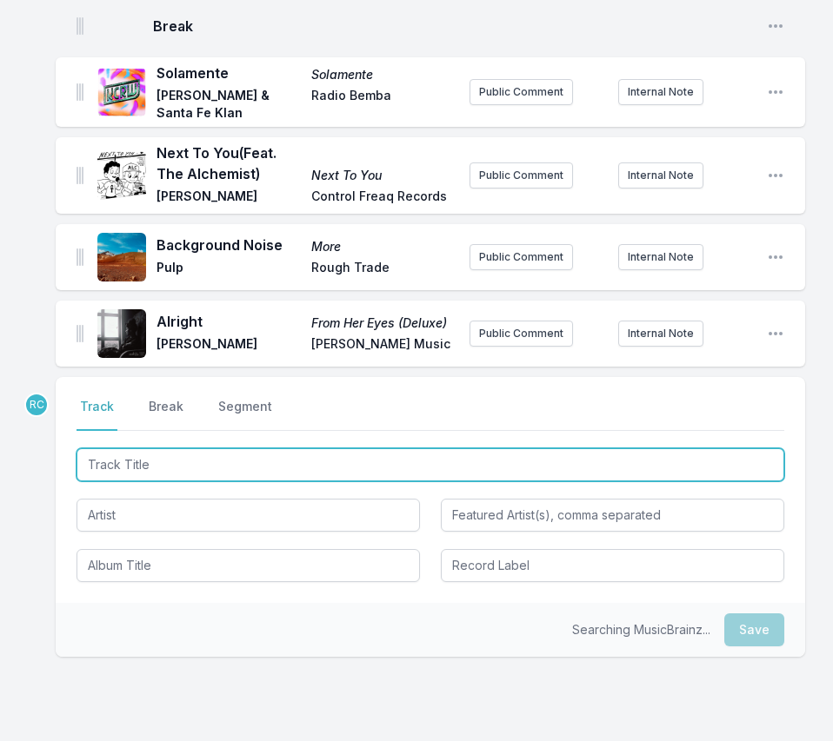
scroll to position [2881, 0]
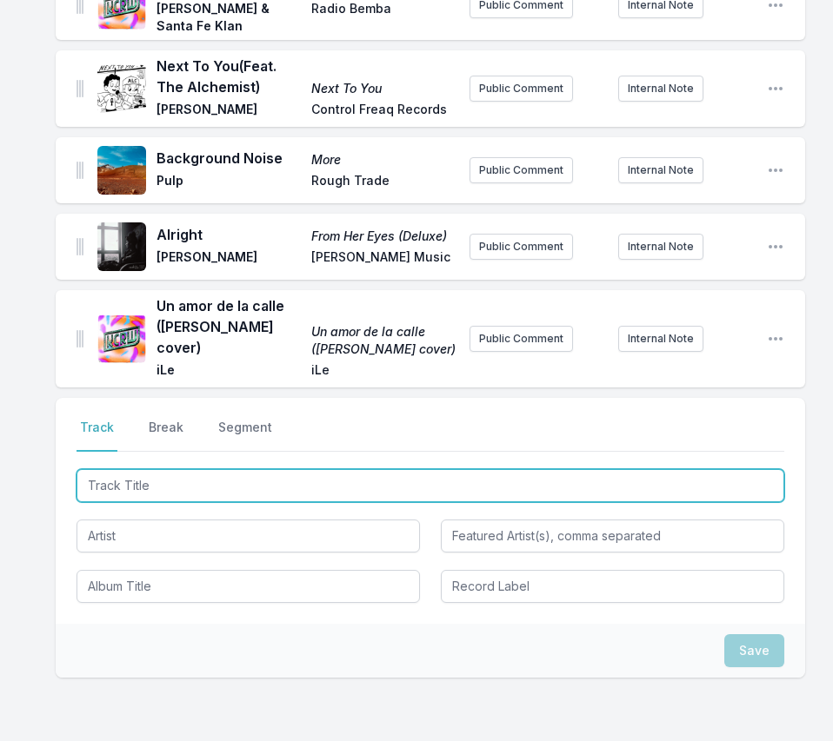
click at [692, 469] on input "Track Title" at bounding box center [430, 485] width 708 height 33
paste input "Berimbau"
type input "Berimbau"
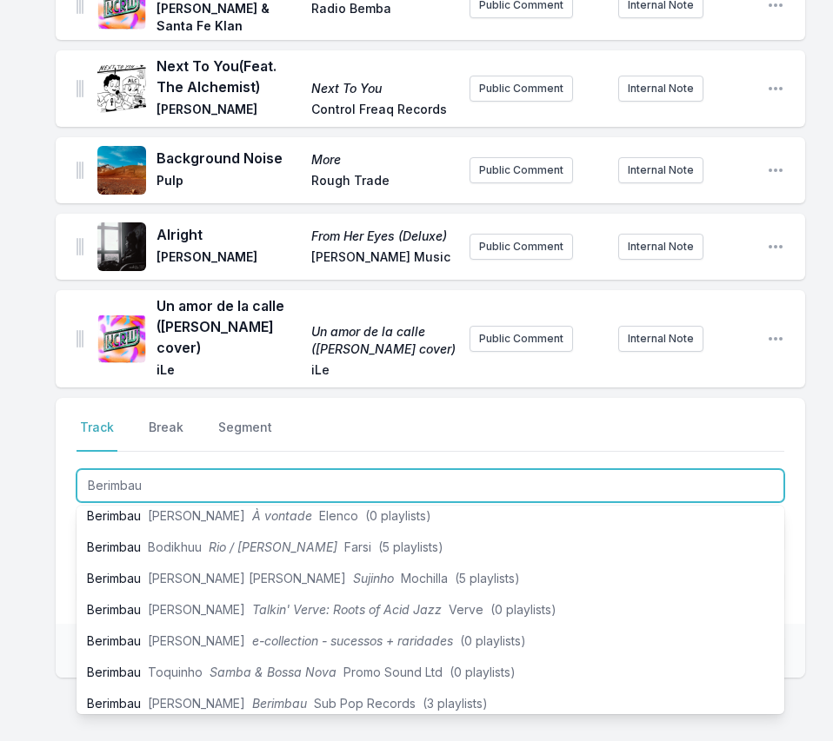
scroll to position [423, 0]
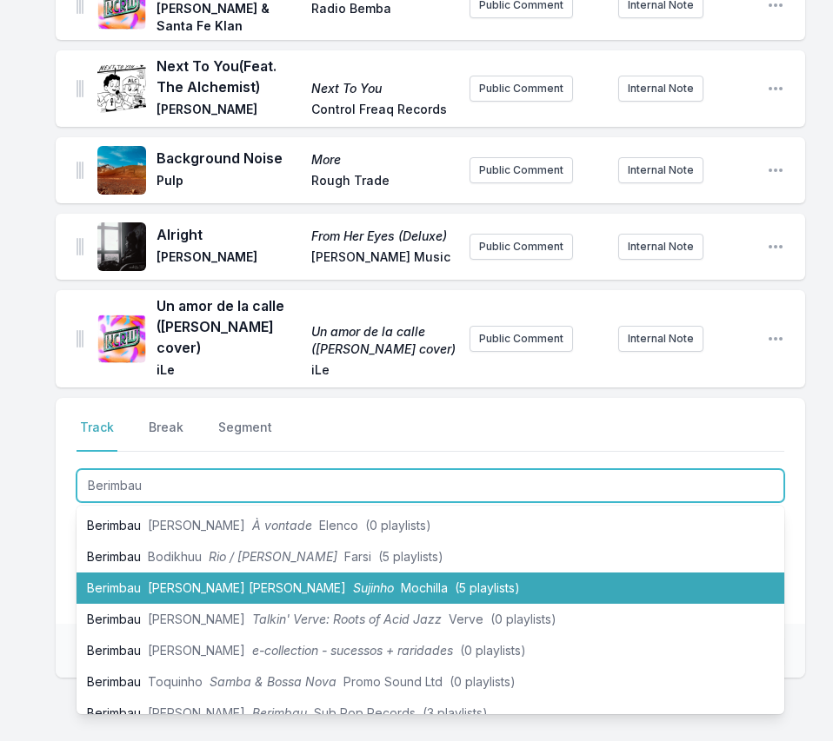
click at [204, 573] on li "Berimbau Jackson Conti Sujinho Mochilla (5 playlists)" at bounding box center [430, 588] width 708 height 31
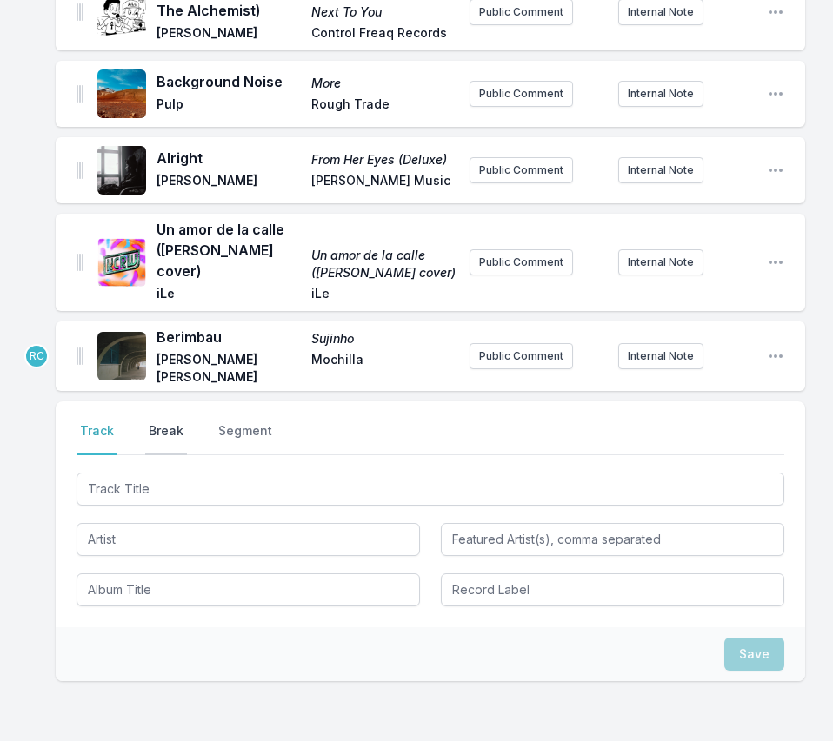
click at [162, 422] on button "Break" at bounding box center [166, 438] width 42 height 33
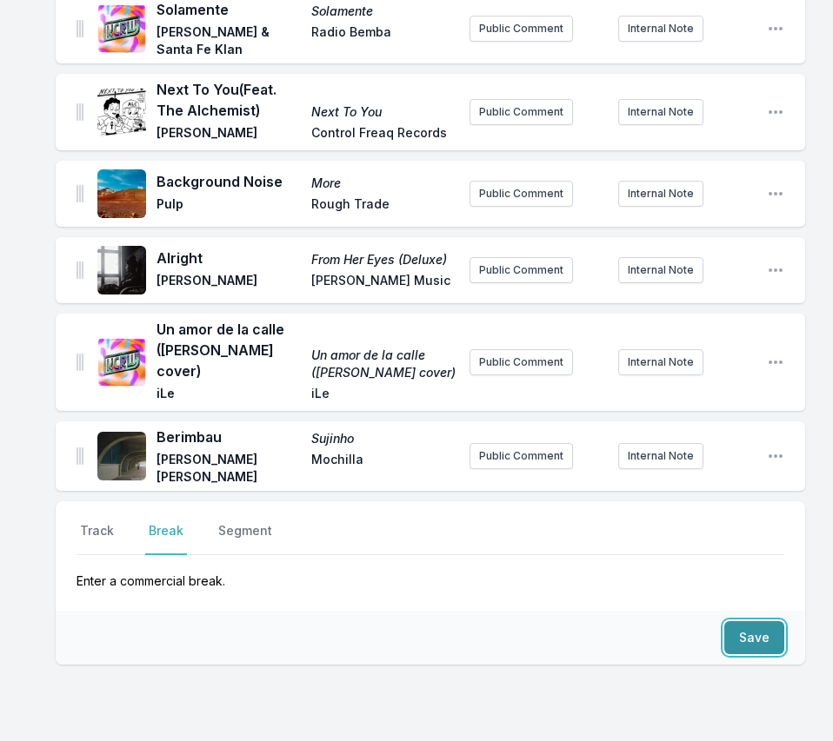
click at [767, 622] on button "Save" at bounding box center [754, 638] width 60 height 33
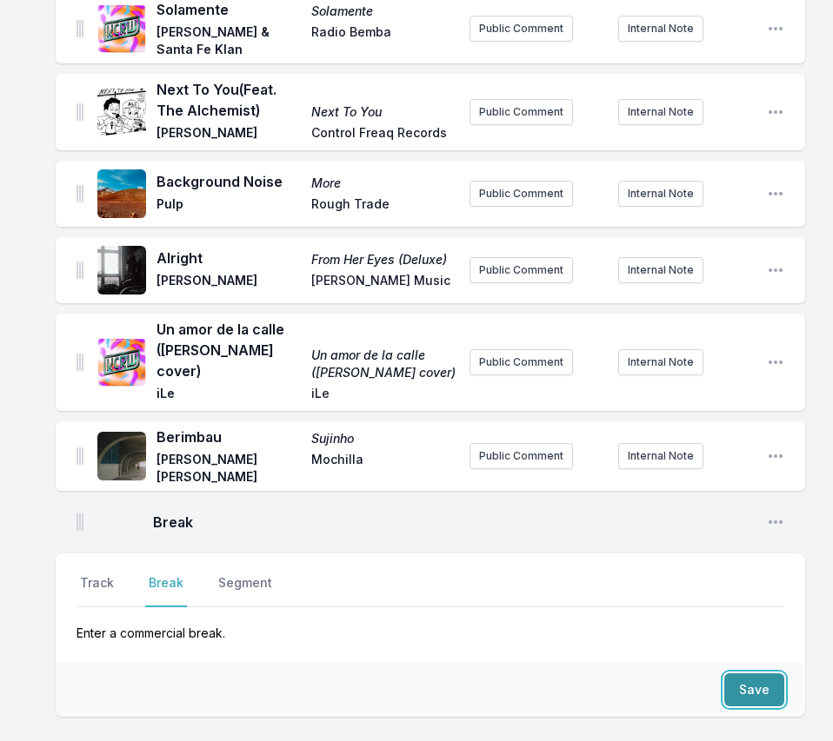
scroll to position [2909, 0]
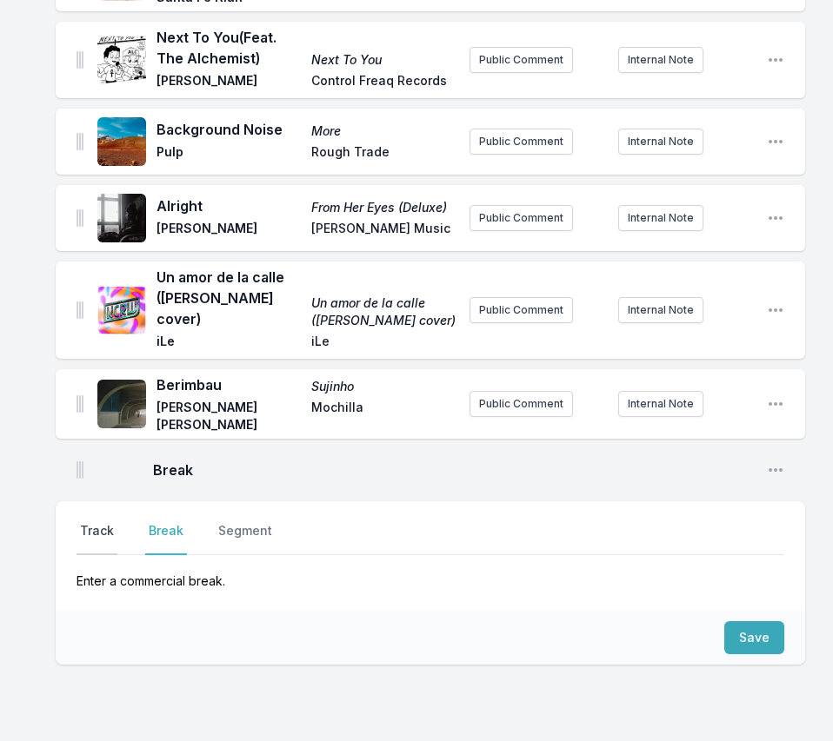
click at [99, 522] on button "Track" at bounding box center [96, 538] width 41 height 33
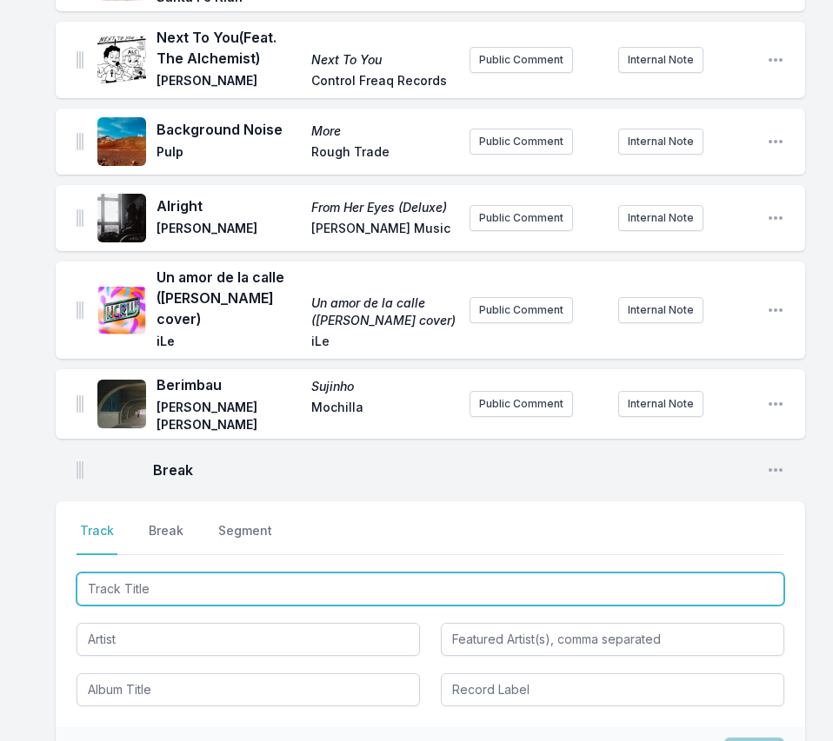
click at [675, 573] on input "Track Title" at bounding box center [430, 589] width 708 height 33
paste input "Alfômega"
type input "Alfômega"
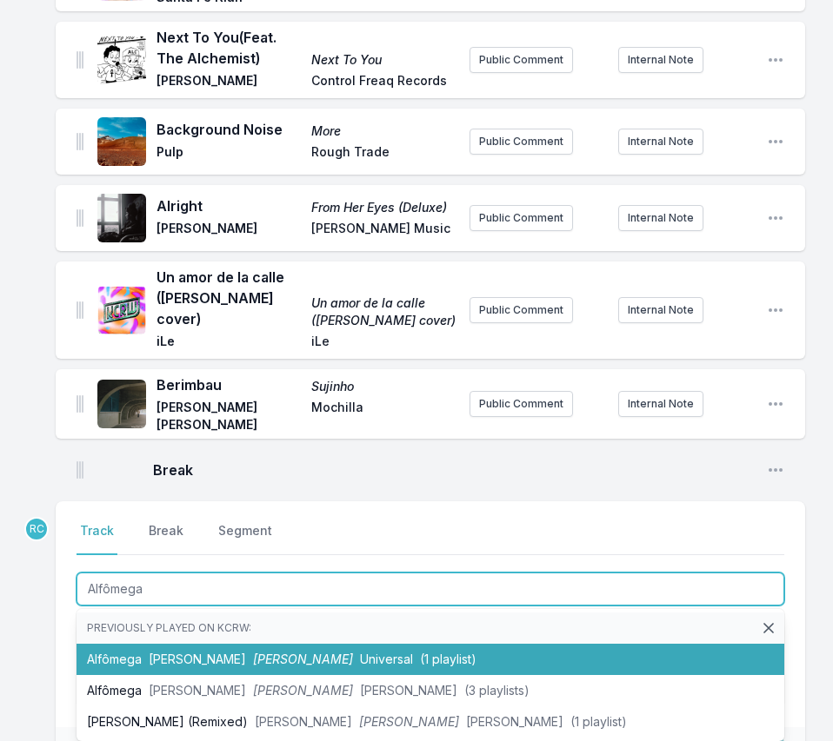
click at [205, 652] on span "Caetano Veloso" at bounding box center [197, 659] width 97 height 15
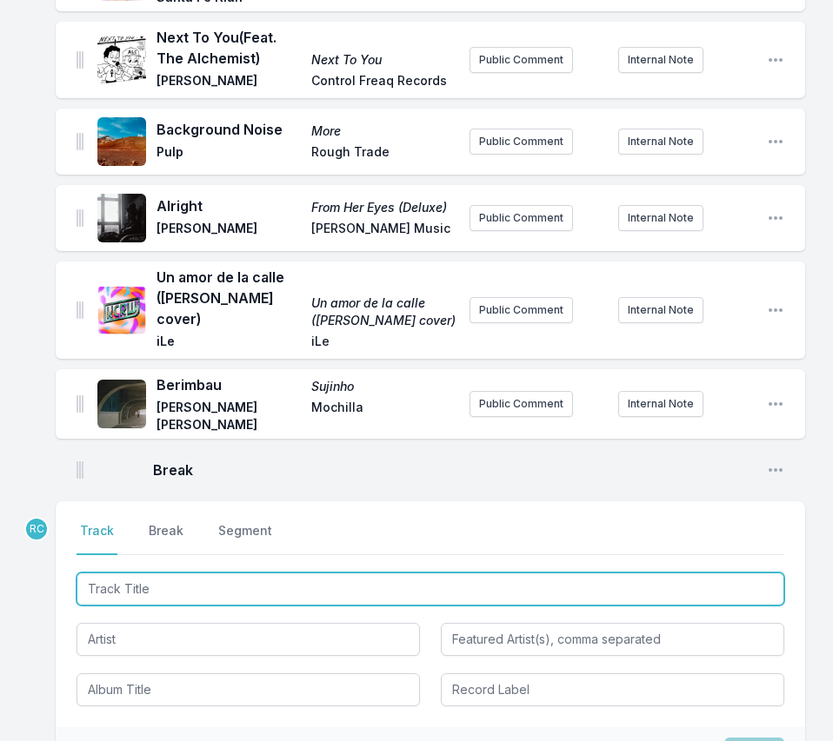
scroll to position [2986, 0]
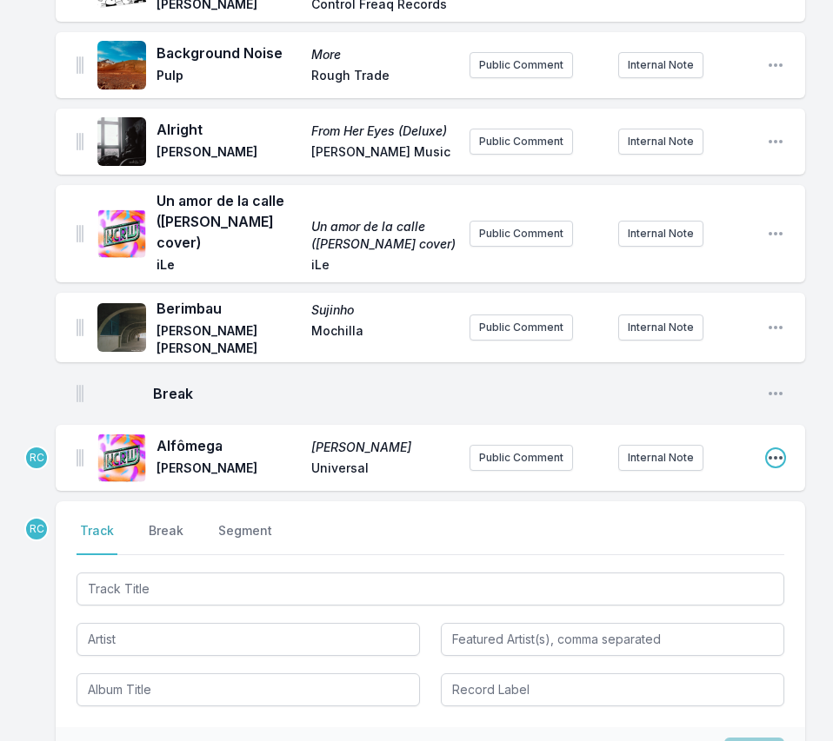
click at [772, 449] on icon "Open playlist item options" at bounding box center [775, 457] width 17 height 17
click at [722, 477] on button "Edit Track Details" at bounding box center [686, 492] width 195 height 31
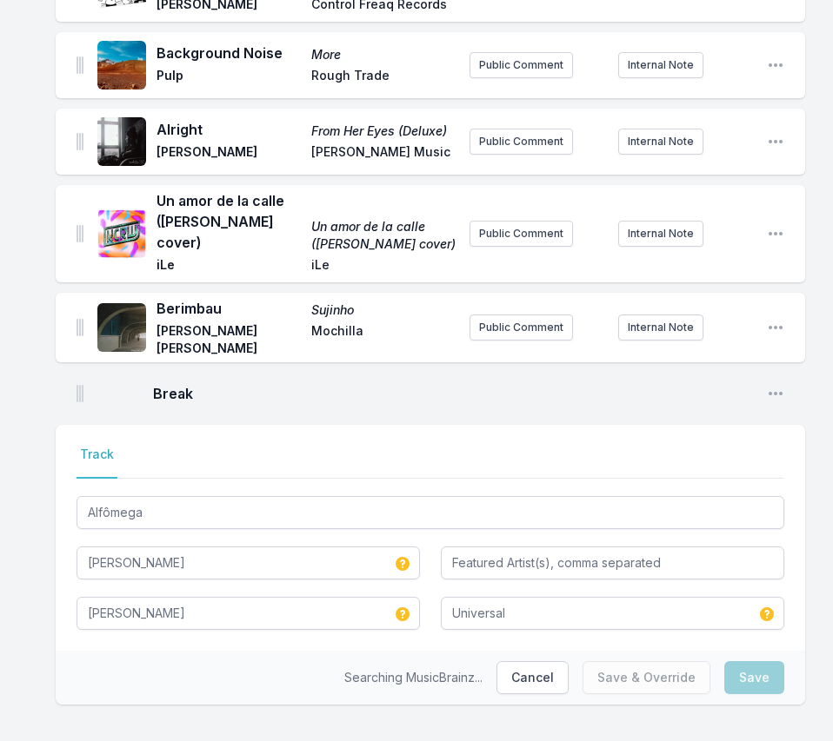
scroll to position [2915, 0]
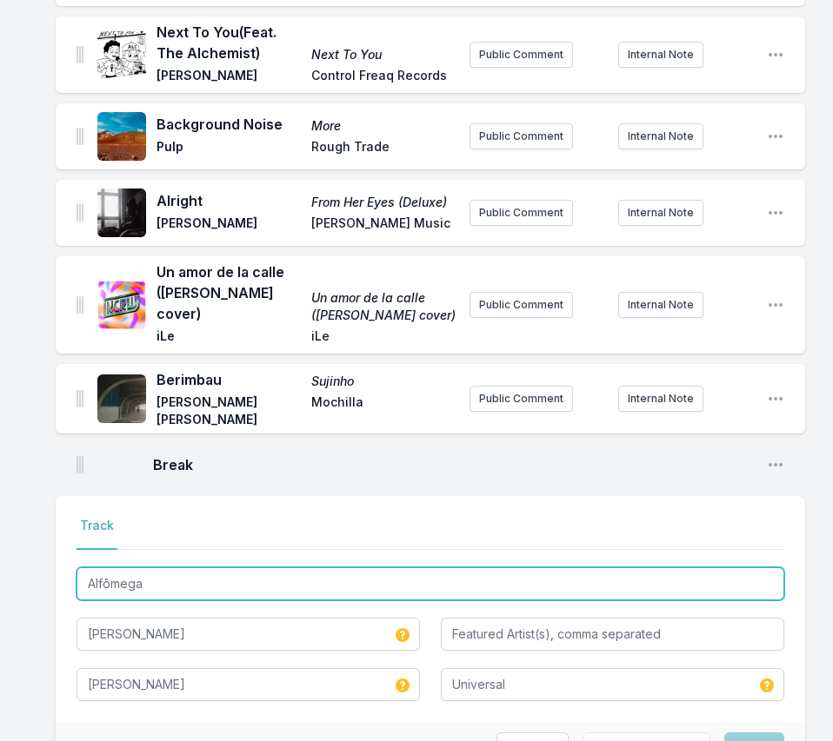
click at [275, 568] on input "Alfômega" at bounding box center [430, 584] width 708 height 33
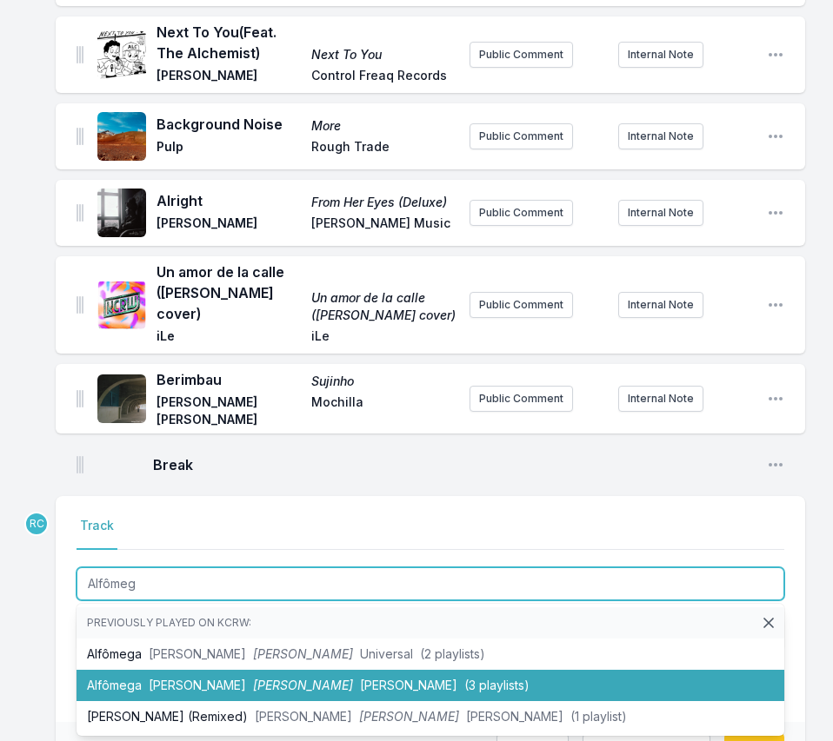
click at [218, 678] on span "Caetano Veloso" at bounding box center [197, 685] width 97 height 15
type input "Alfômega"
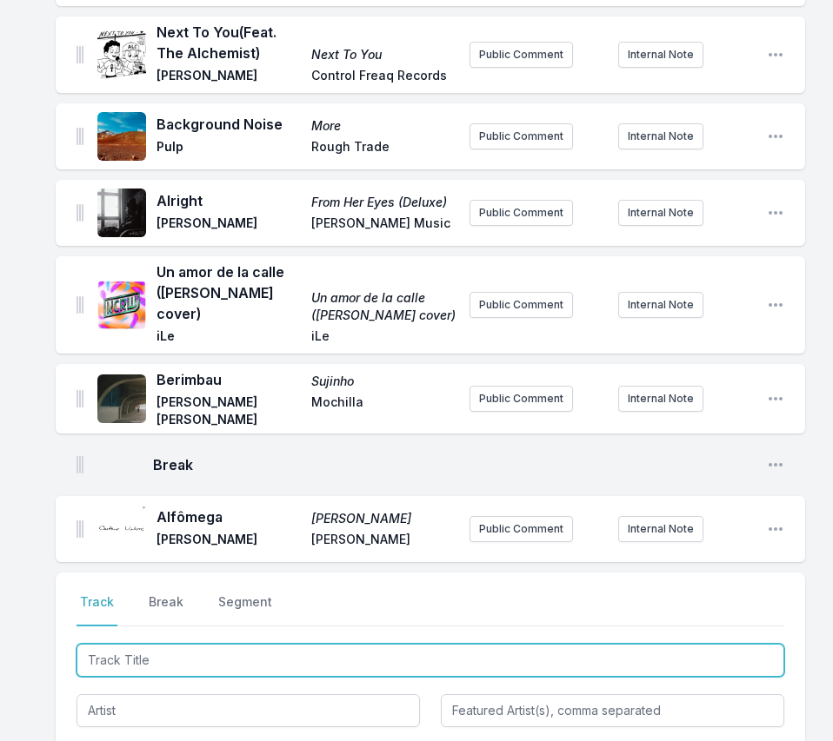
click at [647, 644] on input "Track Title" at bounding box center [430, 660] width 708 height 33
paste input "DONT WORRY BABE I GOT U BABE"
click at [206, 644] on input "DONT WORRY BABE I GOT U BABE" at bounding box center [430, 660] width 708 height 33
click at [321, 644] on input "DONT WORRY BABE I GOT U BABE" at bounding box center [430, 660] width 708 height 33
type input "DONT WORRY BABE I GOT U BABE"
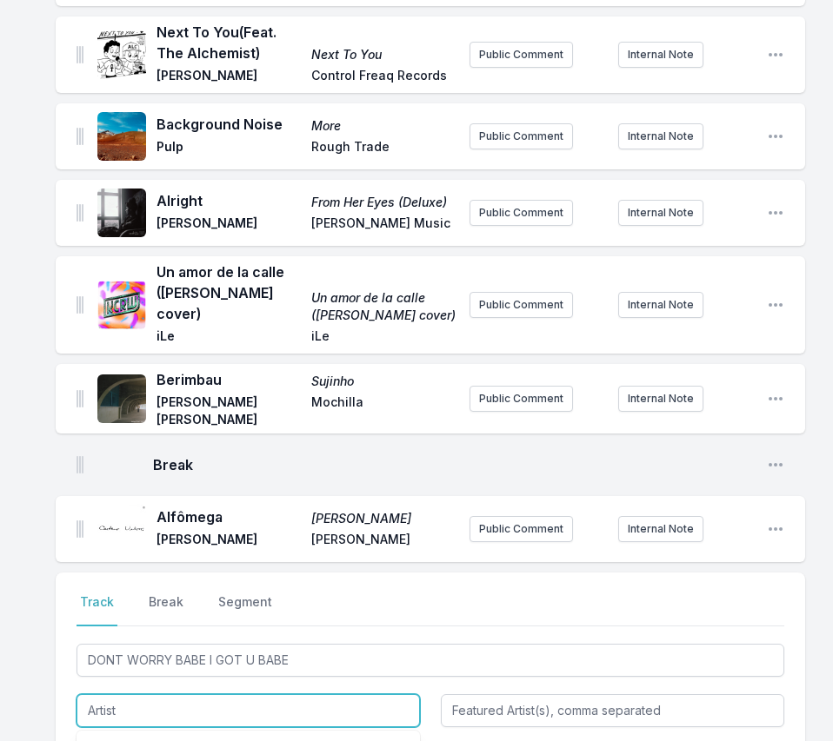
click at [168, 695] on input "Artist" at bounding box center [247, 711] width 343 height 33
click at [123, 735] on li "KAYTRANADA" at bounding box center [247, 750] width 343 height 31
type input "KAYTRANADA"
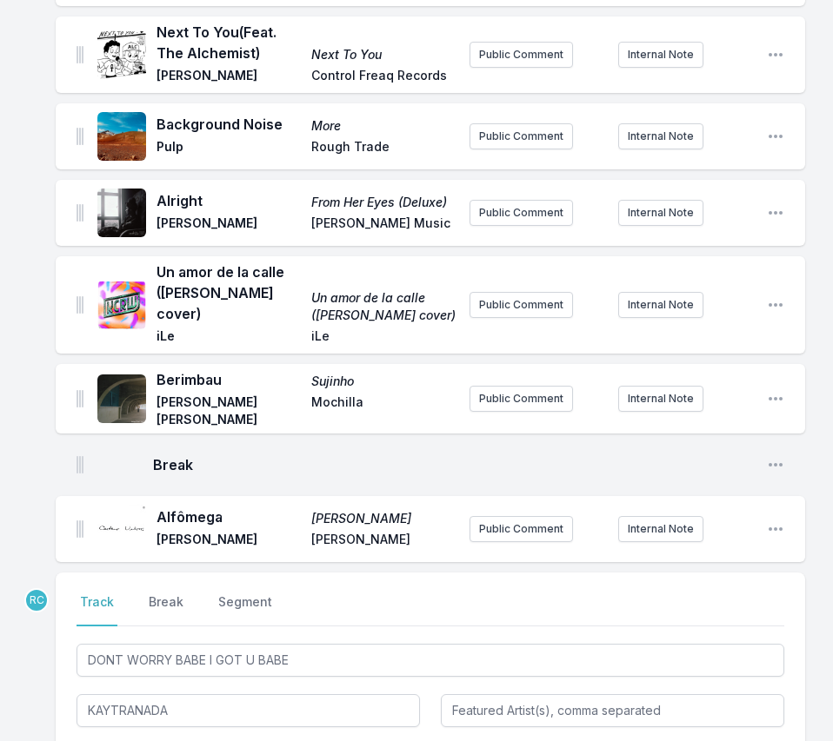
type input "AIN’T NO DAMN WAY!"
type input "RCA, KAYTRANADA"
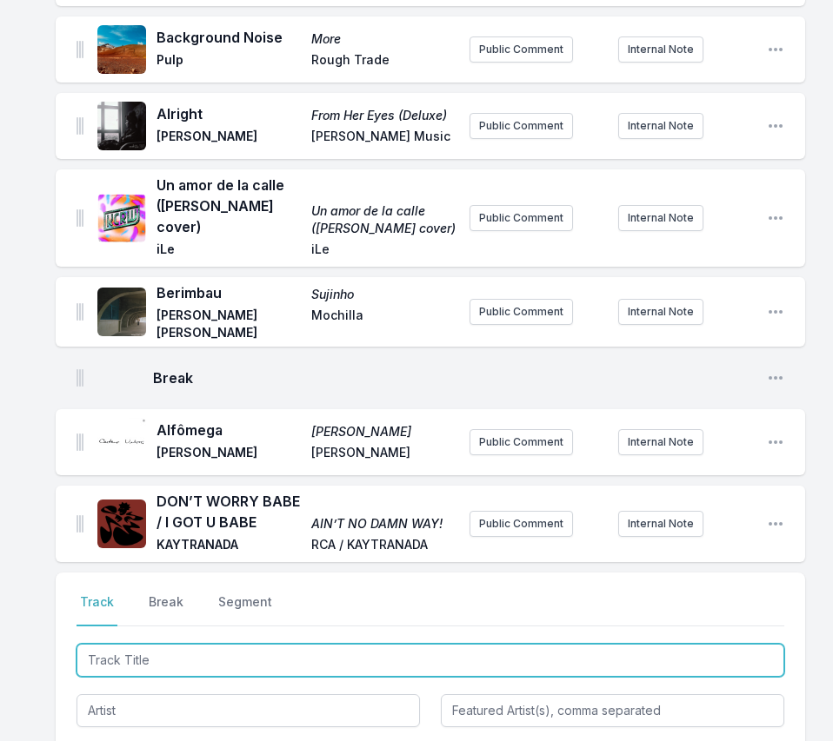
click at [715, 644] on input "Track Title" at bounding box center [430, 660] width 708 height 33
paste input "Music Will Explain"
type input "Music Will Explain"
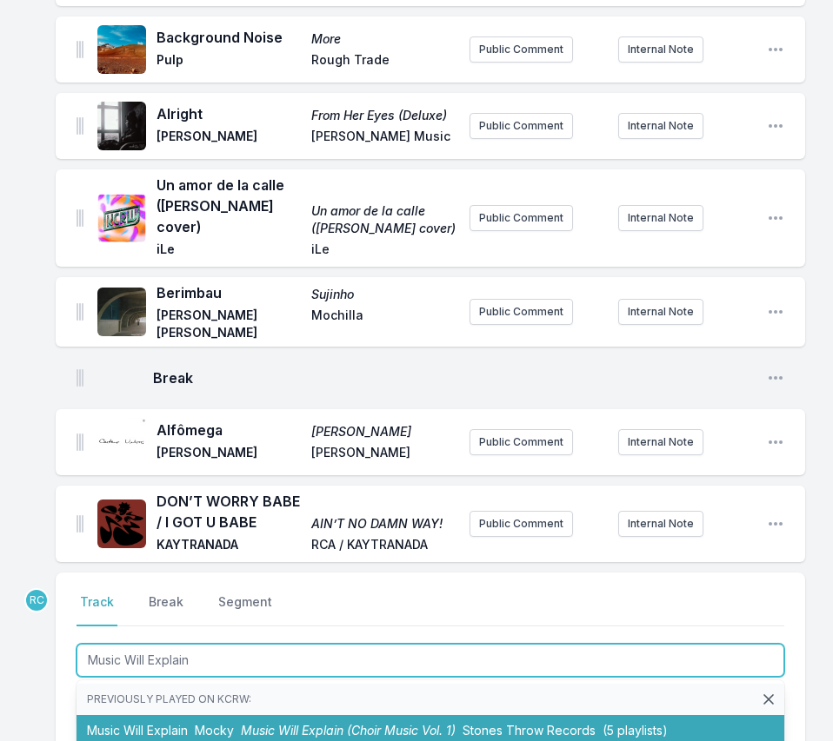
click at [160, 715] on li "Music Will Explain Mocky Music Will Explain (Choir Music Vol. 1) Stones Throw R…" at bounding box center [430, 730] width 708 height 31
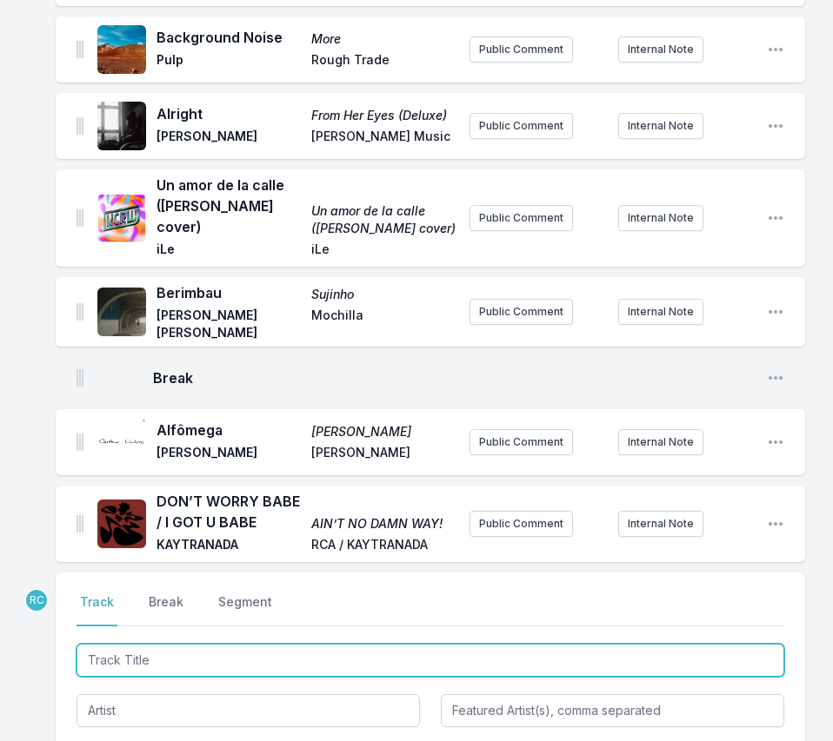
scroll to position [3082, 0]
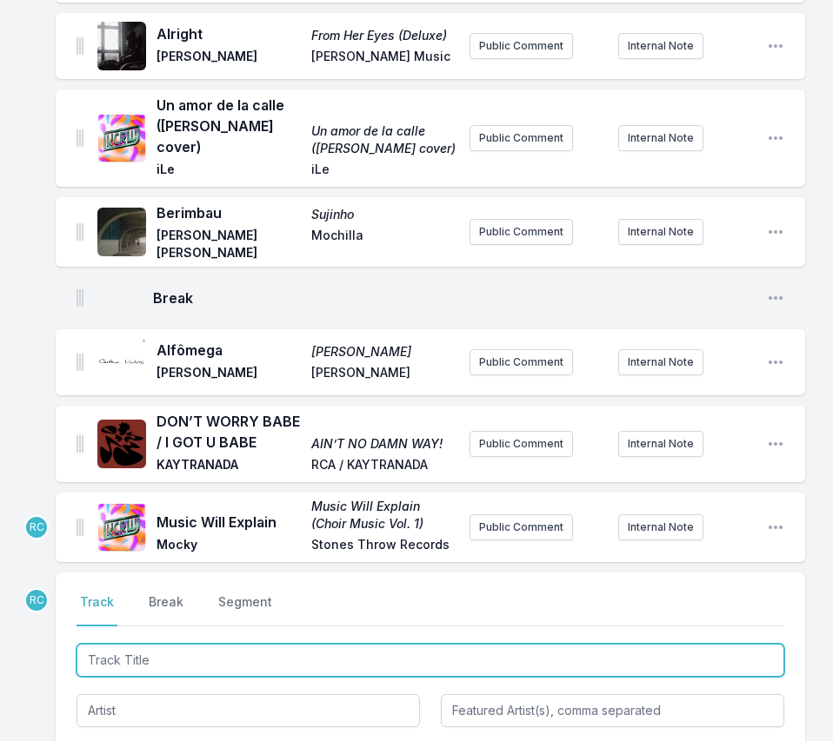
paste input "Track Title"
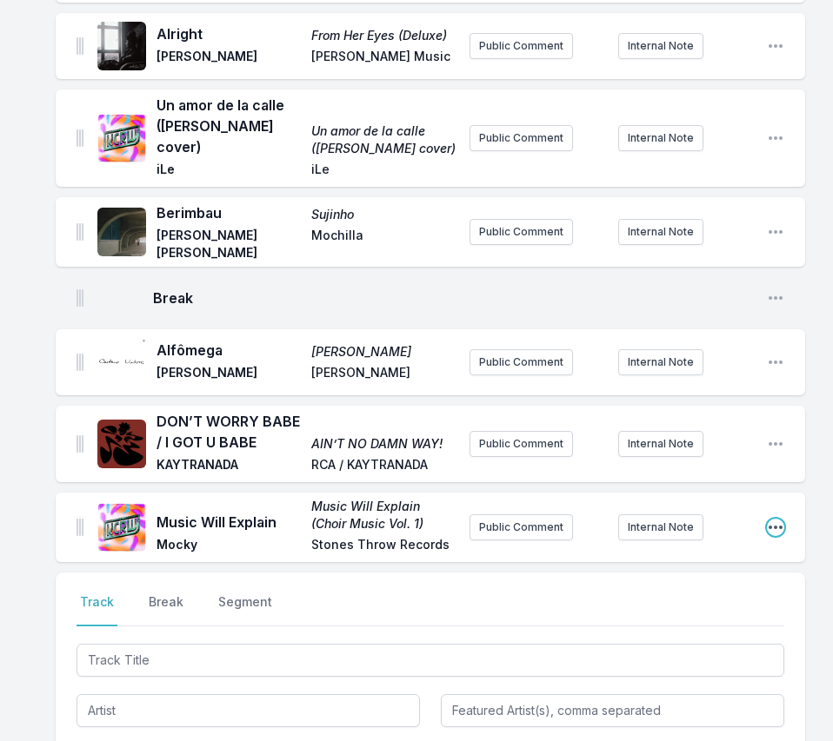
click at [775, 526] on icon "Open playlist item options" at bounding box center [775, 527] width 14 height 3
click at [723, 547] on button "Edit Track Details" at bounding box center [686, 562] width 195 height 31
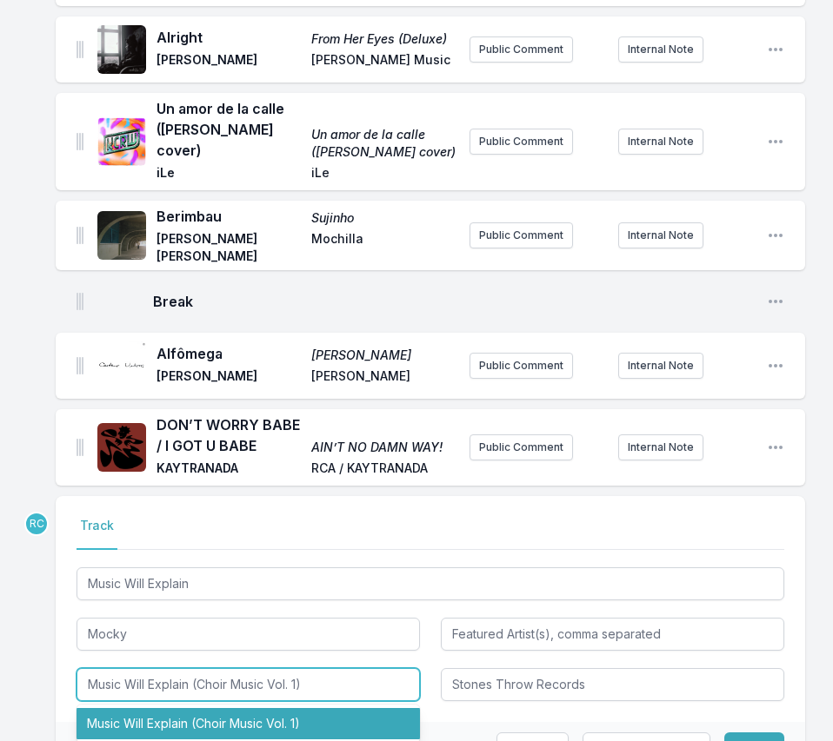
drag, startPoint x: 323, startPoint y: 597, endPoint x: 192, endPoint y: 598, distance: 131.3
click at [192, 668] on input "Music Will Explain (Choir Music Vol. 1)" at bounding box center [247, 684] width 343 height 33
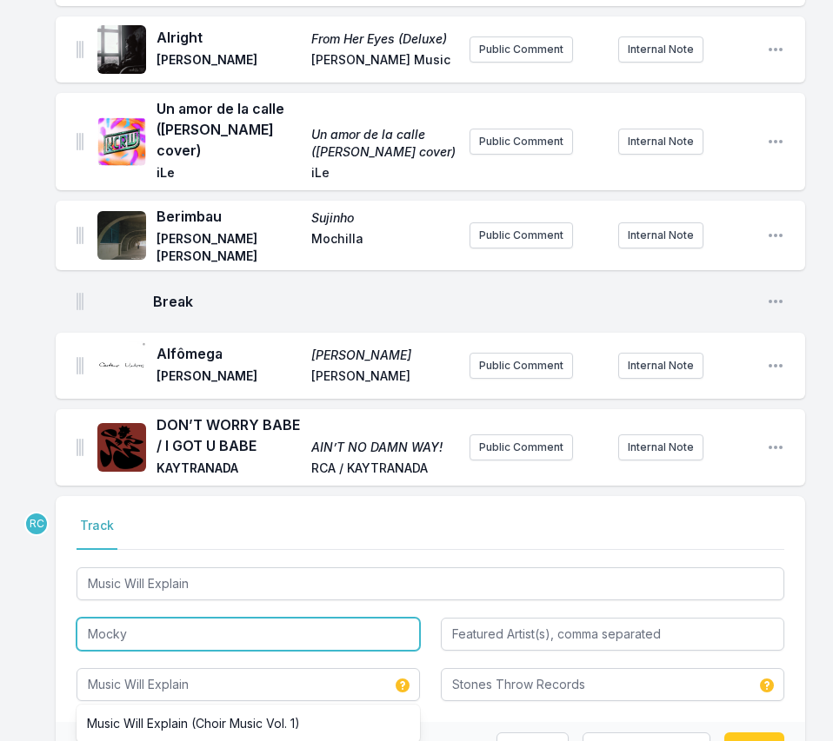
click at [178, 618] on input "Mocky" at bounding box center [247, 634] width 343 height 33
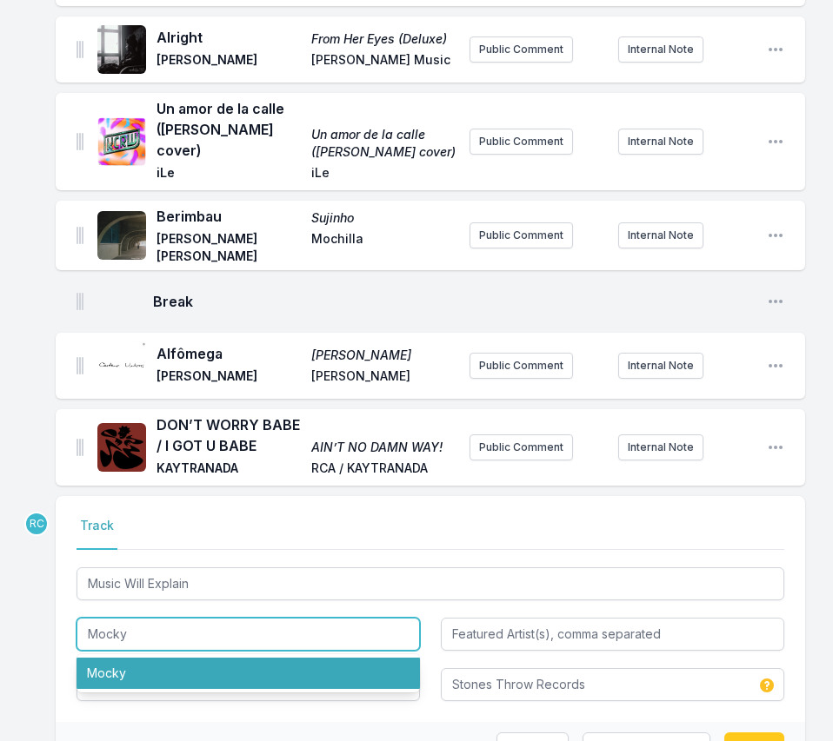
click at [166, 658] on li "Mocky" at bounding box center [247, 673] width 343 height 31
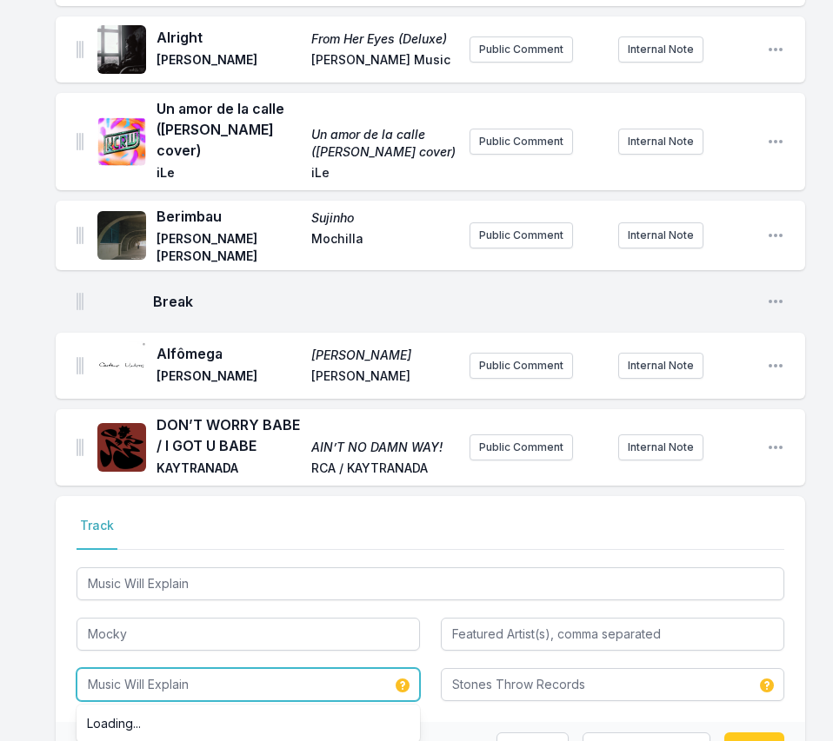
click at [246, 668] on input "Music Will Explain" at bounding box center [247, 684] width 343 height 33
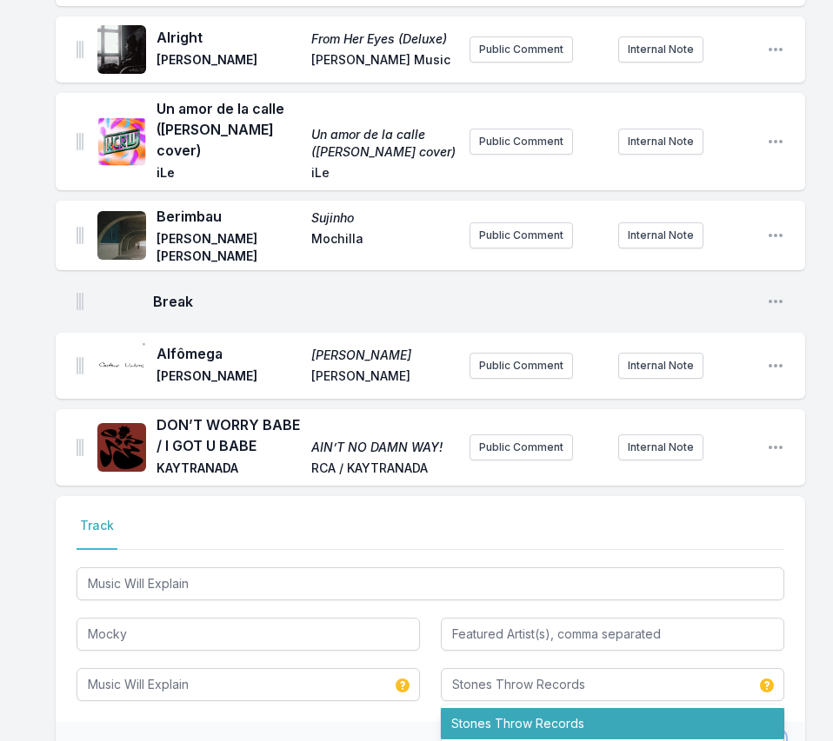
click at [761, 733] on button "Save" at bounding box center [754, 749] width 60 height 33
type input "Music Will Explain (Choir Music Vol. 1)"
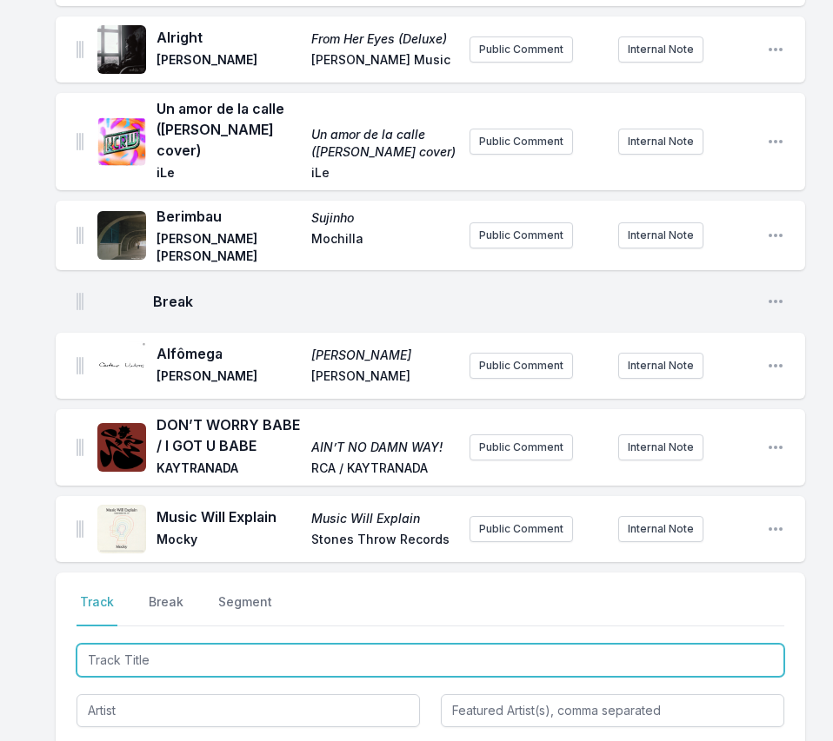
click at [681, 644] on input "Track Title" at bounding box center [430, 660] width 708 height 33
paste input "Venus Hour (PBW Remix)"
type input "Venus Hour (PBW Remix)"
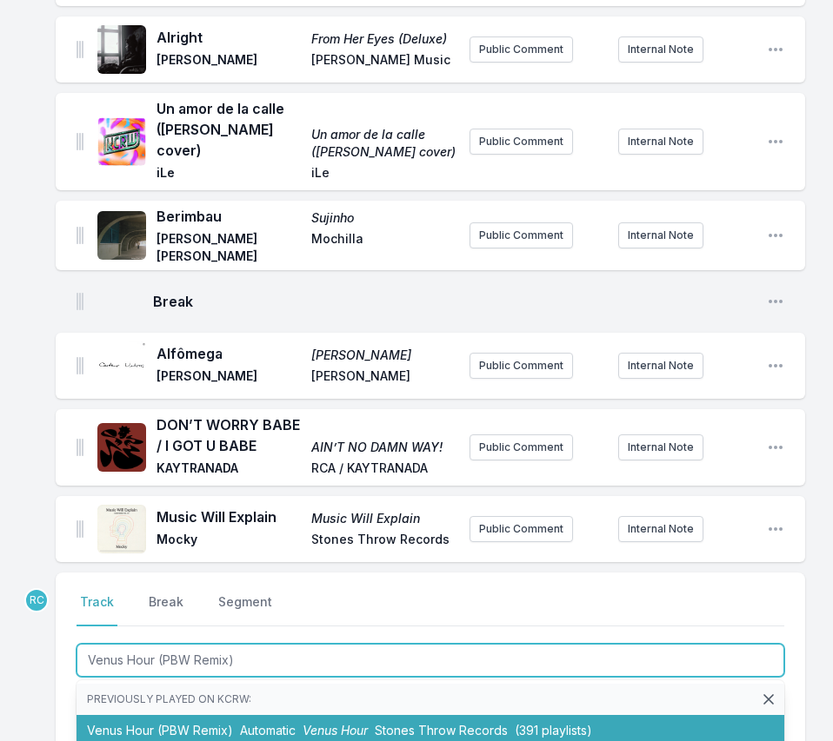
click at [191, 715] on li "Venus Hour (PBW Remix) Automatic Venus Hour Stones Throw Records (391 playlists)" at bounding box center [430, 730] width 708 height 31
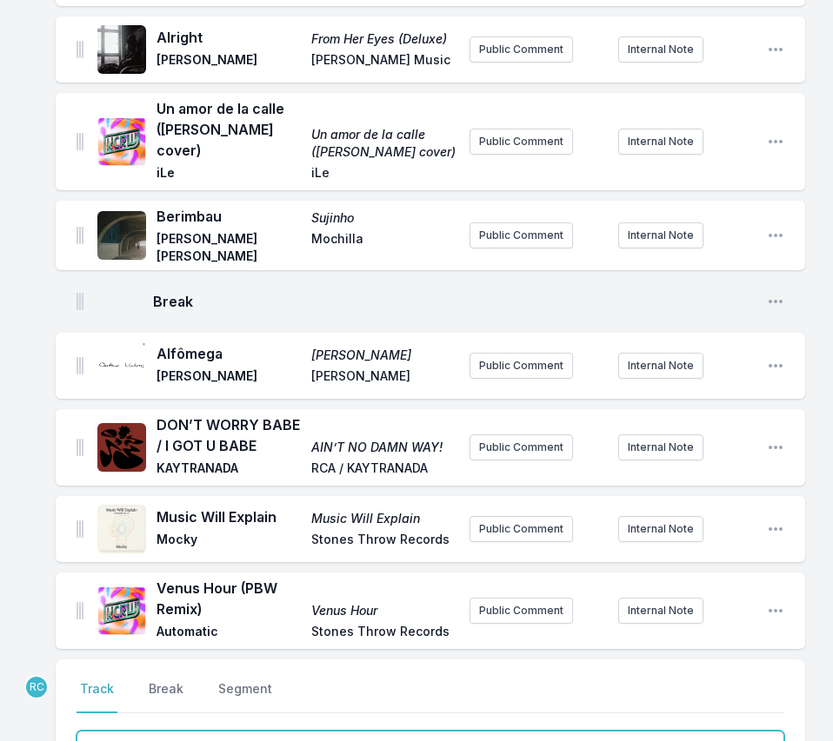
scroll to position [3165, 0]
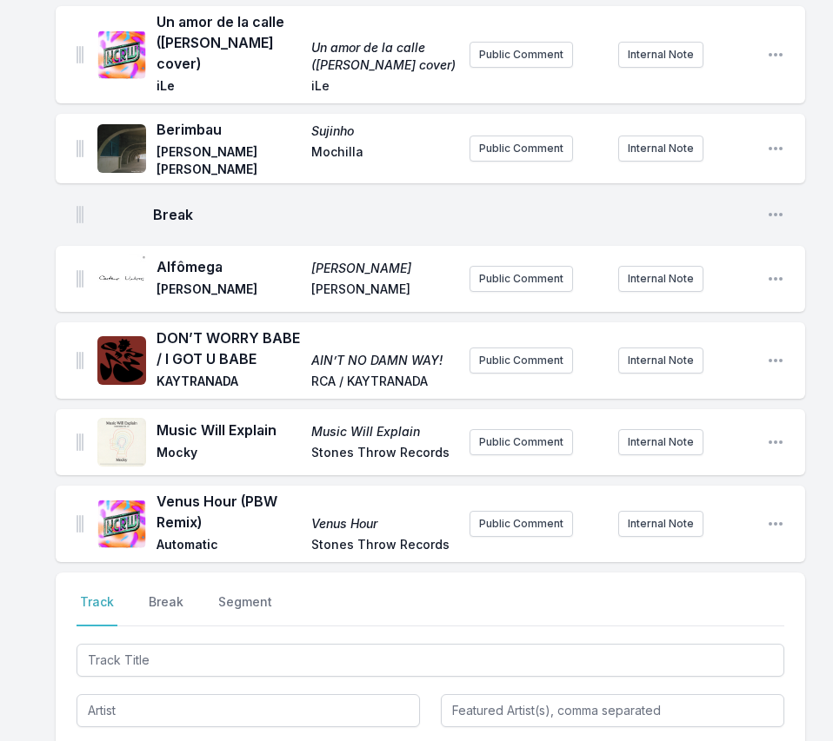
click at [655, 641] on div at bounding box center [430, 709] width 708 height 137
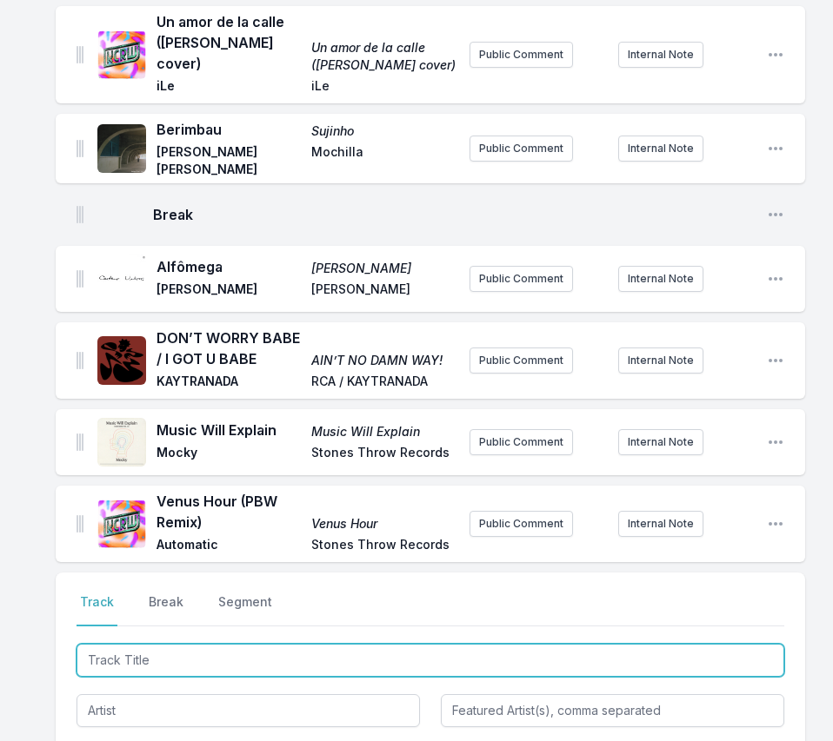
click at [648, 644] on input "Track Title" at bounding box center [430, 660] width 708 height 33
paste input "Me Pasa"
type input "Me Pasa"
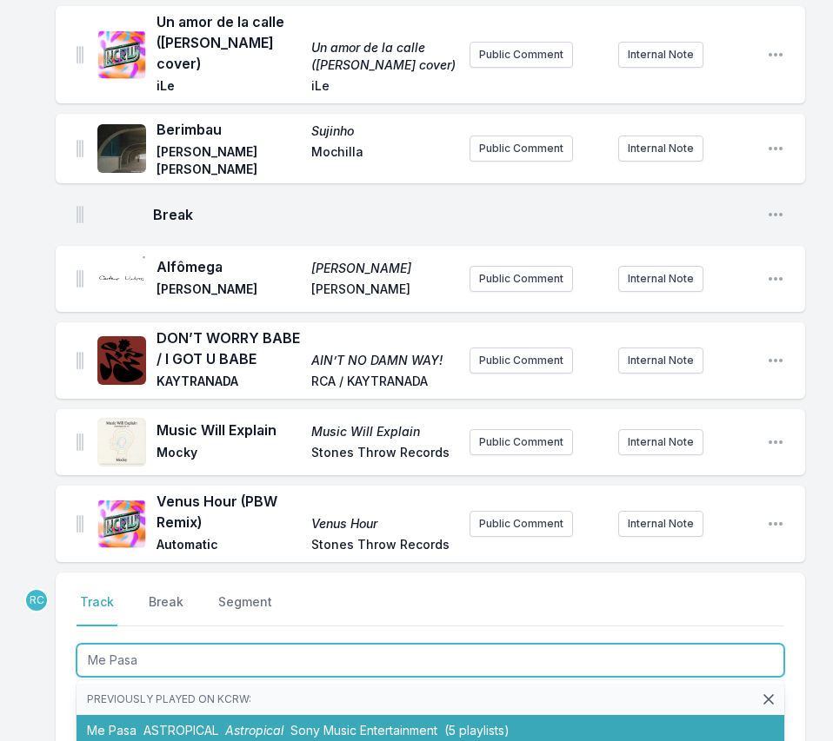
click at [137, 715] on li "Me Pasa ASTROPICAL Astropical Sony Music Entertainment (5 playlists)" at bounding box center [430, 730] width 708 height 31
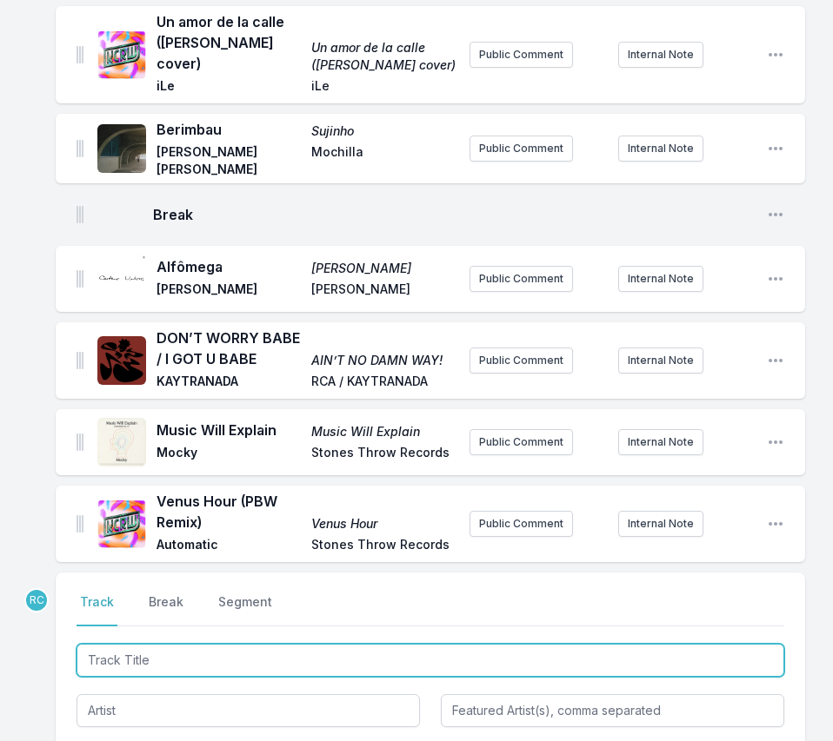
scroll to position [3245, 0]
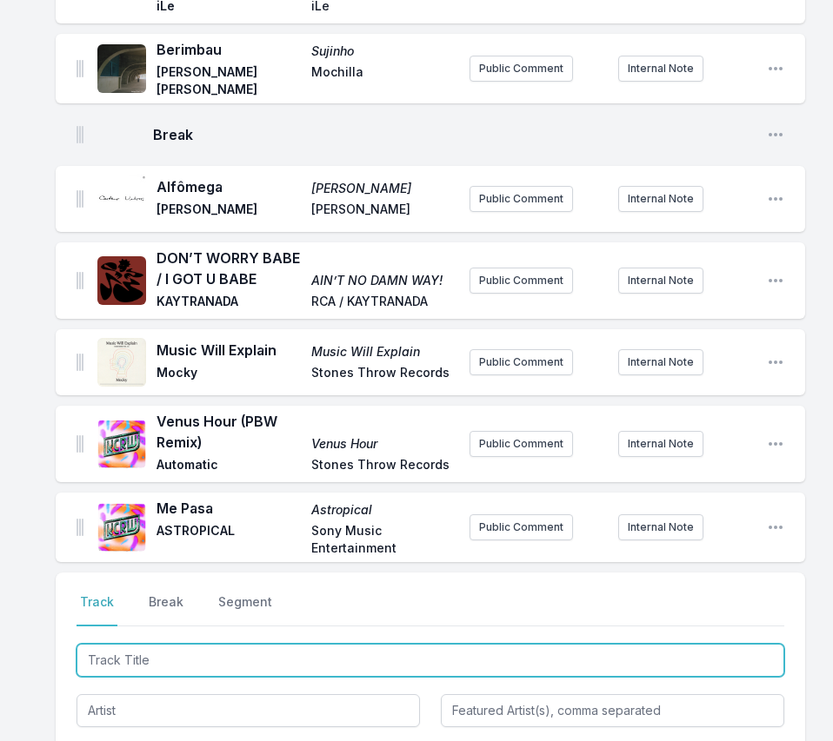
click at [713, 644] on input "Track Title" at bounding box center [430, 660] width 708 height 33
paste input "Riders Of The Moon (Instrumental)"
type input "Riders Of The Moon (Instrumental)"
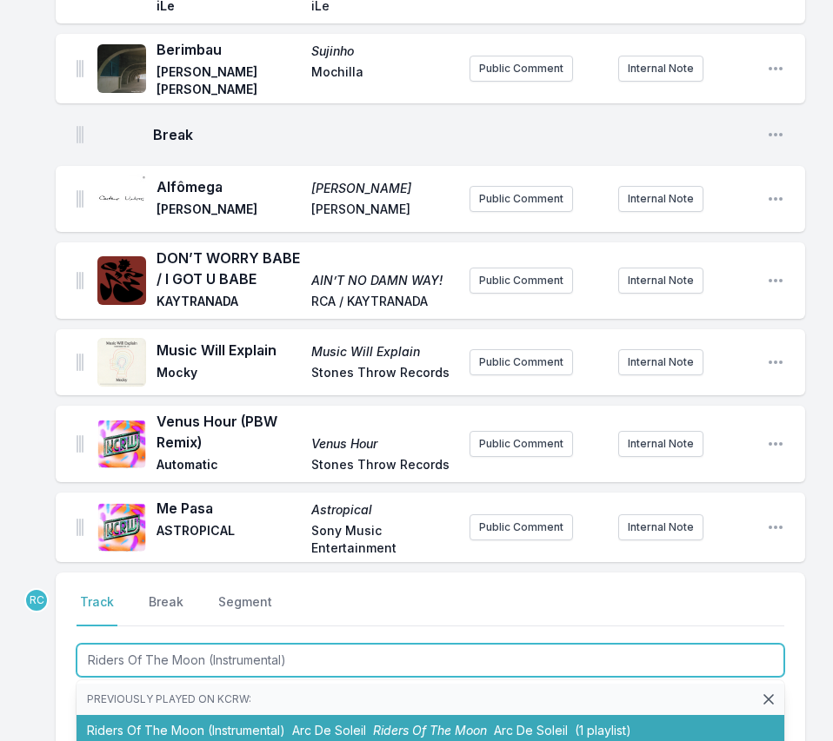
click at [289, 715] on li "Riders Of The Moon (Instrumental) Arc De Soleil Riders Of The Moon Arc De Solei…" at bounding box center [430, 730] width 708 height 31
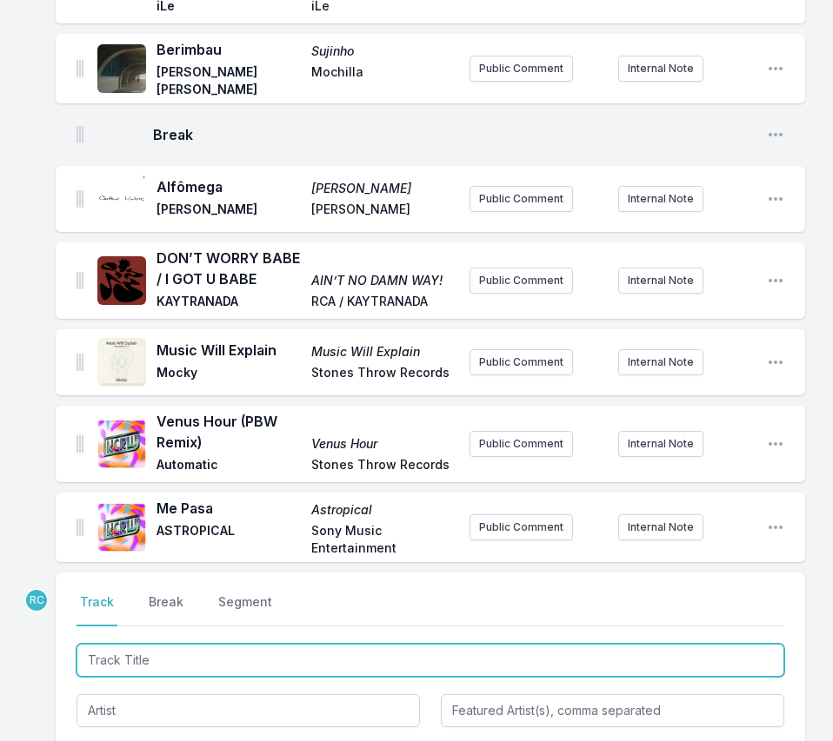
scroll to position [3332, 0]
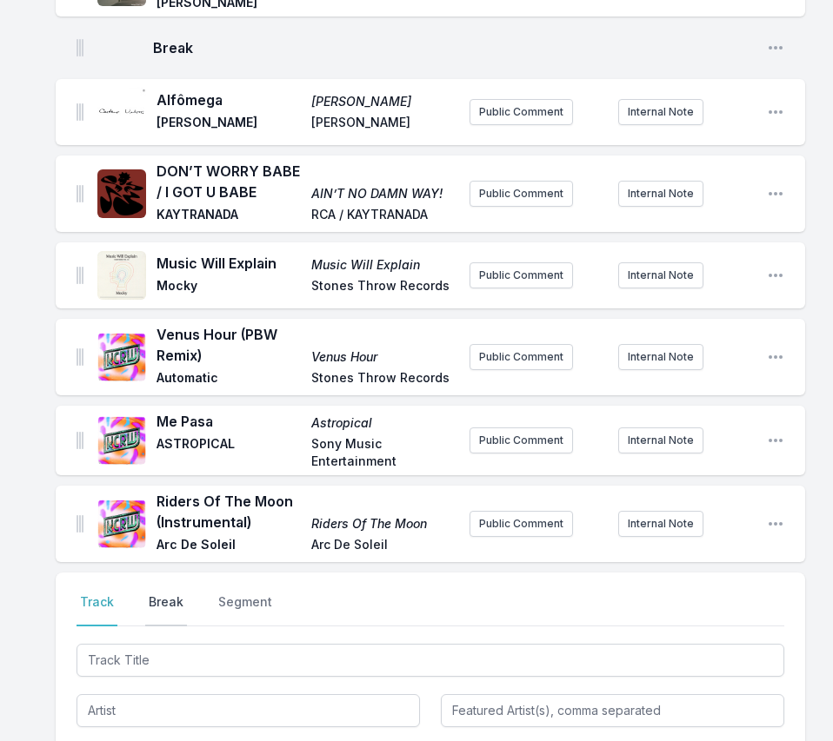
click at [163, 594] on button "Break" at bounding box center [166, 610] width 42 height 33
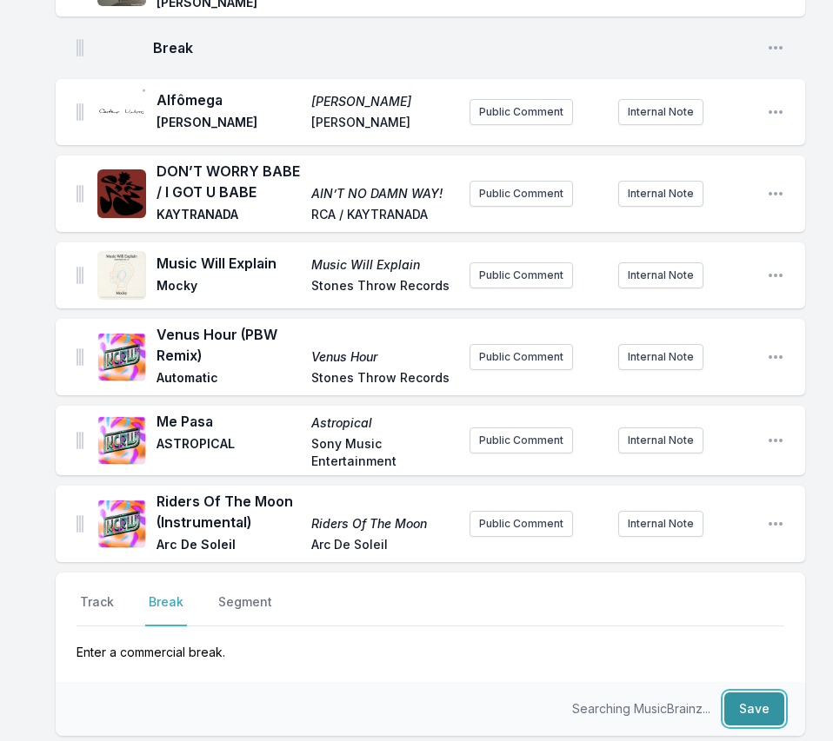
click at [761, 693] on button "Save" at bounding box center [754, 709] width 60 height 33
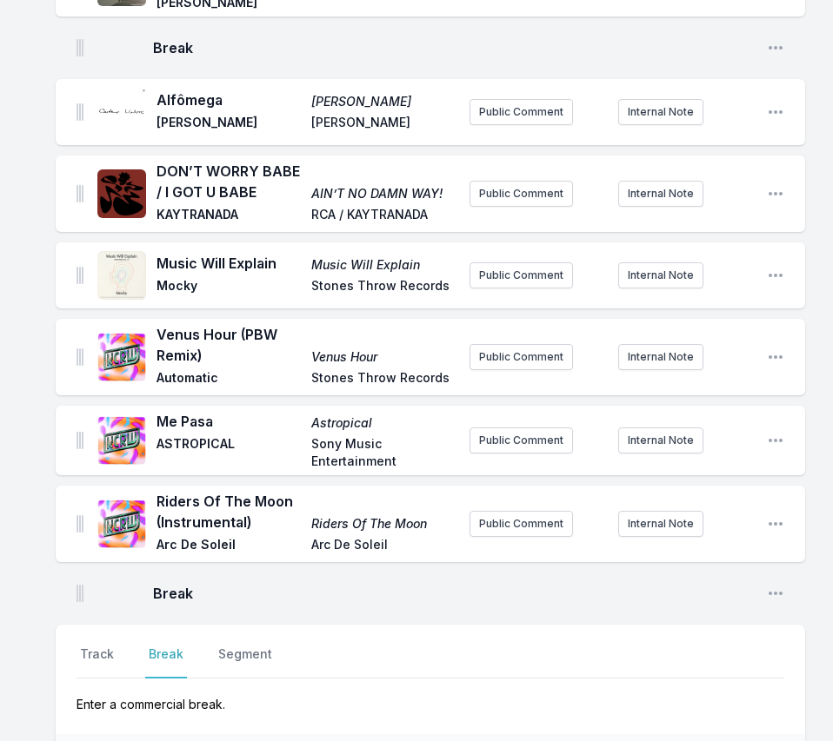
scroll to position [3384, 0]
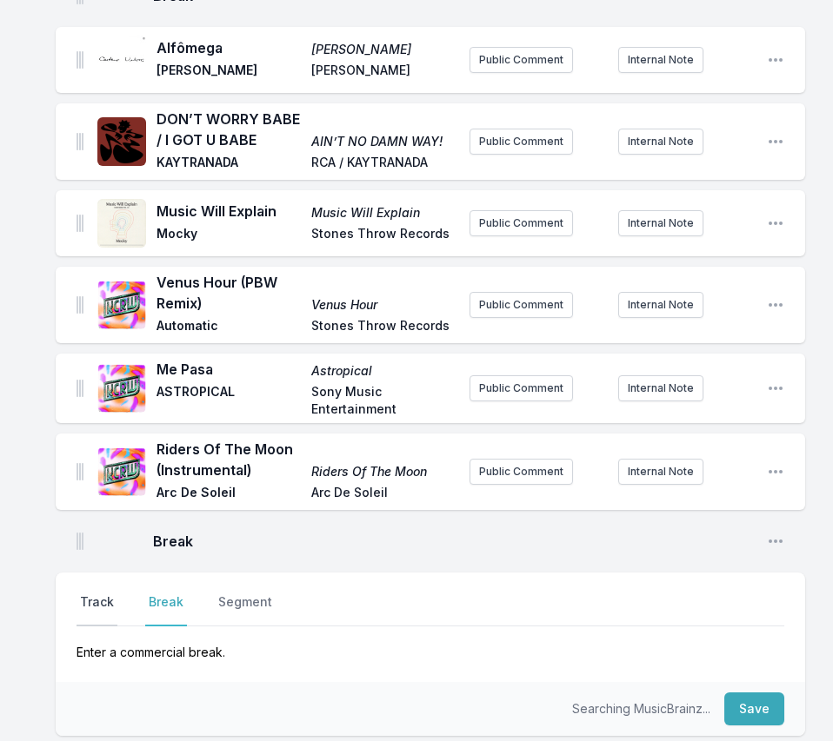
click at [97, 594] on button "Track" at bounding box center [96, 610] width 41 height 33
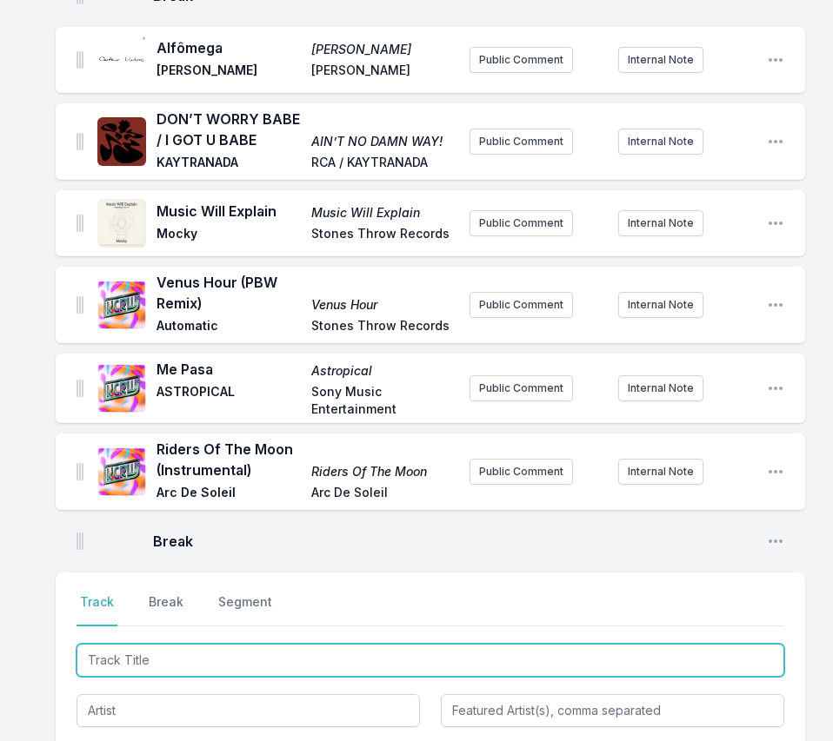
click at [643, 644] on input "Track Title" at bounding box center [430, 660] width 708 height 33
paste input "Give It Up"
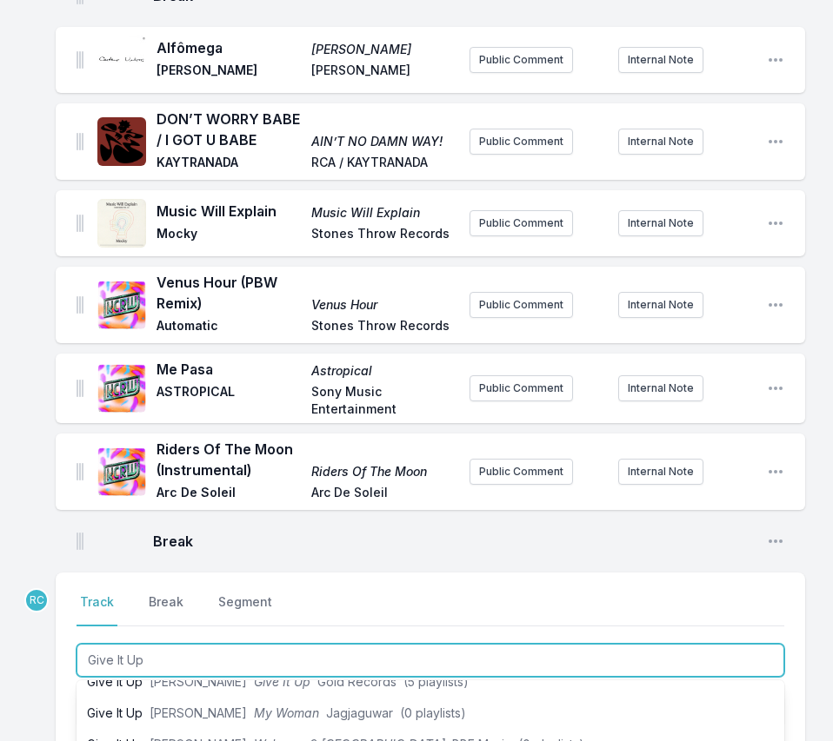
scroll to position [473, 0]
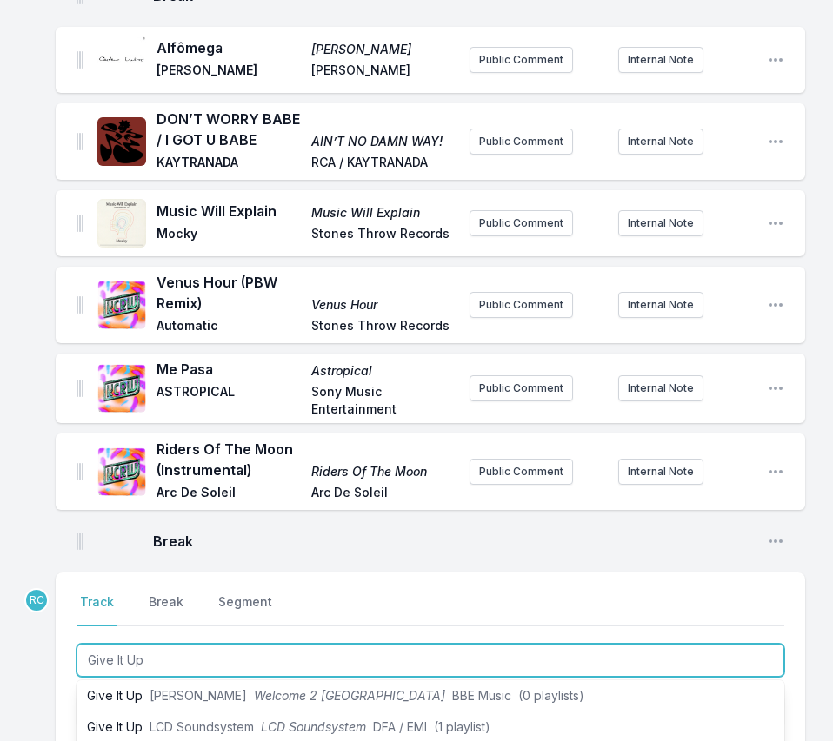
type input "Give It Up"
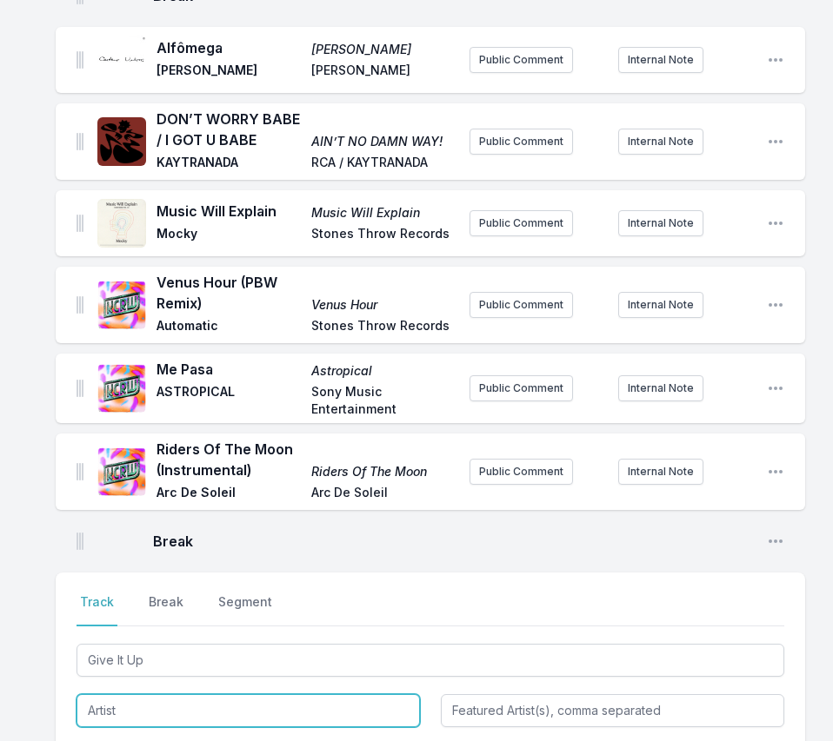
click at [102, 695] on input "Artist" at bounding box center [247, 711] width 343 height 33
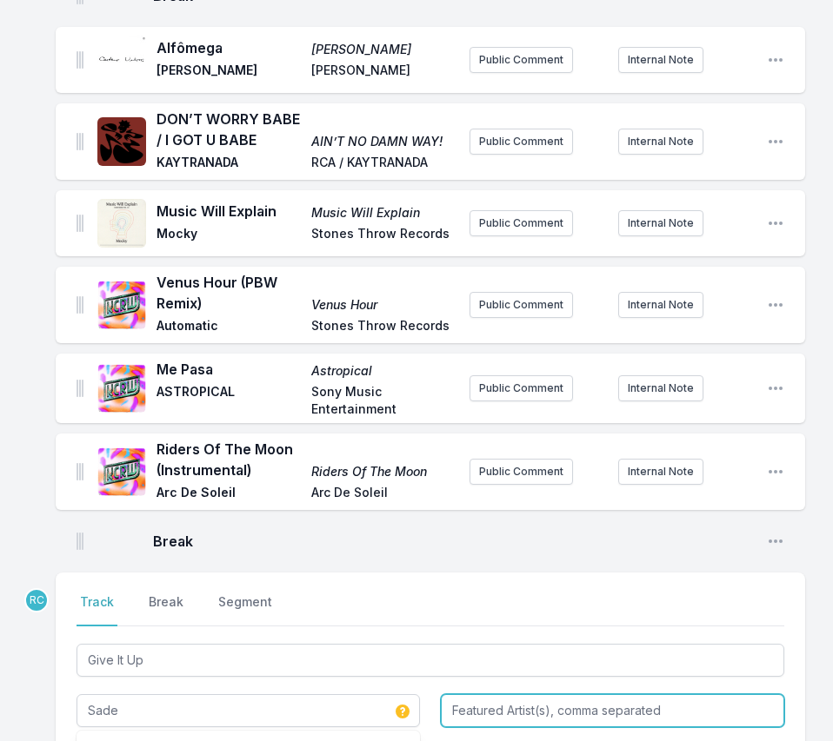
type input "Sade"
paste input "Stronger Than Pride"
type input "Stronger Than Pride"
type input "Epic Records"
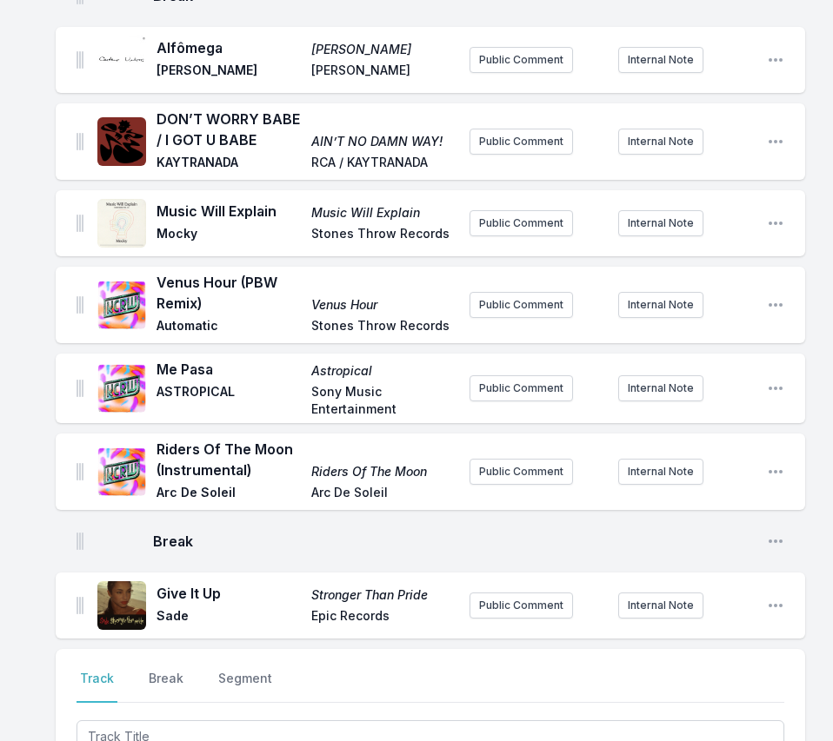
scroll to position [3461, 0]
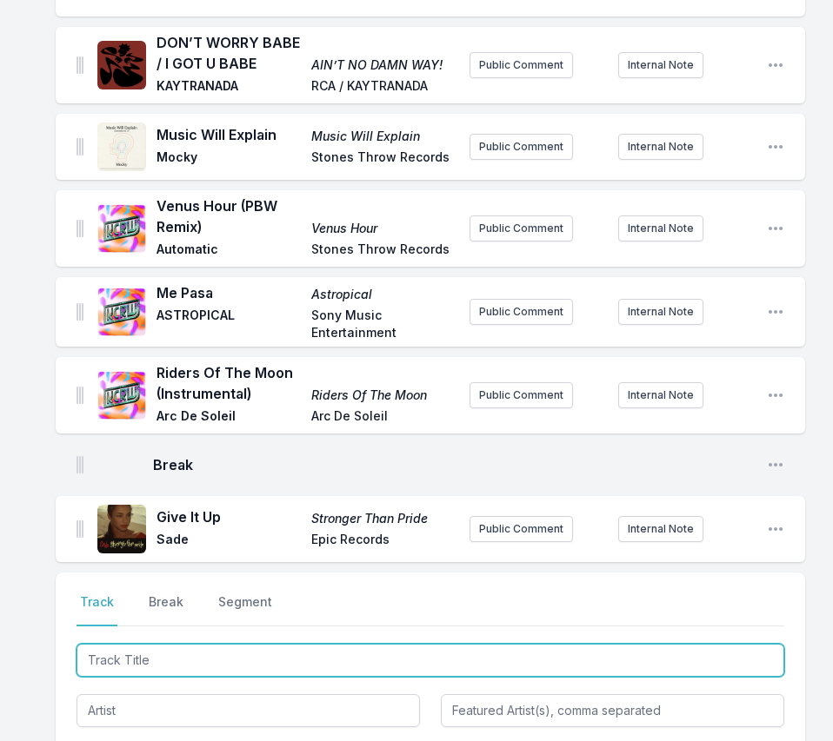
click at [709, 644] on input "Track Title" at bounding box center [430, 660] width 708 height 33
paste input "Body Strong"
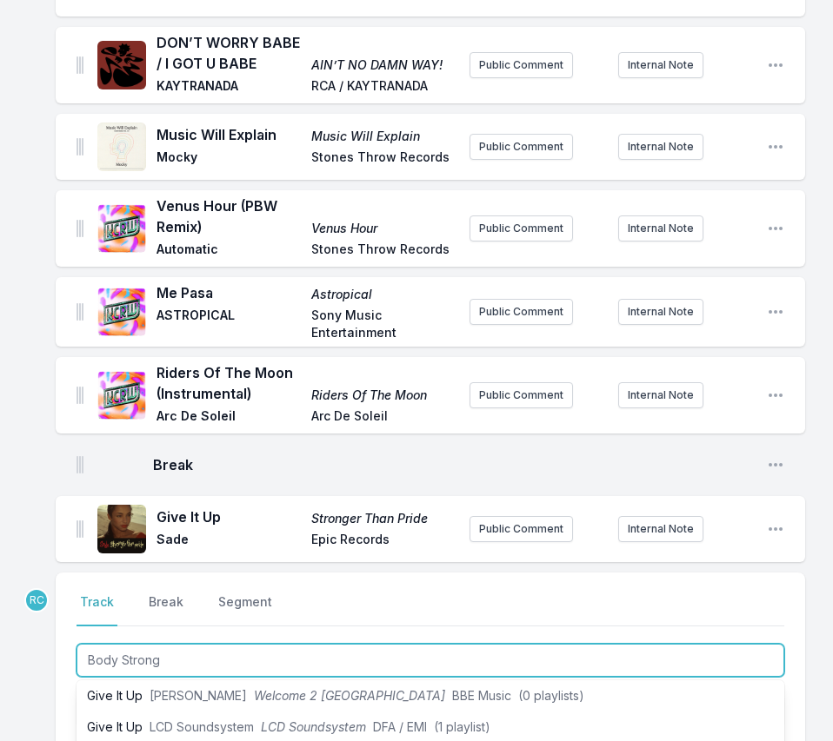
scroll to position [0, 0]
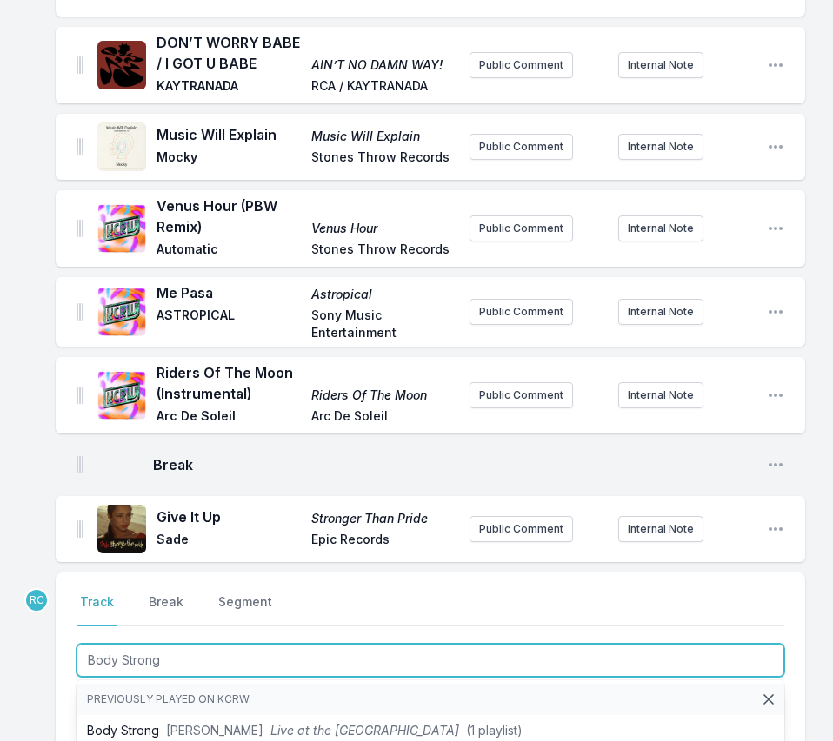
type input "Body Strong"
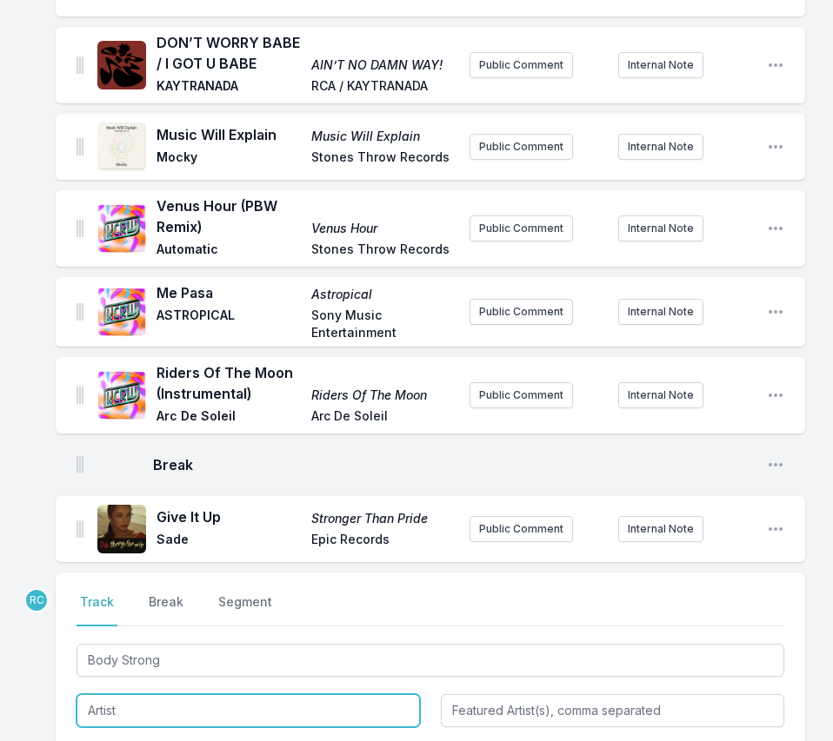
click at [292, 695] on input "Artist" at bounding box center [247, 711] width 343 height 33
click at [256, 735] on li "Sylvester" at bounding box center [247, 750] width 343 height 31
type input "Sylvester"
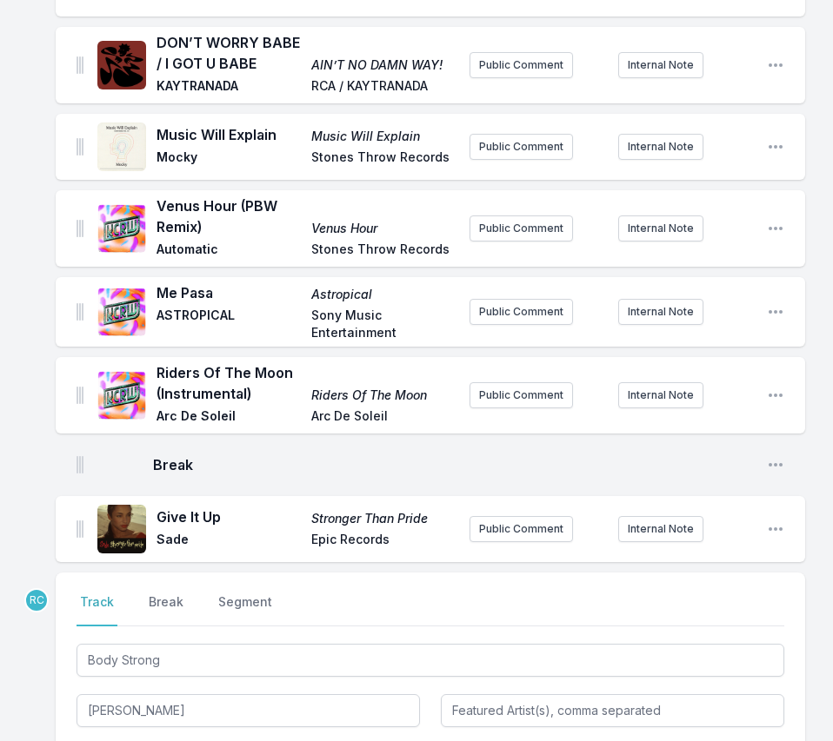
type input "Stars"
type input "Fantasy"
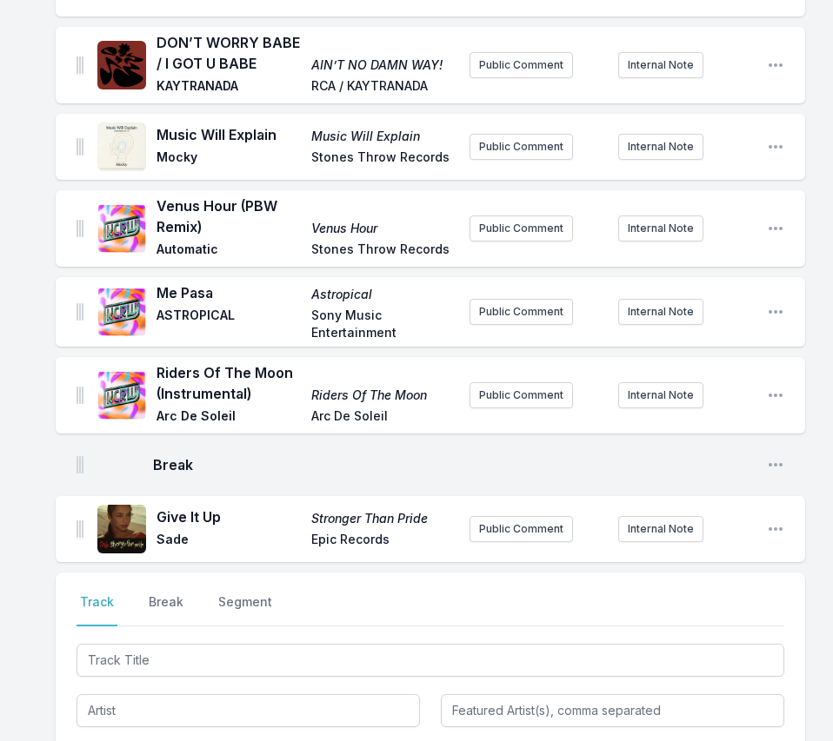
scroll to position [3537, 0]
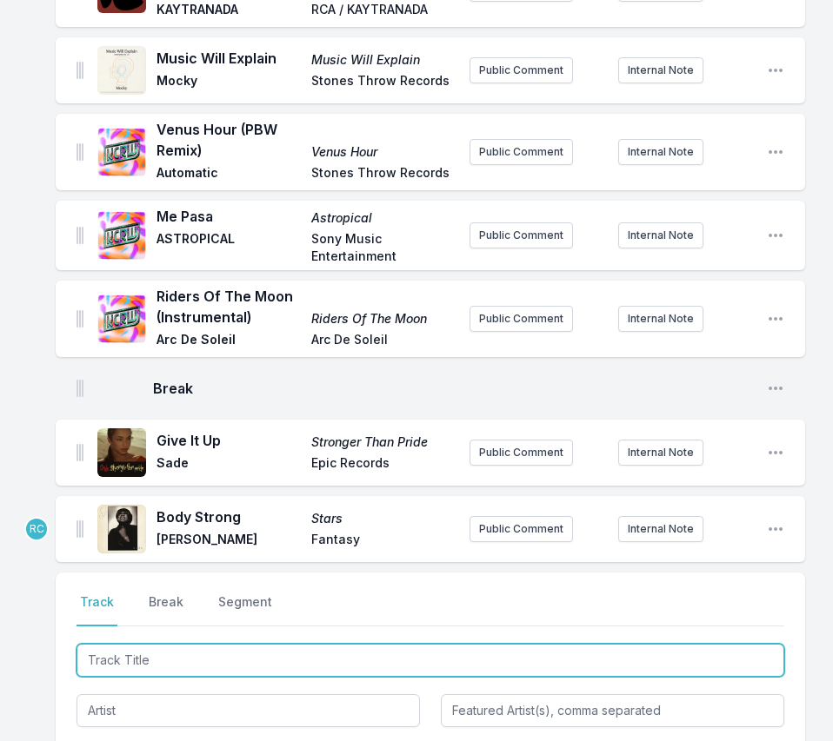
click at [725, 644] on input "Track Title" at bounding box center [430, 660] width 708 height 33
paste input "Dominoes"
type input "Dominoes"
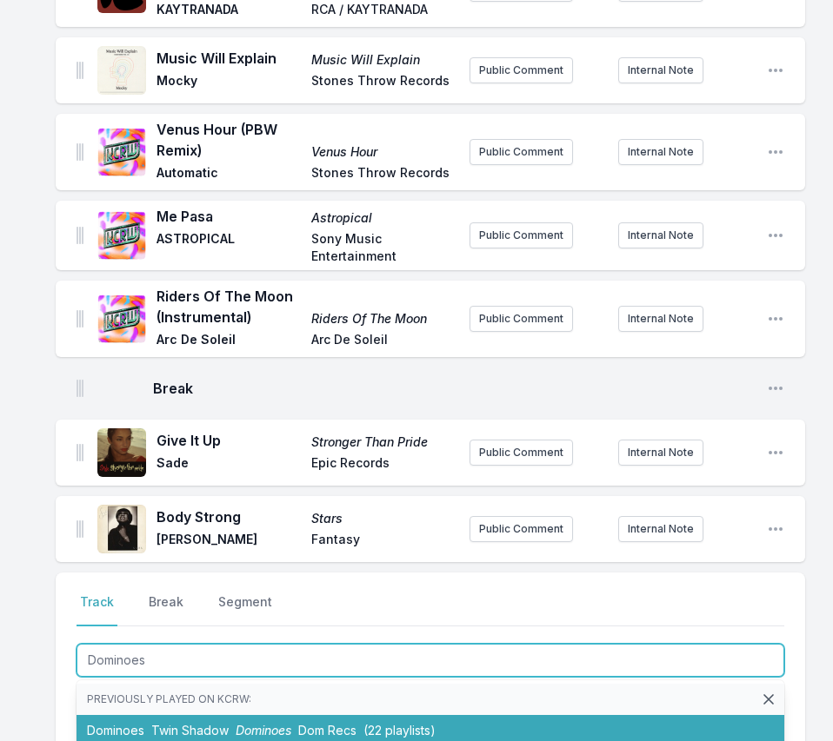
click at [188, 715] on li "Dominoes Twin Shadow Dominoes Dom Recs (22 playlists)" at bounding box center [430, 730] width 708 height 31
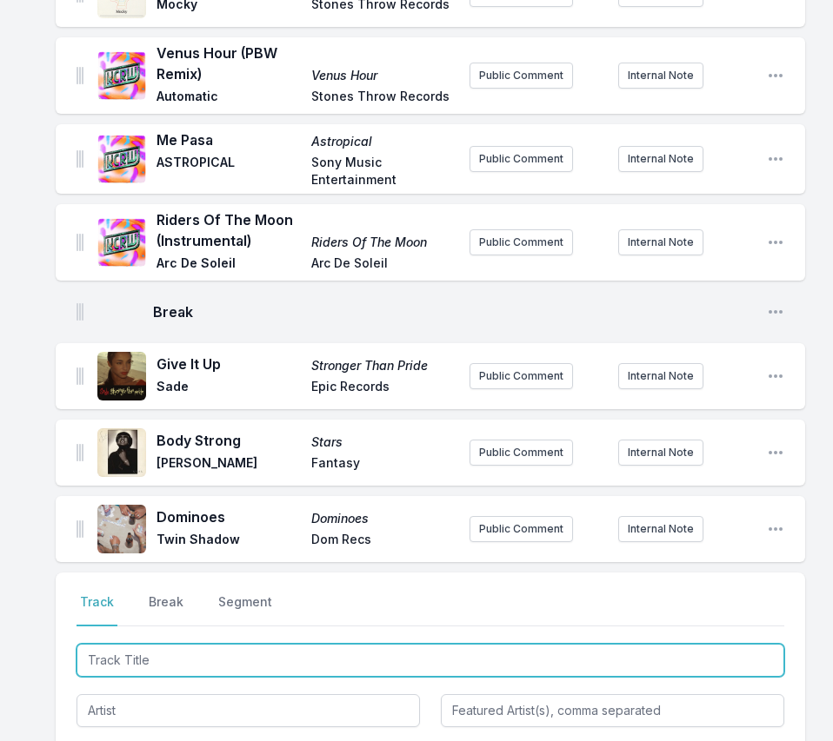
paste input "Eli Special"
type input "Eli Special"
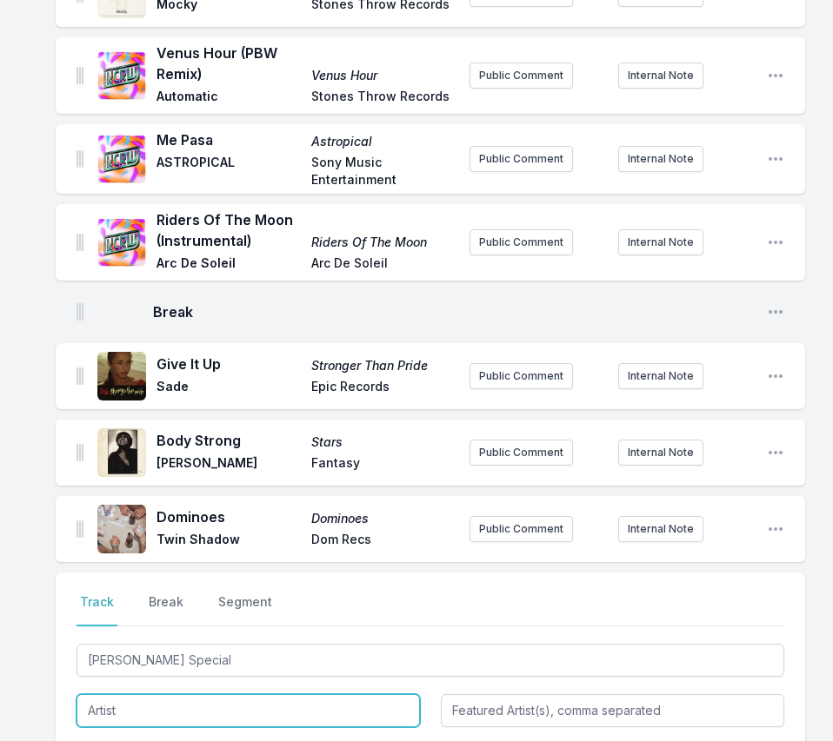
click at [227, 695] on input "Artist" at bounding box center [247, 711] width 343 height 33
click at [118, 735] on li "Sugar Bomb" at bounding box center [247, 750] width 343 height 31
type input "Sugar Bomb"
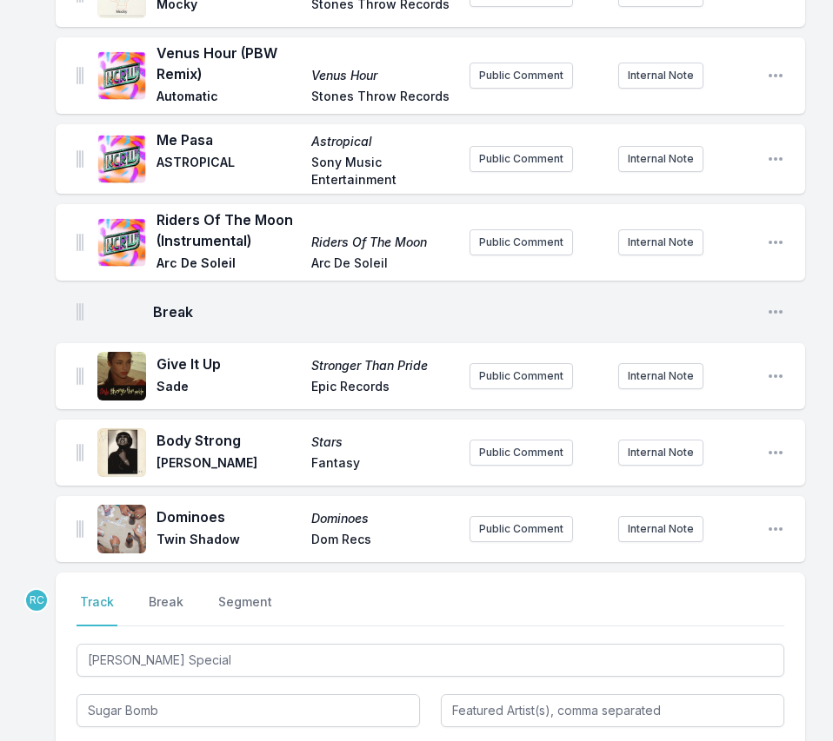
type input "Explosive"
drag, startPoint x: 242, startPoint y: 615, endPoint x: -10, endPoint y: 609, distance: 252.1
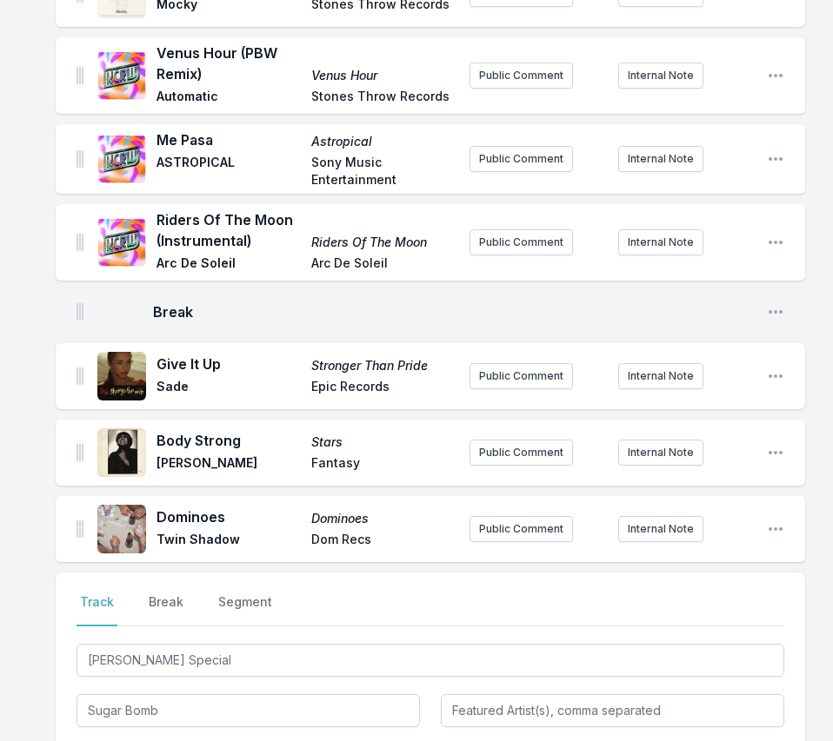
paste input "Sugar Bomb"
type input "Sugar Bomb"
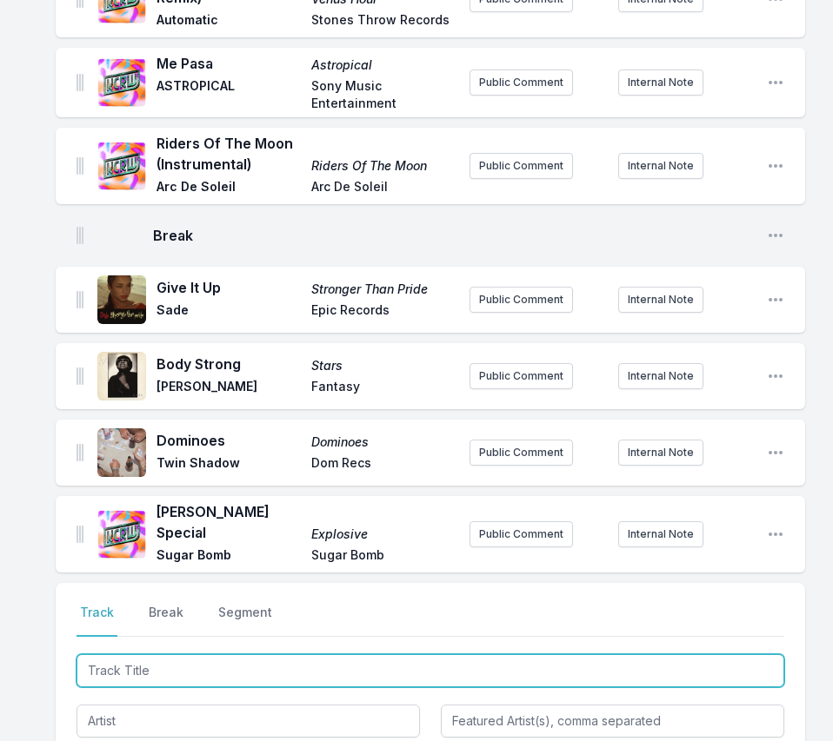
click at [726, 655] on input "Track Title" at bounding box center [430, 671] width 708 height 33
paste input "Mystic Bounce"
type input "Mystic Bounce"
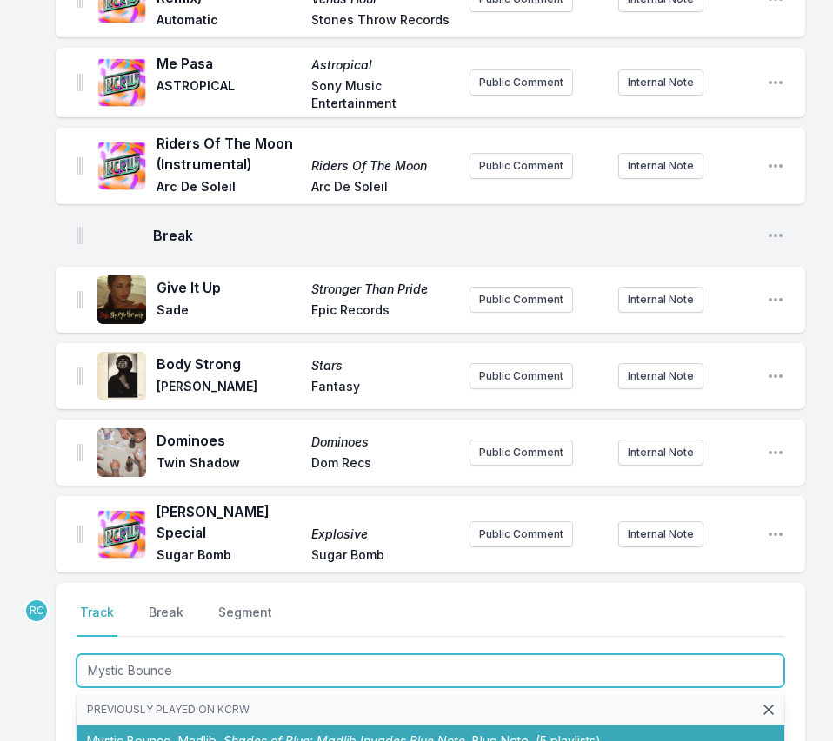
click at [232, 734] on span "Shades of Blue: Madlib Invades Blue Note" at bounding box center [344, 741] width 242 height 15
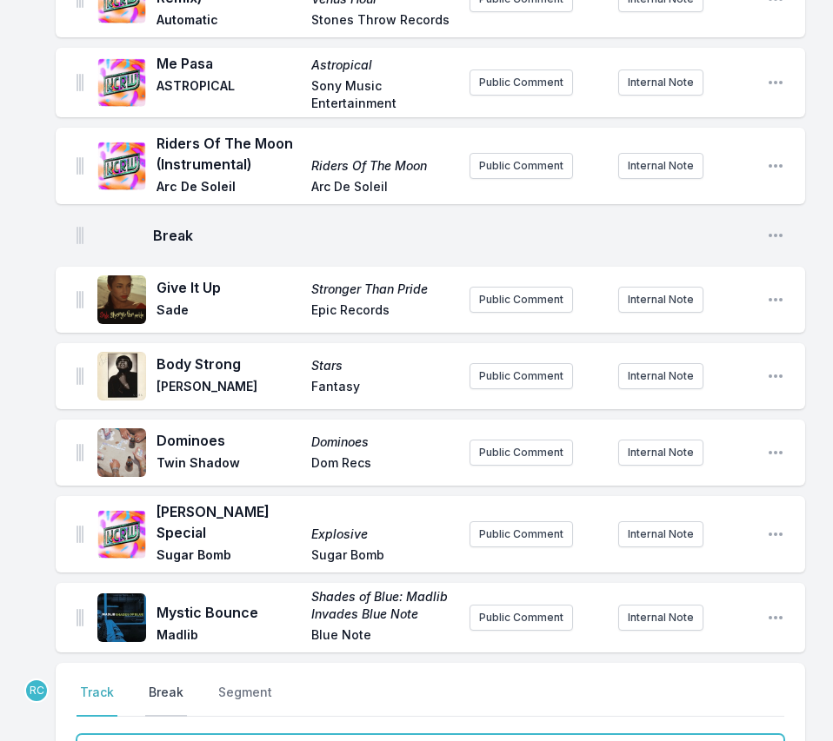
scroll to position [3770, 0]
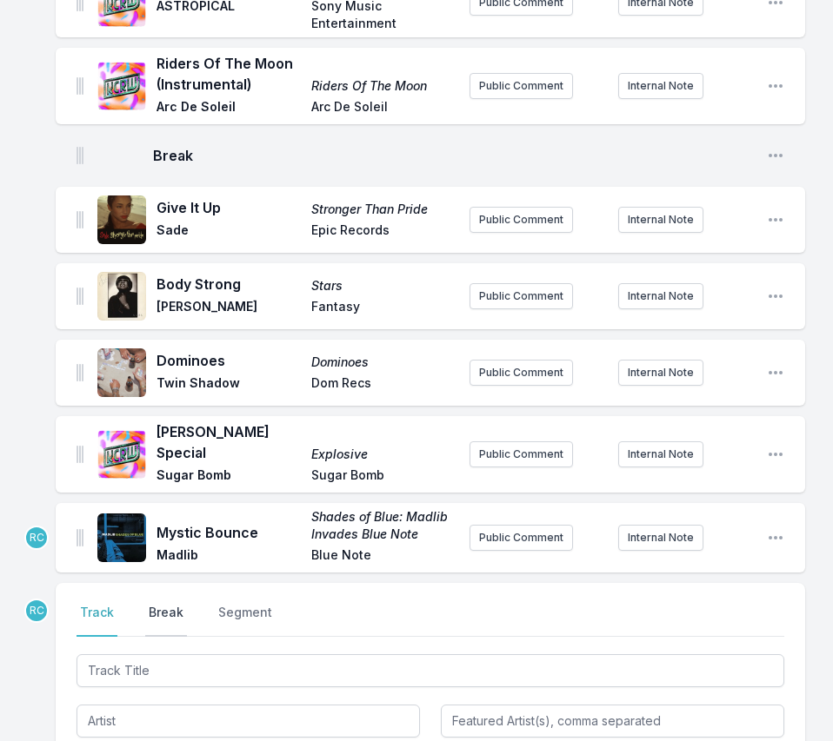
click at [159, 604] on button "Break" at bounding box center [166, 620] width 42 height 33
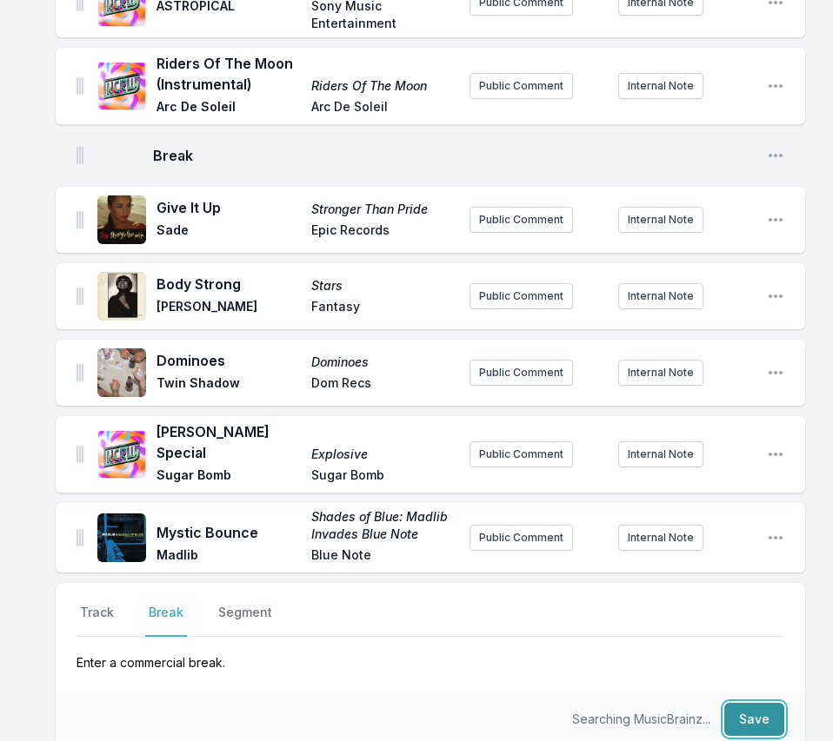
click at [760, 703] on button "Save" at bounding box center [754, 719] width 60 height 33
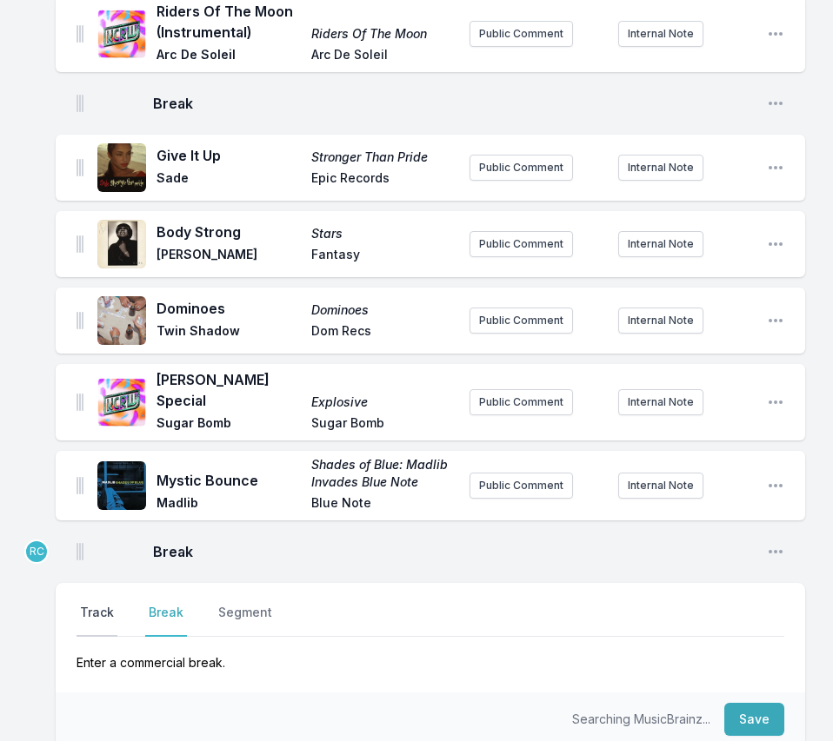
click at [89, 604] on button "Track" at bounding box center [96, 620] width 41 height 33
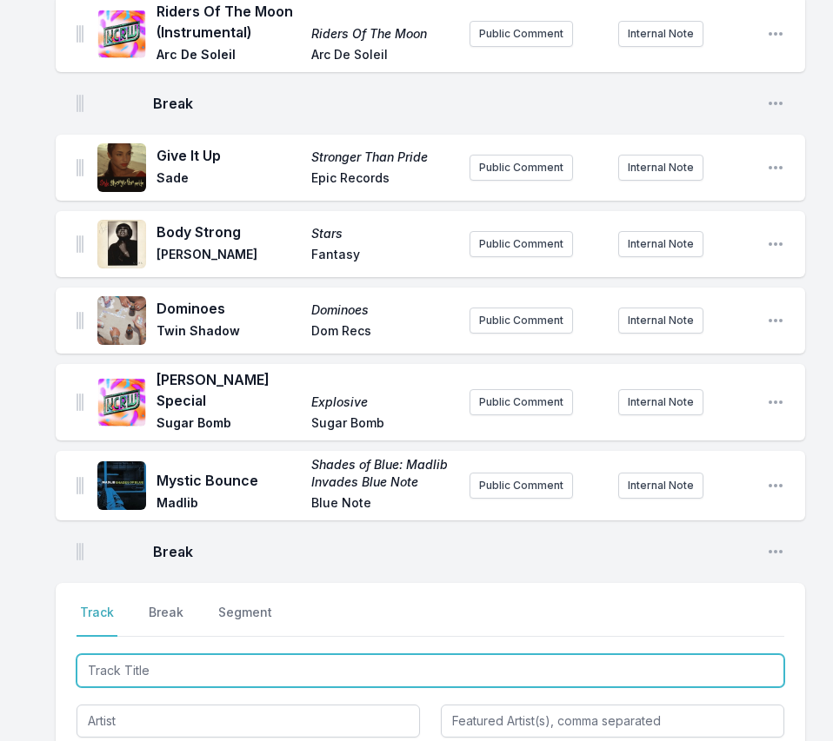
click at [708, 655] on input "Track Title" at bounding box center [430, 671] width 708 height 33
paste input "I'm Gonna Dance (Jitwam Remix)"
type input "I'm Gonna Dance (Jitwam Remix)"
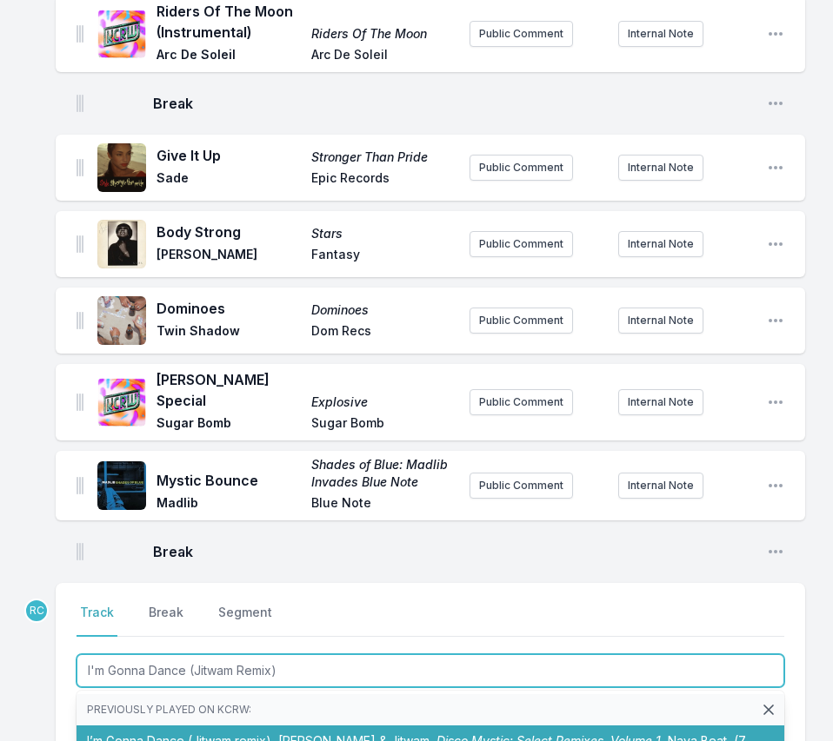
click at [253, 726] on li "I’m Gonna Dance (Jitwam remix) Asha Puthli & Jitwam Disco Mystic: Select Remixe…" at bounding box center [430, 750] width 708 height 49
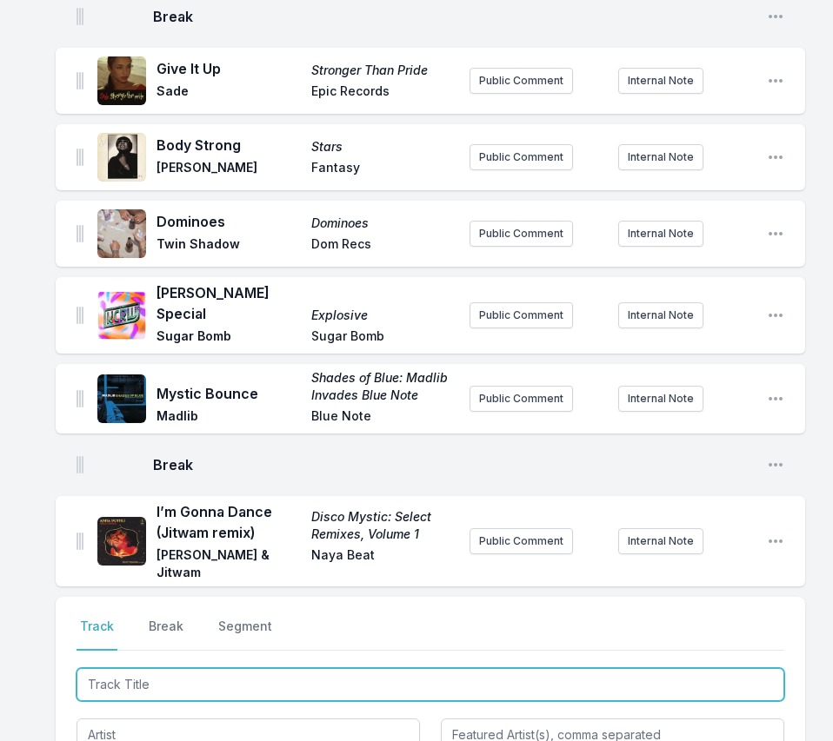
click at [696, 668] on input "Track Title" at bounding box center [430, 684] width 708 height 33
paste input "Landslide"
type input "Landslide"
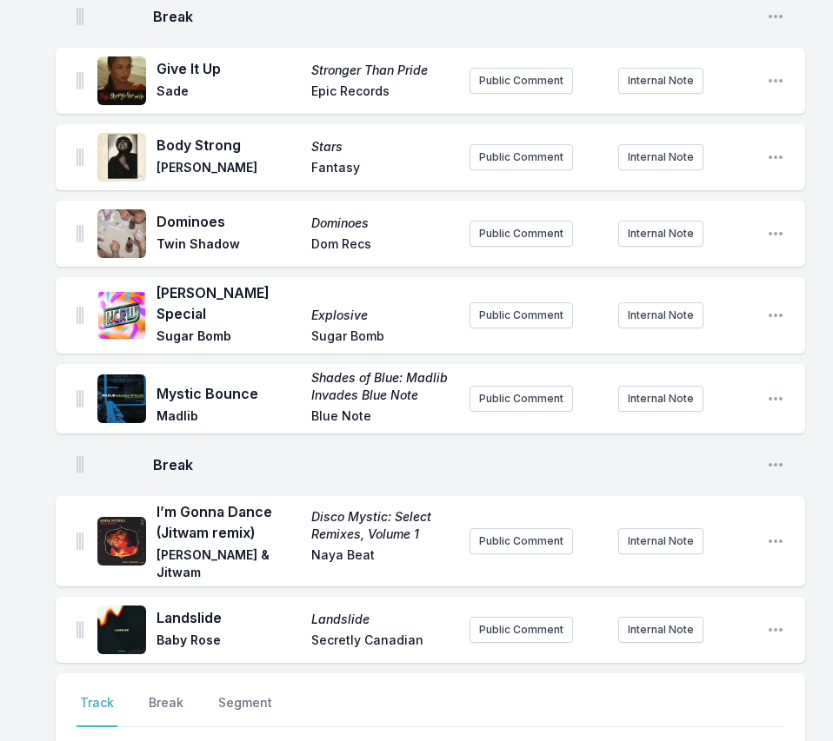
scroll to position [3986, 0]
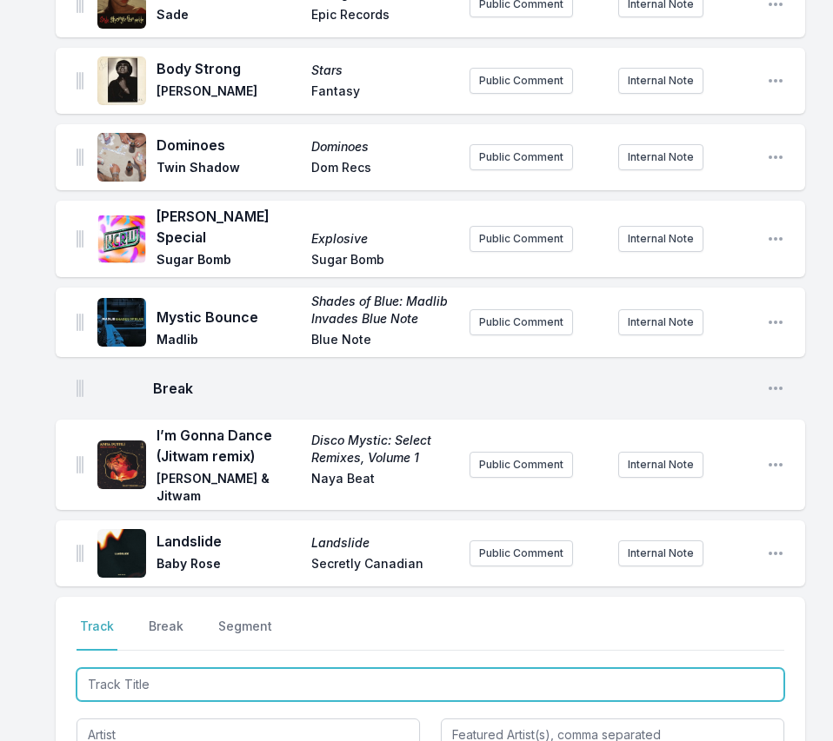
click at [732, 668] on input "Track Title" at bounding box center [430, 684] width 708 height 33
paste input "Elegantly Wasted (feat. Leon Bridges)"
type input "Elegantly Wasted (feat. Leon Bridges)"
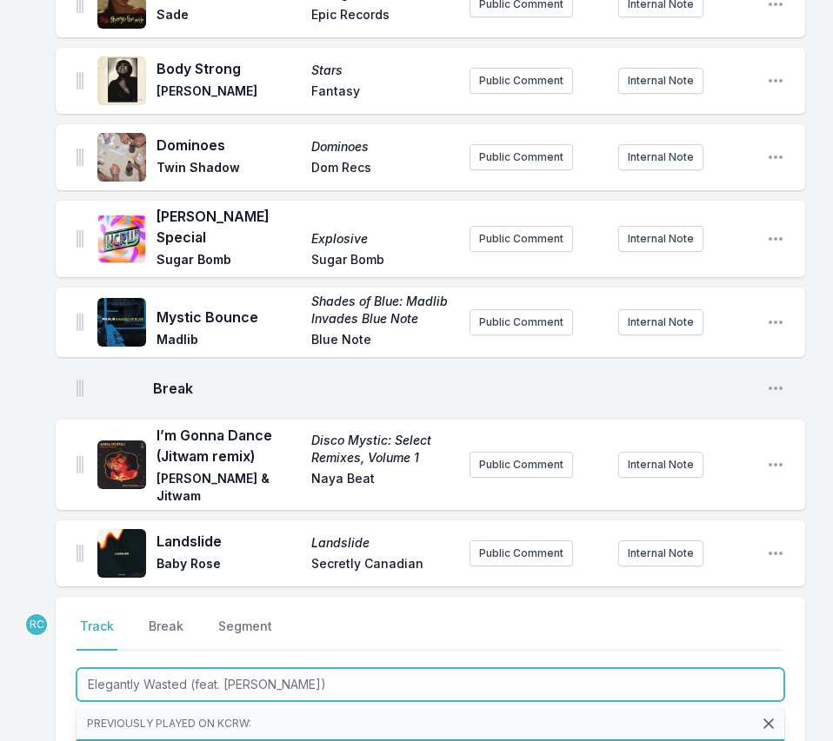
click at [210, 740] on li "Elegantly Wasted (feat. Leon Bridges) Hermanos Gutiérrez Elegantly Wasted Conco…" at bounding box center [430, 755] width 708 height 31
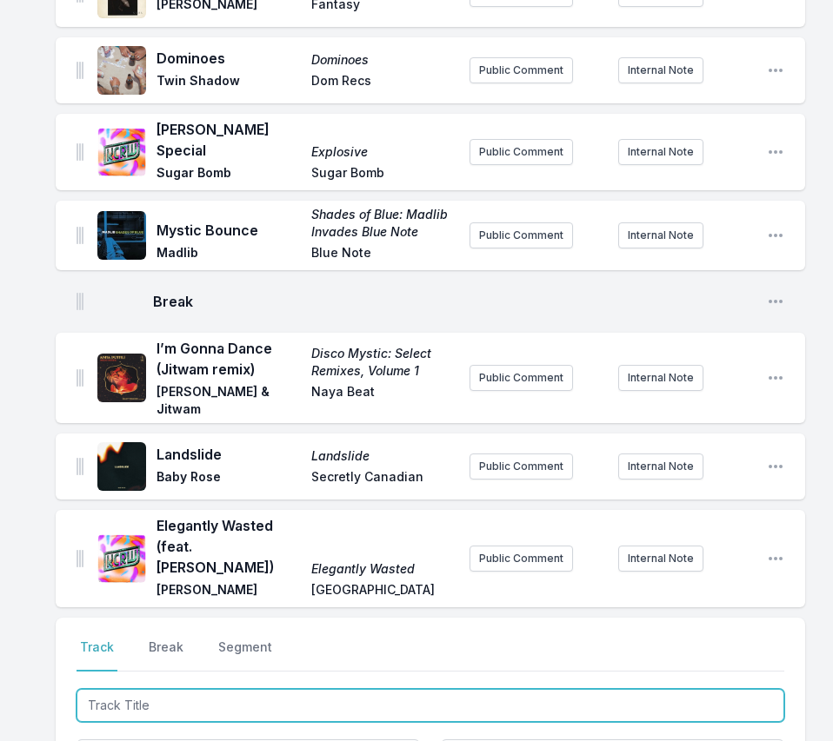
click at [700, 689] on input "Track Title" at bounding box center [430, 705] width 708 height 33
paste input "If It Matters"
type input "If It Matters"
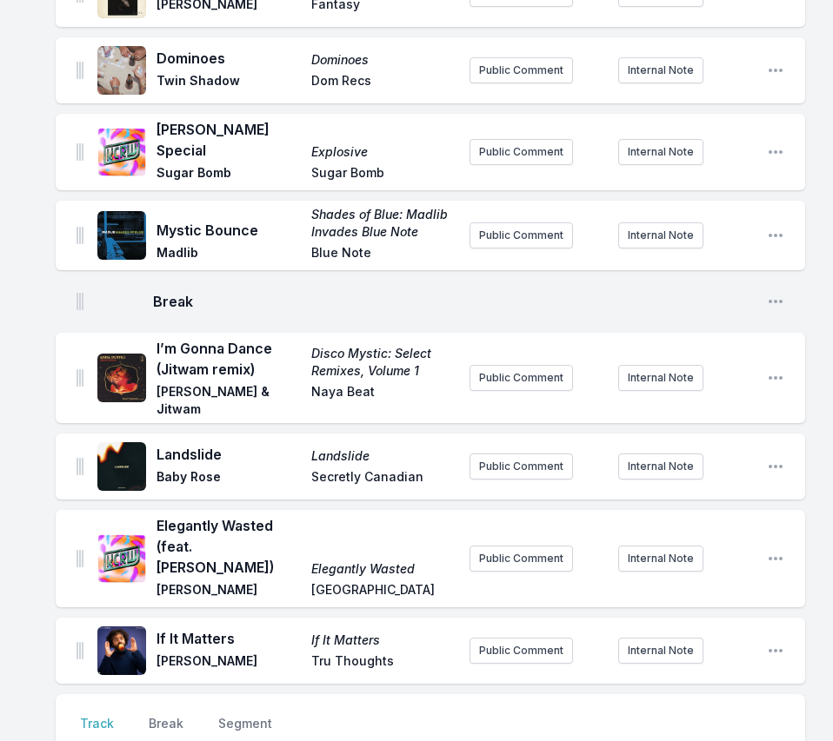
scroll to position [4149, 0]
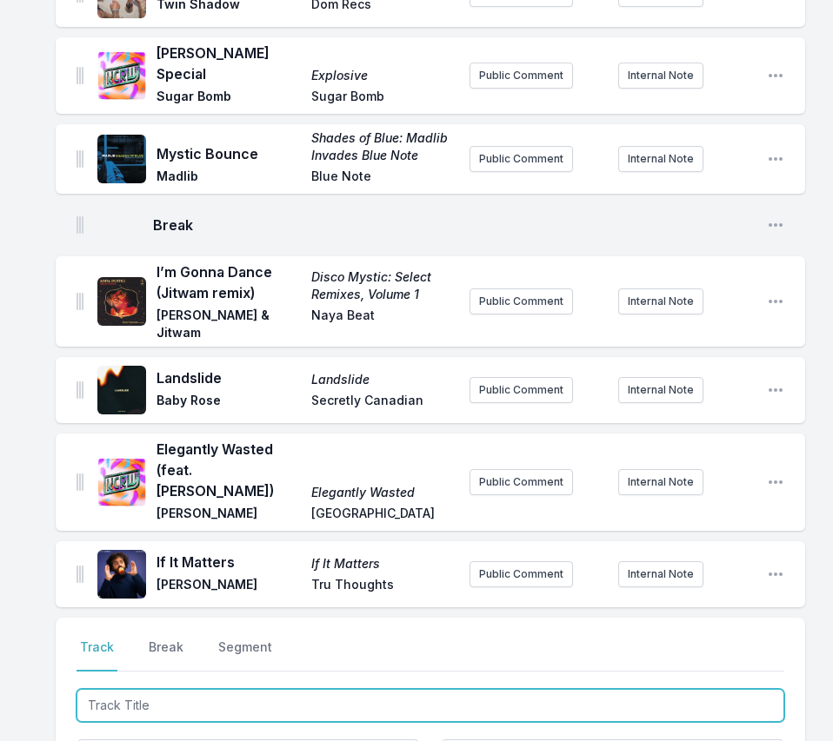
click at [720, 689] on input "Track Title" at bounding box center [430, 705] width 708 height 33
paste input "A Wolf At the Door (Live)"
type input "A Wolf At the Door (Live)"
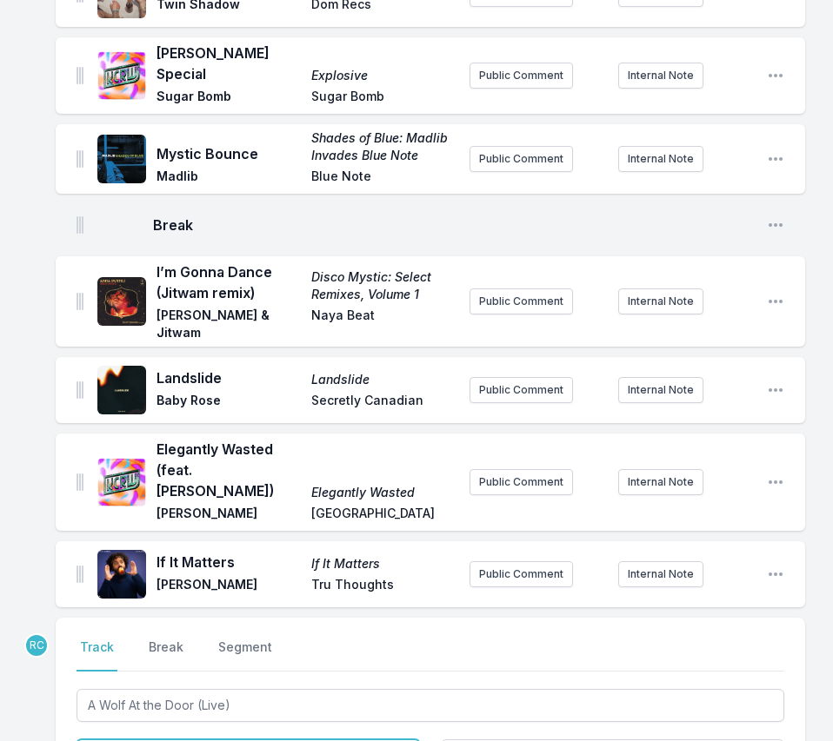
type input "Radiohead"
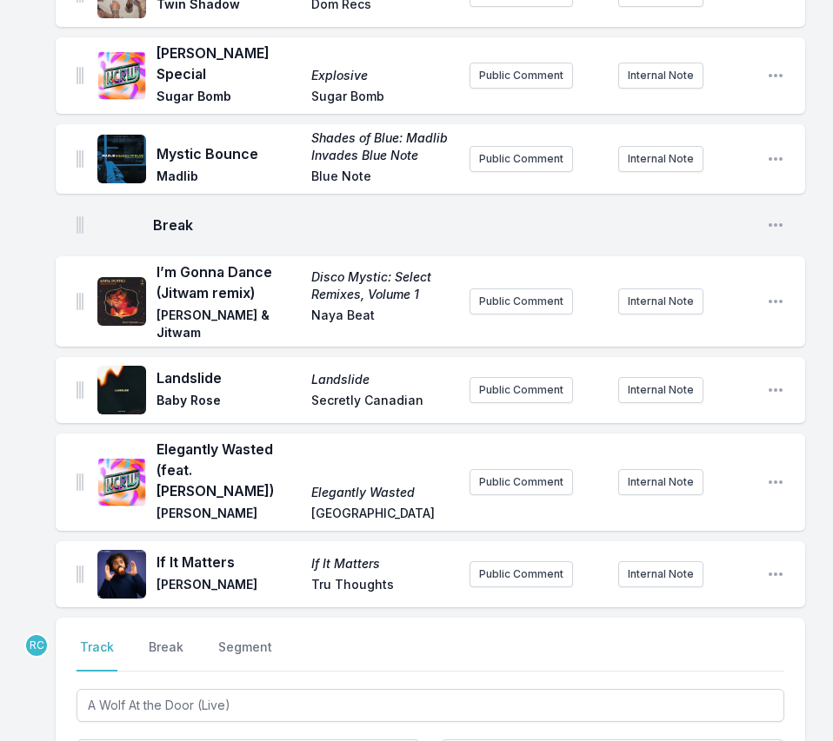
type input "Hail to the Thief: Live Recordings 2003–2009"
type input "XL Recordings"
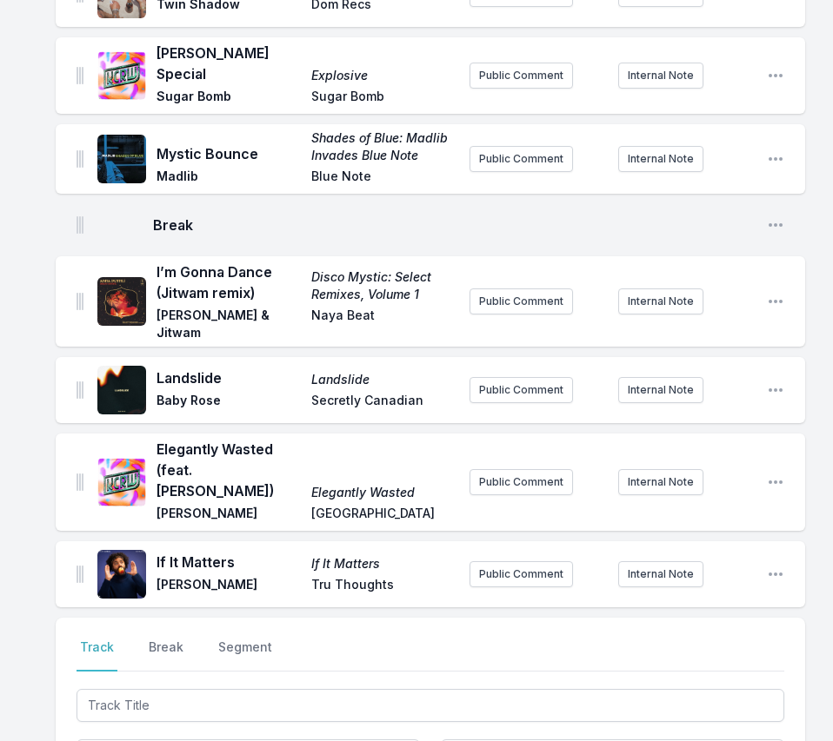
scroll to position [4229, 0]
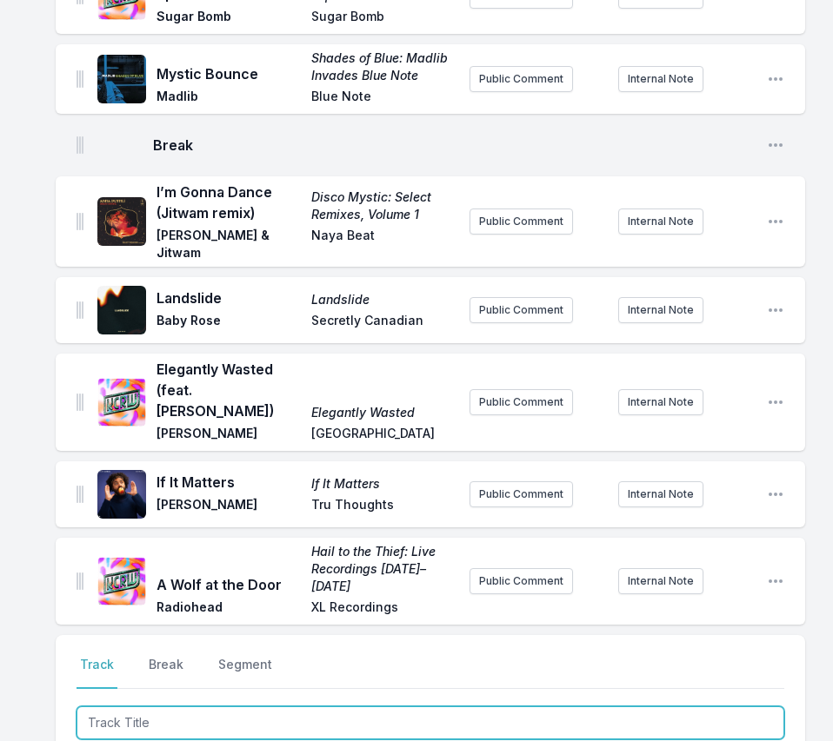
click at [713, 707] on input "Track Title" at bounding box center [430, 723] width 708 height 33
paste input "Ceylan (Instrumental)"
type input "Ceylan (Instrumental)"
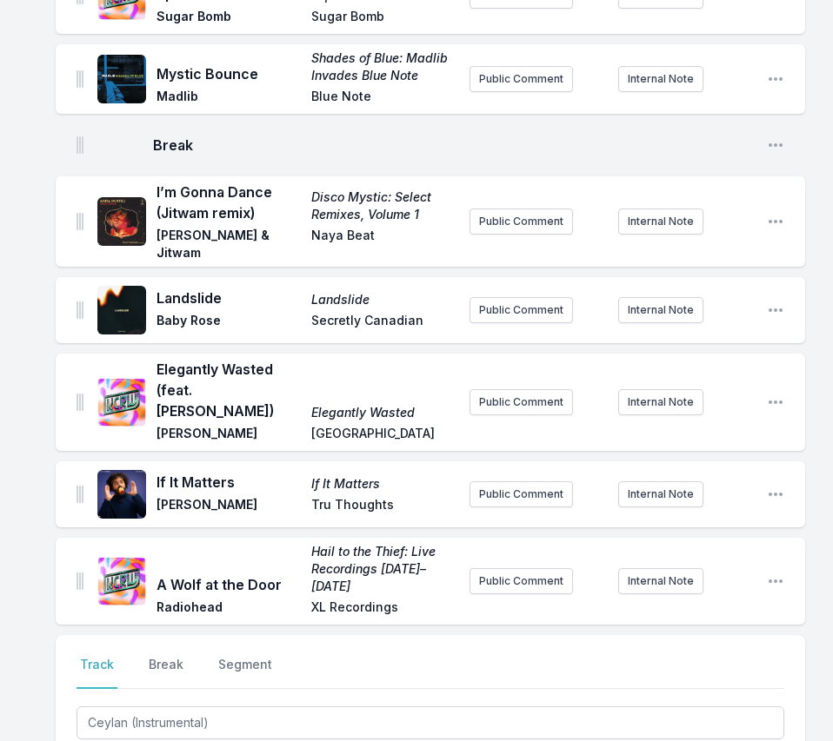
paste input "Derya Yildirim & Grup Simsek"
type input "Derya Yildirim & Grup Simsek"
paste input "Yarin Yoksa (Instrumentals)"
type input "Yarin Yoksa (Instrumentals)"
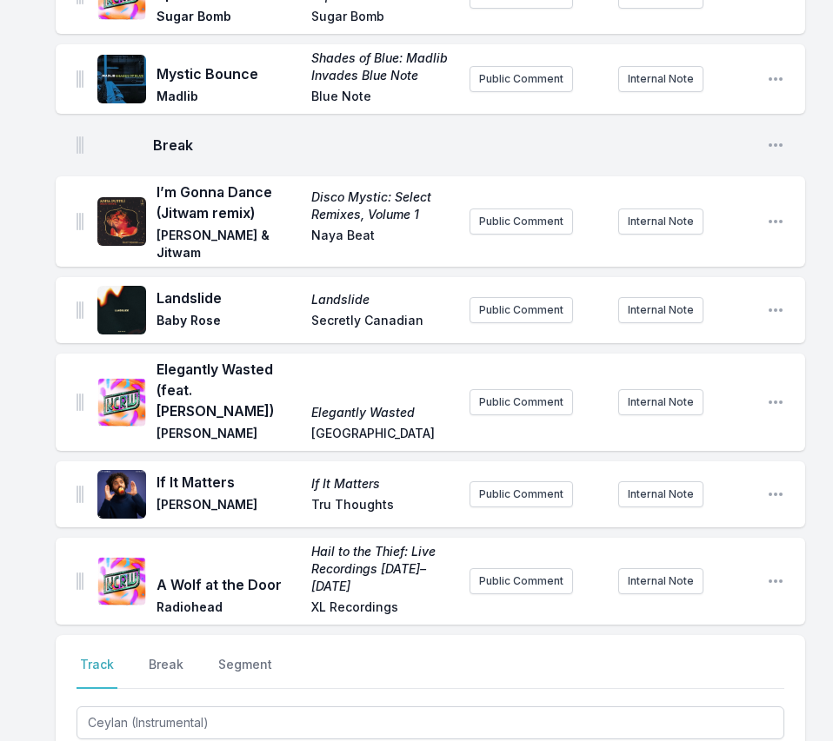
type input "Big Crown Records"
